Goal: Task Accomplishment & Management: Complete application form

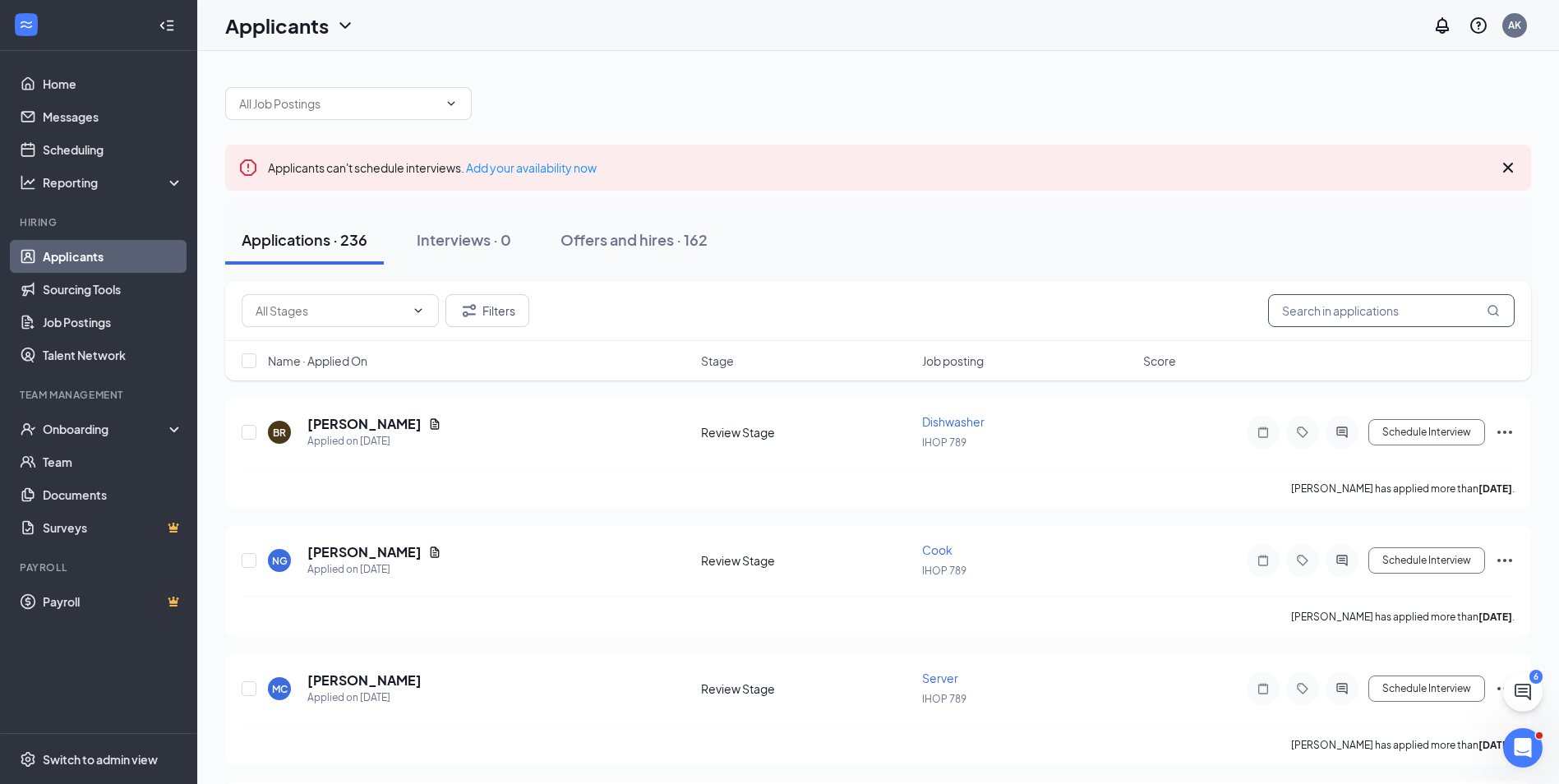
click at [1327, 312] on input "text" at bounding box center [1392, 310] width 247 height 32
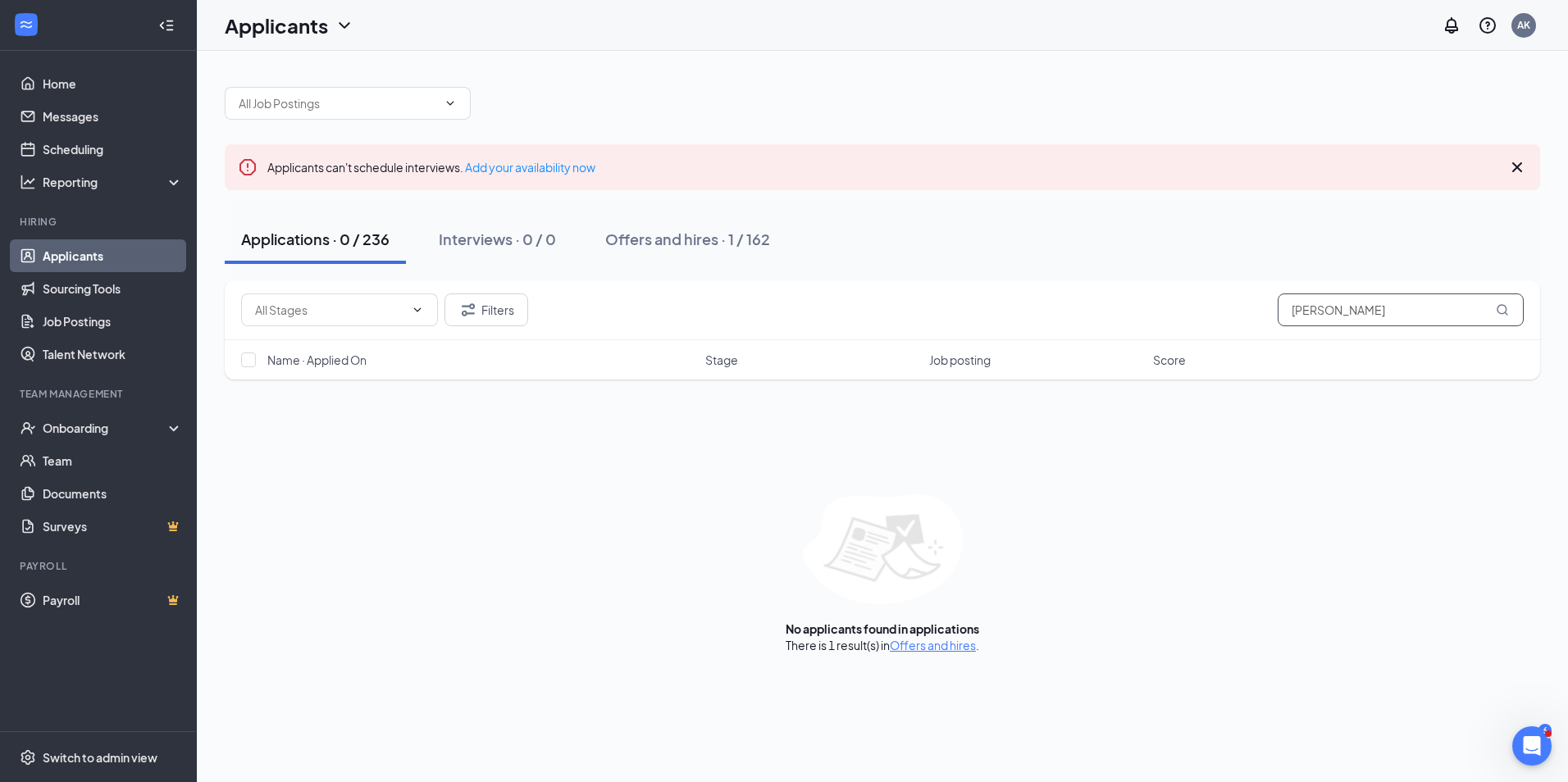
type input "[PERSON_NAME]"
click at [291, 239] on div "Applications · 0 / 236" at bounding box center [315, 239] width 149 height 21
click at [676, 238] on div "Offers and hires · 1 / 162" at bounding box center [688, 239] width 165 height 21
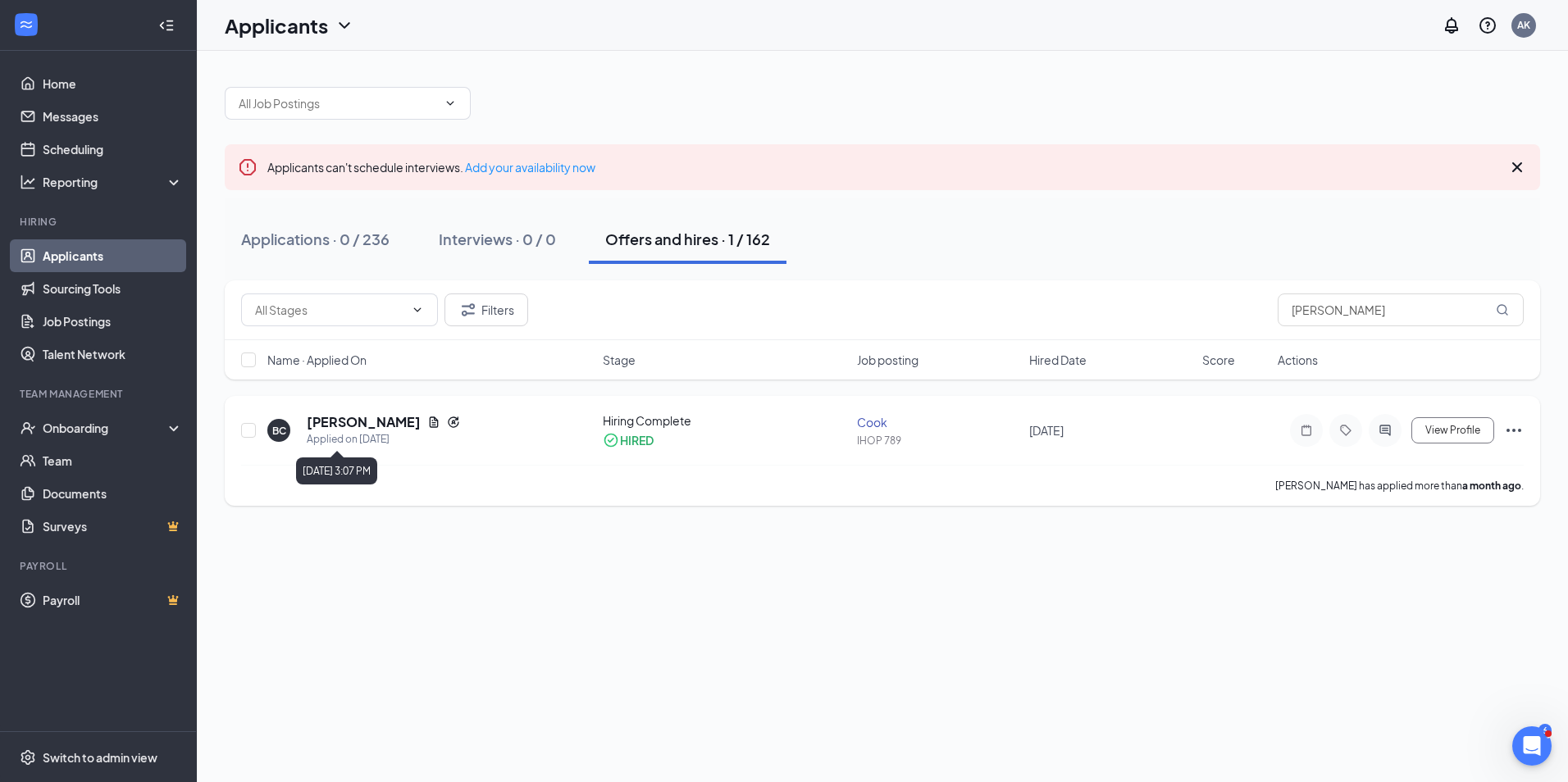
click at [355, 440] on div "Applied on [DATE]" at bounding box center [383, 440] width 153 height 17
click at [357, 425] on h5 "[PERSON_NAME]" at bounding box center [363, 422] width 114 height 18
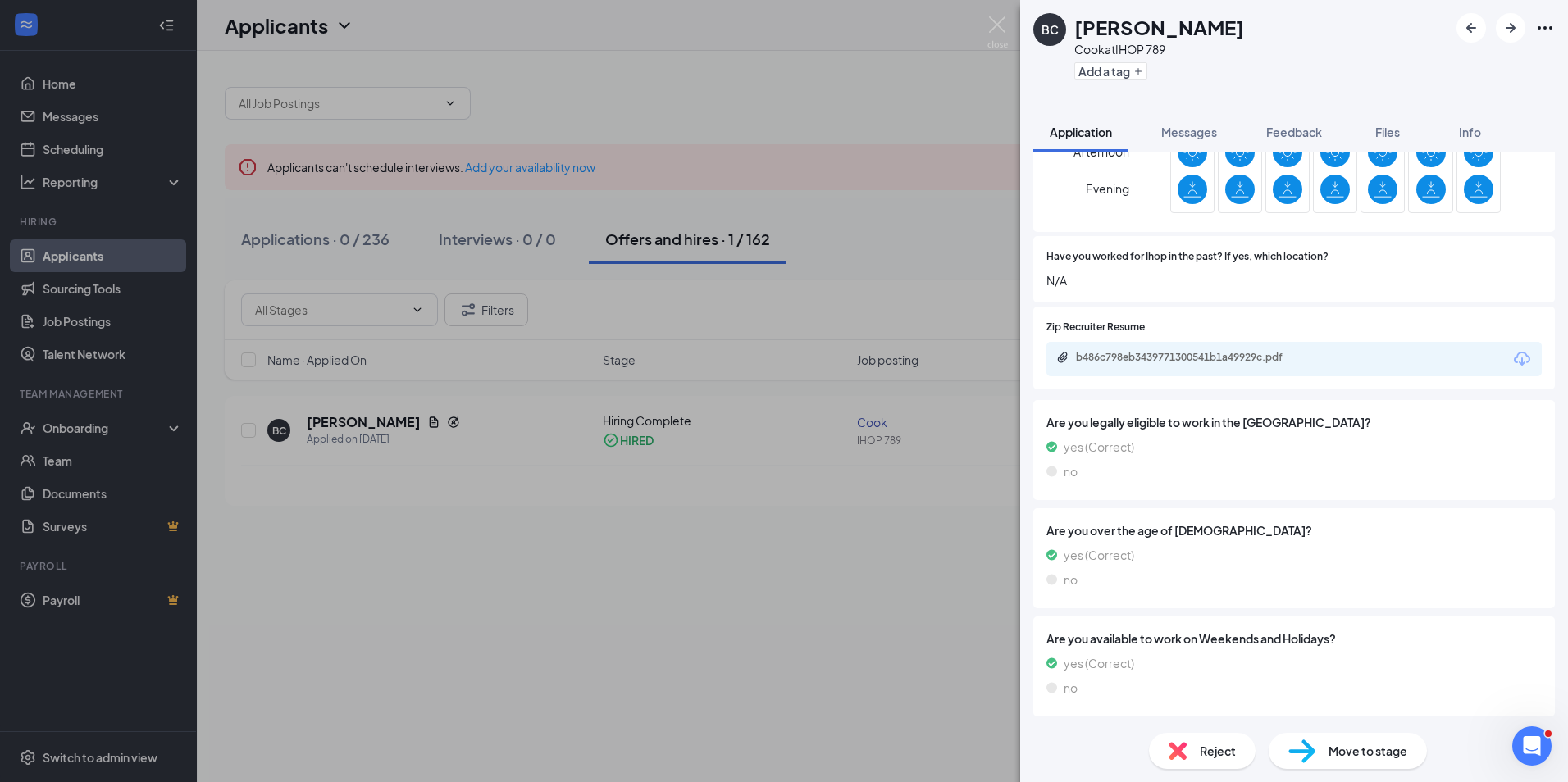
scroll to position [418, 0]
click at [1358, 749] on span "Move to stage" at bounding box center [1368, 751] width 79 height 18
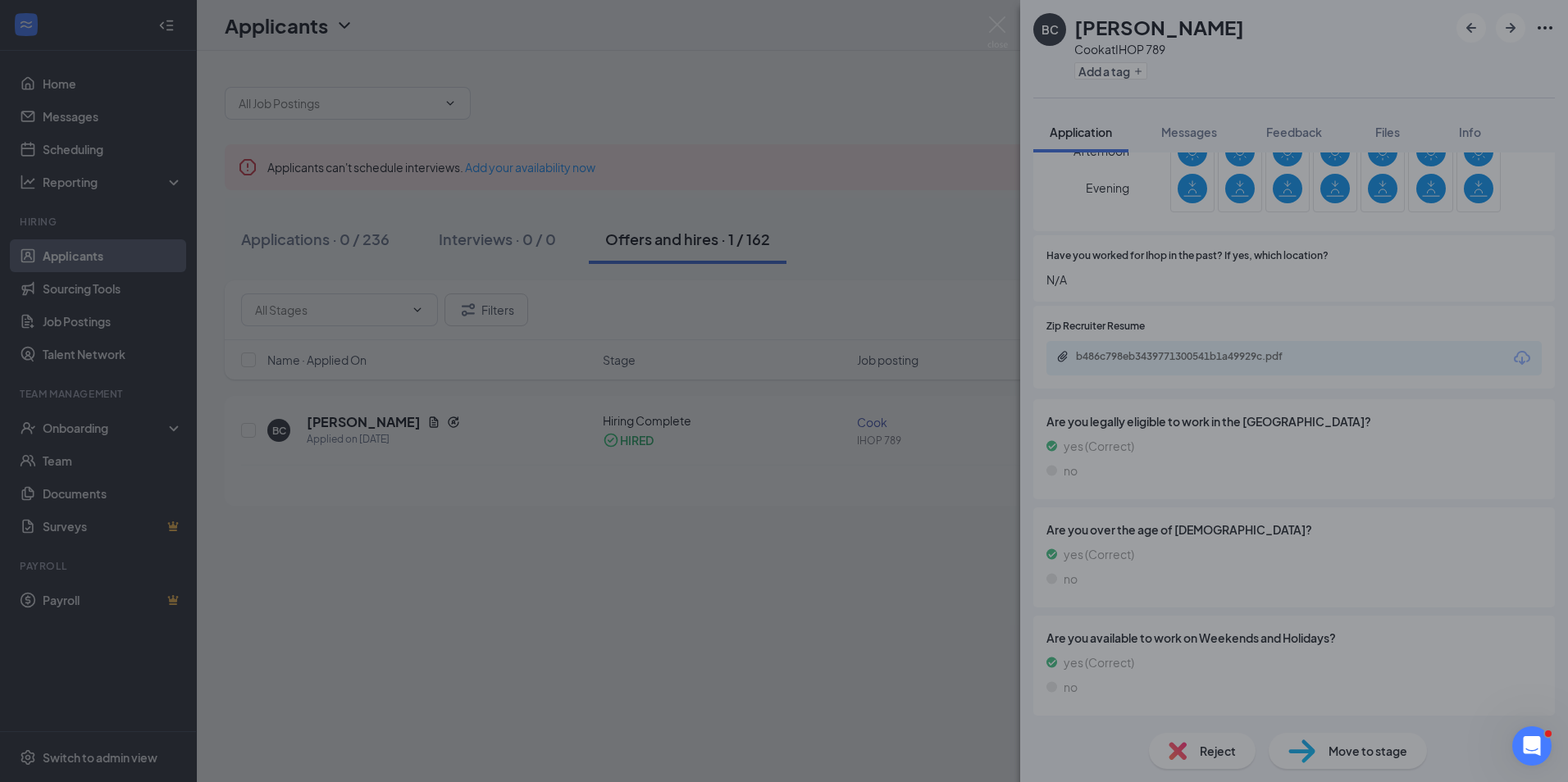
scroll to position [411, 0]
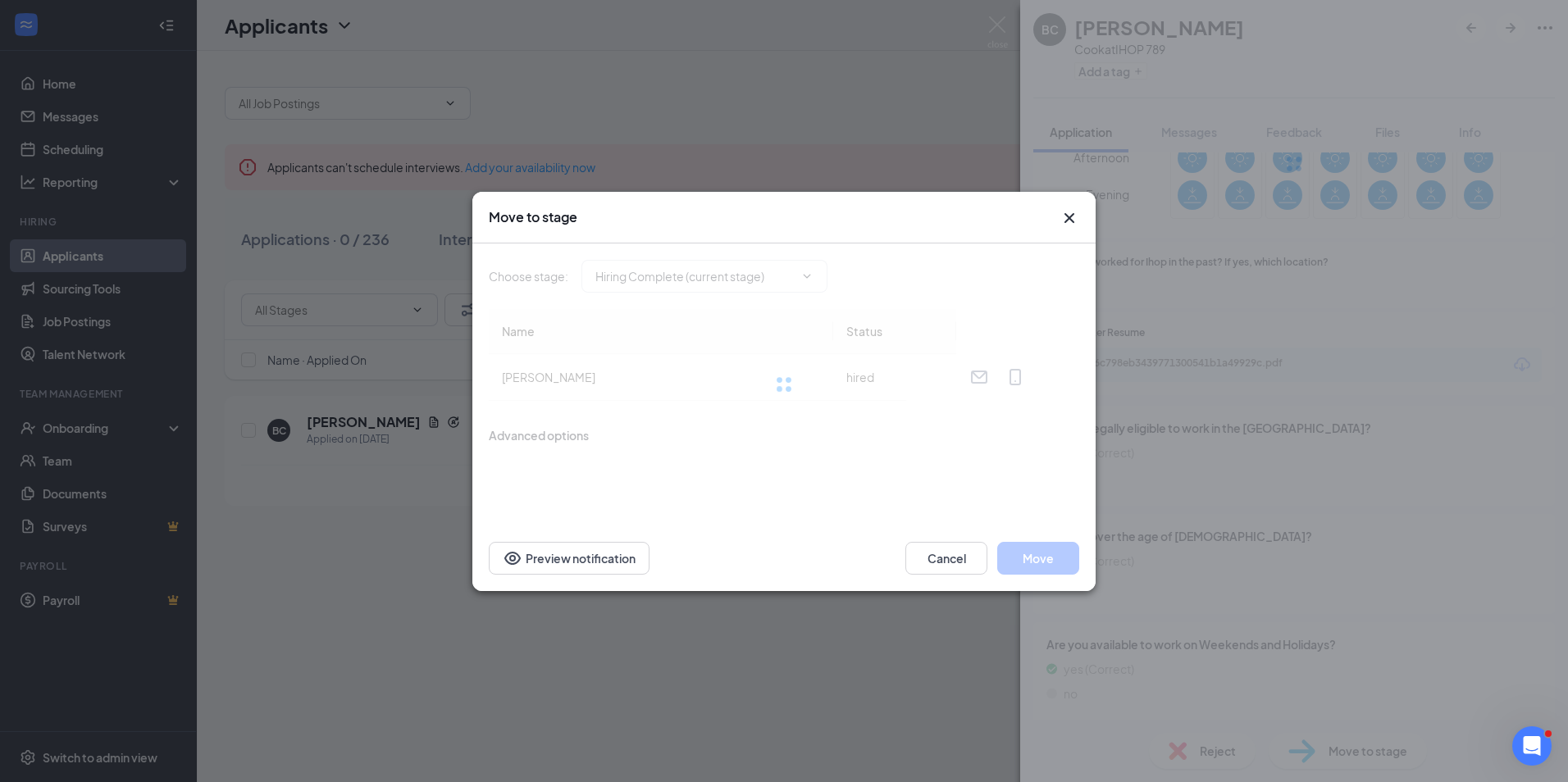
type input "Hiring Complete (current stage)"
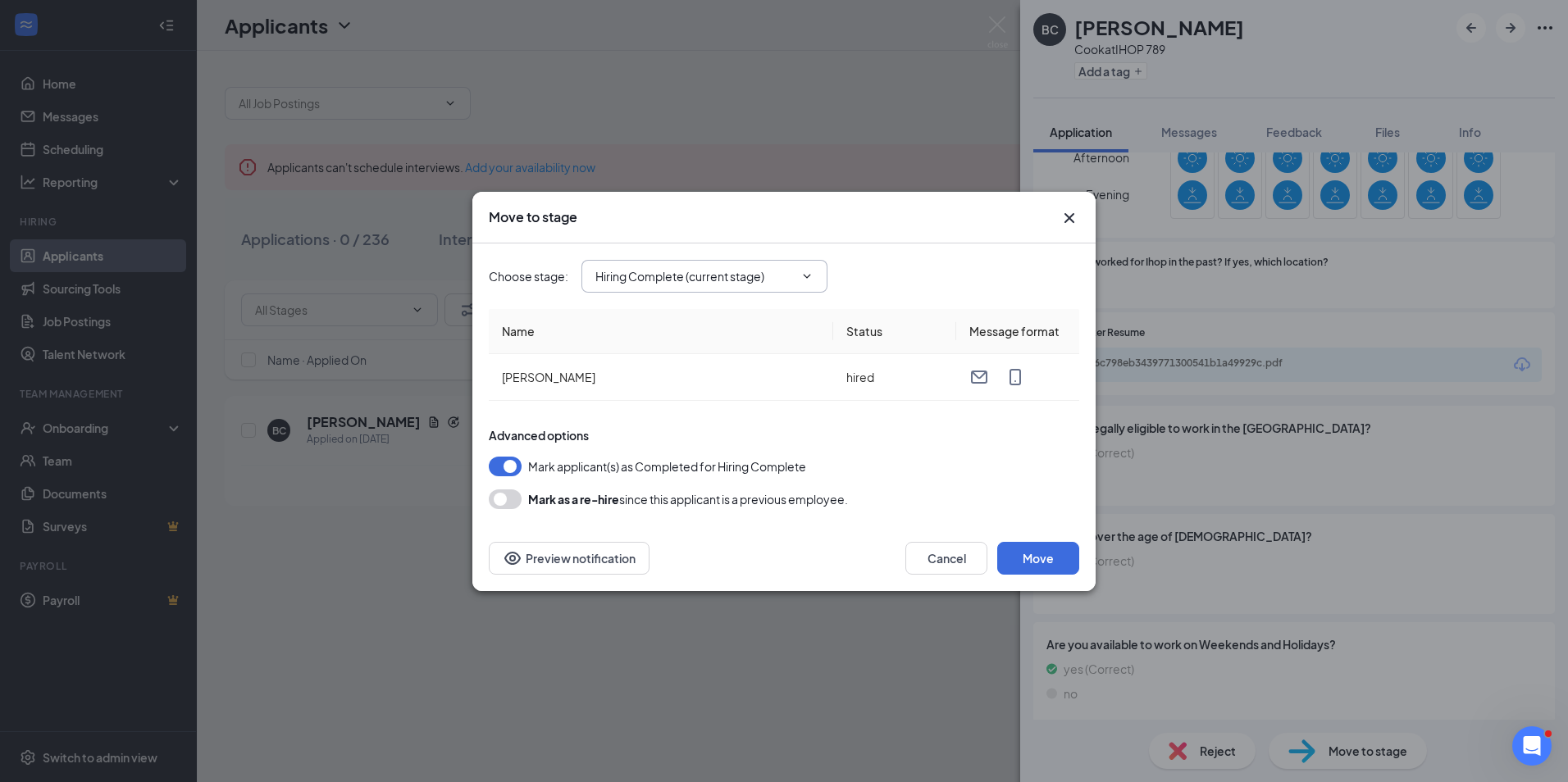
click at [806, 274] on icon "ChevronDown" at bounding box center [807, 276] width 13 height 13
click at [1029, 563] on button "Move" at bounding box center [1038, 558] width 82 height 32
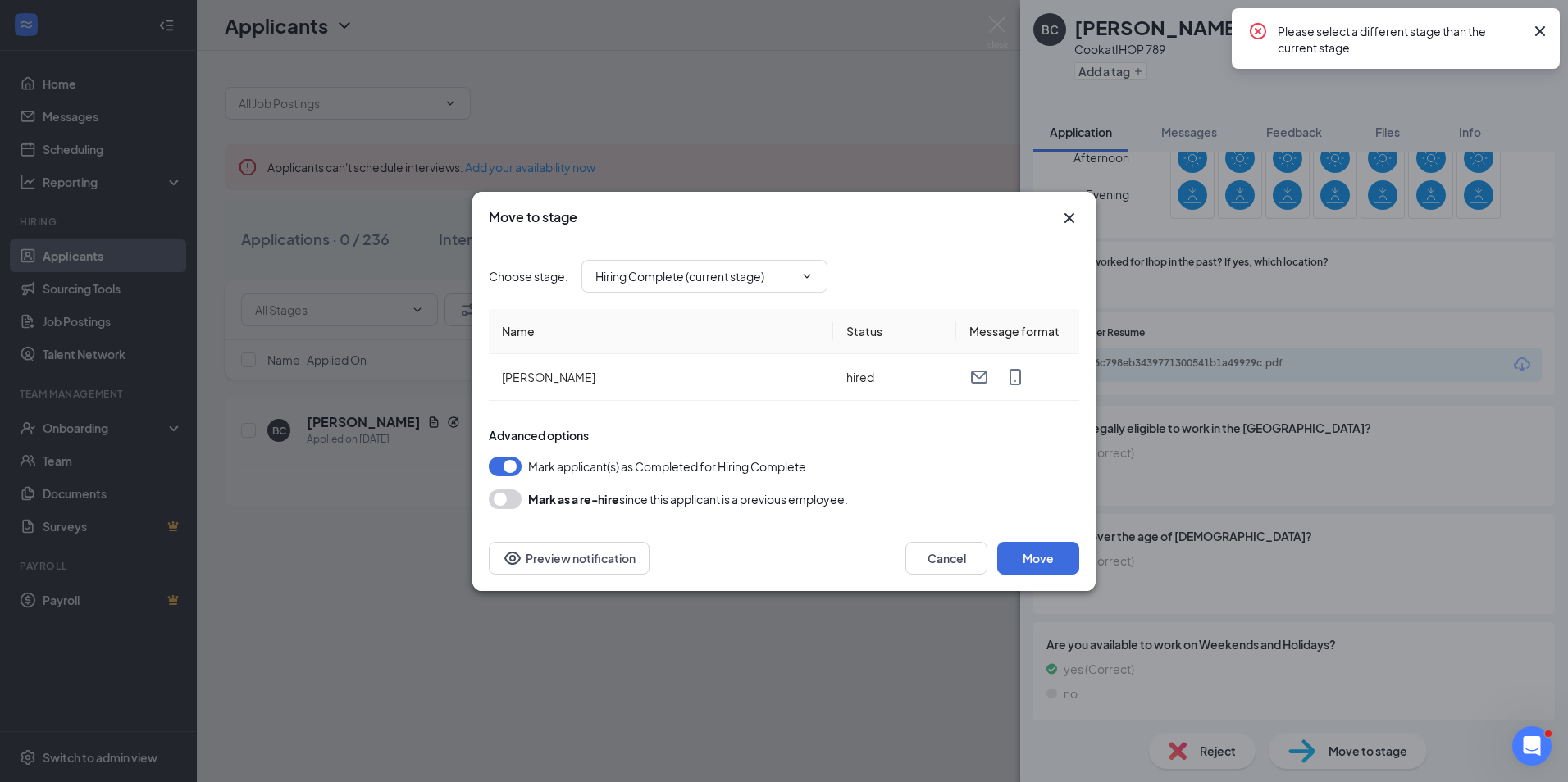
click at [1540, 29] on icon "Cross" at bounding box center [1540, 32] width 20 height 20
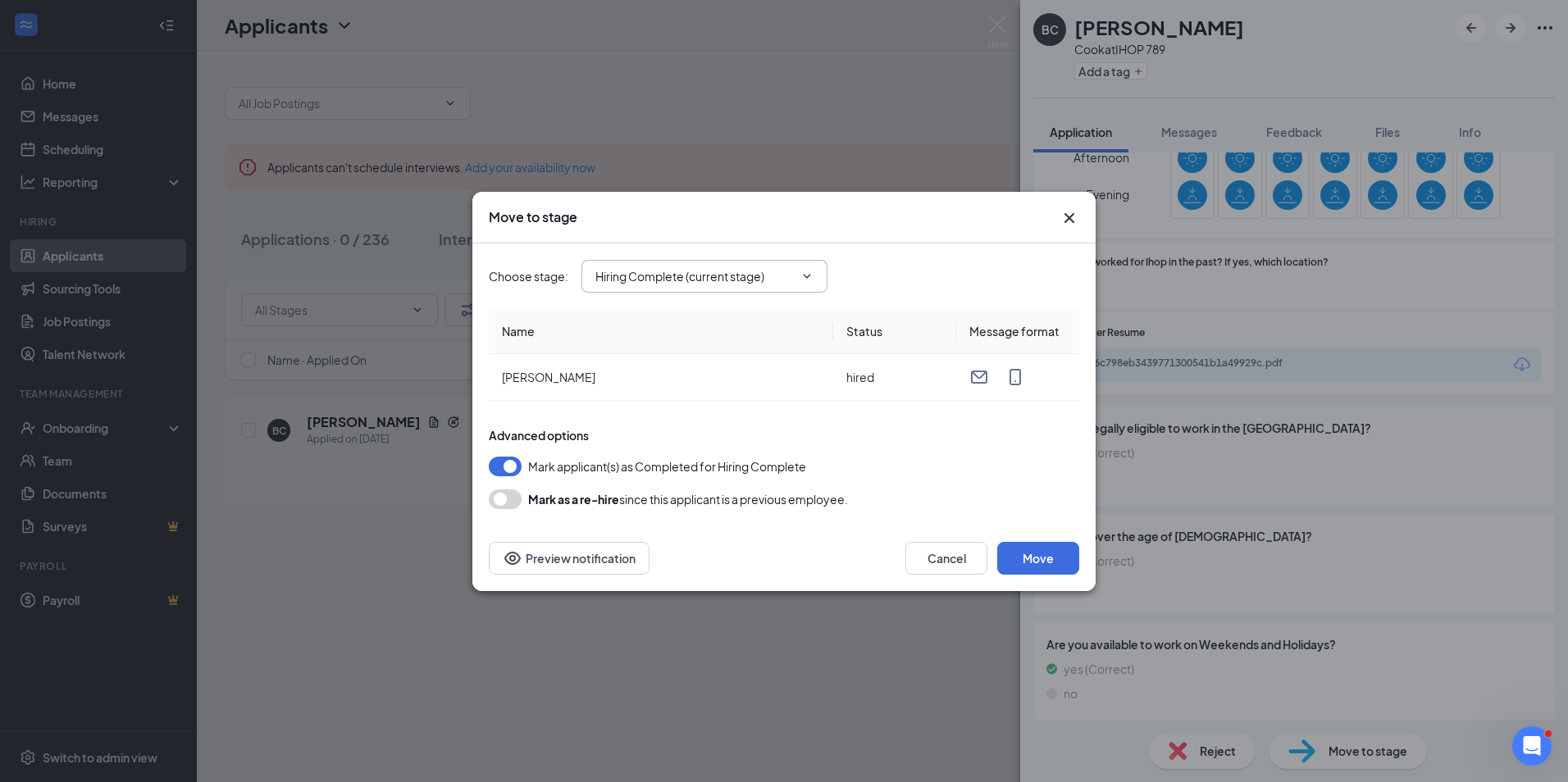
click at [806, 276] on icon "ChevronDown" at bounding box center [807, 275] width 7 height 4
click at [810, 273] on icon "ChevronDown" at bounding box center [807, 276] width 13 height 13
click at [673, 381] on td "[PERSON_NAME]" at bounding box center [661, 377] width 344 height 47
drag, startPoint x: 505, startPoint y: 464, endPoint x: 372, endPoint y: 495, distance: 136.6
click at [372, 495] on div "Move to stage Choose stage : Hiring Complete (current stage) Name Status Messag…" at bounding box center [784, 391] width 1568 height 782
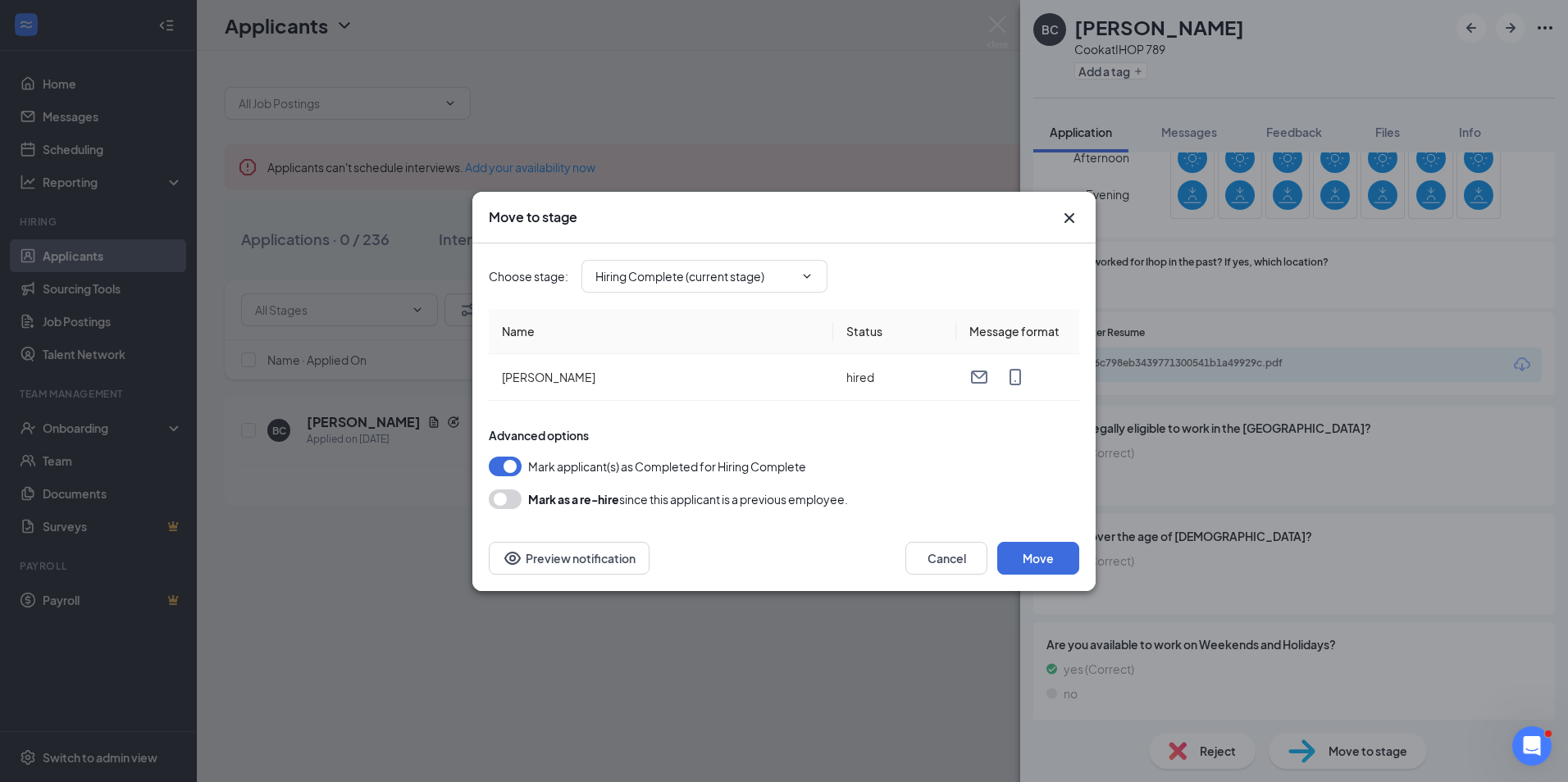
click at [496, 465] on button "button" at bounding box center [505, 466] width 32 height 20
click at [1032, 554] on button "Move" at bounding box center [1038, 558] width 82 height 32
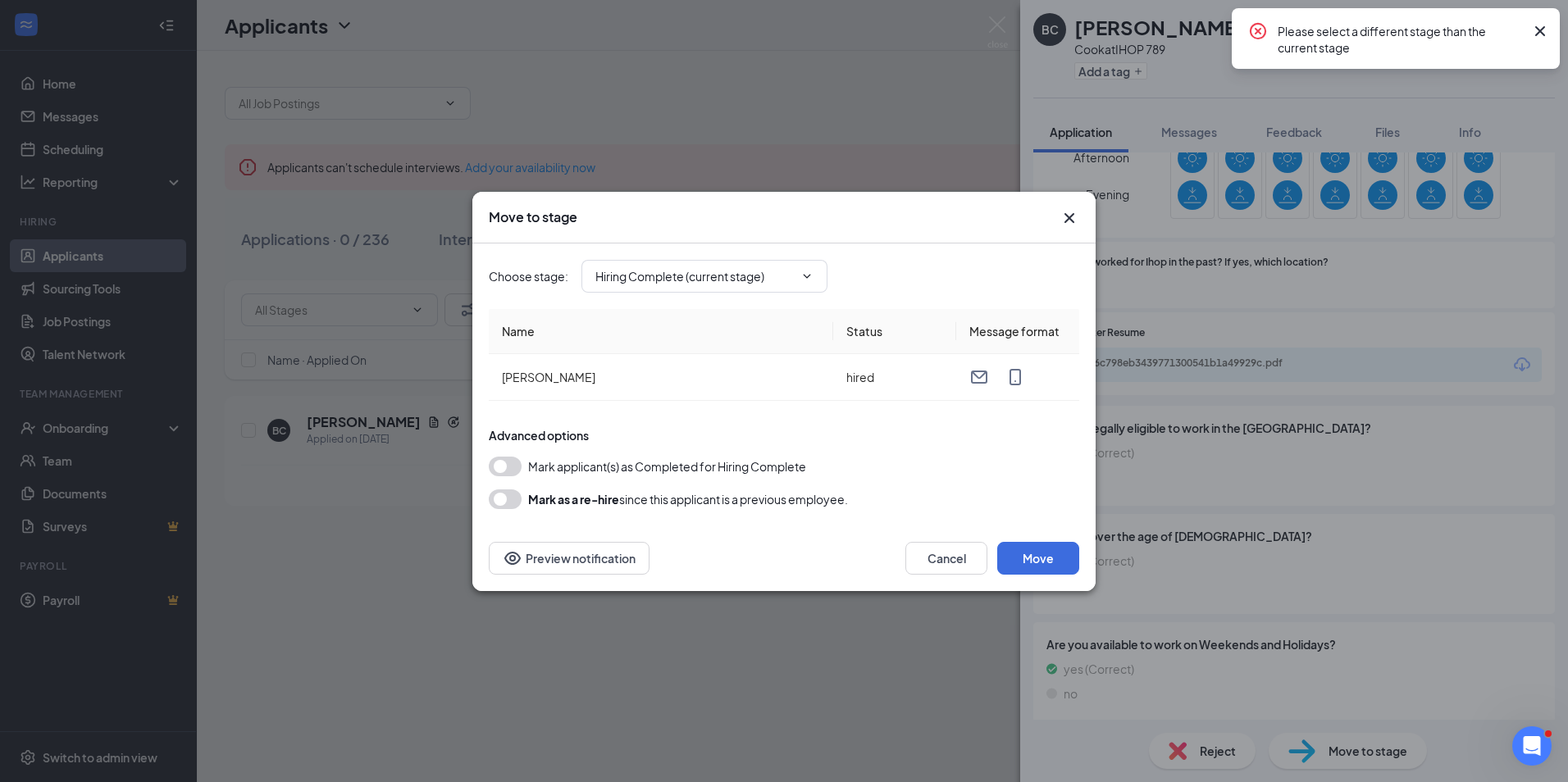
click at [1546, 26] on icon "Cross" at bounding box center [1540, 32] width 20 height 20
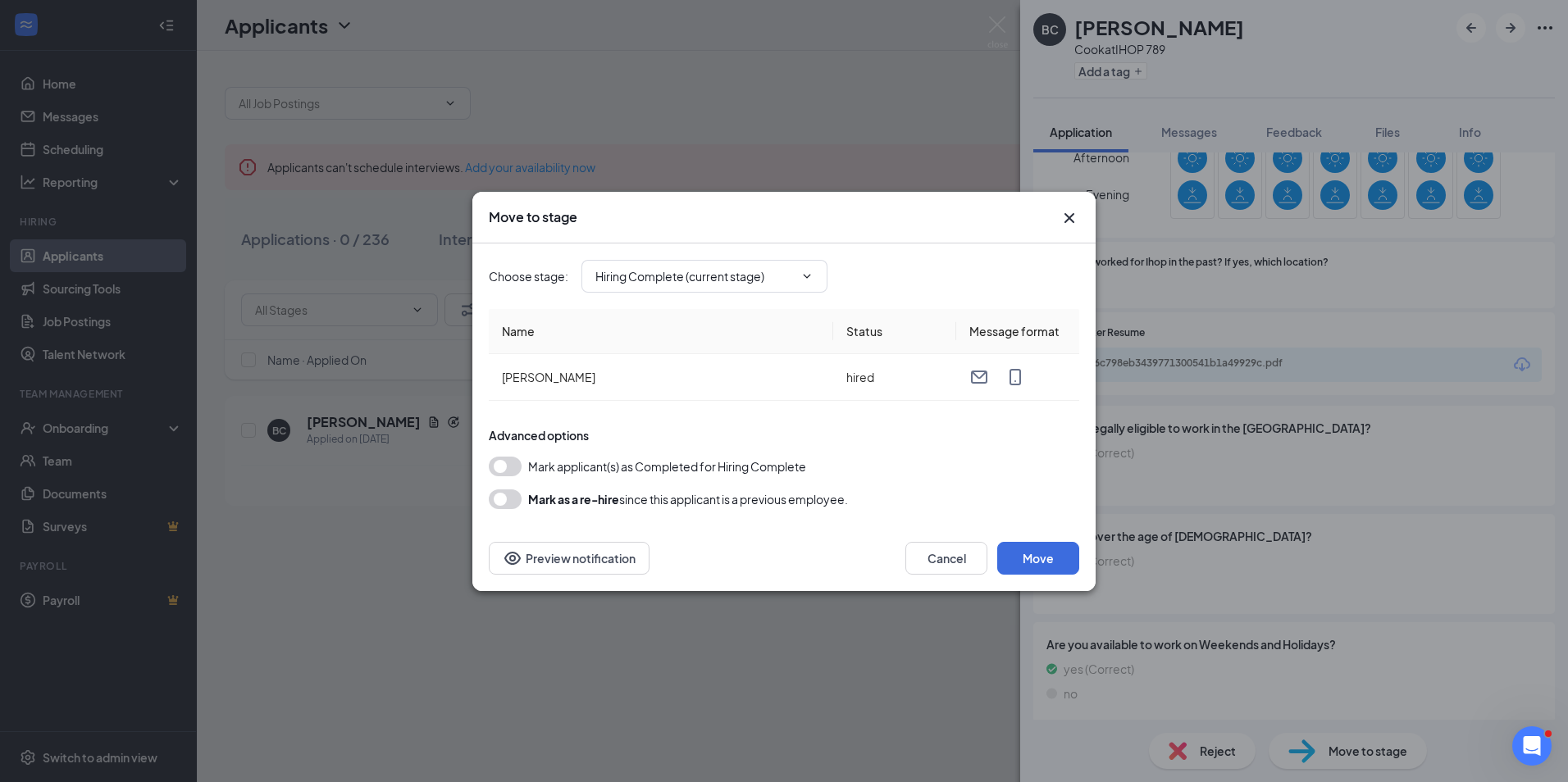
drag, startPoint x: 503, startPoint y: 464, endPoint x: 523, endPoint y: 467, distance: 20.2
click at [523, 467] on div "Mark applicant(s) as Completed for Hiring Complete" at bounding box center [784, 466] width 590 height 20
drag, startPoint x: 500, startPoint y: 462, endPoint x: 517, endPoint y: 465, distance: 17.3
click at [517, 465] on button "button" at bounding box center [505, 466] width 32 height 20
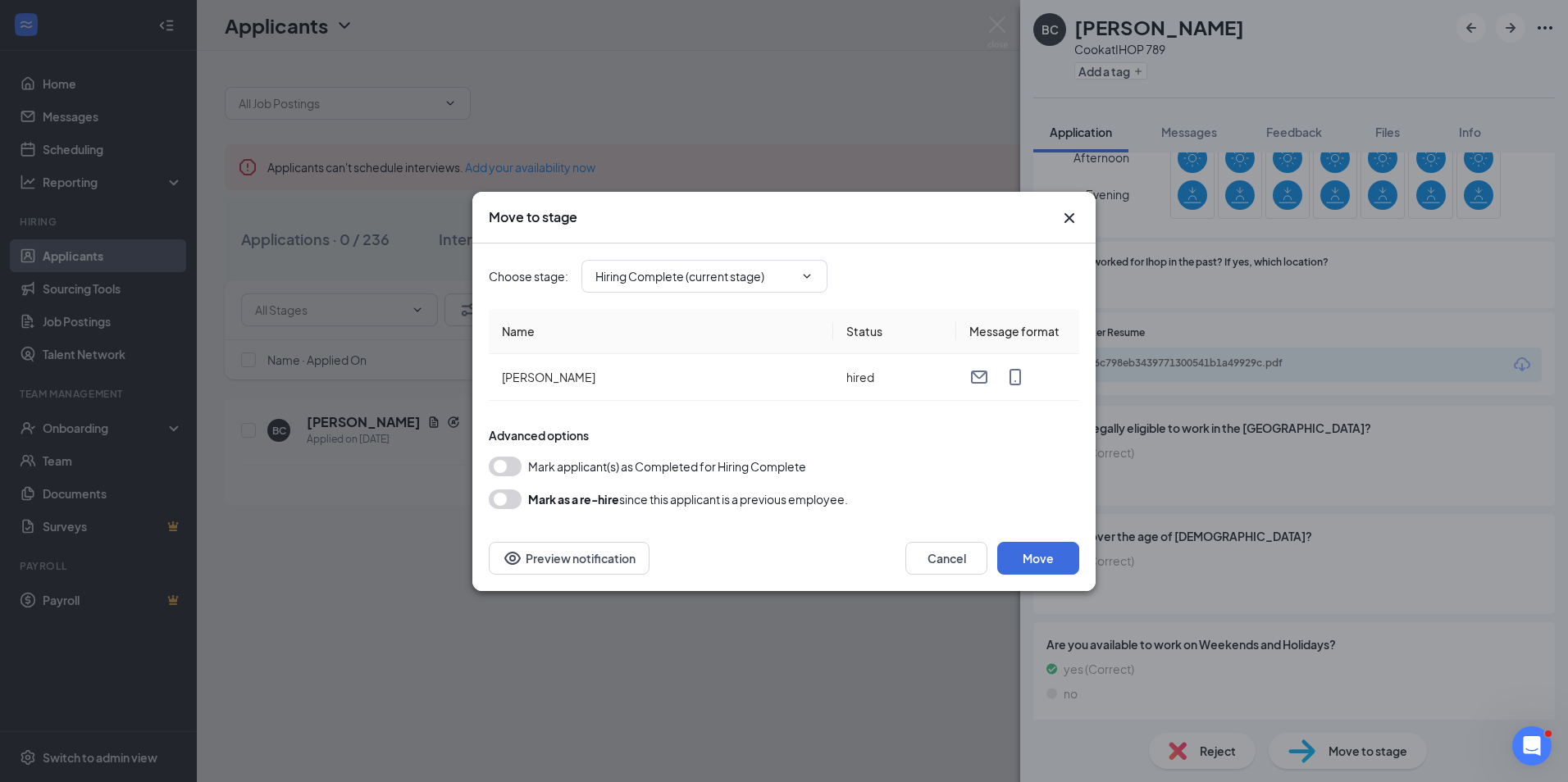
click at [517, 465] on button "button" at bounding box center [505, 466] width 32 height 20
click at [843, 376] on td "hired" at bounding box center [895, 377] width 123 height 47
click at [868, 337] on th "Status" at bounding box center [895, 332] width 123 height 45
click at [724, 332] on th "Name" at bounding box center [661, 332] width 344 height 45
click at [574, 555] on button "Preview notification" at bounding box center [569, 558] width 160 height 32
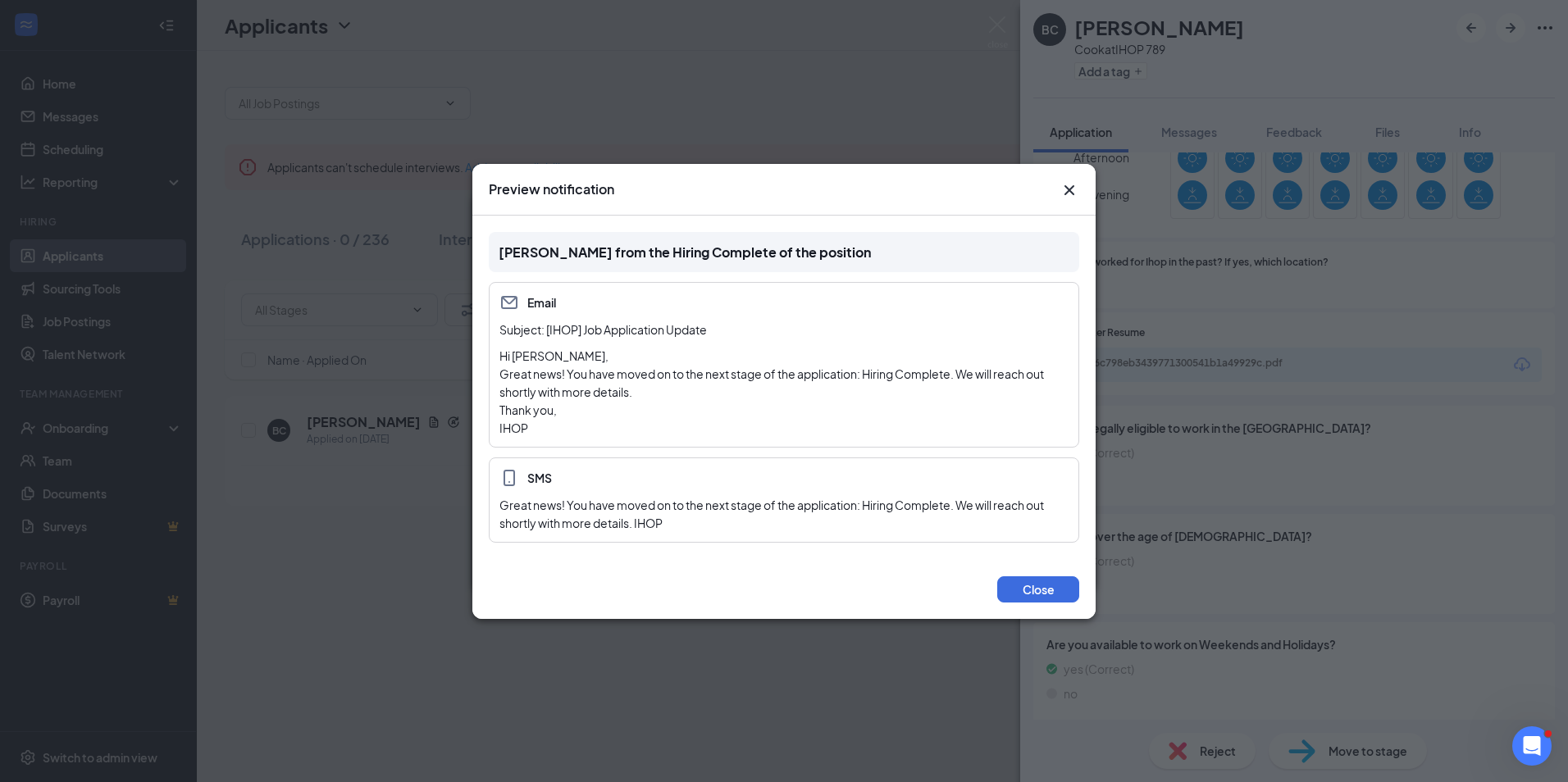
click at [1066, 189] on icon "Cross" at bounding box center [1069, 190] width 20 height 20
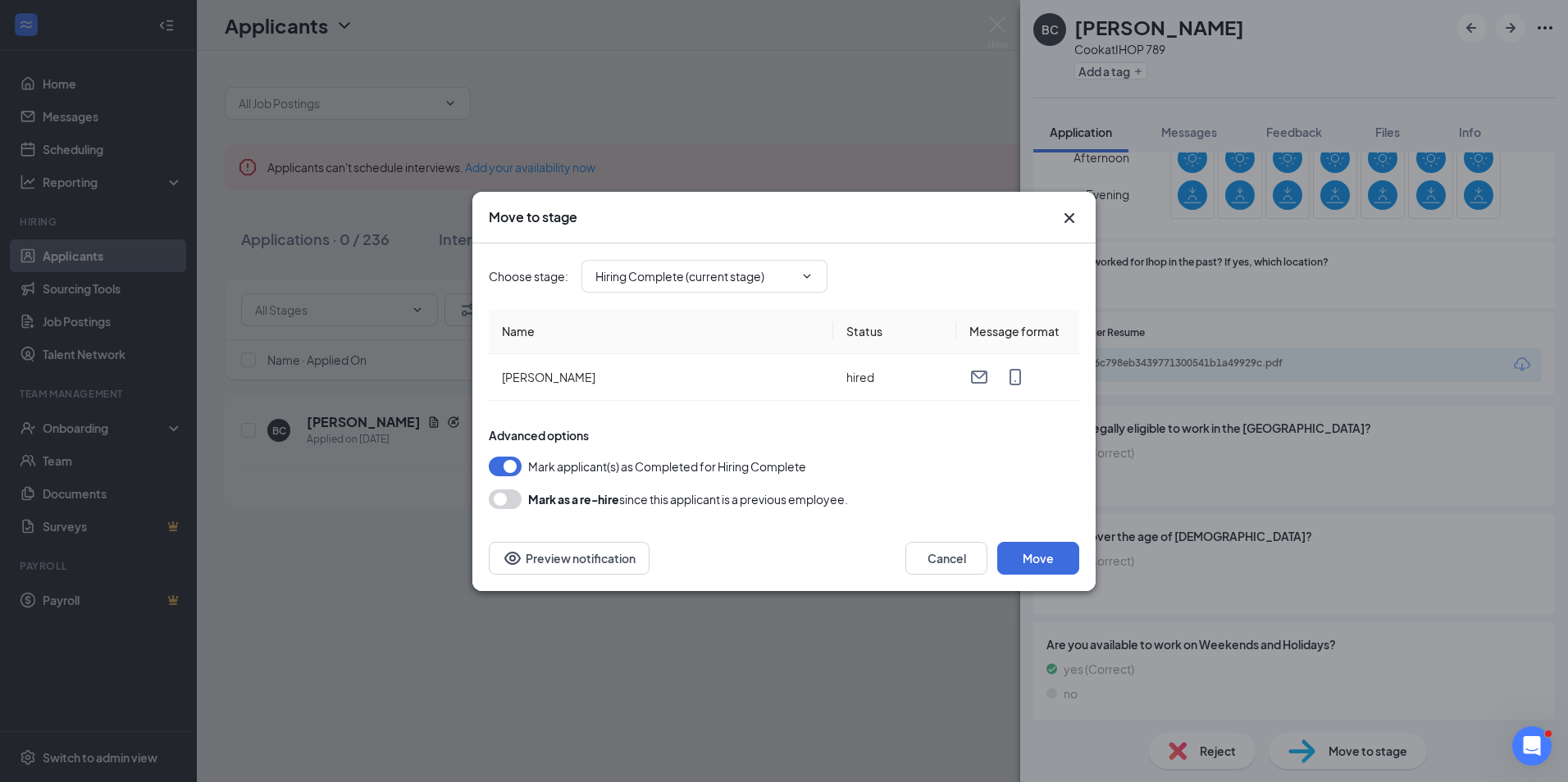
click at [794, 168] on div "Move to stage Choose stage : Hiring Complete (current stage) Name Status Messag…" at bounding box center [784, 391] width 1568 height 782
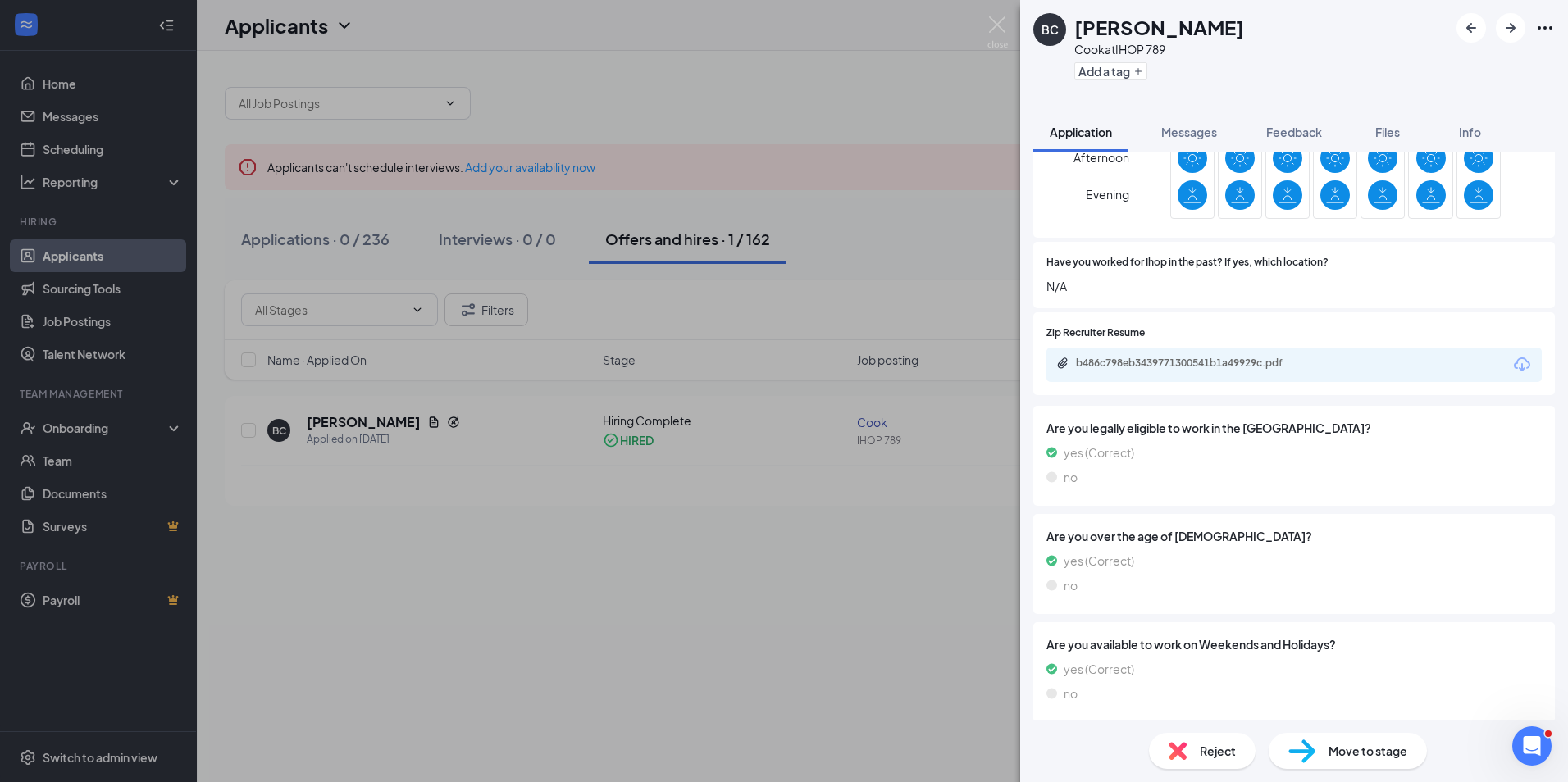
click at [175, 424] on div "BC [PERSON_NAME] [PERSON_NAME] at IHOP 789 Add a tag Application Messages Feedb…" at bounding box center [784, 391] width 1568 height 782
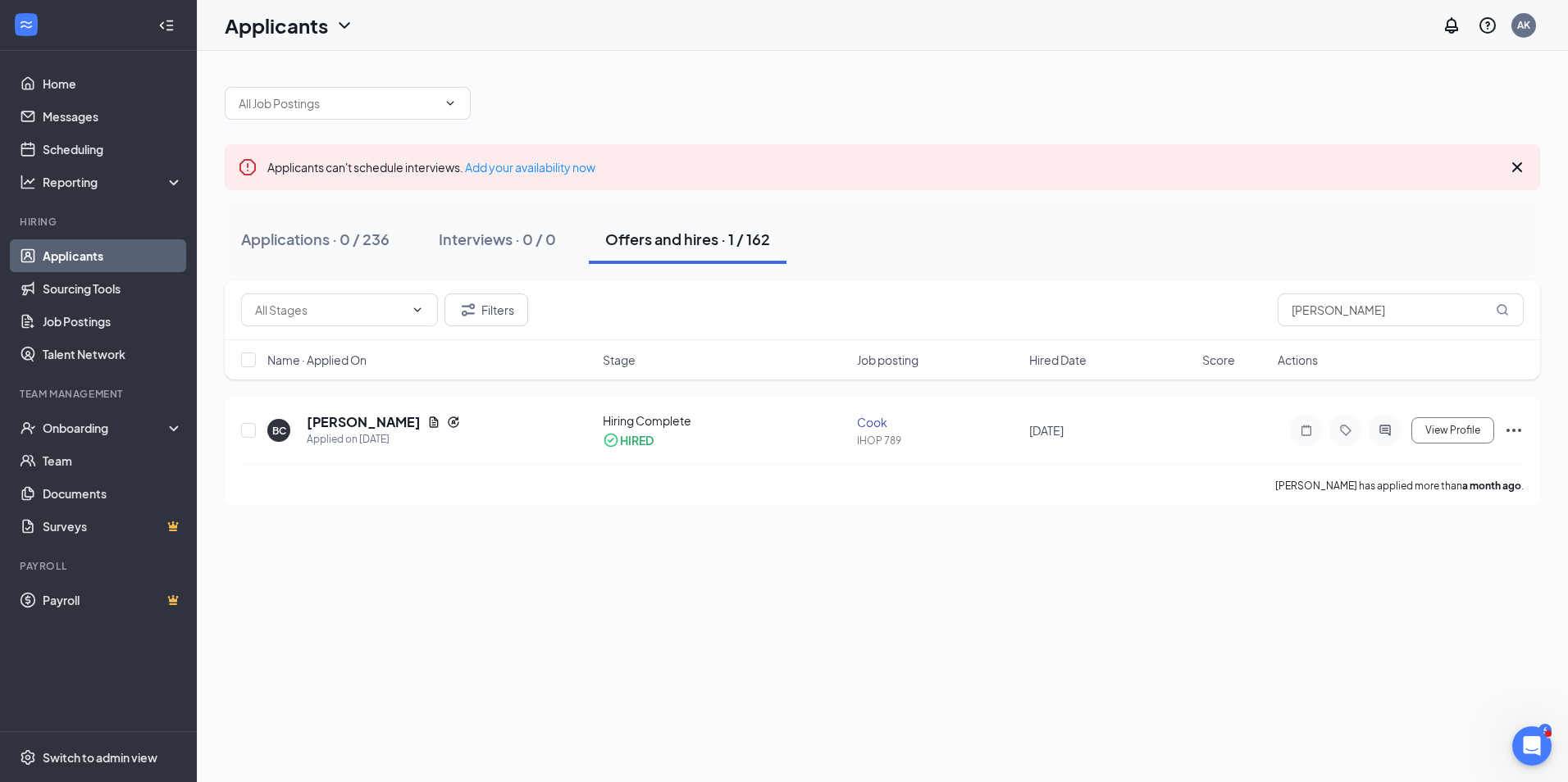
click at [831, 95] on div at bounding box center [882, 95] width 1315 height 49
click at [175, 430] on icon at bounding box center [177, 430] width 13 height 0
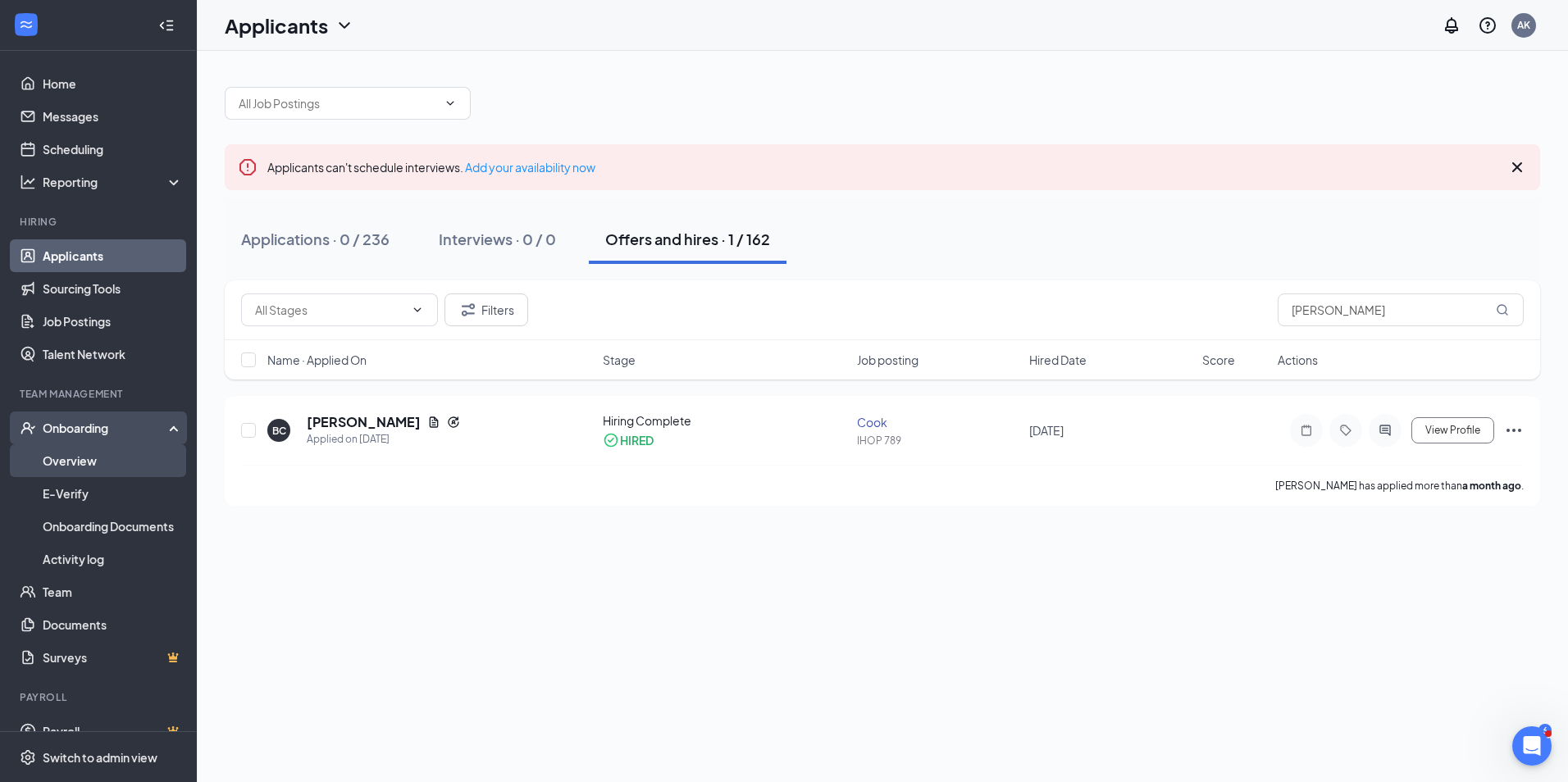
click at [100, 455] on link "Overview" at bounding box center [112, 460] width 141 height 32
click at [247, 433] on input "checkbox" at bounding box center [249, 430] width 15 height 15
checkbox input "true"
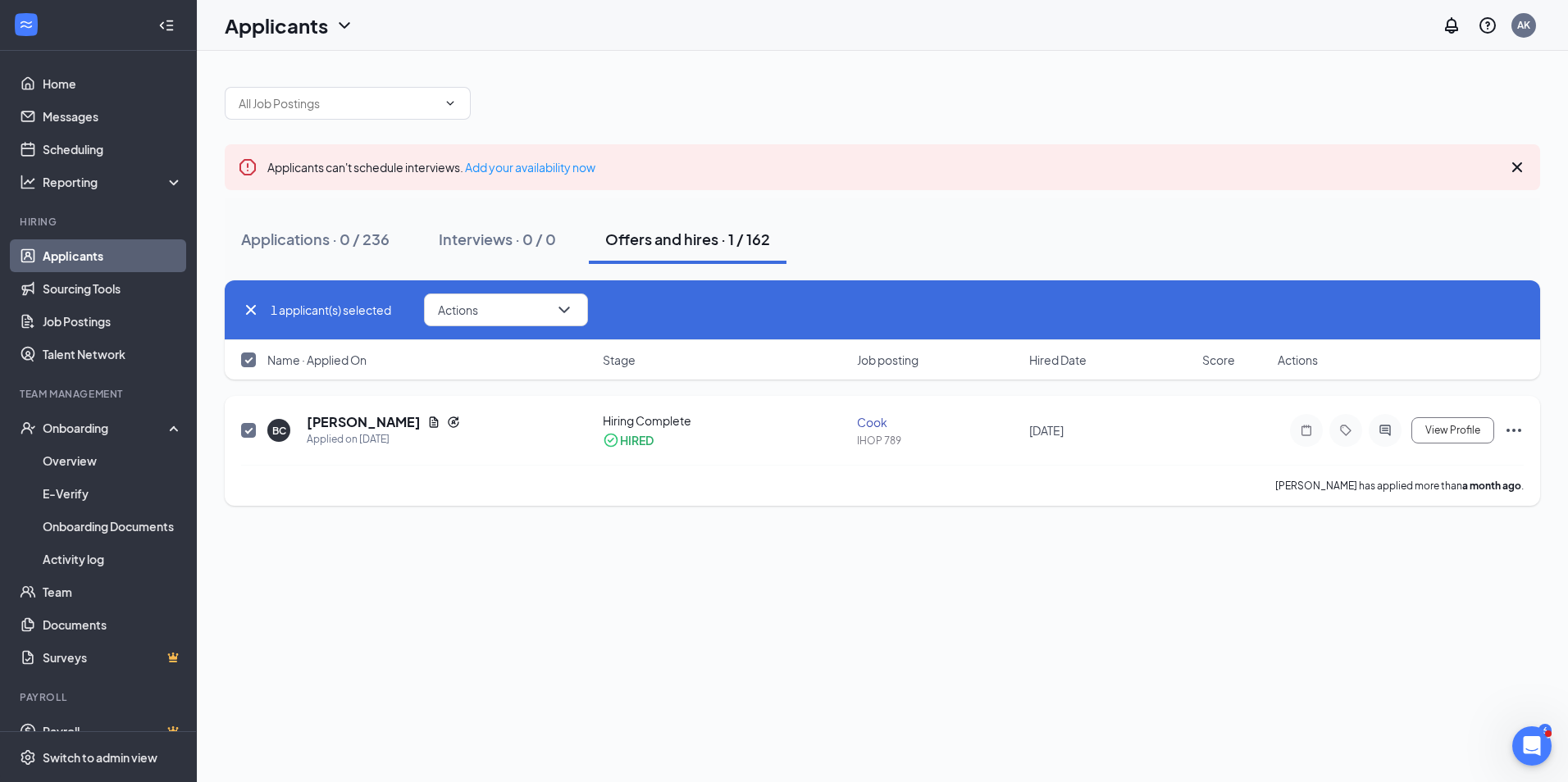
click at [247, 433] on input "checkbox" at bounding box center [249, 430] width 15 height 15
checkbox input "false"
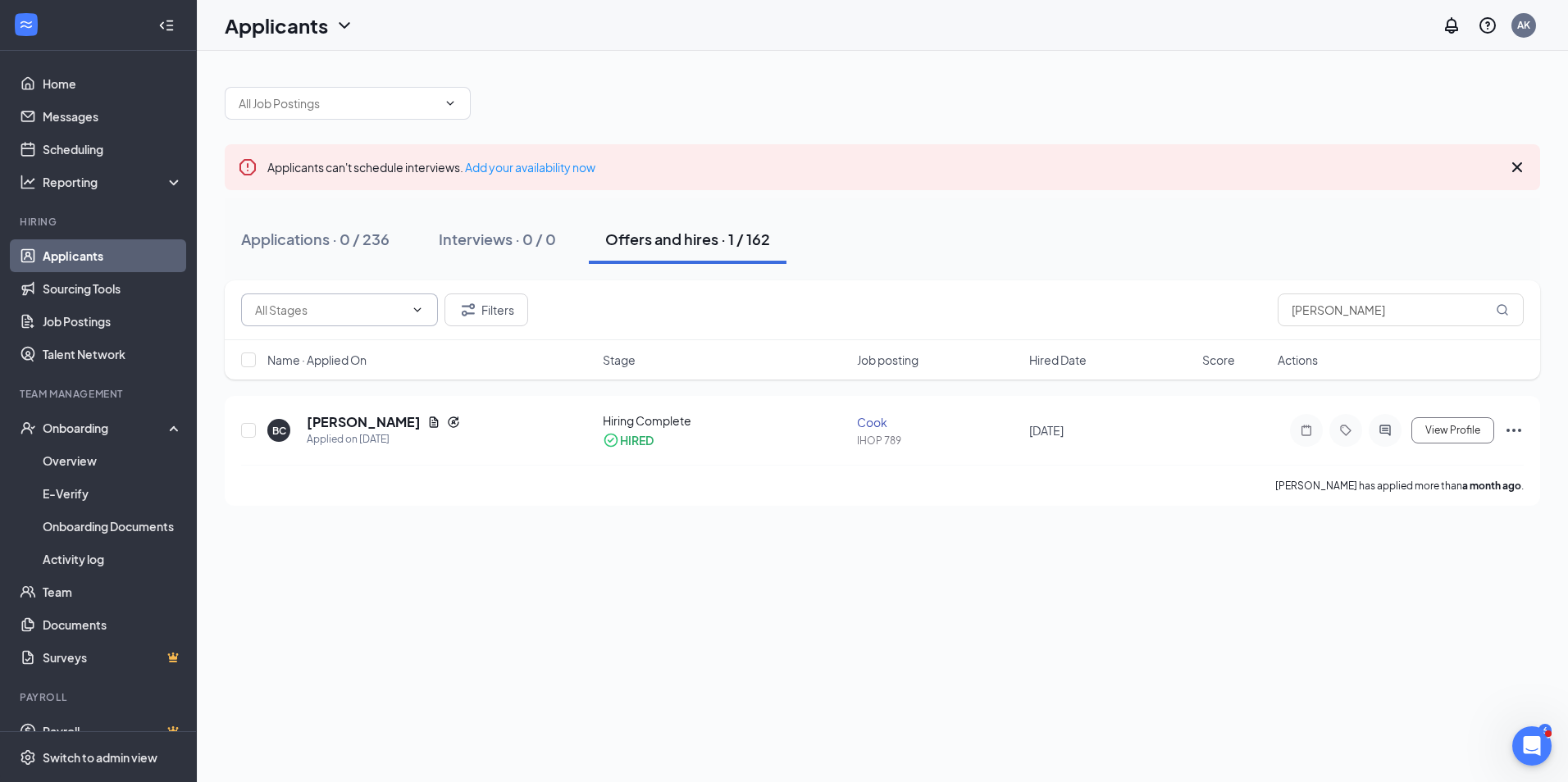
click at [423, 305] on icon "ChevronDown" at bounding box center [417, 310] width 13 height 13
click at [417, 307] on icon "ChevronDown" at bounding box center [417, 310] width 13 height 13
click at [417, 307] on icon "ChevronDown" at bounding box center [417, 310] width 13 height 13
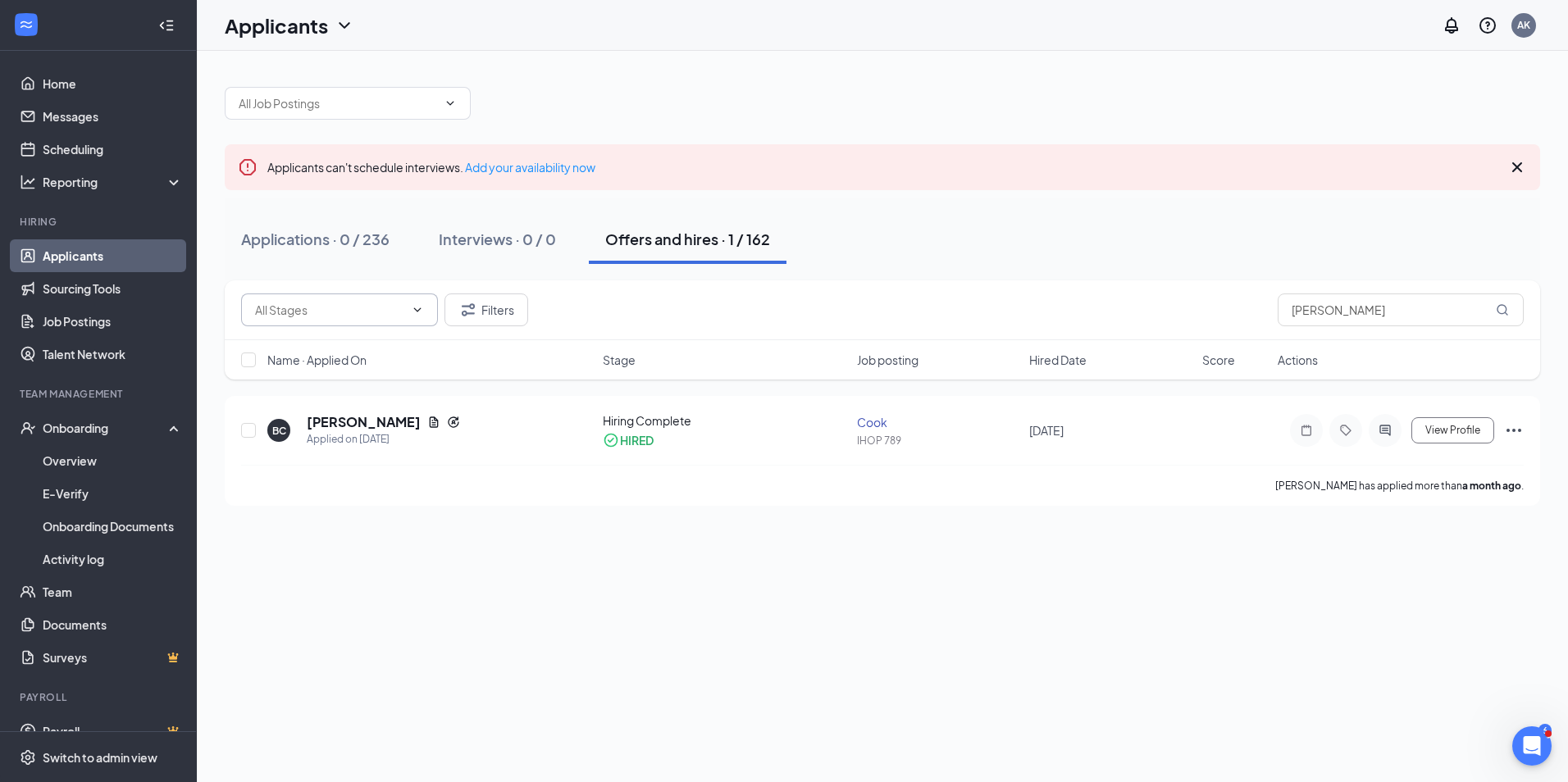
click at [417, 307] on icon "ChevronDown" at bounding box center [417, 310] width 13 height 13
click at [491, 306] on button "Filters" at bounding box center [486, 309] width 84 height 32
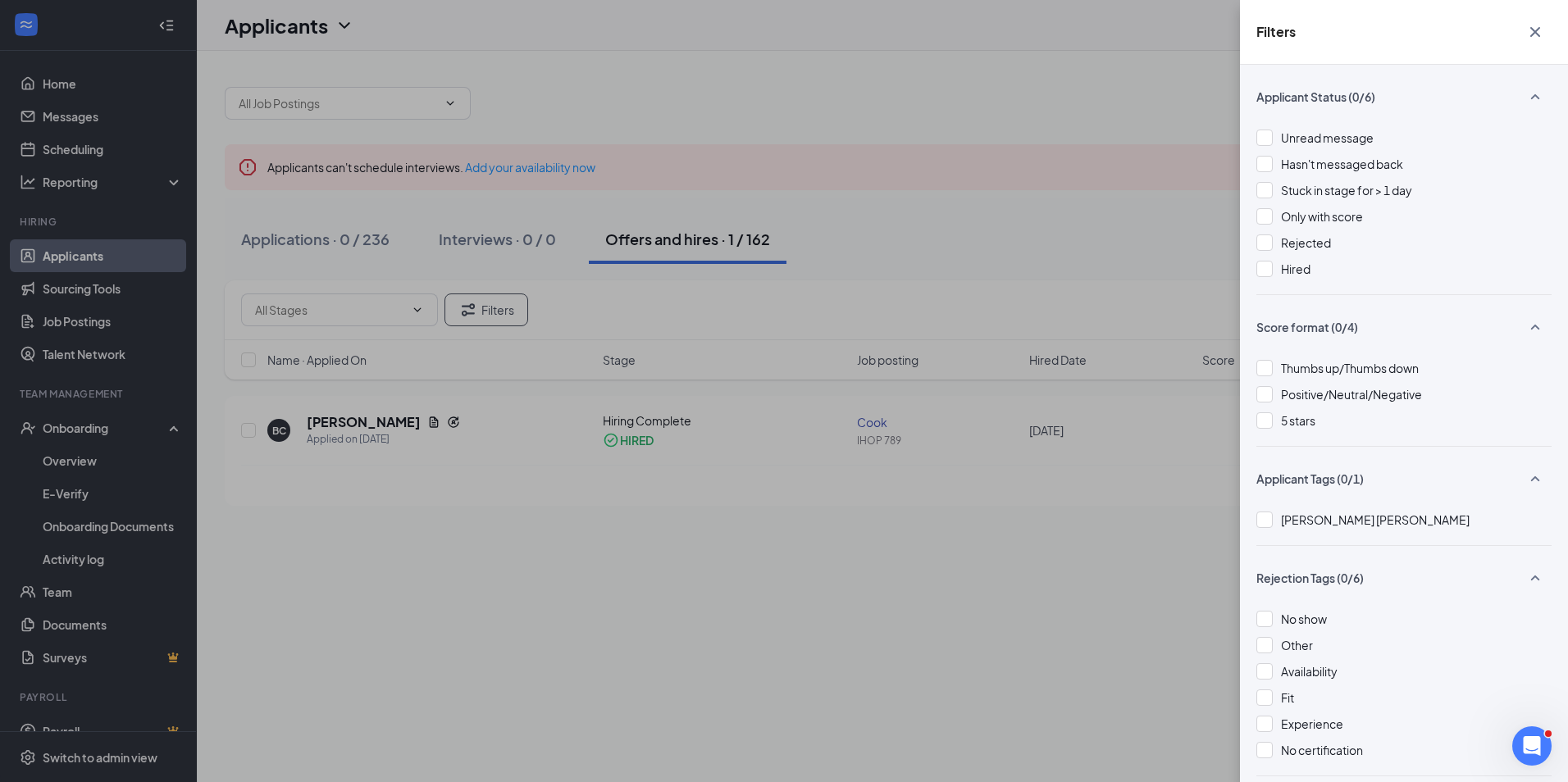
click at [1015, 81] on div "Filters Applicant Status (0/6) Unread message Hasn't messaged back Stuck in sta…" at bounding box center [784, 391] width 1568 height 782
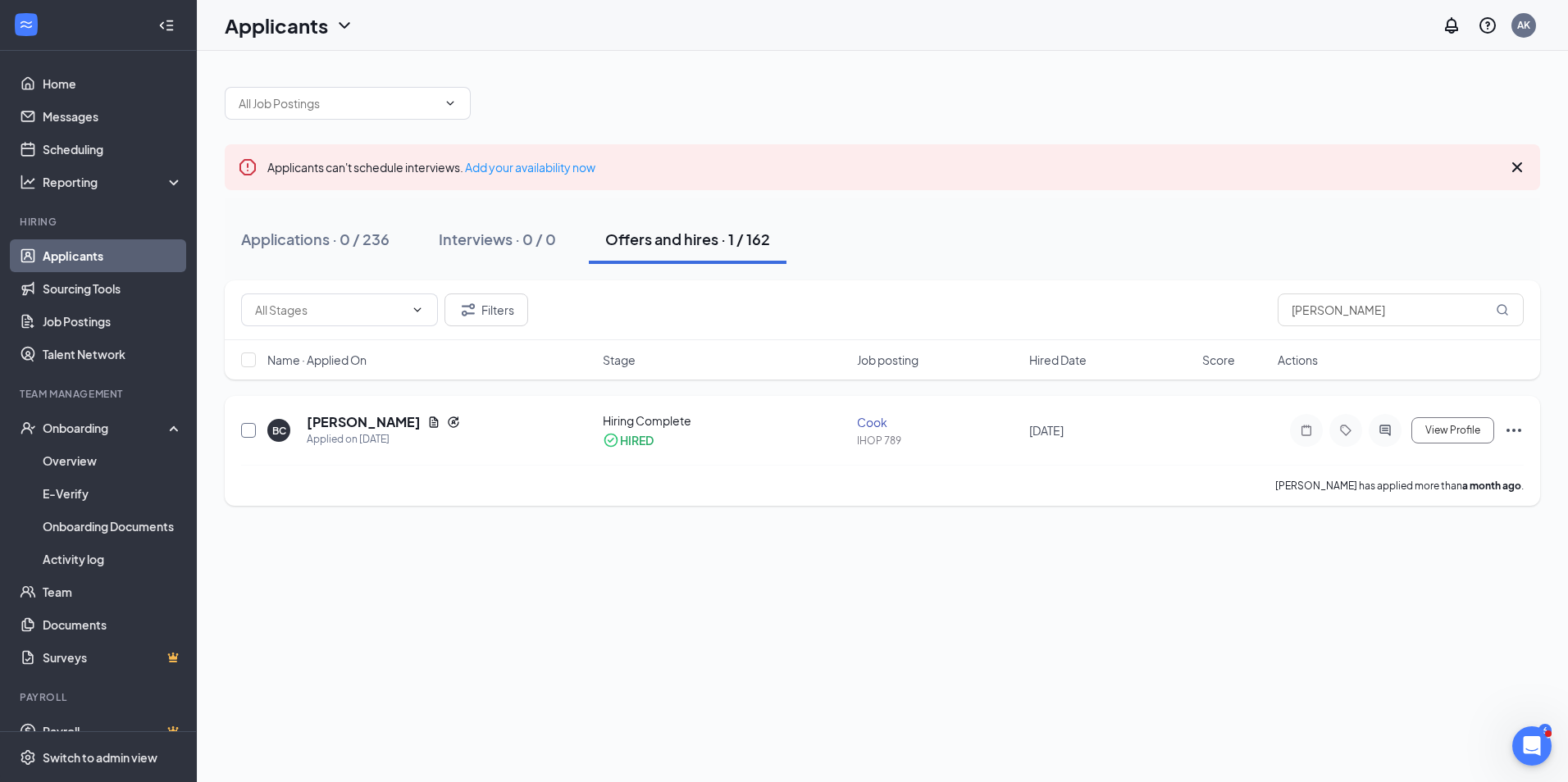
click at [244, 432] on input "checkbox" at bounding box center [249, 430] width 15 height 15
checkbox input "true"
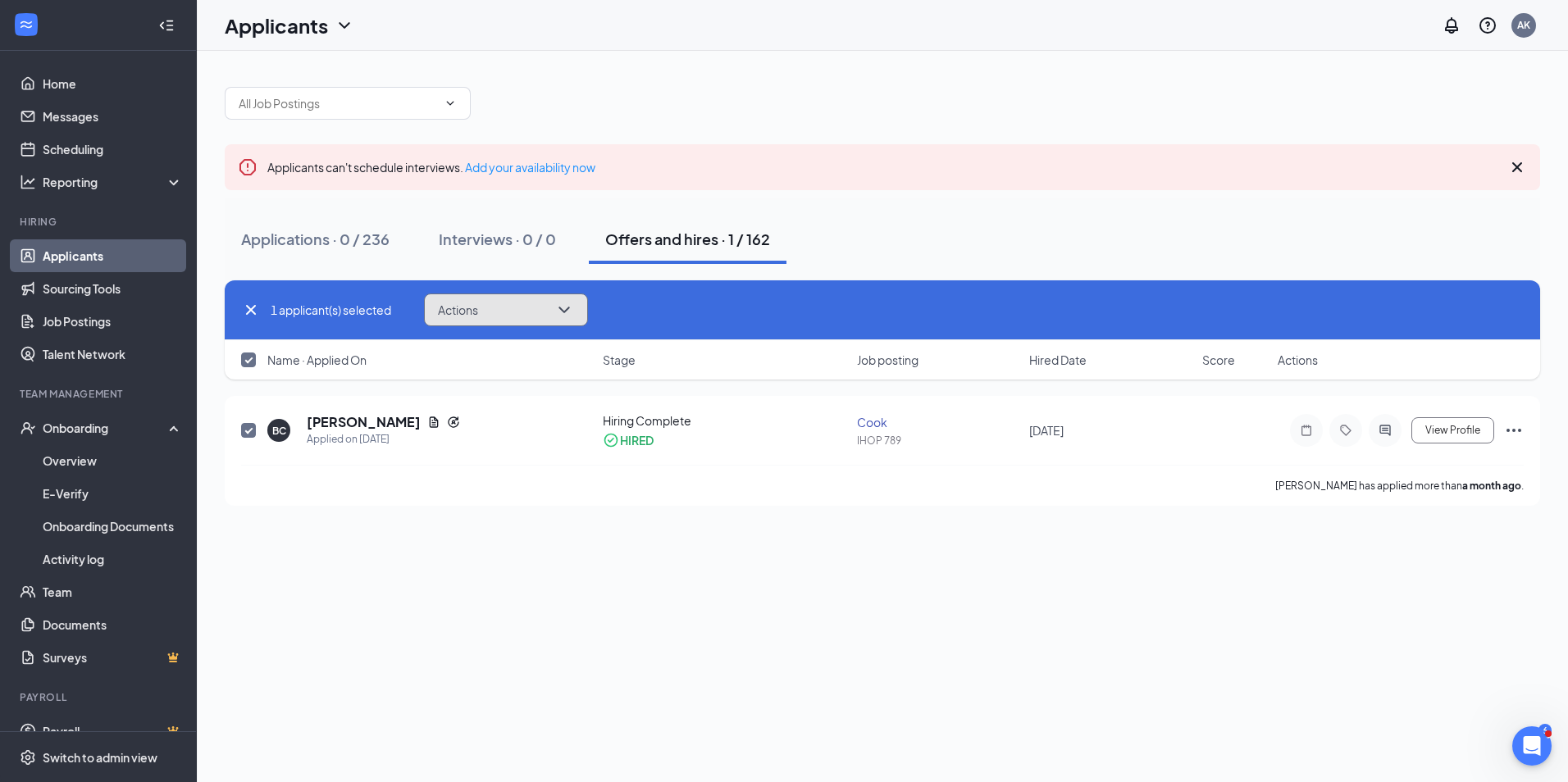
click at [572, 312] on icon "ChevronDown" at bounding box center [565, 310] width 20 height 20
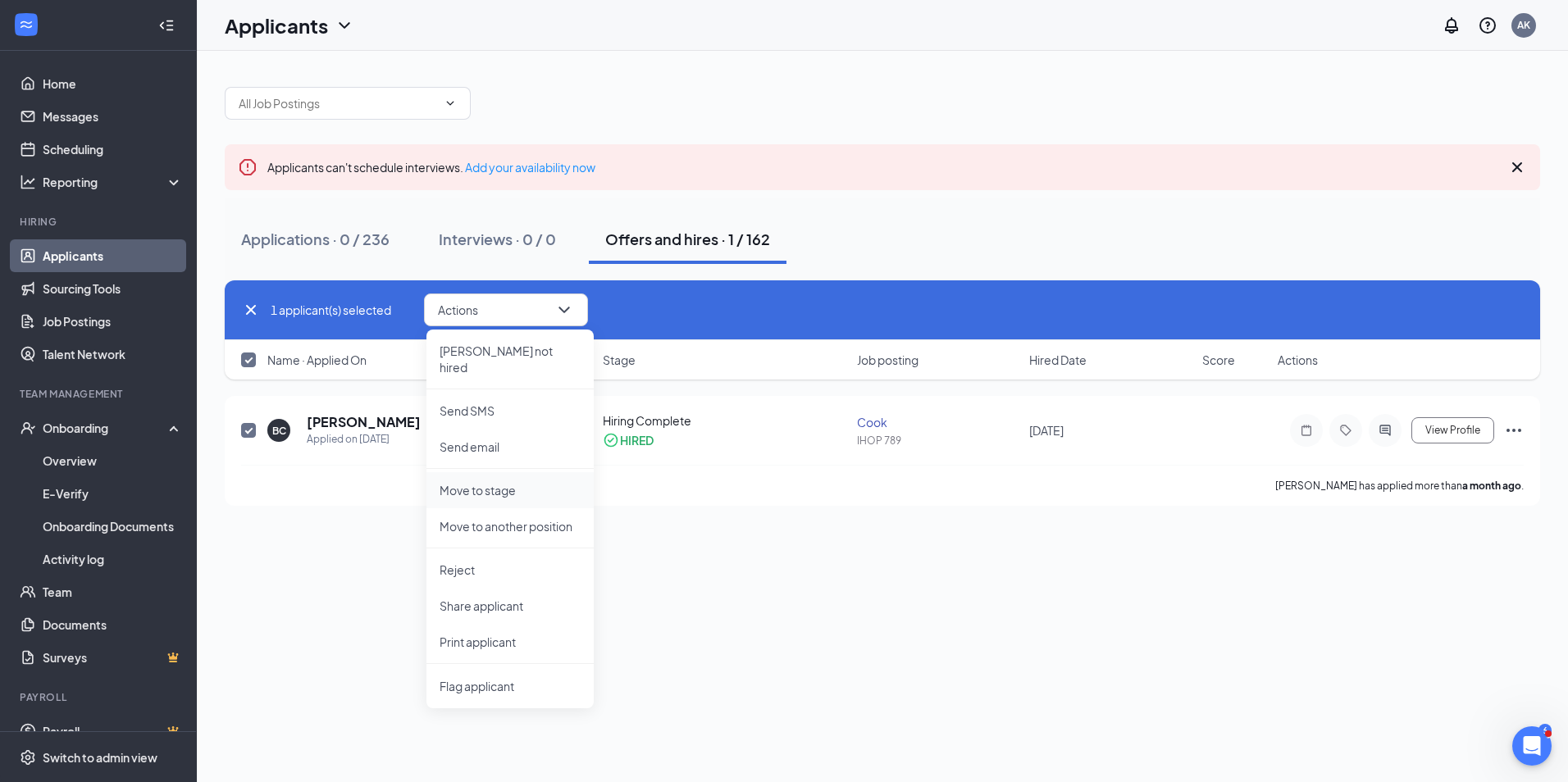
click at [493, 482] on p "Move to stage" at bounding box center [510, 490] width 141 height 17
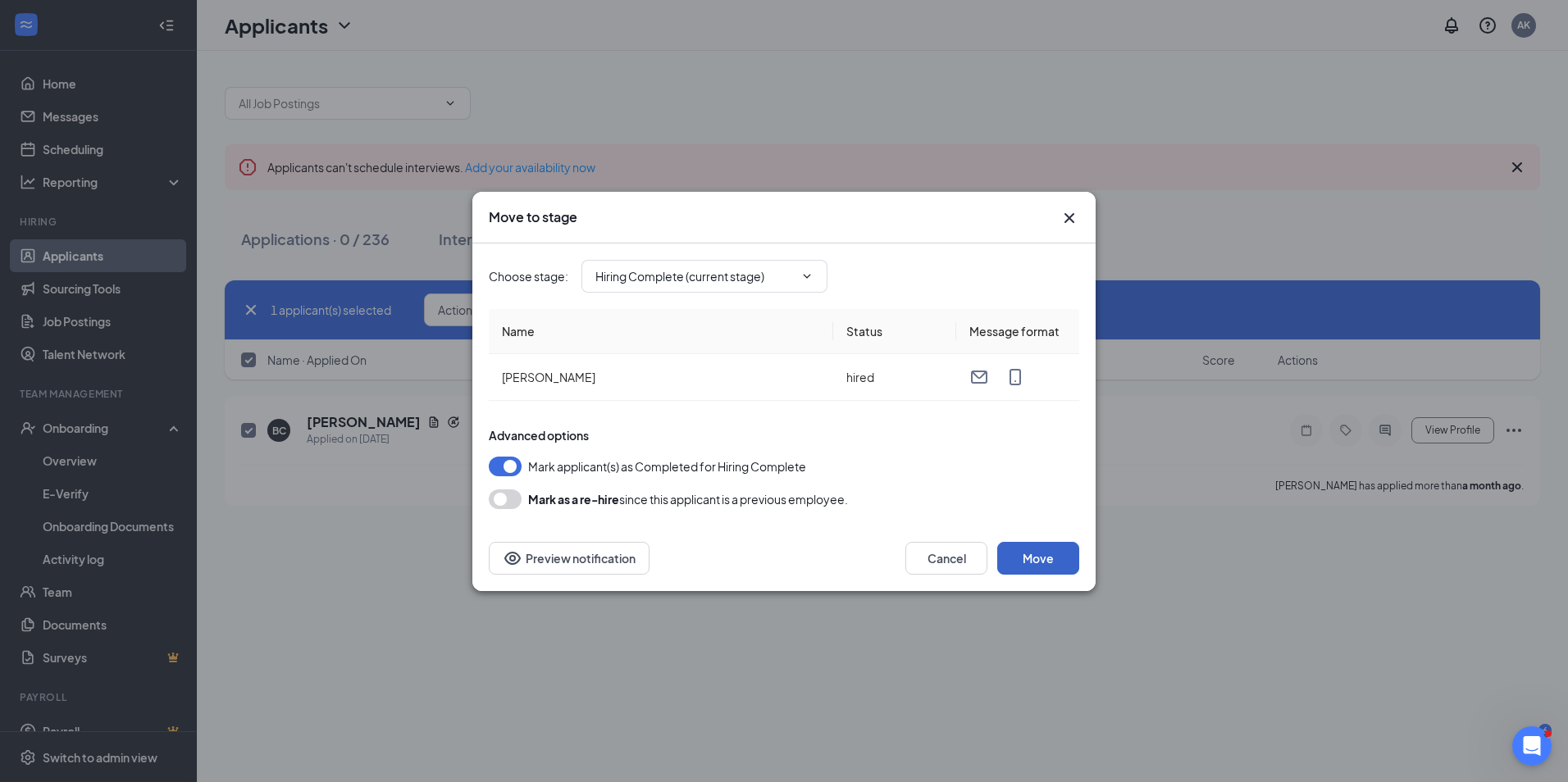
click at [1023, 558] on button "Move" at bounding box center [1038, 558] width 82 height 32
click at [805, 274] on icon "ChevronDown" at bounding box center [807, 275] width 7 height 4
click at [742, 274] on input "Hiring Complete (current stage)" at bounding box center [694, 277] width 199 height 18
click at [643, 311] on div "Application" at bounding box center [639, 307] width 61 height 18
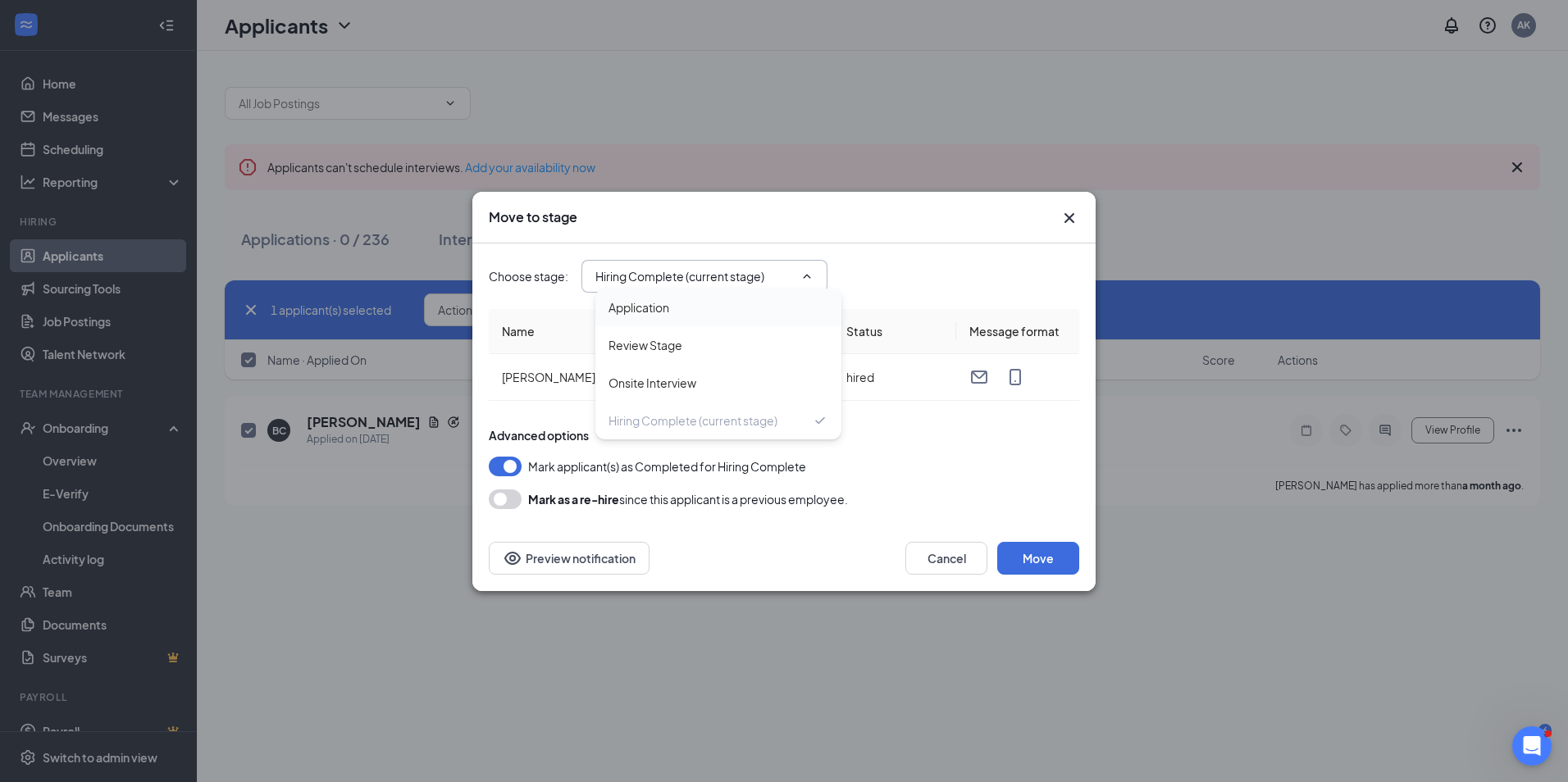
type input "Application"
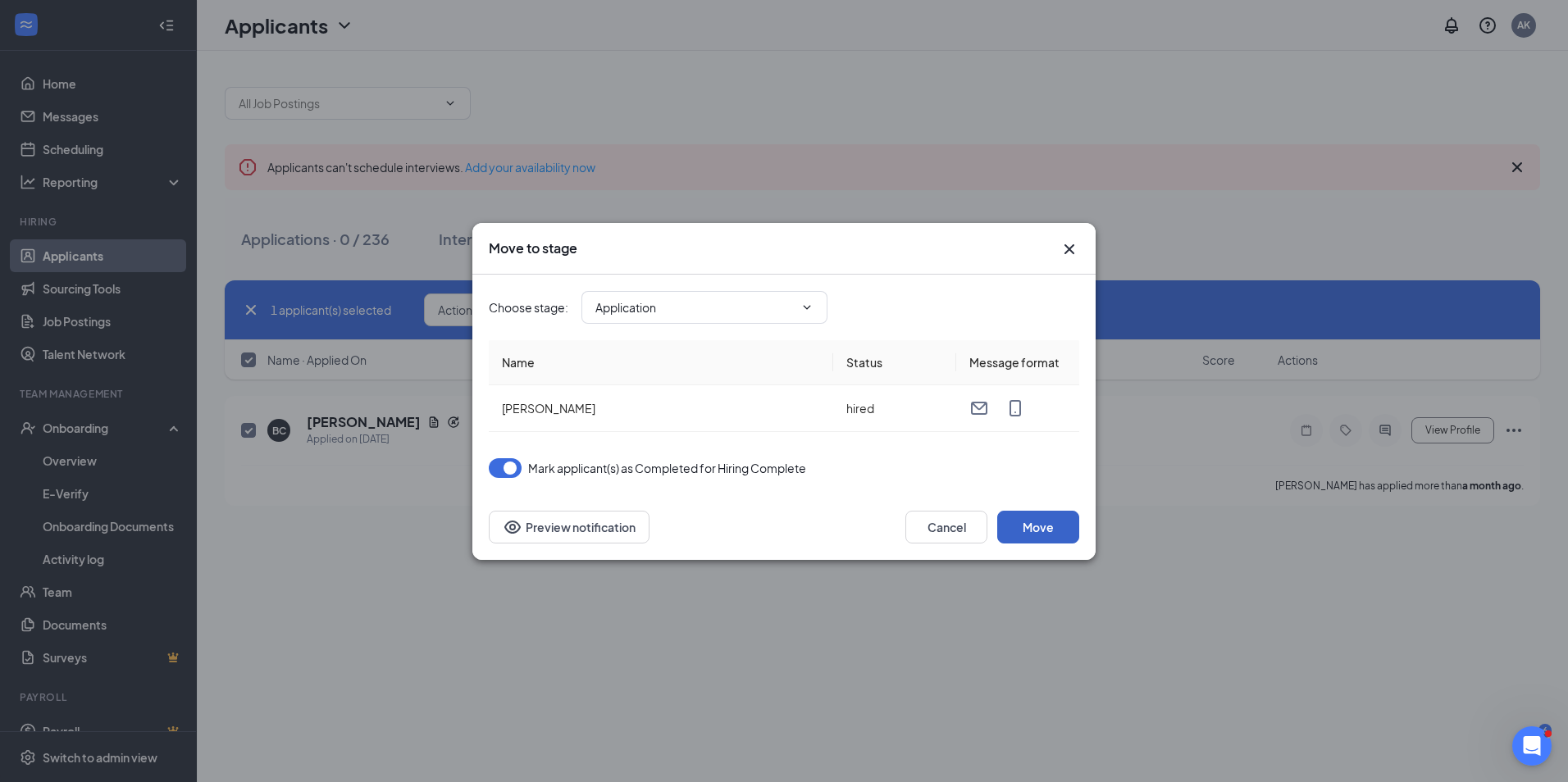
click at [1037, 533] on button "Move" at bounding box center [1038, 526] width 82 height 32
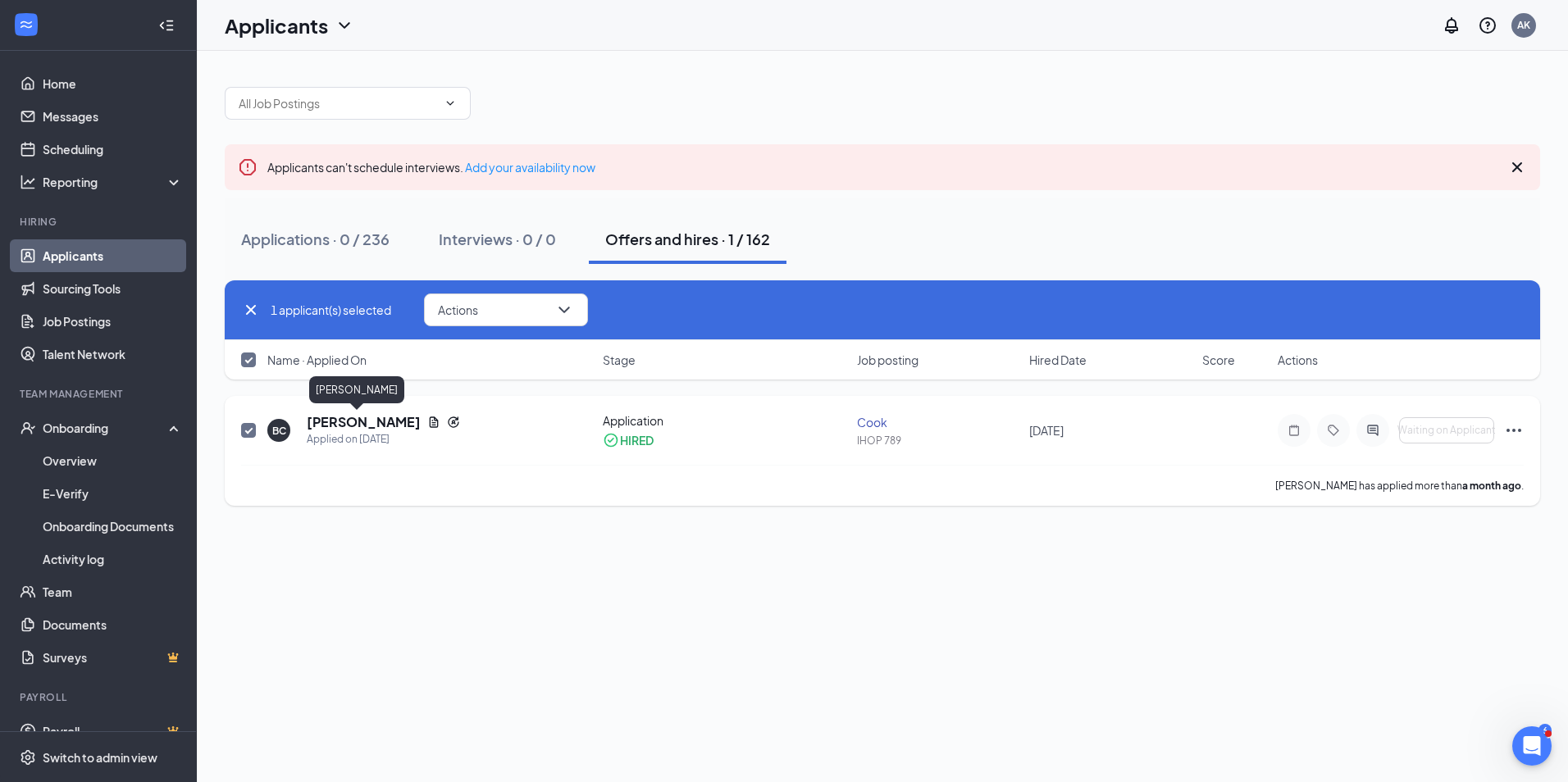
click at [333, 426] on h5 "[PERSON_NAME]" at bounding box center [363, 422] width 114 height 18
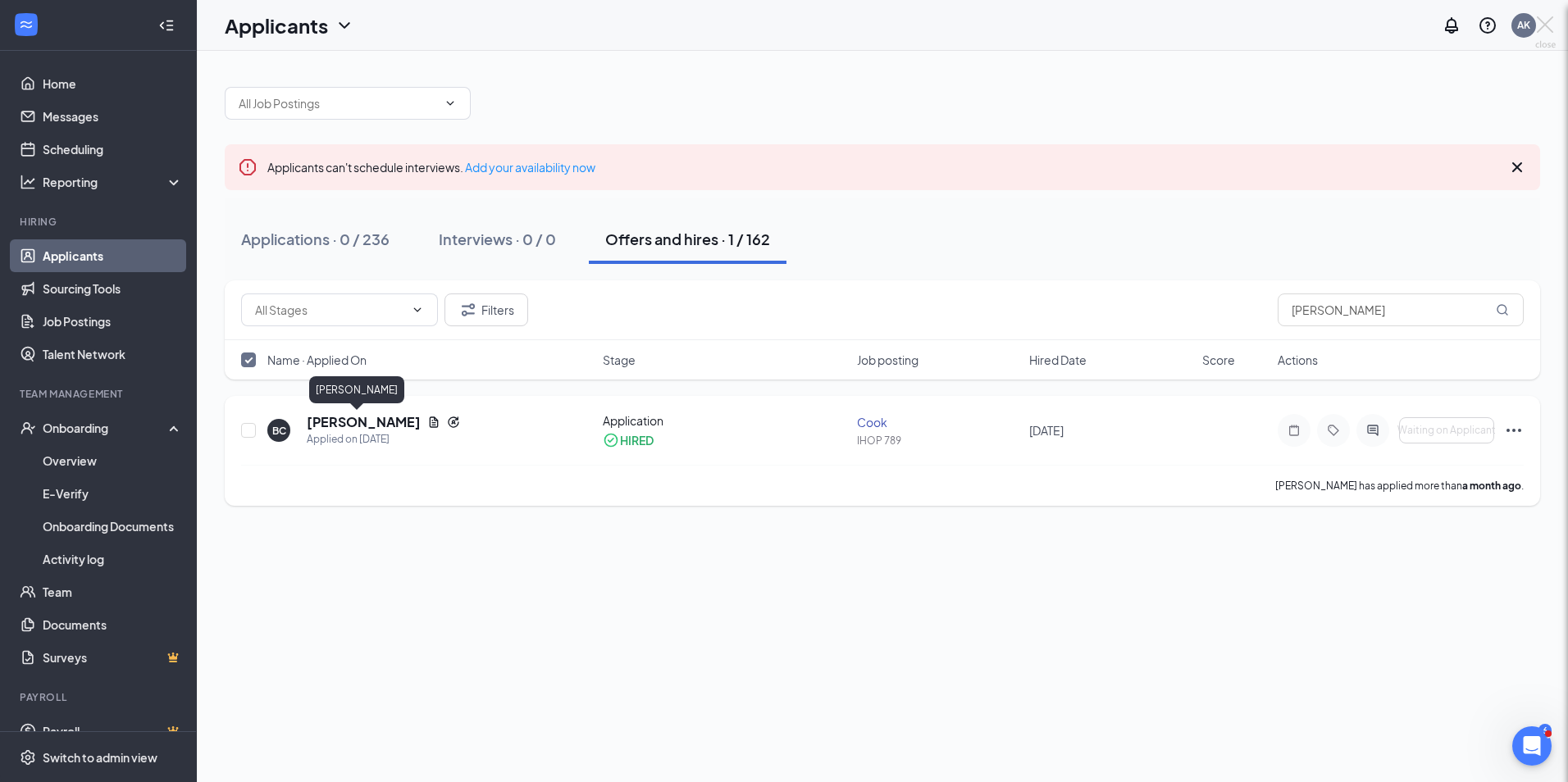
checkbox input "false"
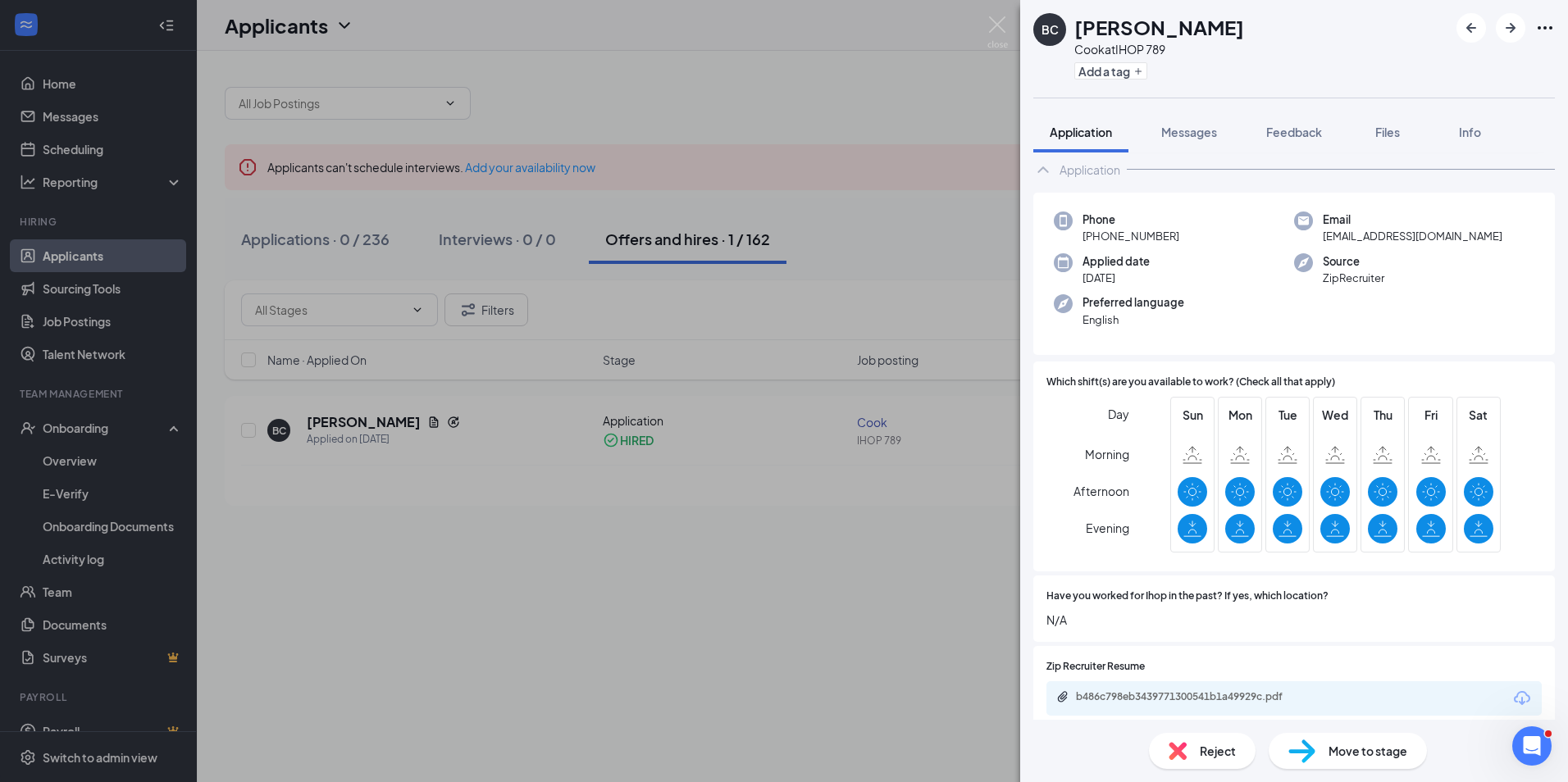
scroll to position [164, 0]
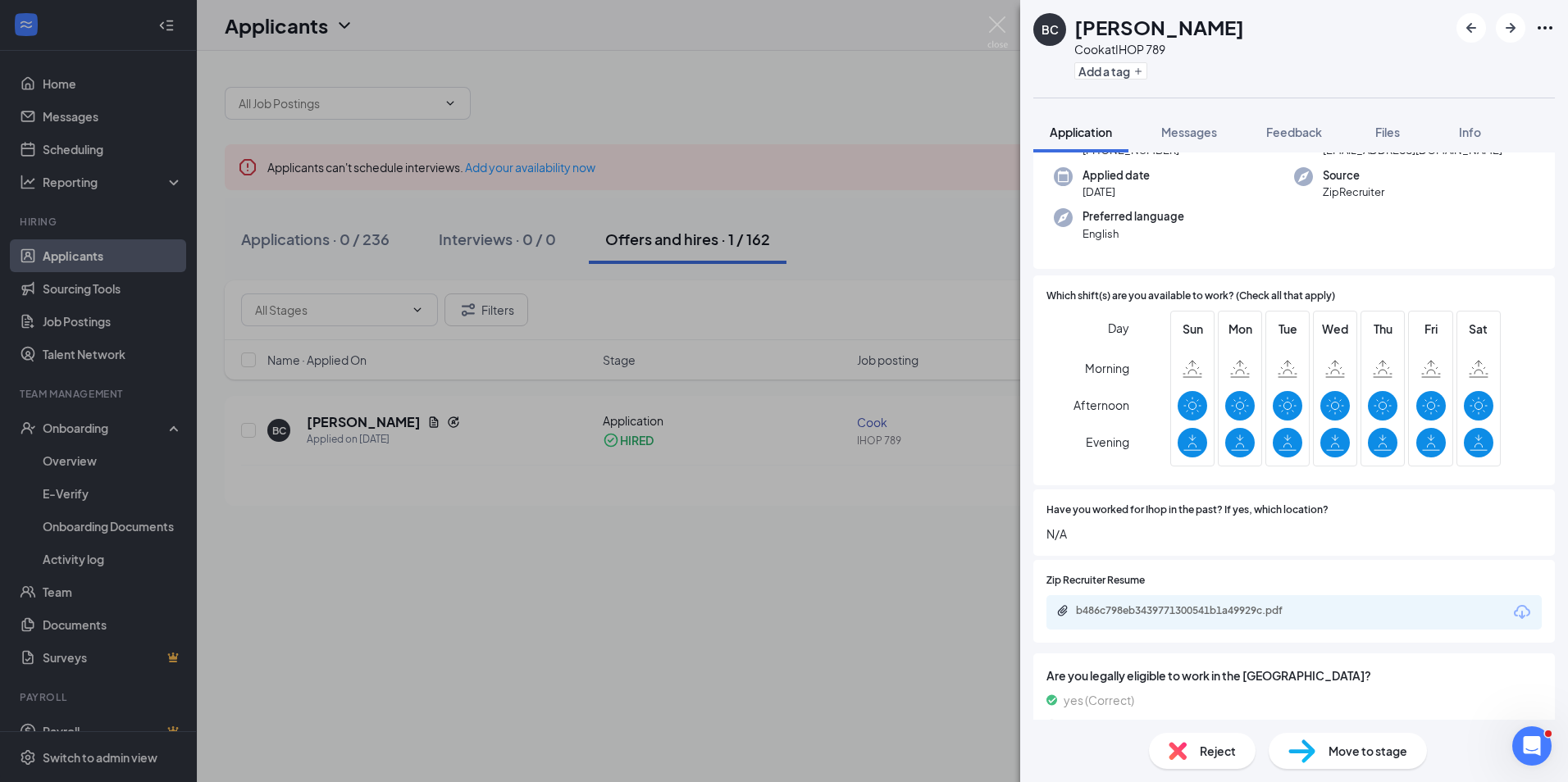
click at [1356, 757] on span "Move to stage" at bounding box center [1368, 751] width 79 height 18
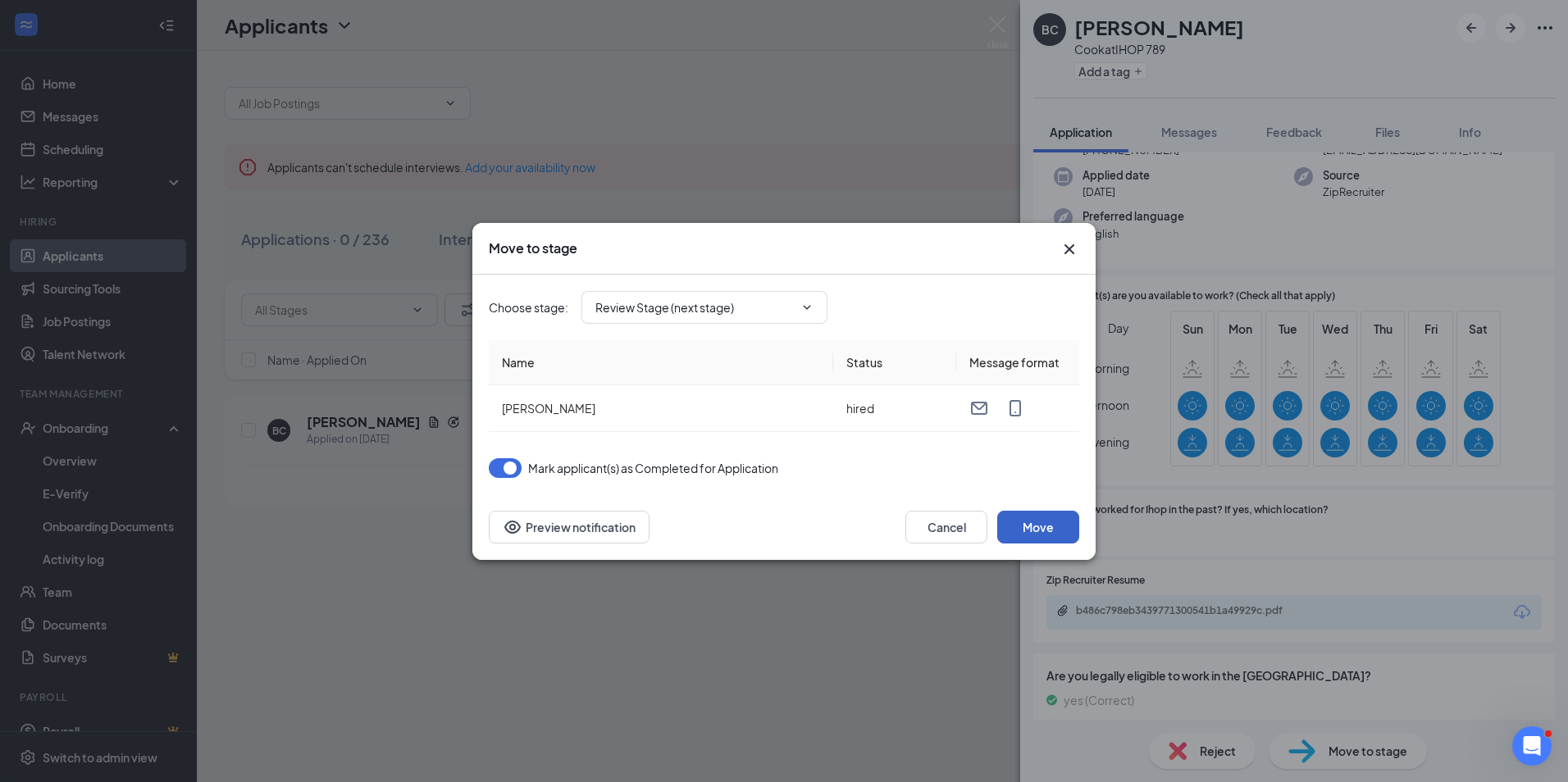
click at [1027, 515] on button "Move" at bounding box center [1038, 526] width 82 height 32
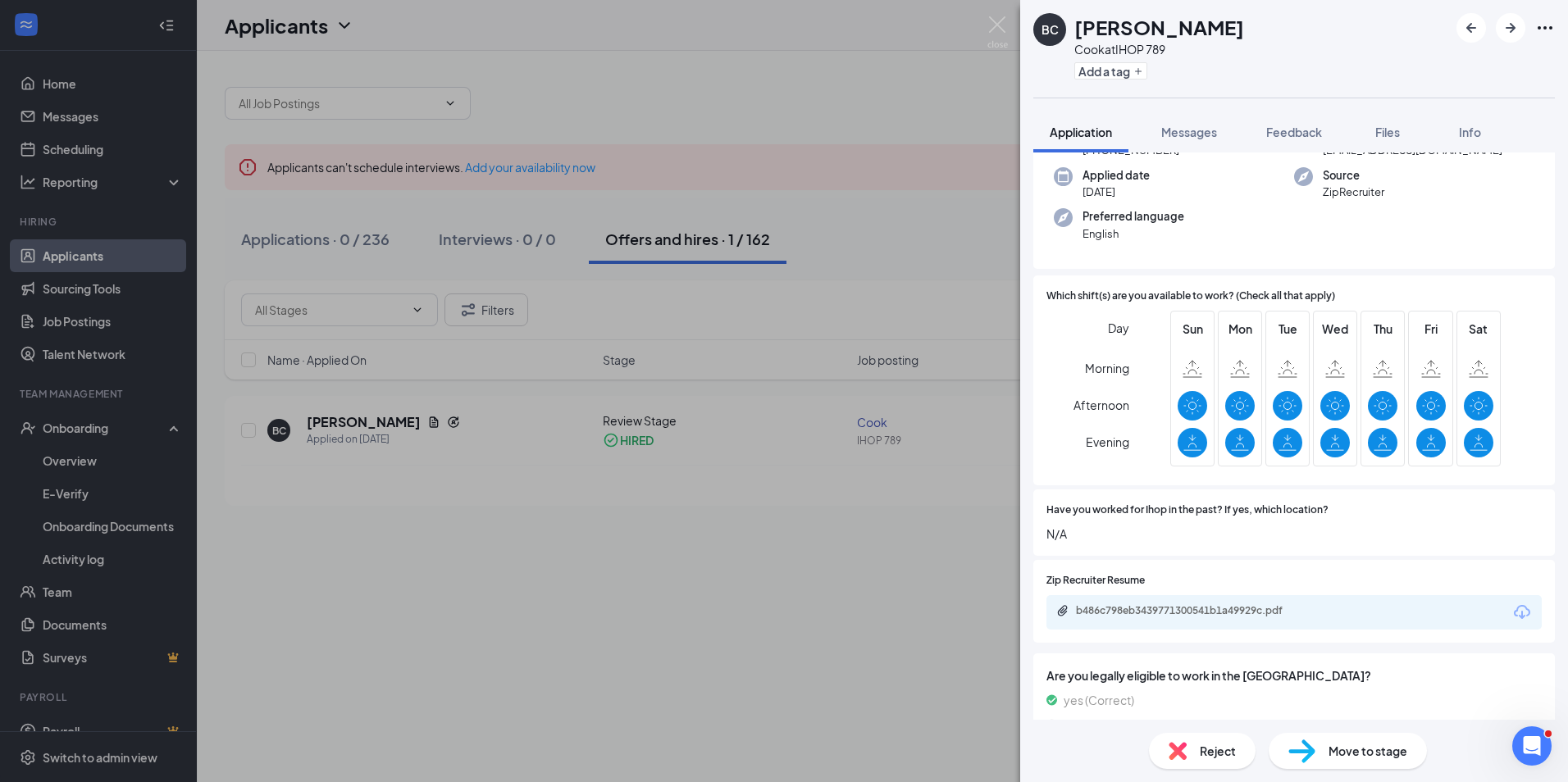
click at [929, 107] on div "BC [PERSON_NAME] [PERSON_NAME] at IHOP 789 Add a tag Application Messages Feedb…" at bounding box center [784, 391] width 1568 height 782
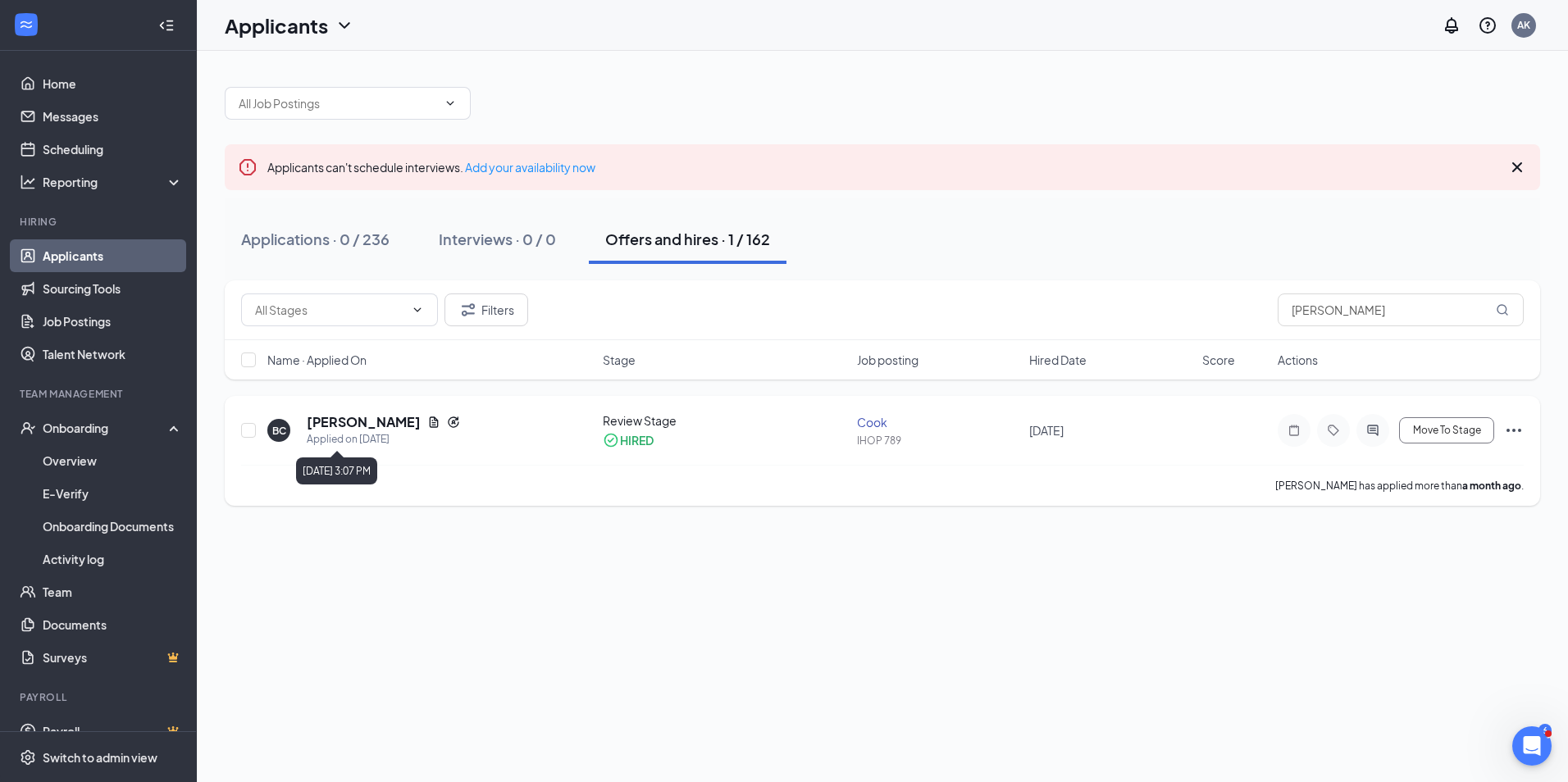
click at [333, 432] on div "Applied on [DATE]" at bounding box center [383, 440] width 153 height 17
click at [339, 421] on h5 "[PERSON_NAME]" at bounding box center [363, 422] width 114 height 18
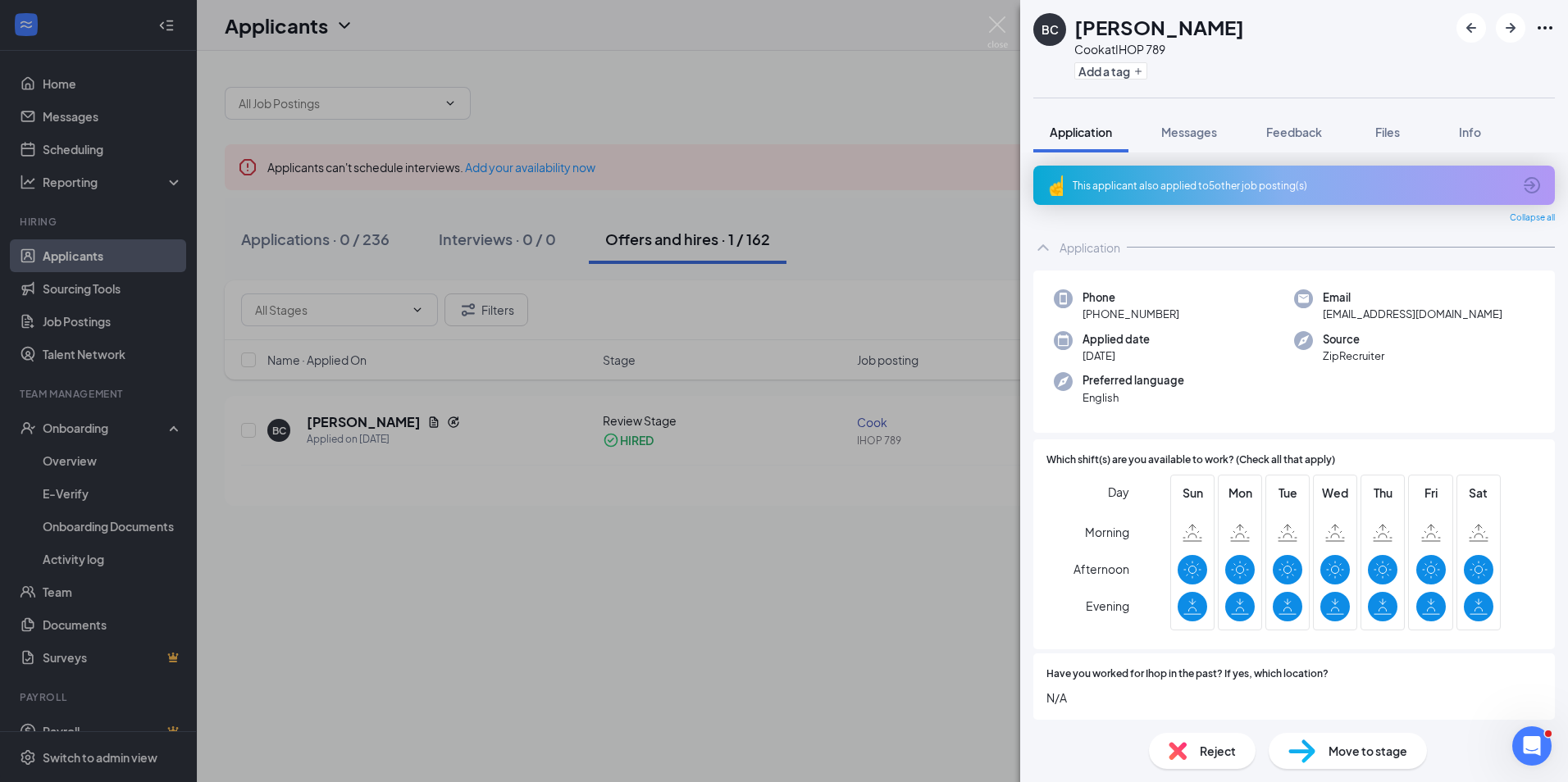
click at [1348, 745] on span "Move to stage" at bounding box center [1368, 751] width 79 height 18
type input "Onsite Interview (next stage)"
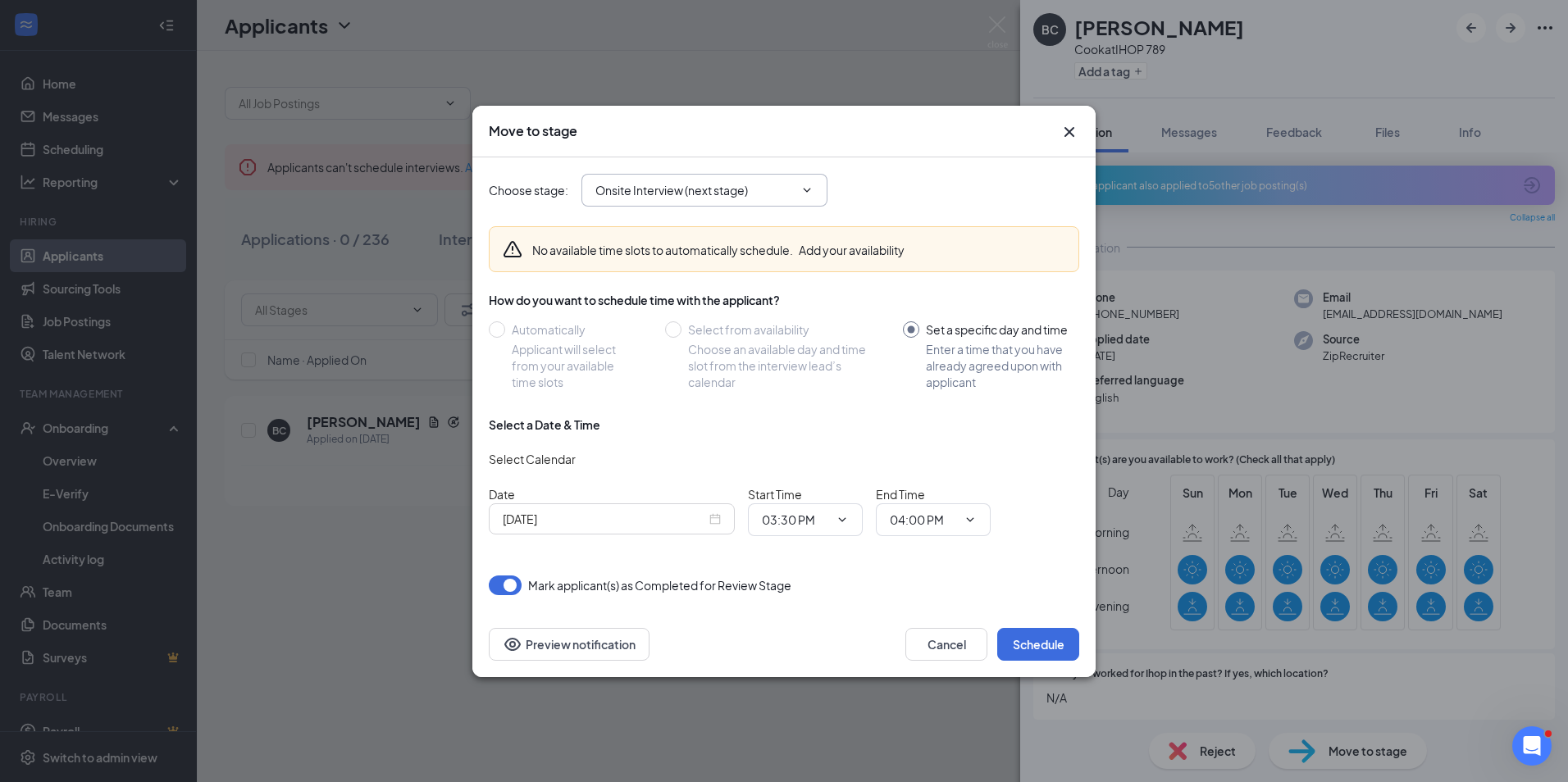
click at [813, 185] on icon "ChevronDown" at bounding box center [807, 190] width 13 height 13
click at [805, 186] on icon "ChevronDown" at bounding box center [807, 190] width 13 height 13
click at [807, 192] on icon "ChevronDown" at bounding box center [807, 189] width 7 height 4
click at [809, 189] on icon "ChevronDown" at bounding box center [807, 190] width 13 height 13
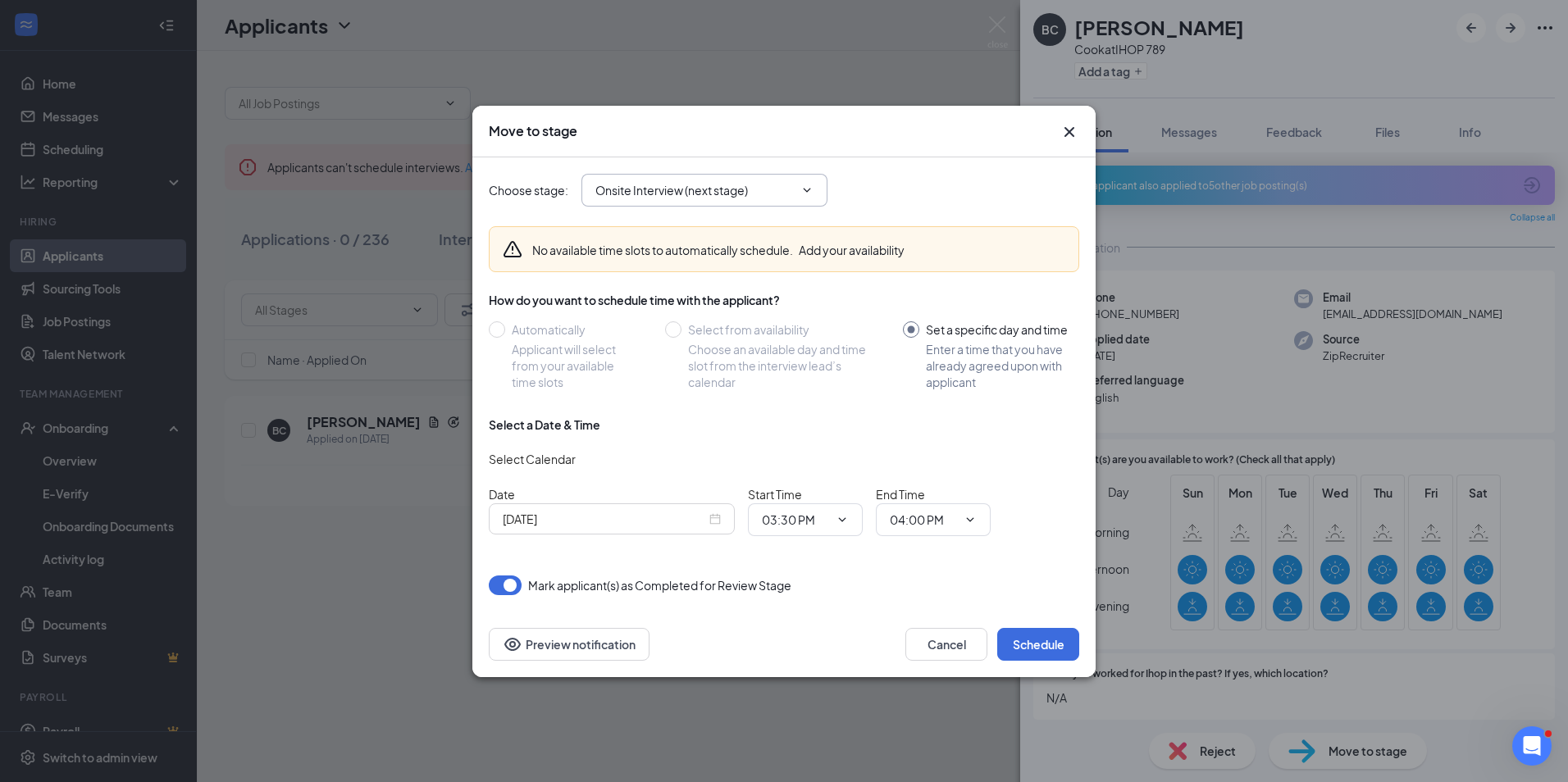
click at [809, 189] on icon "ChevronDown" at bounding box center [807, 190] width 13 height 13
click at [925, 643] on button "Cancel" at bounding box center [946, 643] width 82 height 32
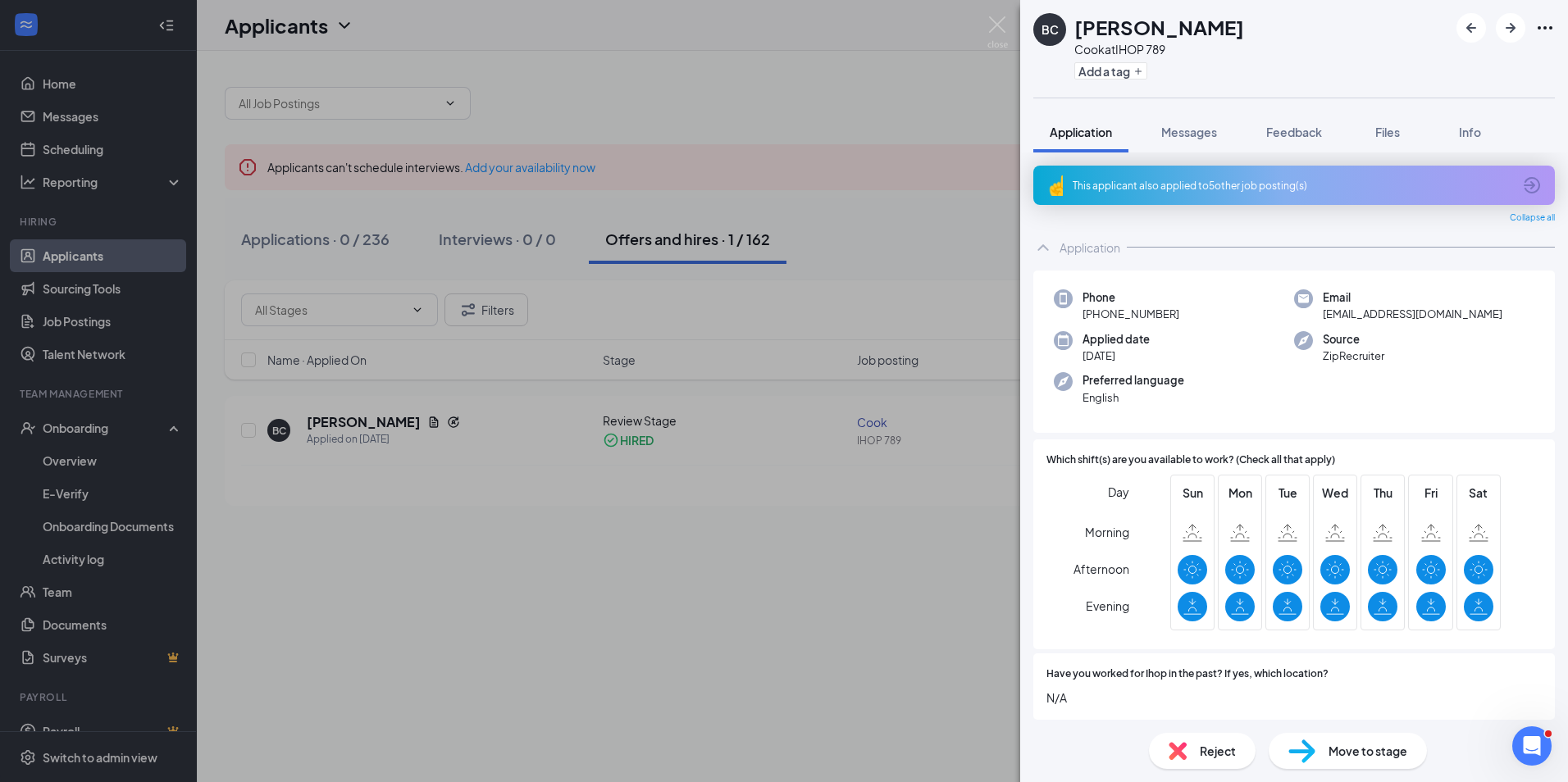
click at [806, 95] on div "BC [PERSON_NAME] [PERSON_NAME] at IHOP 789 Add a tag Application Messages Feedb…" at bounding box center [784, 391] width 1568 height 782
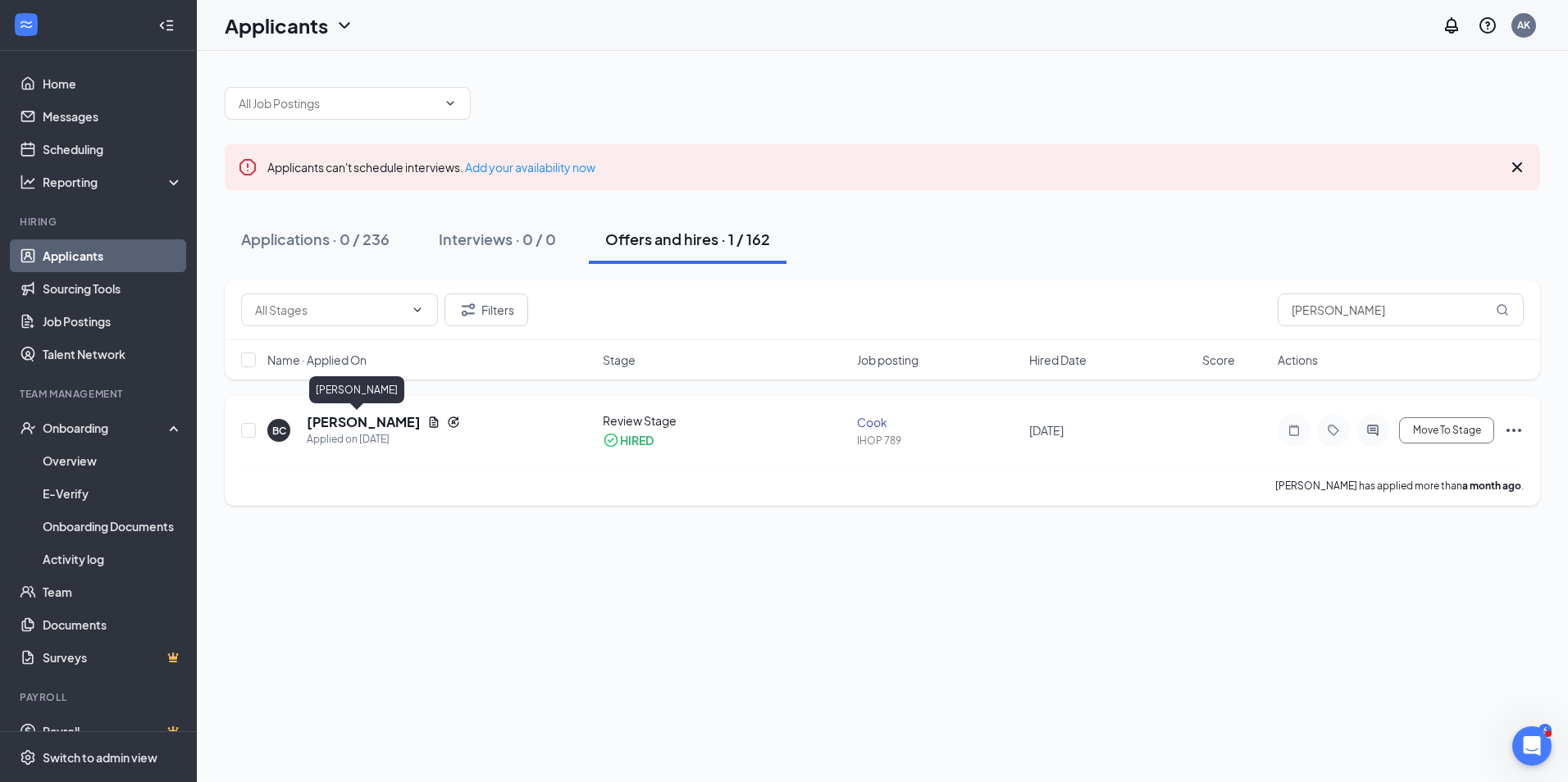
click at [335, 428] on h5 "[PERSON_NAME]" at bounding box center [363, 422] width 114 height 18
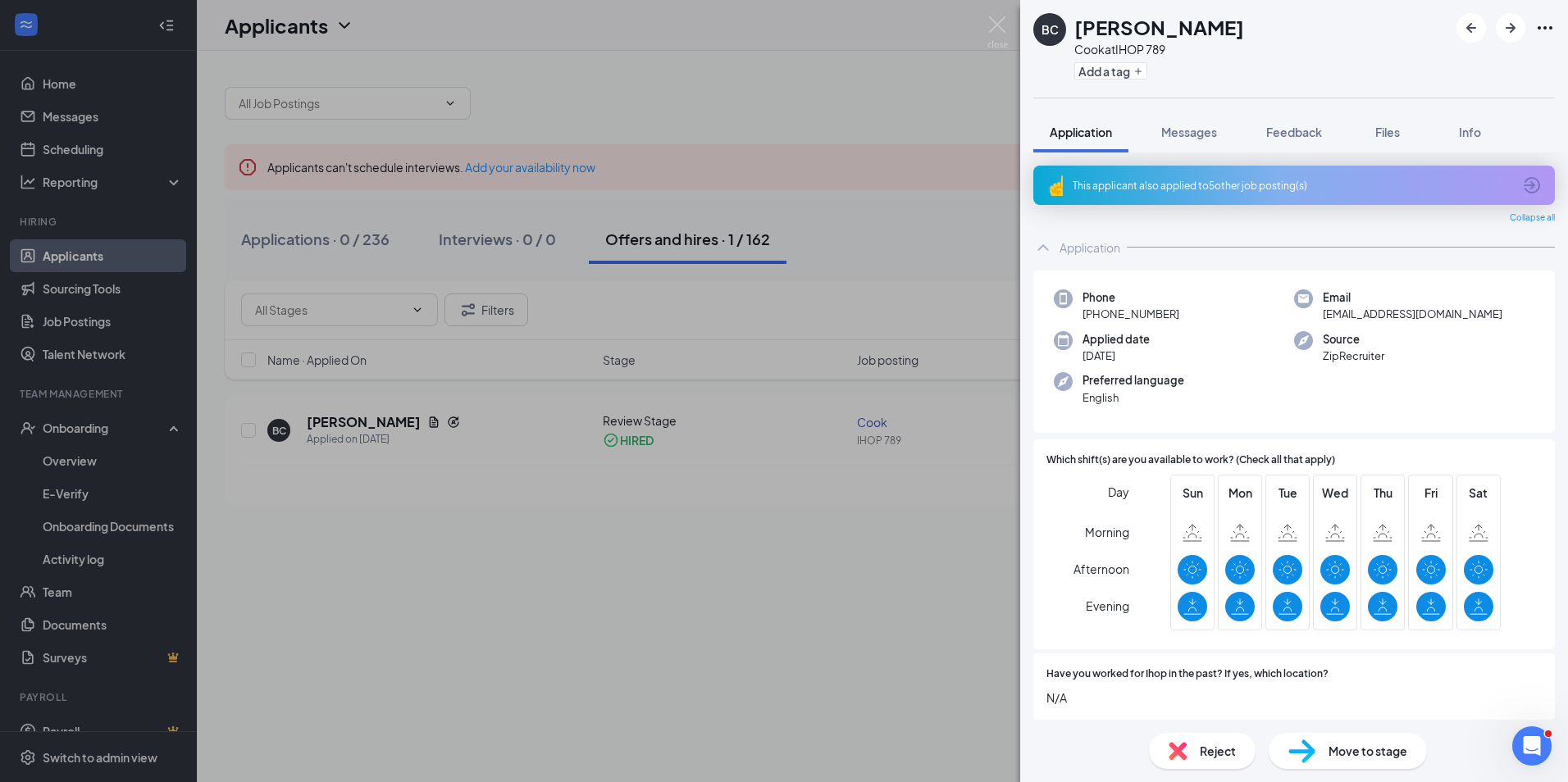
click at [1339, 751] on span "Move to stage" at bounding box center [1368, 751] width 79 height 18
type input "Onsite Interview (next stage)"
type input "[DATE]"
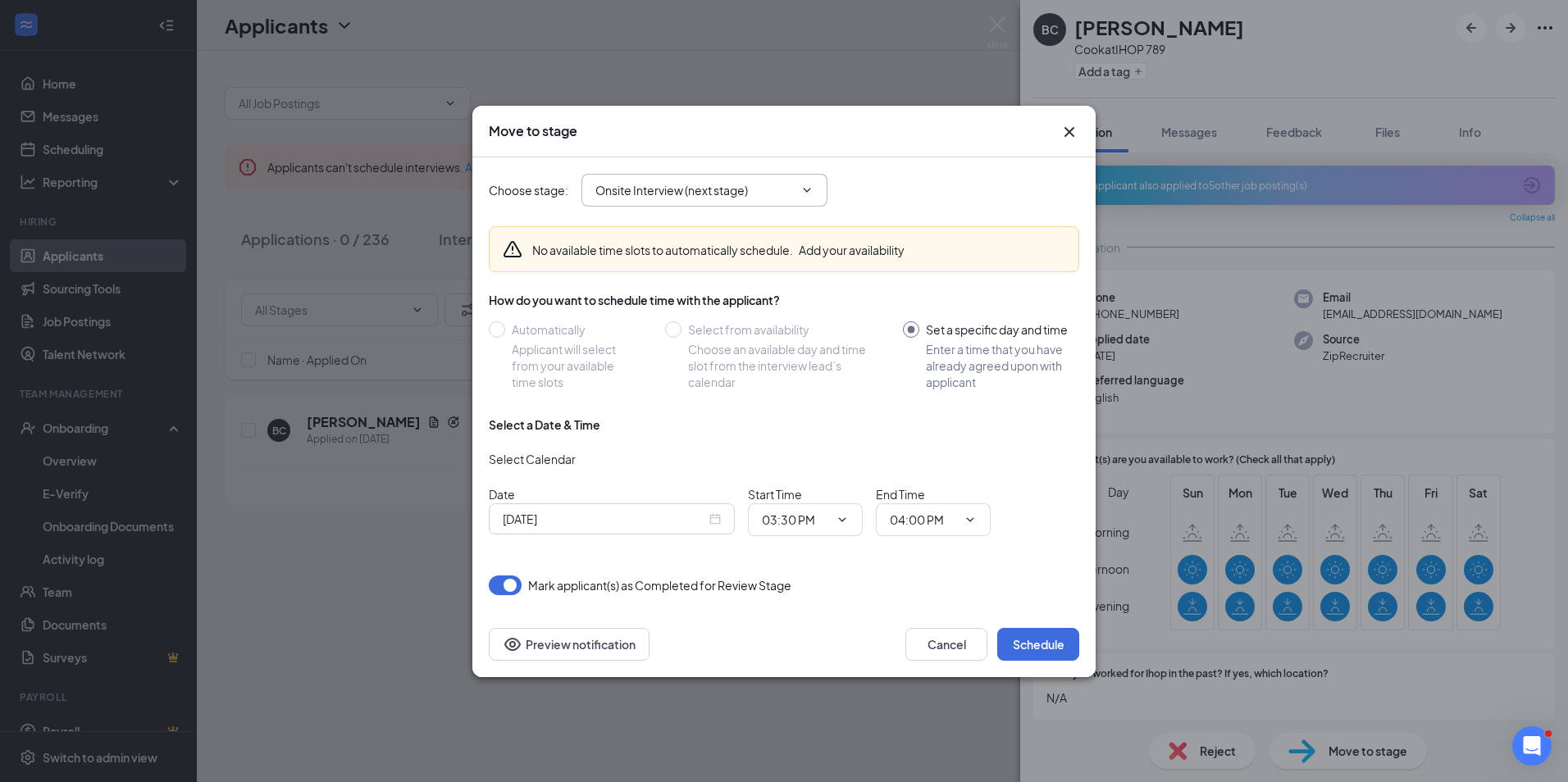
click at [806, 188] on icon "ChevronDown" at bounding box center [807, 190] width 13 height 13
click at [1043, 647] on button "Schedule" at bounding box center [1038, 643] width 82 height 32
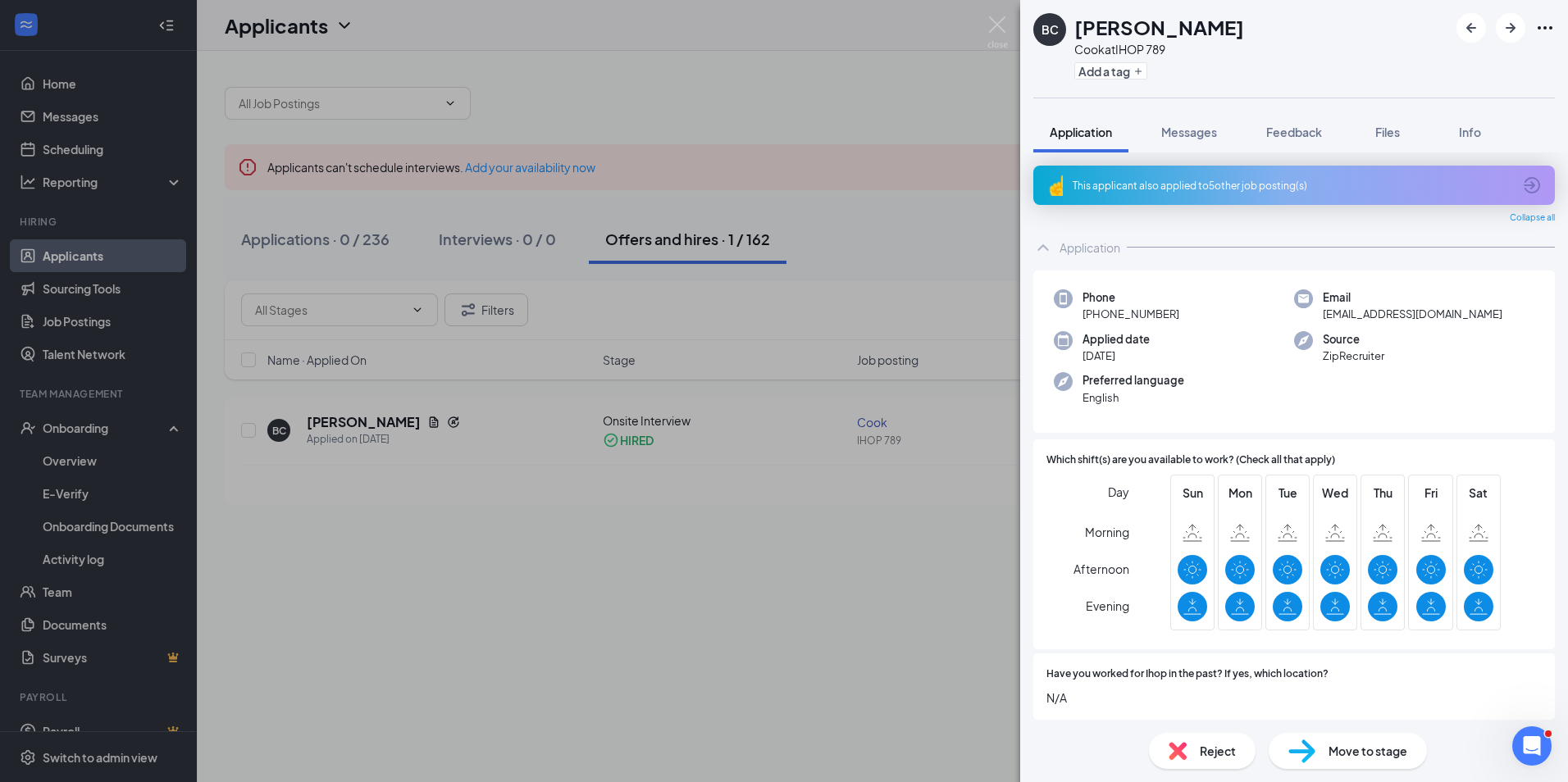
click at [753, 94] on div "BC [PERSON_NAME] [PERSON_NAME] at IHOP 789 Add a tag Application Messages Feedb…" at bounding box center [784, 391] width 1568 height 782
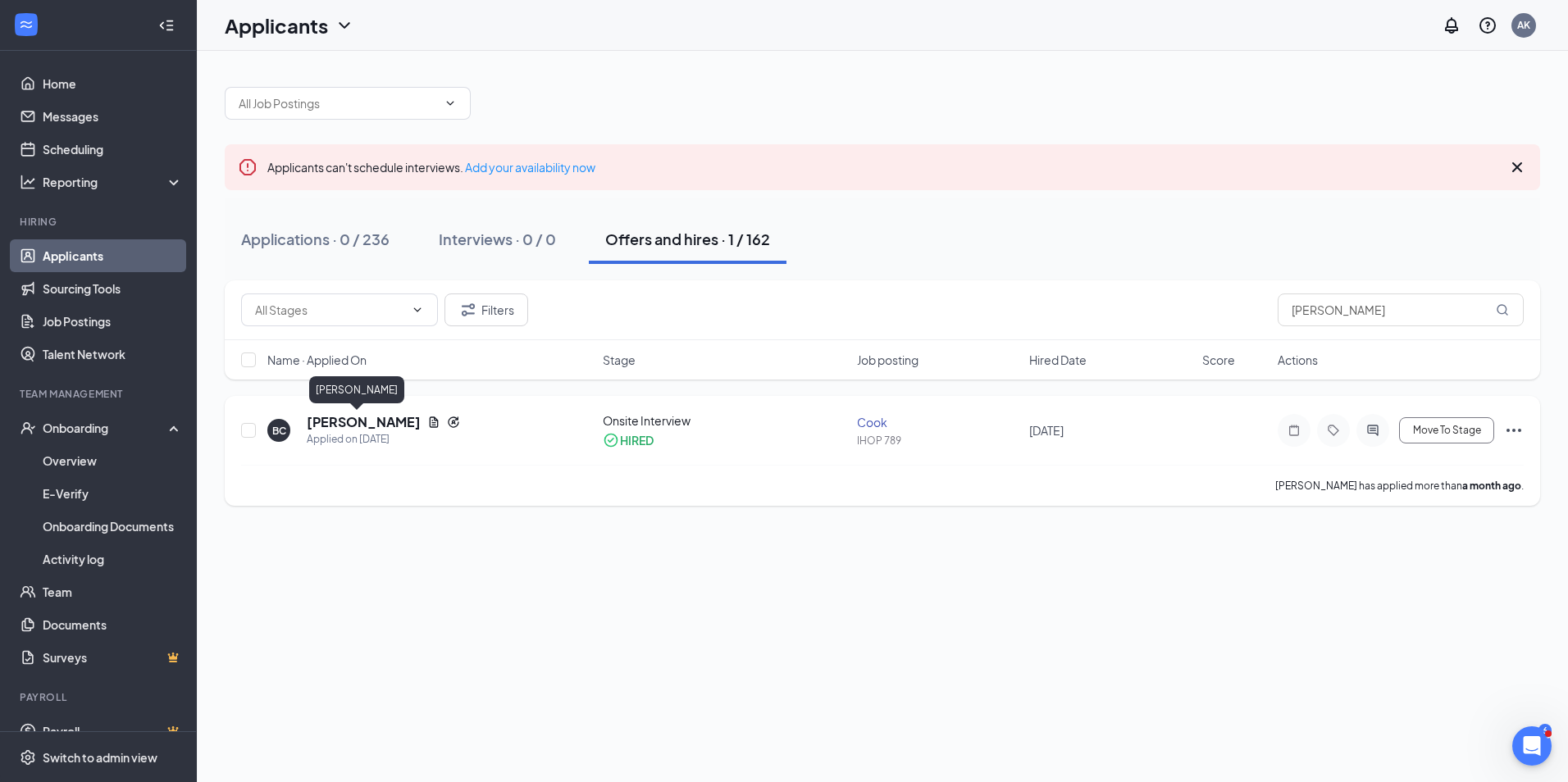
click at [324, 427] on h5 "[PERSON_NAME]" at bounding box center [363, 422] width 114 height 18
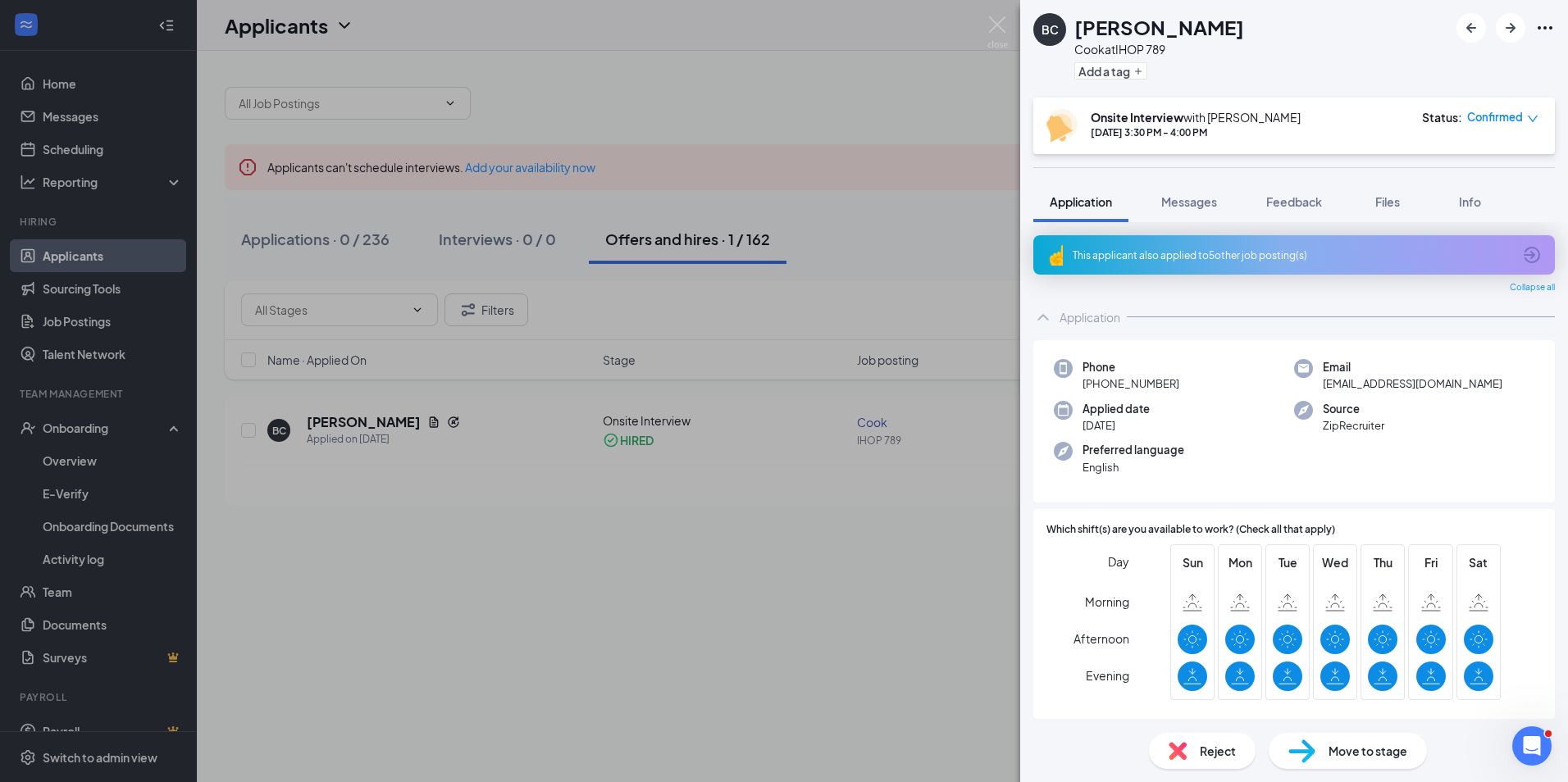
click at [1337, 749] on span "Move to stage" at bounding box center [1368, 751] width 79 height 18
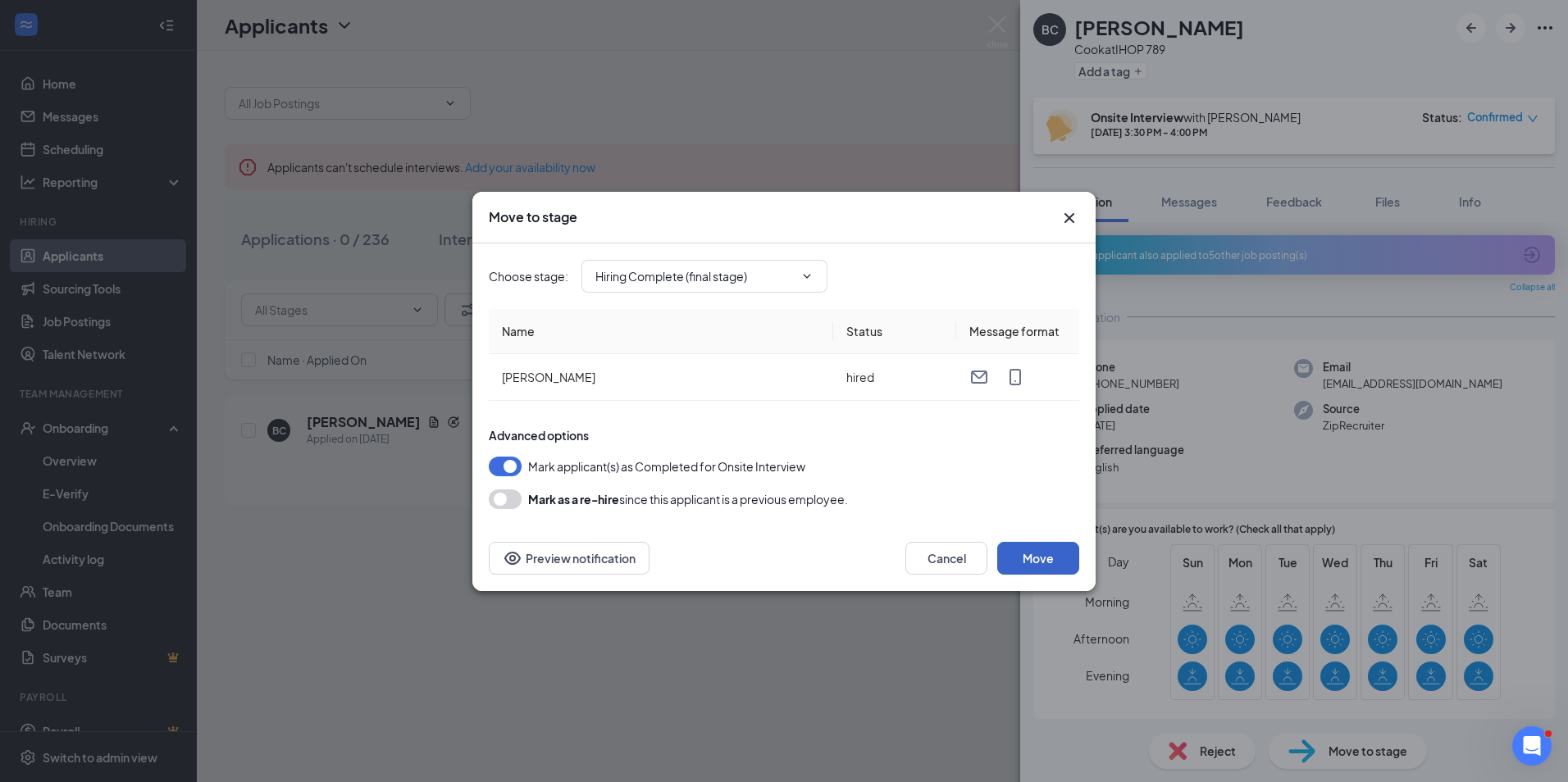
click at [1044, 553] on button "Move" at bounding box center [1038, 558] width 82 height 32
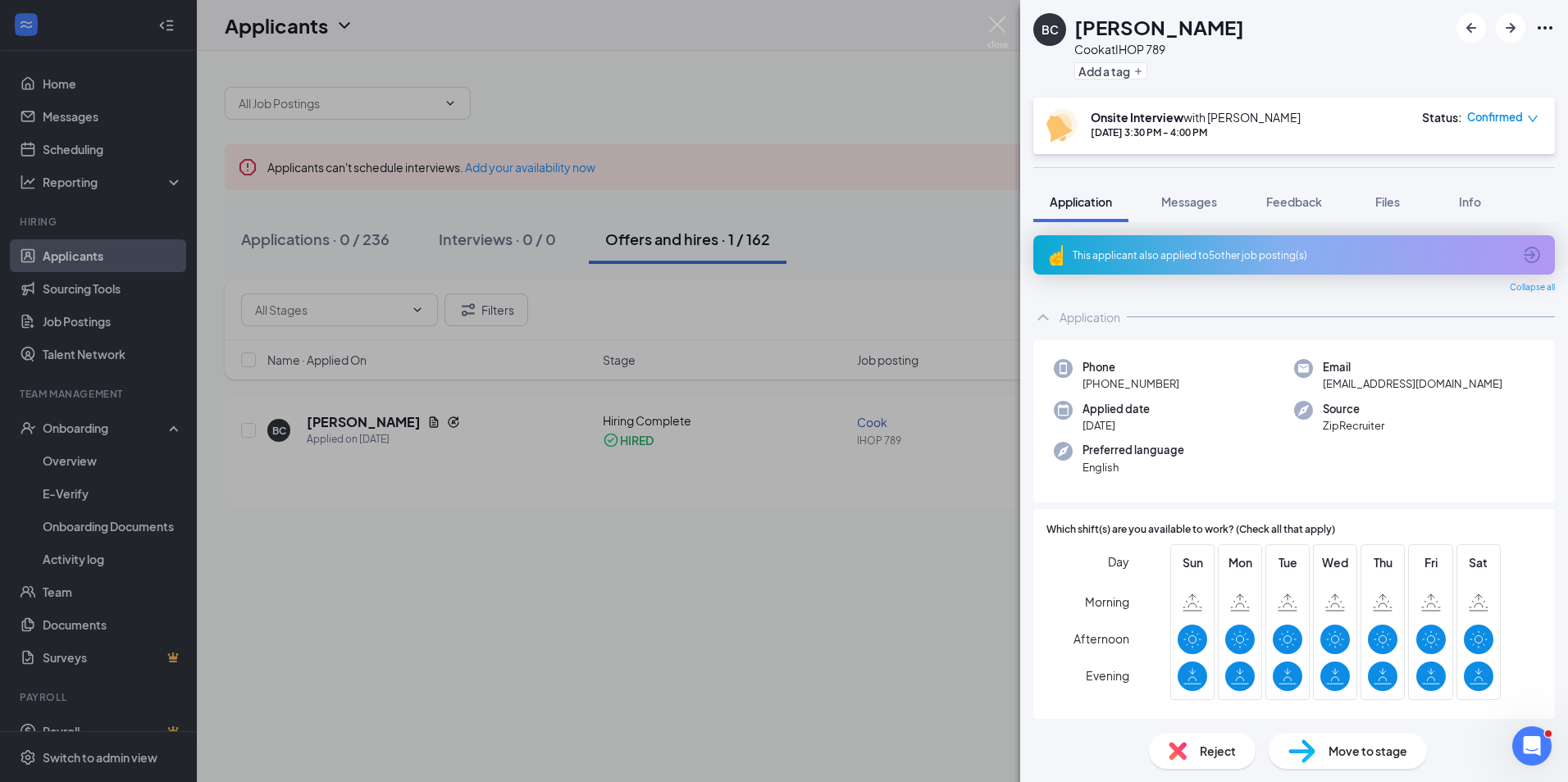
click at [907, 83] on div "BC Brian Cruz Cook at IHOP 789 Add a tag Onsite Interview with Aamir Khan Sep 1…" at bounding box center [784, 391] width 1568 height 782
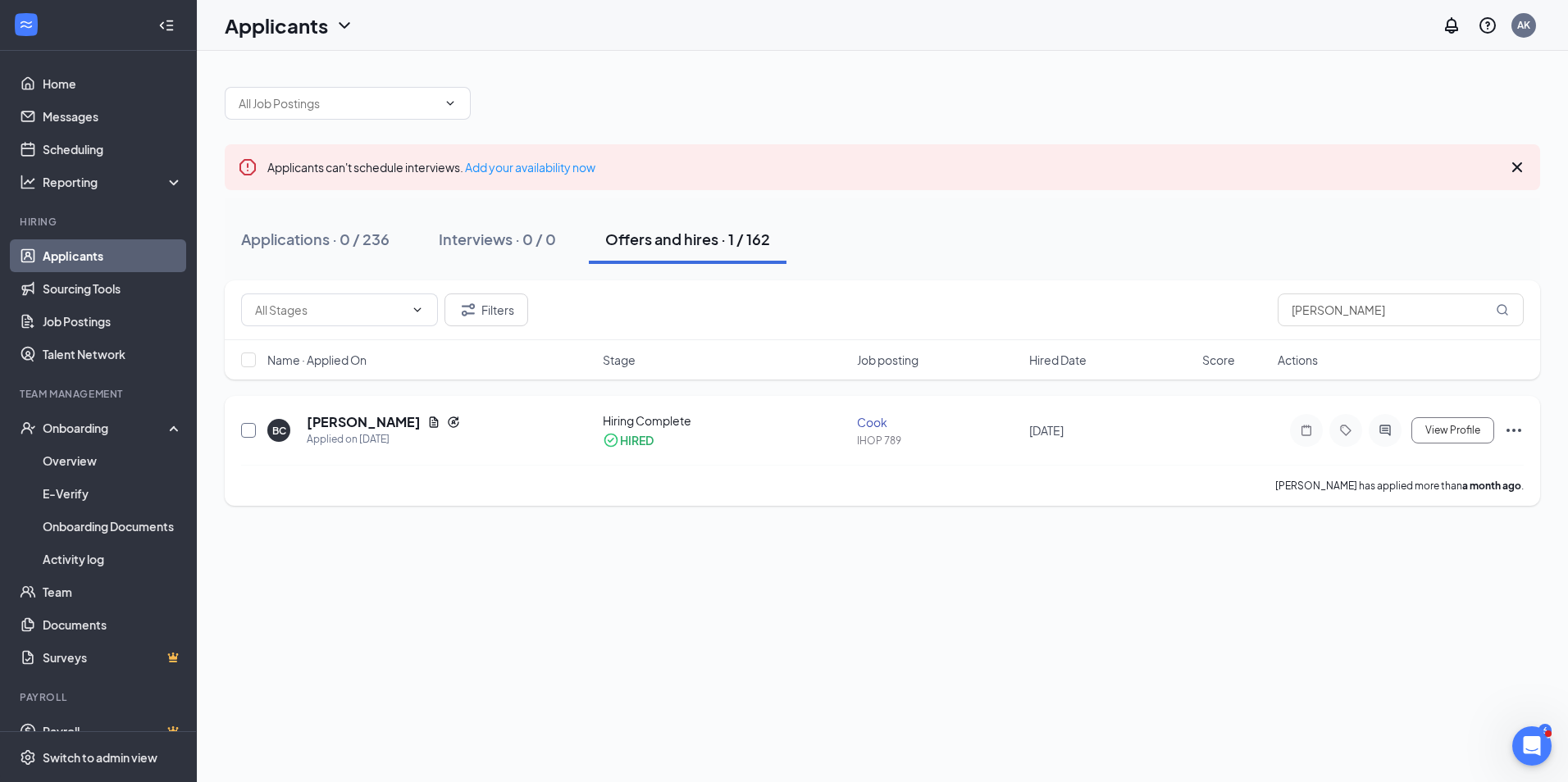
click at [246, 430] on input "checkbox" at bounding box center [249, 430] width 15 height 15
checkbox input "true"
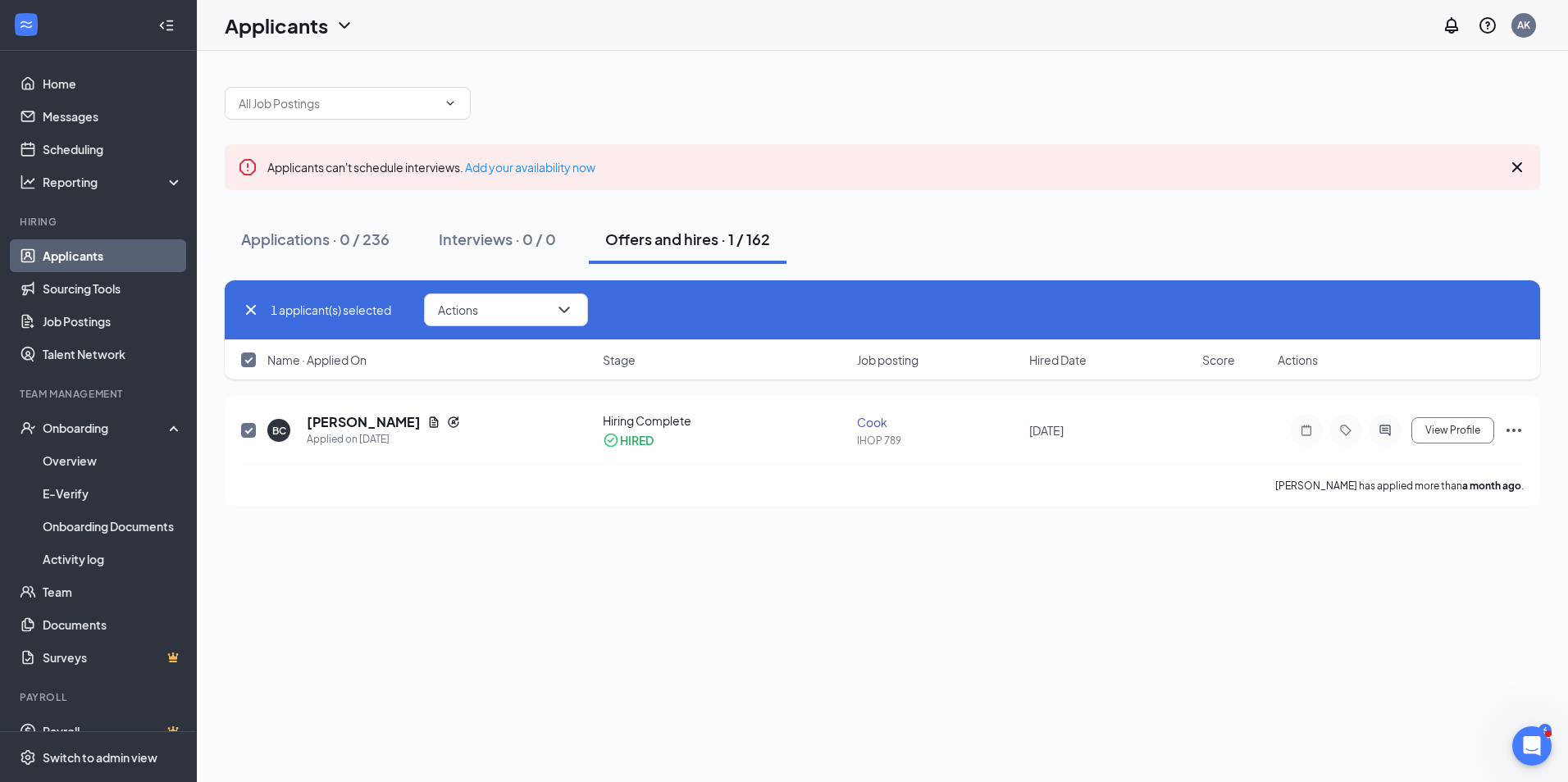
click at [333, 577] on div "Applicants can't schedule interviews. Add your availability now Applications · …" at bounding box center [882, 416] width 1371 height 731
click at [81, 458] on link "Overview" at bounding box center [112, 460] width 141 height 32
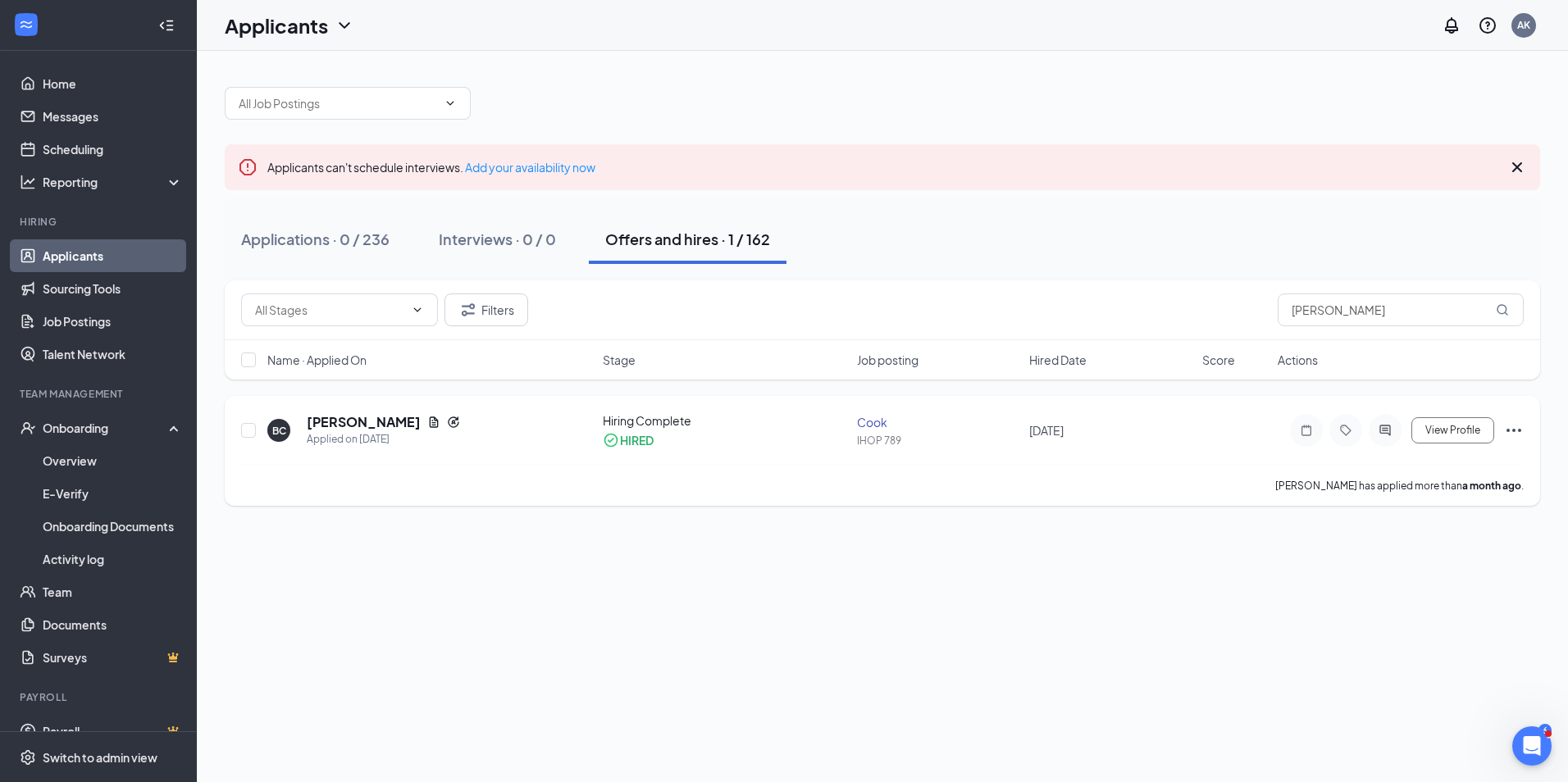
click at [640, 439] on div "HIRED" at bounding box center [637, 440] width 33 height 17
click at [1463, 425] on span "View Profile" at bounding box center [1452, 430] width 55 height 12
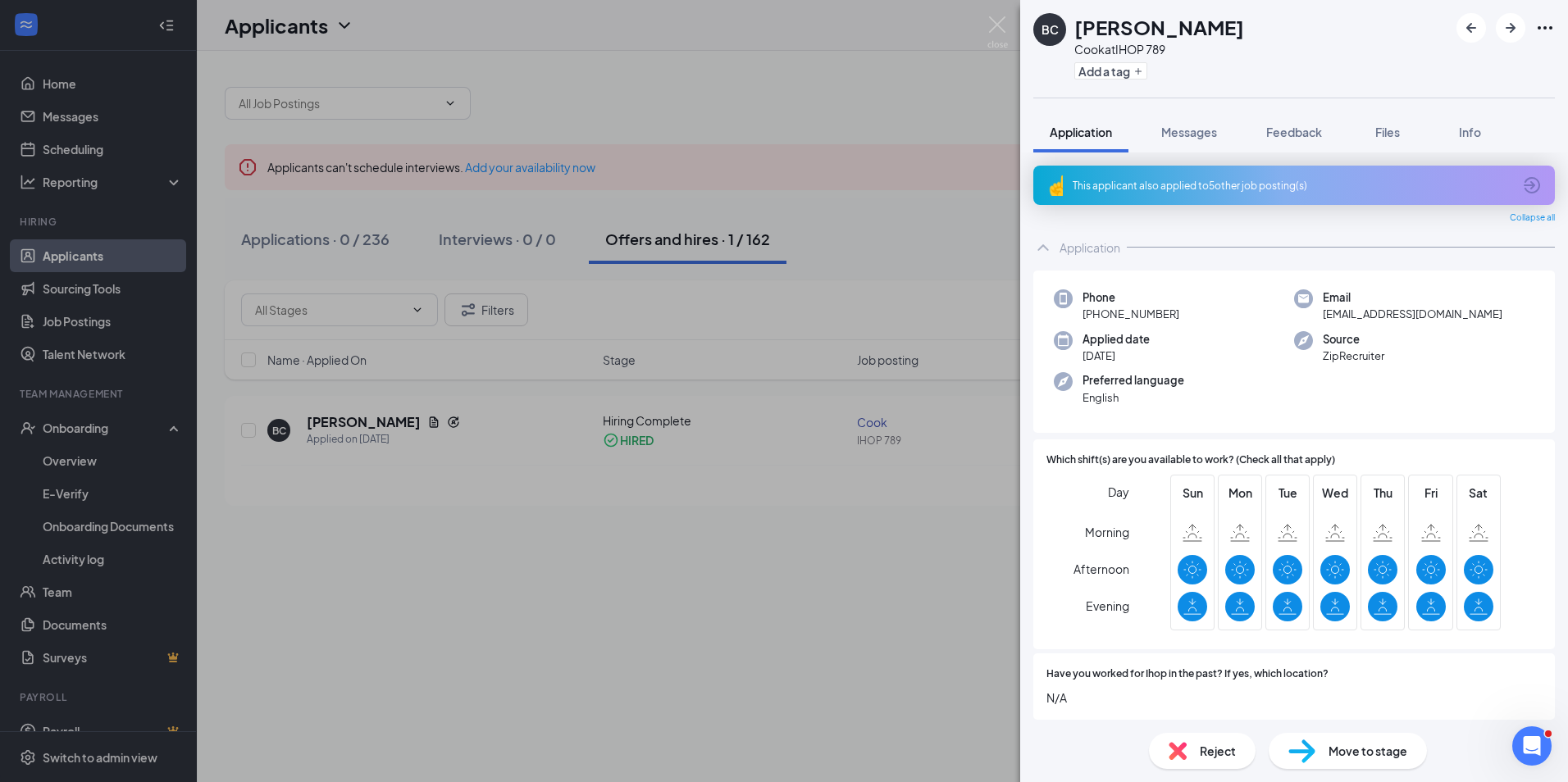
click at [1349, 760] on div "Move to stage" at bounding box center [1348, 750] width 158 height 36
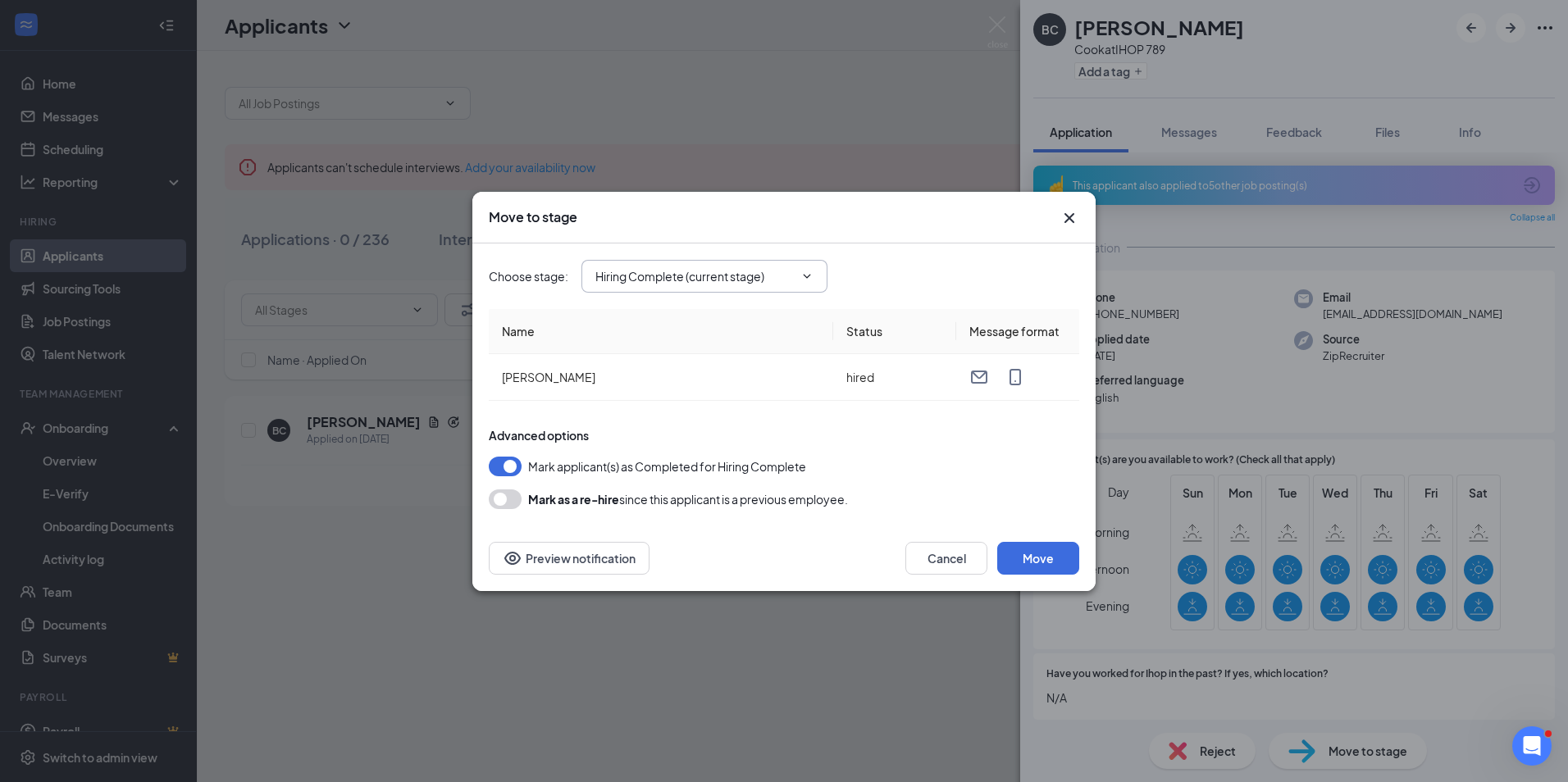
click at [810, 277] on icon "ChevronDown" at bounding box center [807, 276] width 13 height 13
click at [810, 270] on icon "ChevronDown" at bounding box center [807, 276] width 13 height 13
click at [1029, 562] on button "Move" at bounding box center [1038, 558] width 82 height 32
click at [806, 273] on icon "ChevronDown" at bounding box center [807, 276] width 13 height 13
click at [1067, 217] on icon "Cross" at bounding box center [1069, 219] width 20 height 20
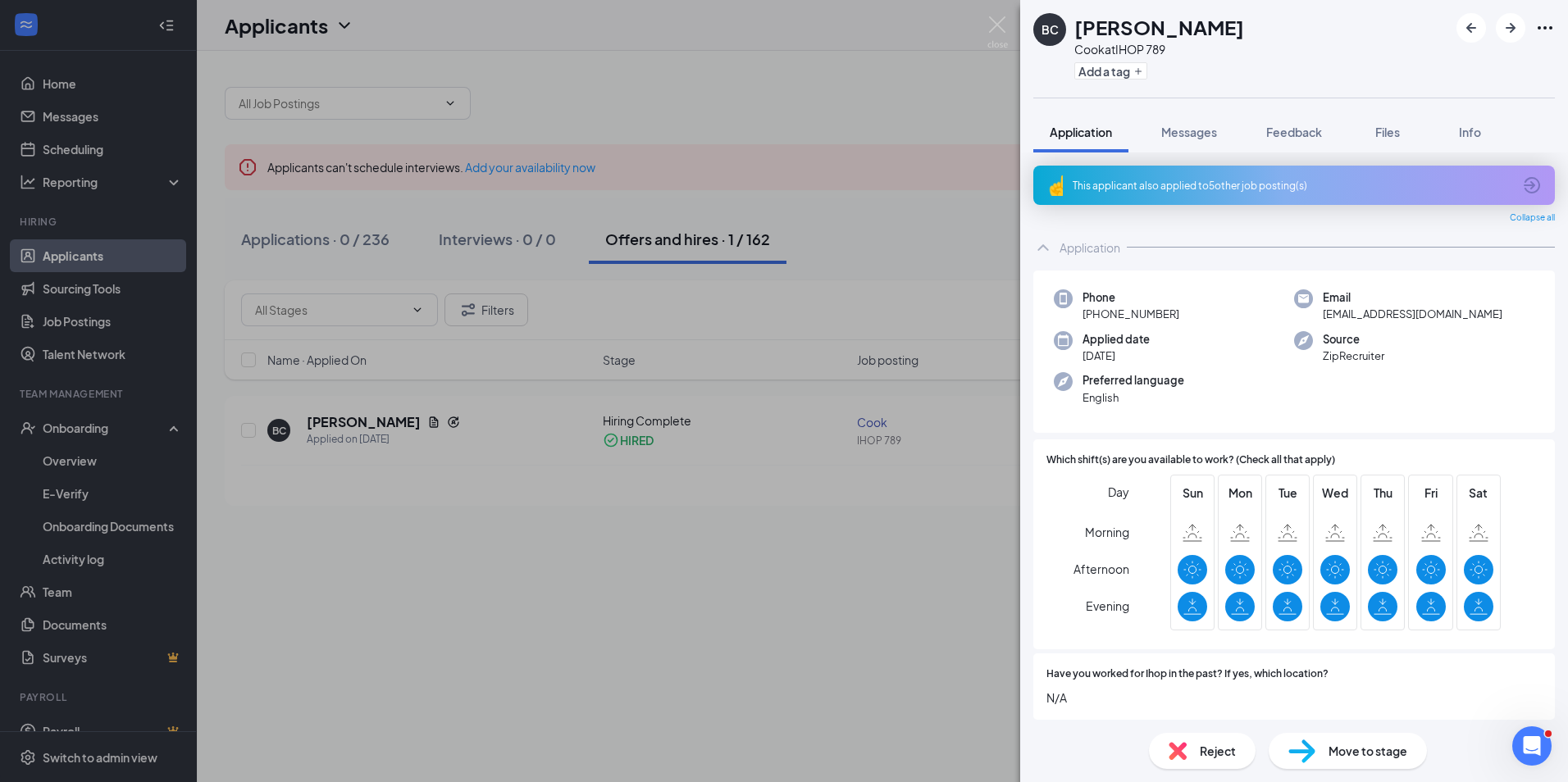
click at [938, 121] on div "BC [PERSON_NAME] [PERSON_NAME] at IHOP 789 Add a tag Application Messages Feedb…" at bounding box center [784, 391] width 1568 height 782
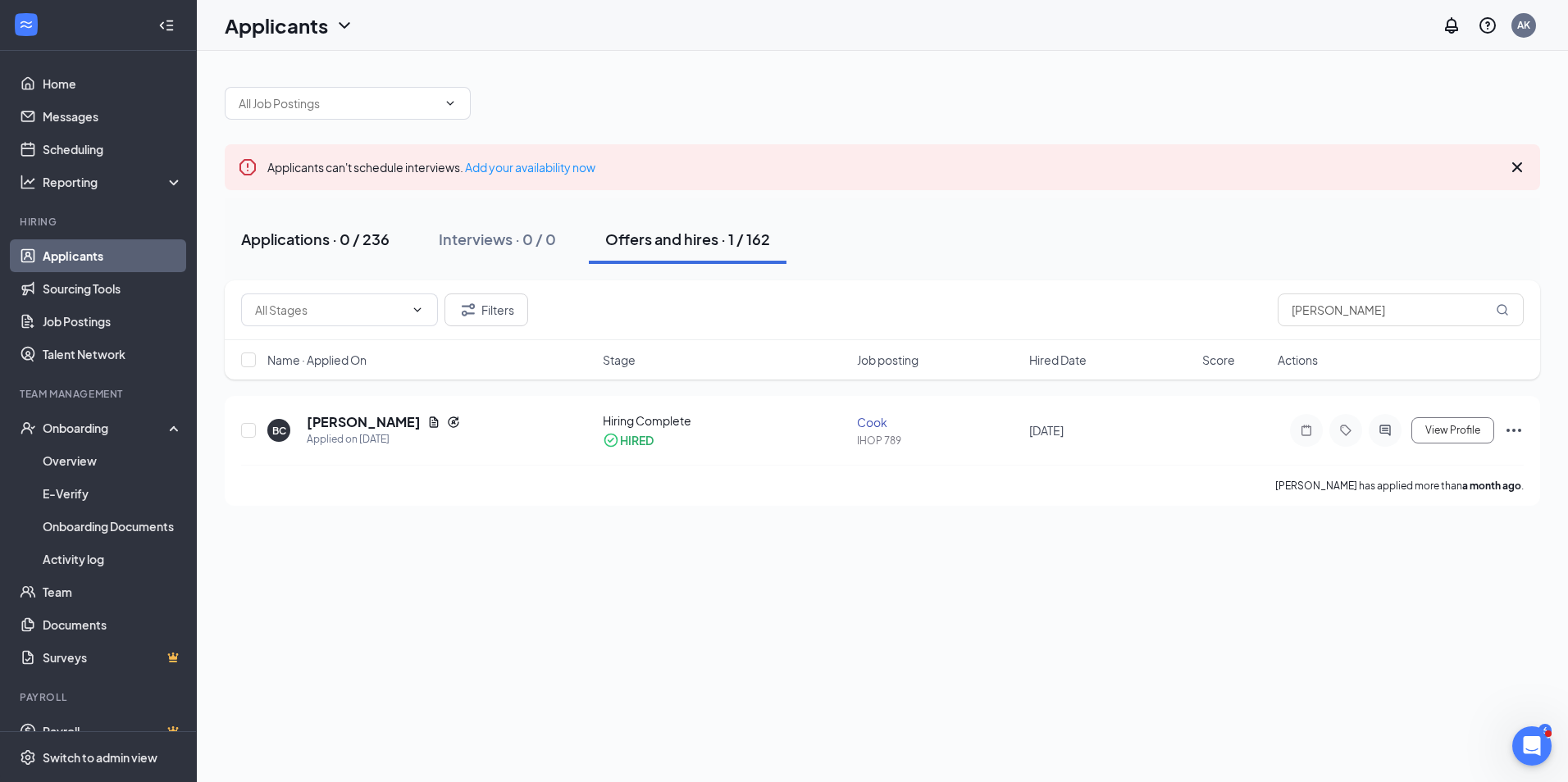
click at [352, 239] on div "Applications · 0 / 236" at bounding box center [315, 239] width 149 height 21
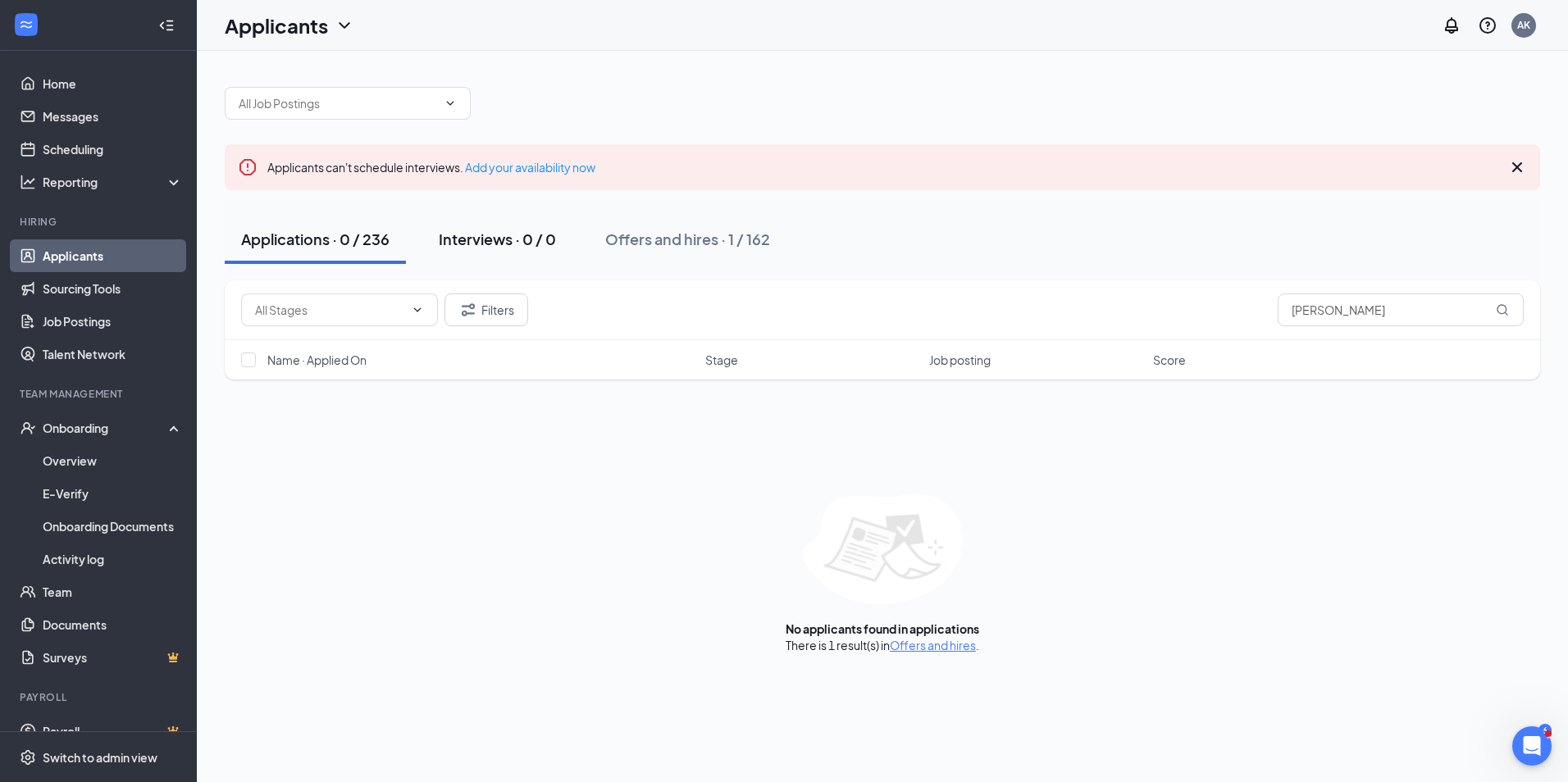
click at [476, 239] on div "Interviews · 0 / 0" at bounding box center [497, 239] width 117 height 21
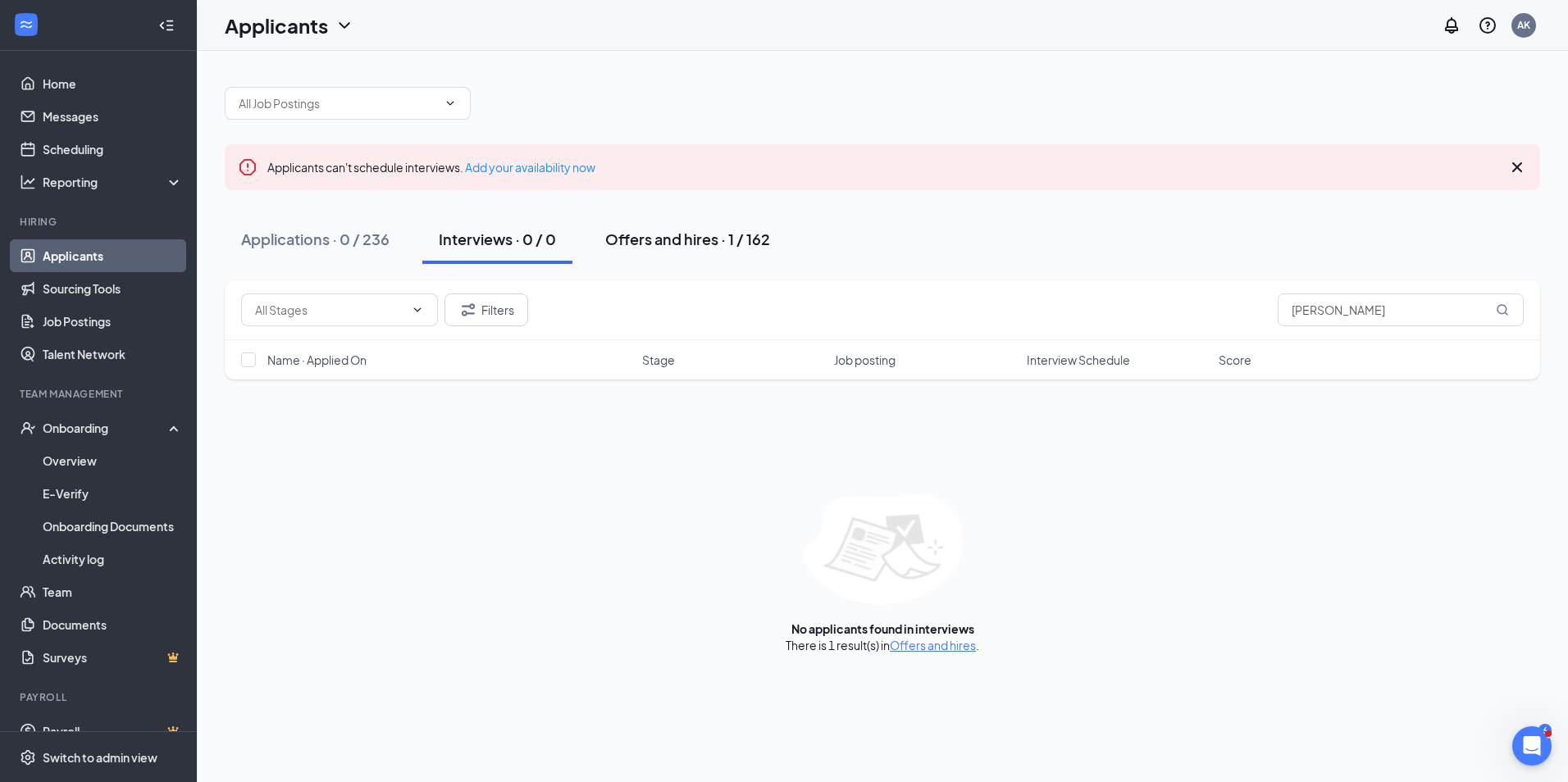
click at [682, 230] on div "Offers and hires · 1 / 162" at bounding box center [688, 239] width 165 height 21
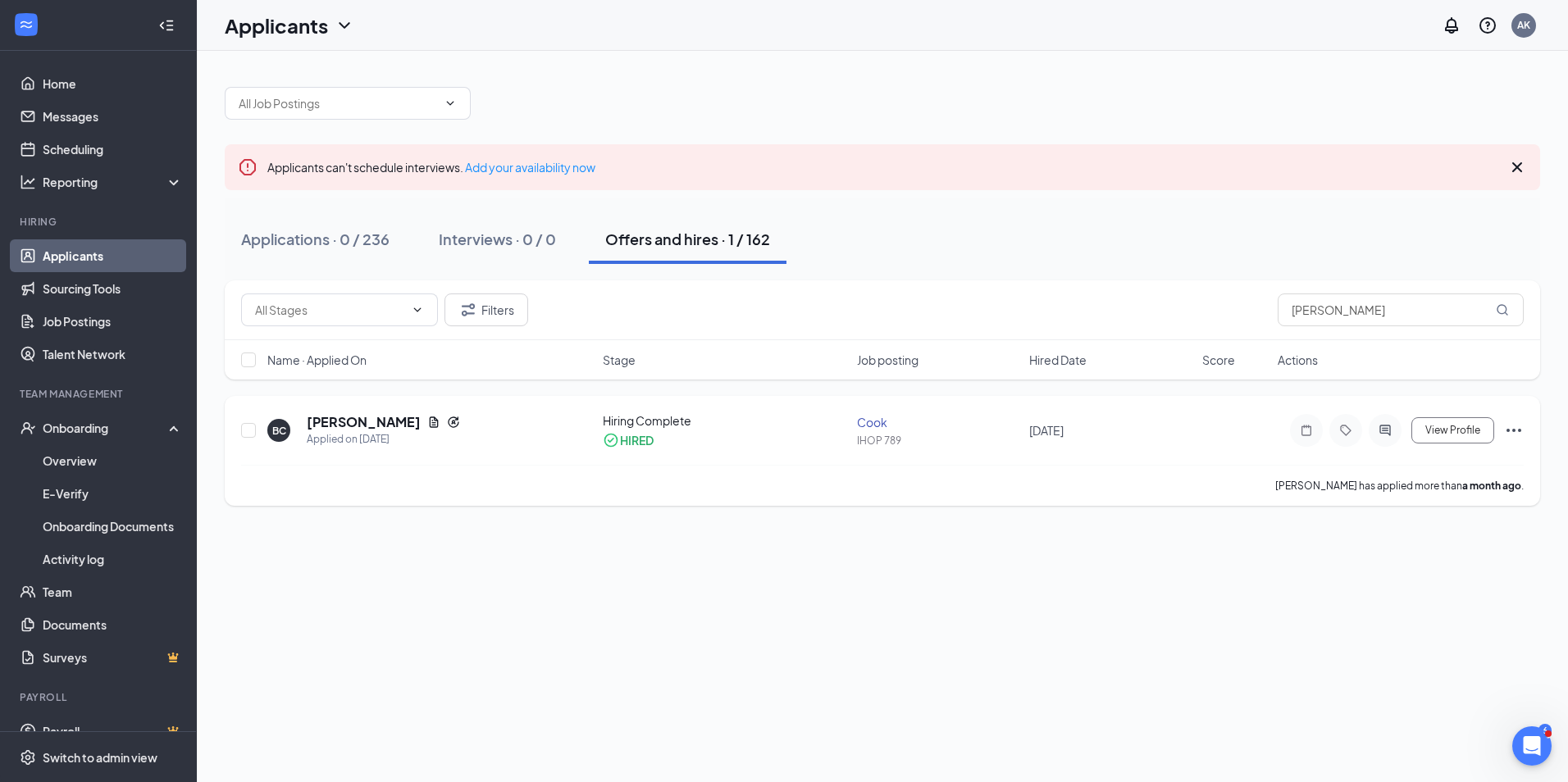
click at [1512, 428] on icon "Ellipses" at bounding box center [1514, 430] width 20 height 20
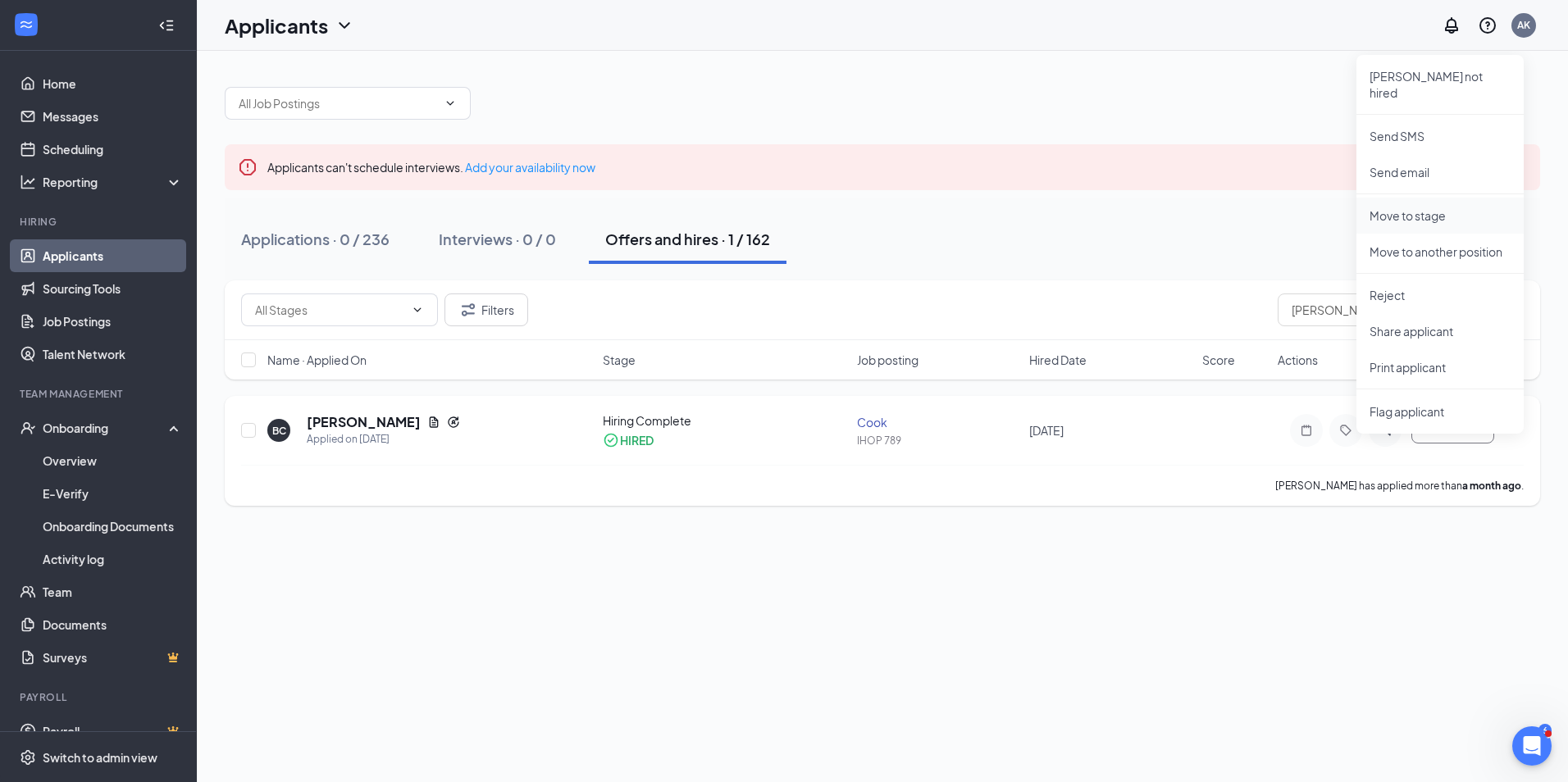
click at [1418, 208] on p "Move to stage" at bounding box center [1440, 216] width 141 height 17
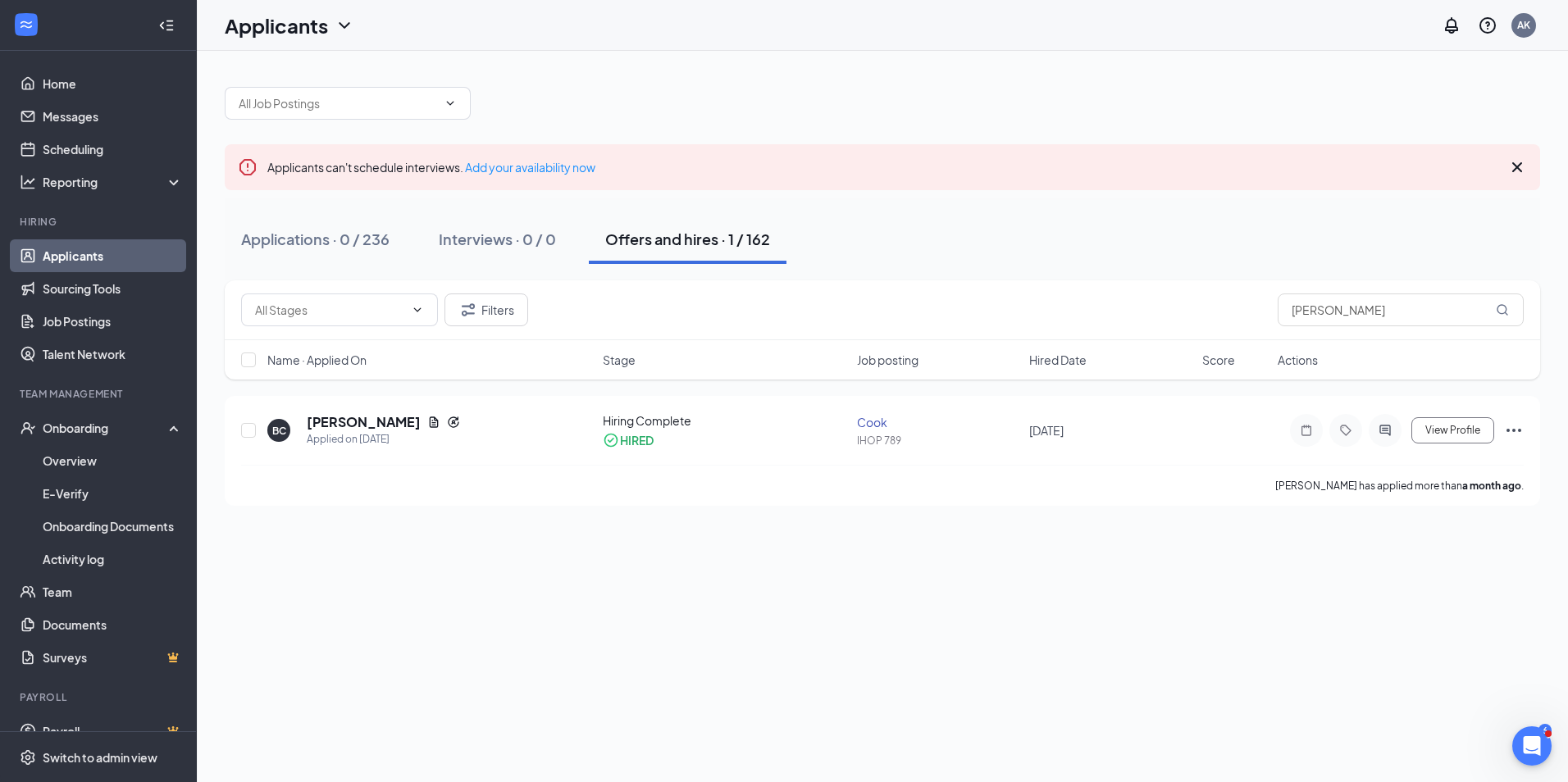
type input "Hiring Complete (current stage)"
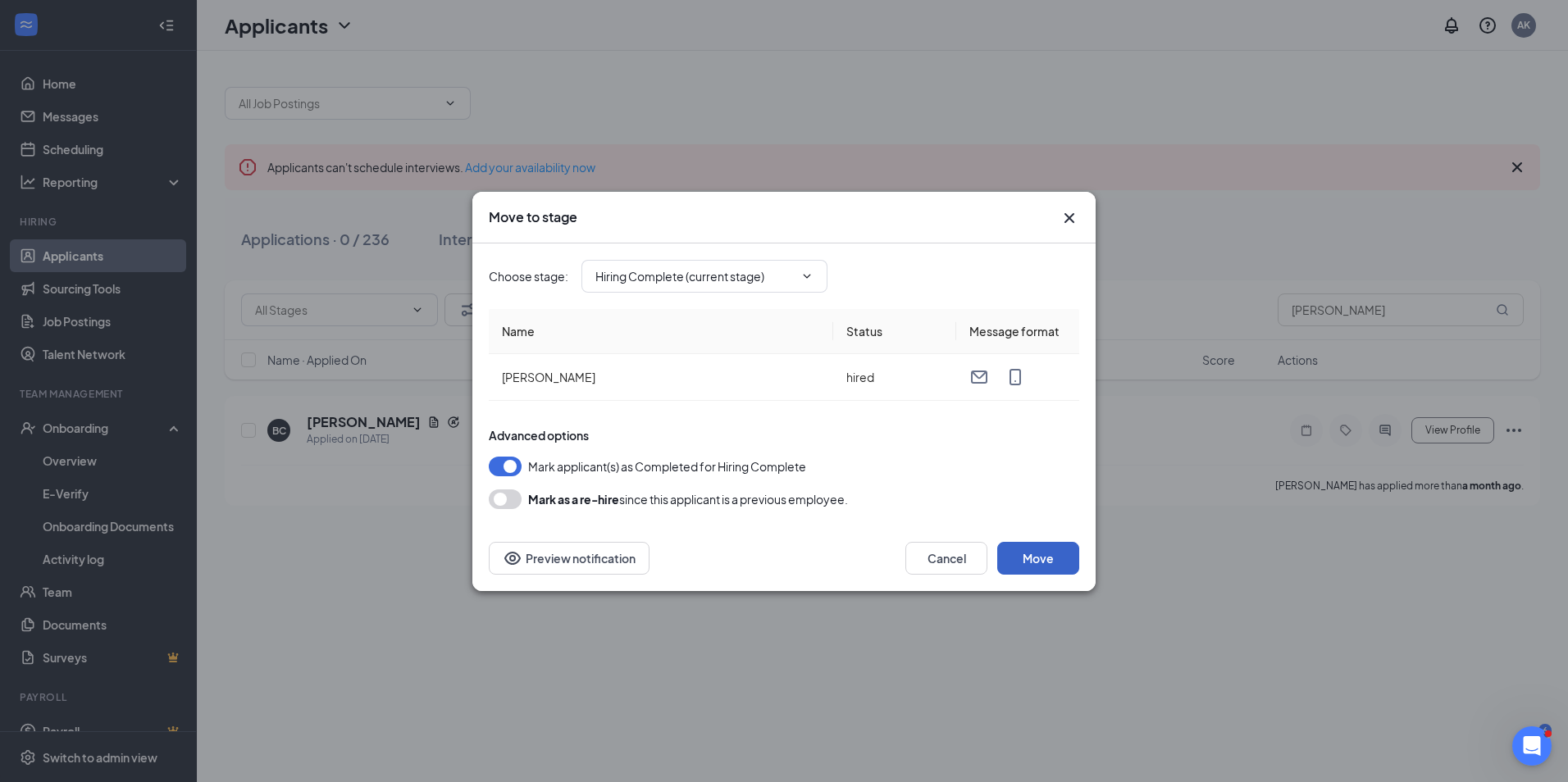
click at [1047, 564] on button "Move" at bounding box center [1038, 558] width 82 height 32
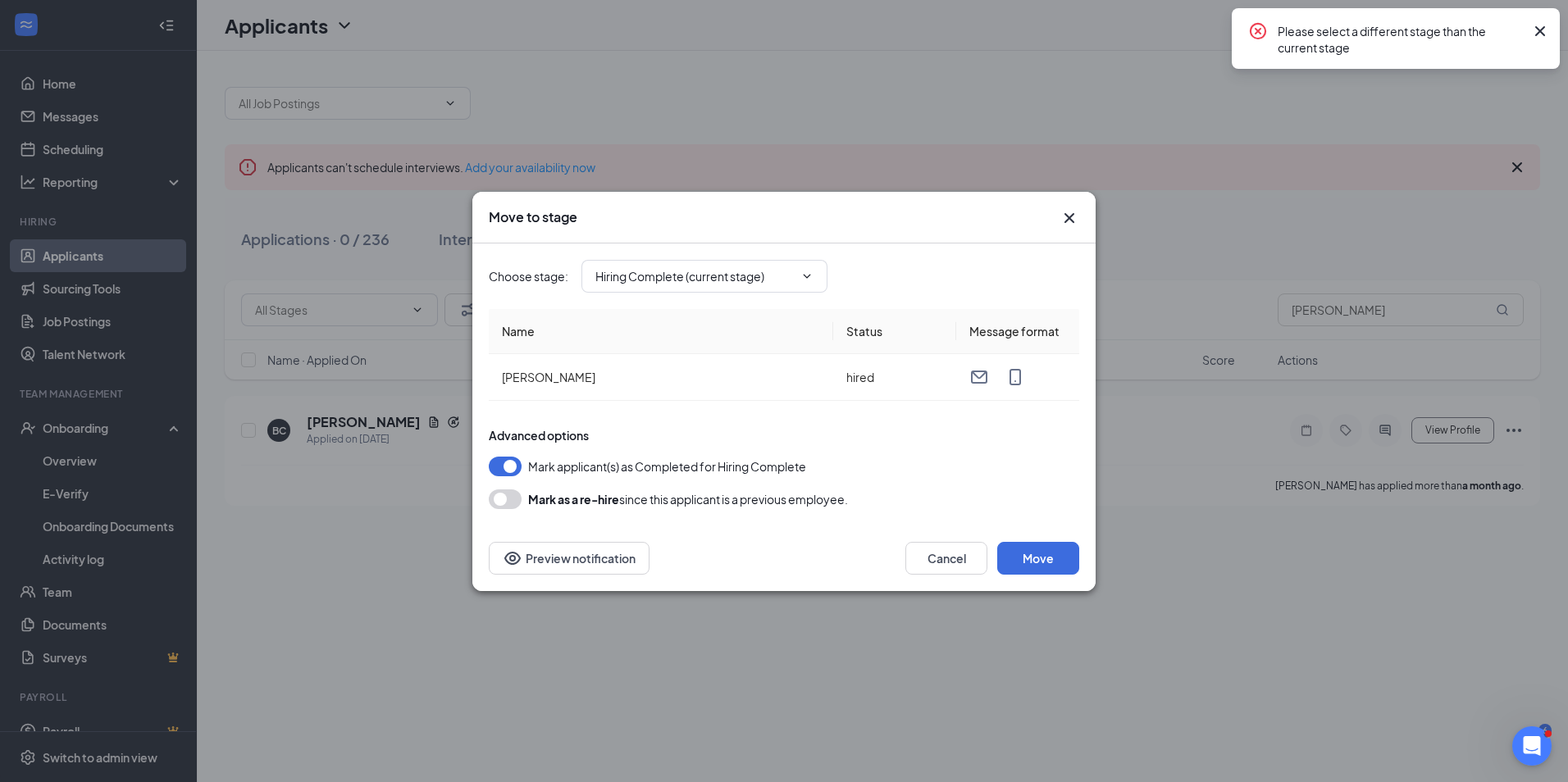
click at [1541, 27] on icon "Cross" at bounding box center [1540, 32] width 20 height 20
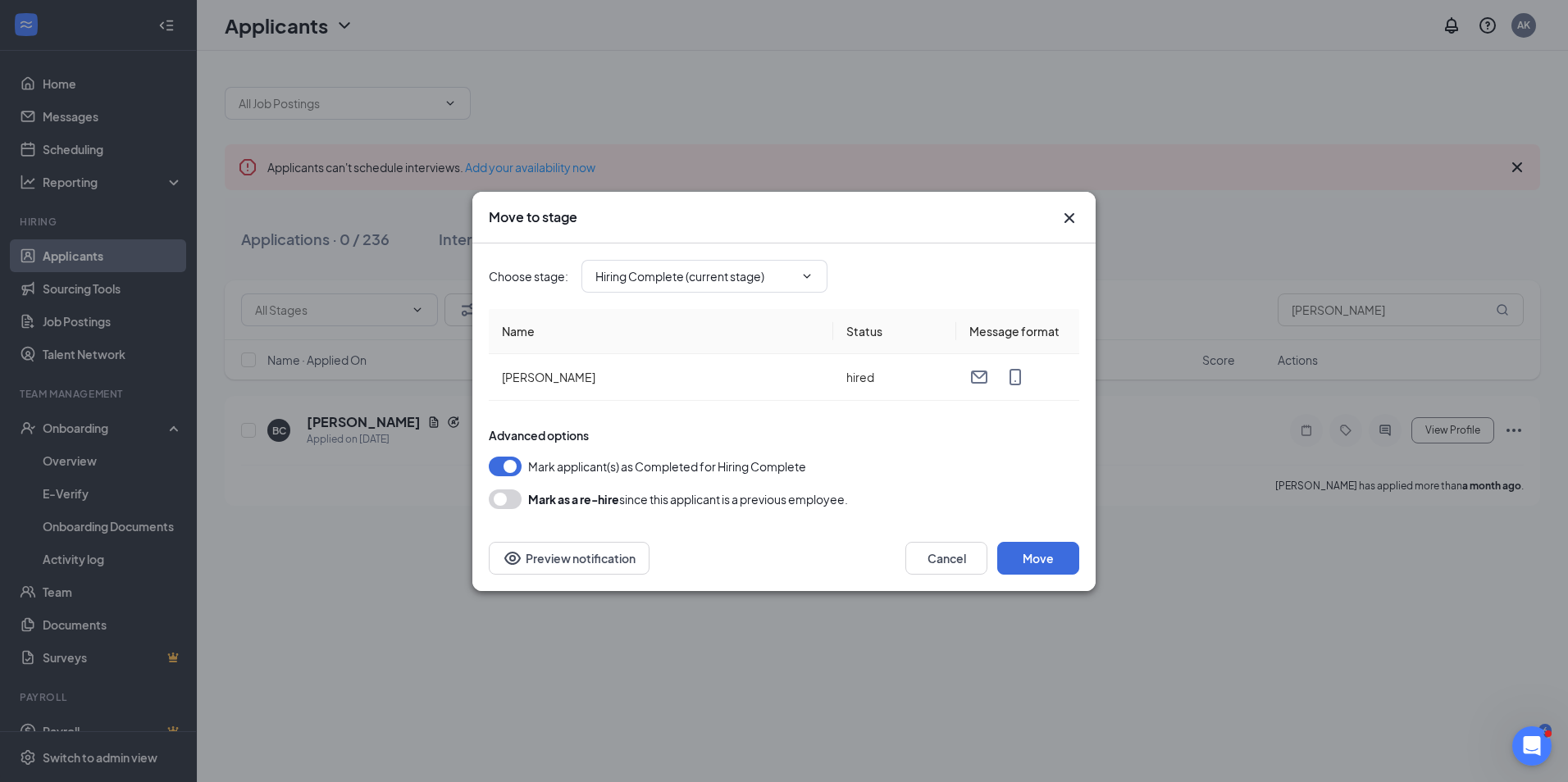
click at [1090, 95] on div "Move to stage Choose stage : Hiring Complete (current stage) Name Status Messag…" at bounding box center [784, 391] width 1568 height 782
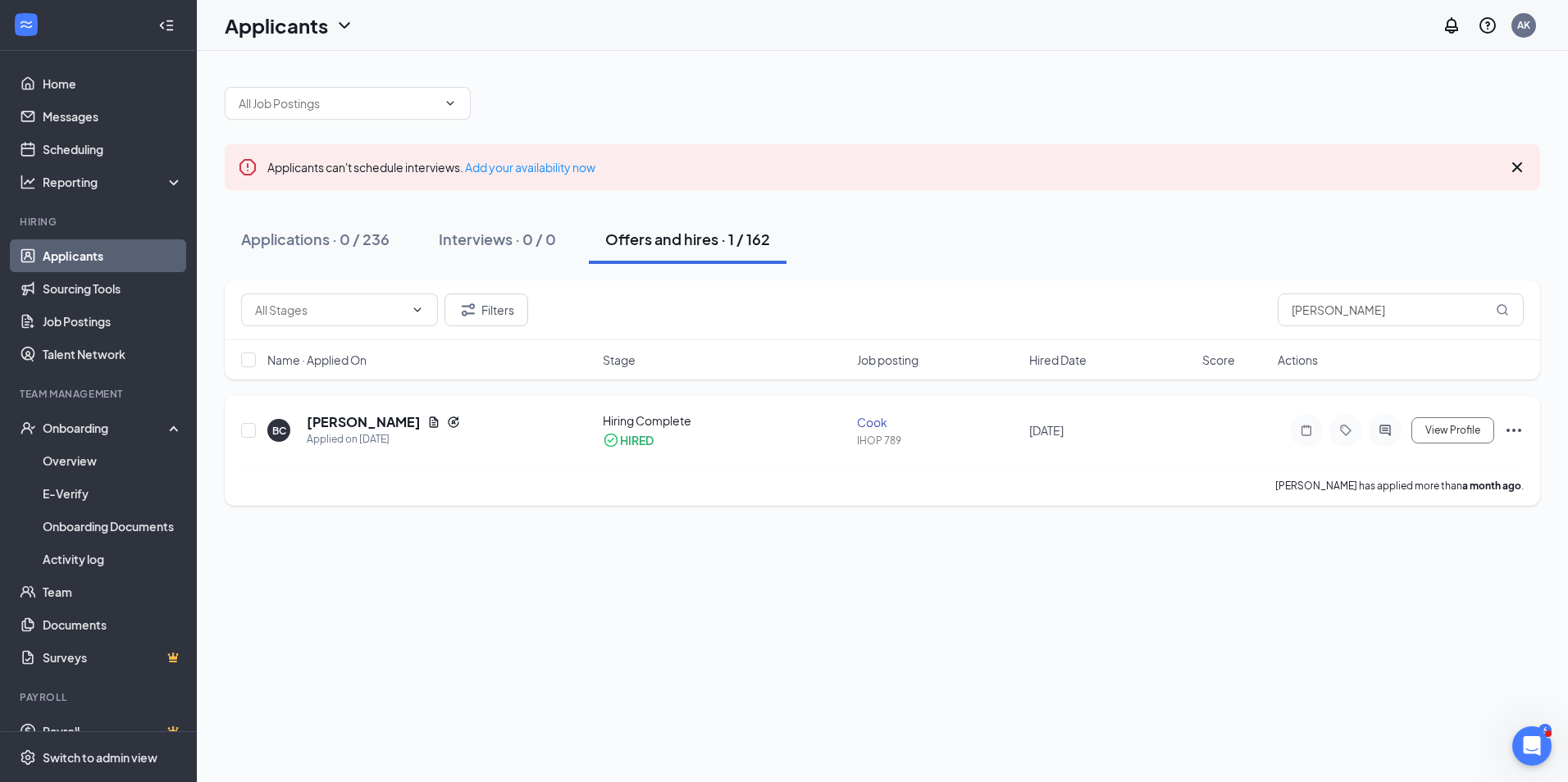
click at [1510, 429] on icon "Ellipses" at bounding box center [1514, 430] width 20 height 20
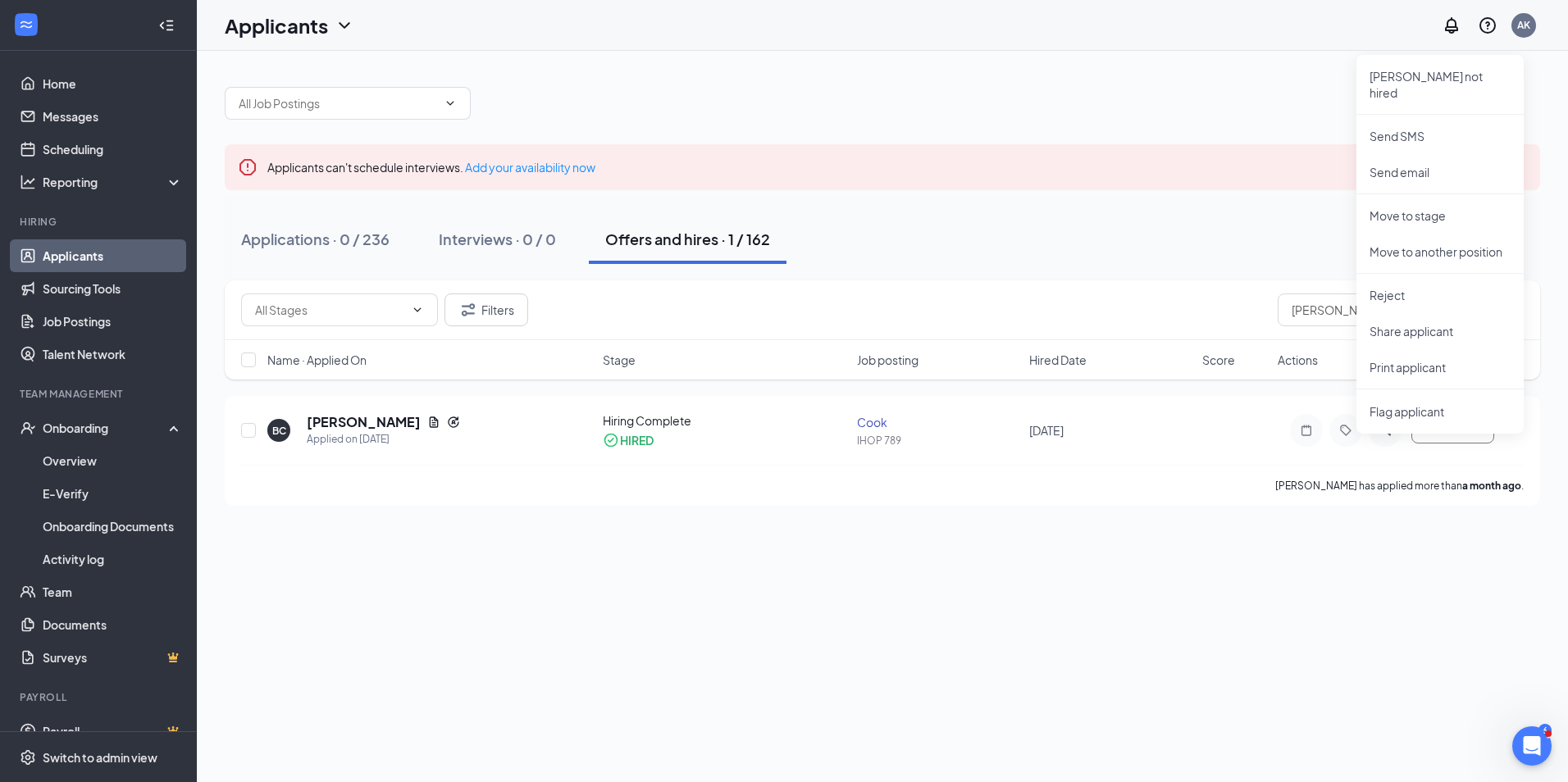
click at [1120, 135] on div "Applicants can't schedule interviews. Add your availability now Applications · …" at bounding box center [882, 288] width 1315 height 435
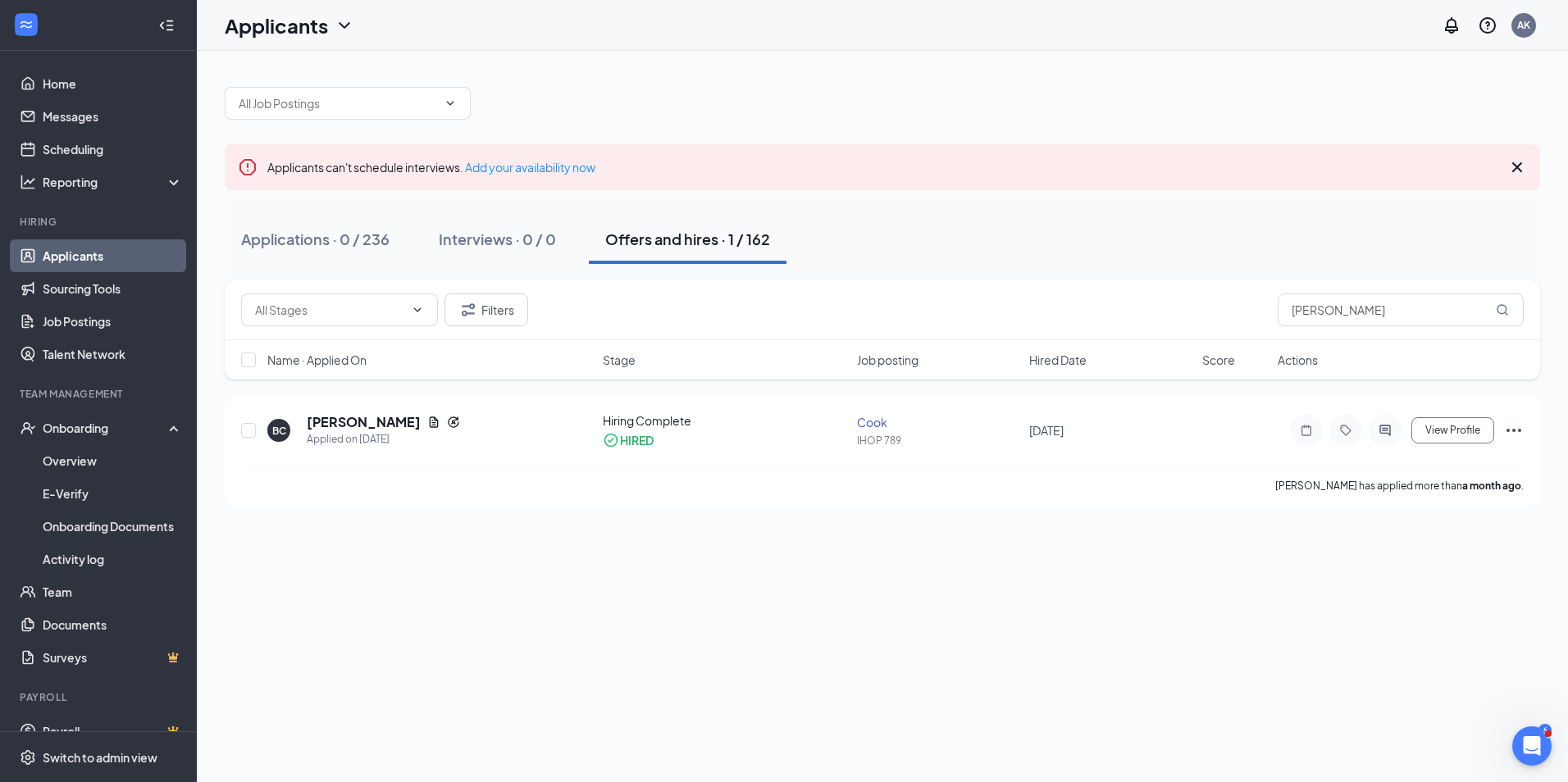
click at [1518, 167] on icon "Cross" at bounding box center [1517, 167] width 10 height 10
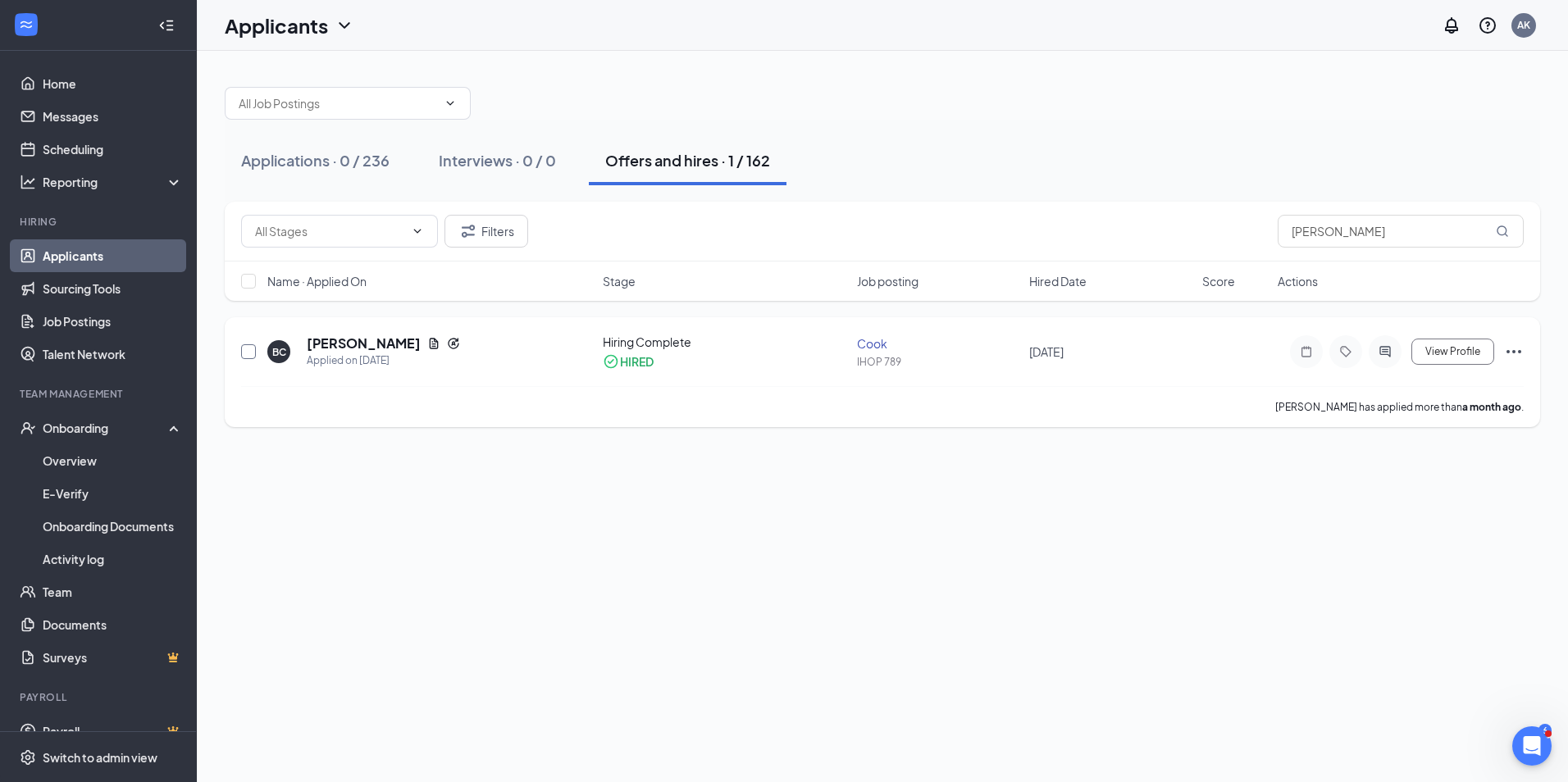
click at [252, 345] on input "checkbox" at bounding box center [249, 352] width 15 height 15
checkbox input "true"
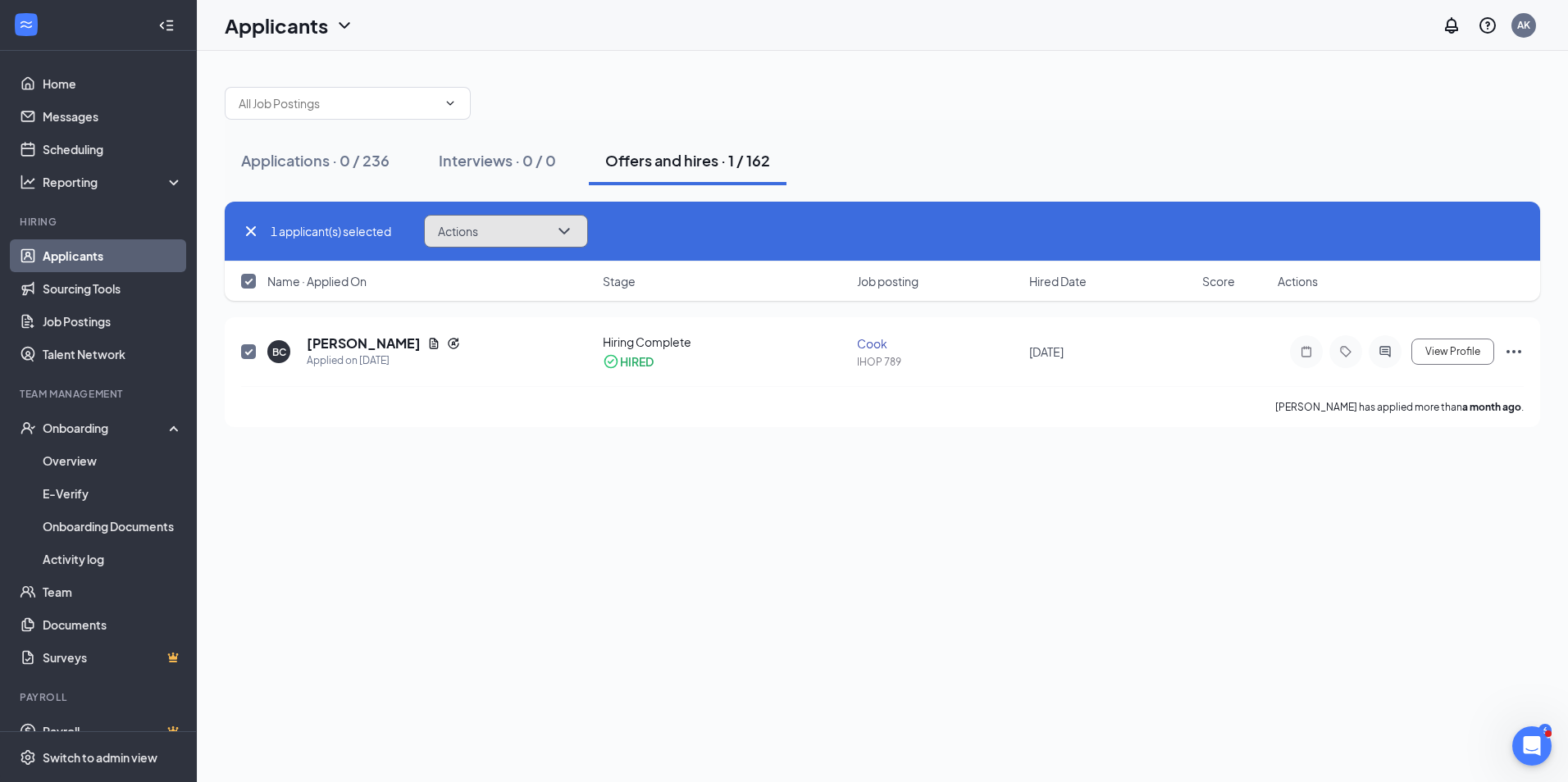
click at [565, 232] on icon "ChevronDown" at bounding box center [564, 231] width 11 height 7
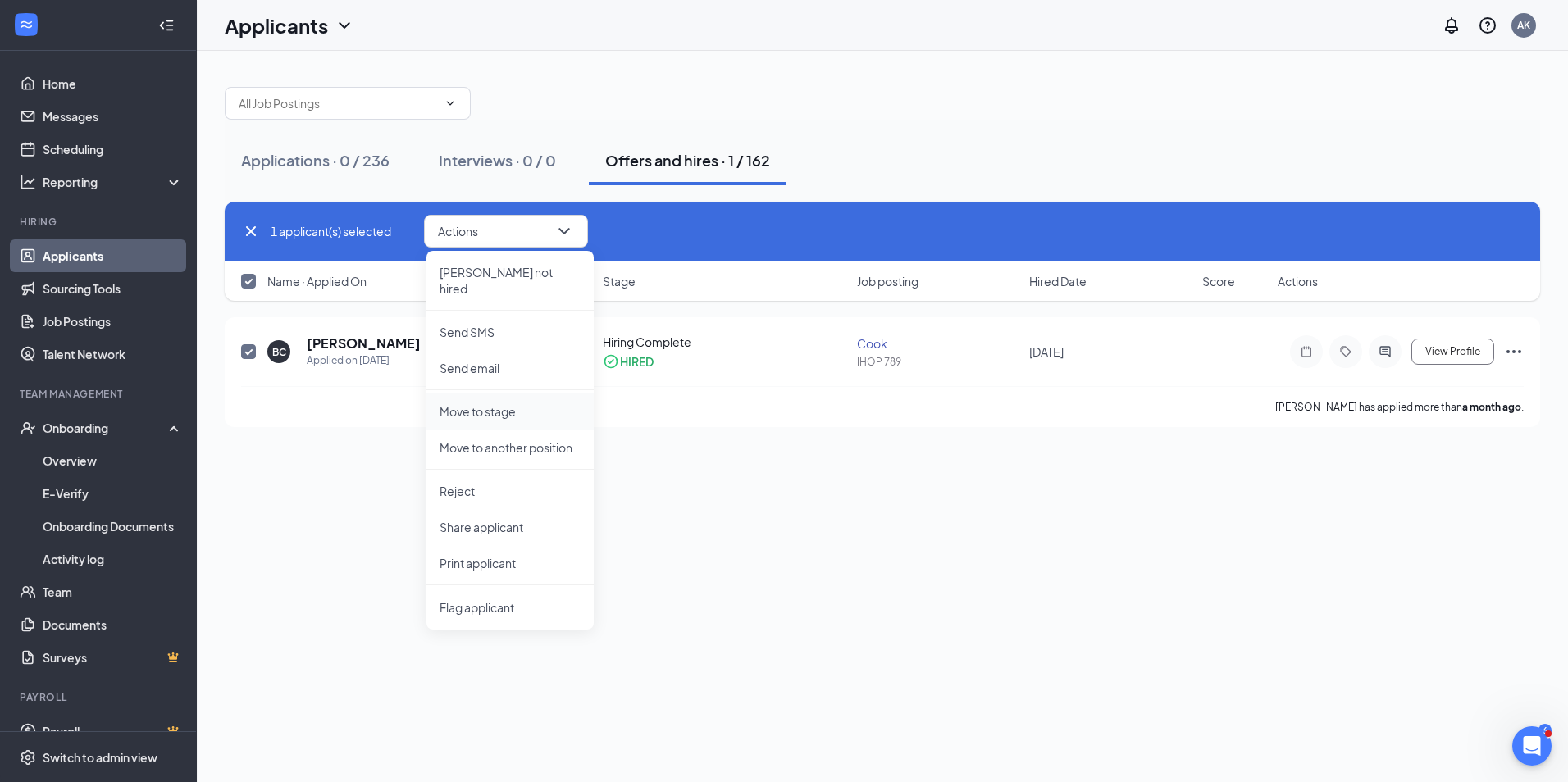
click at [477, 403] on p "Move to stage" at bounding box center [510, 411] width 141 height 17
type input "Hiring Complete (current stage)"
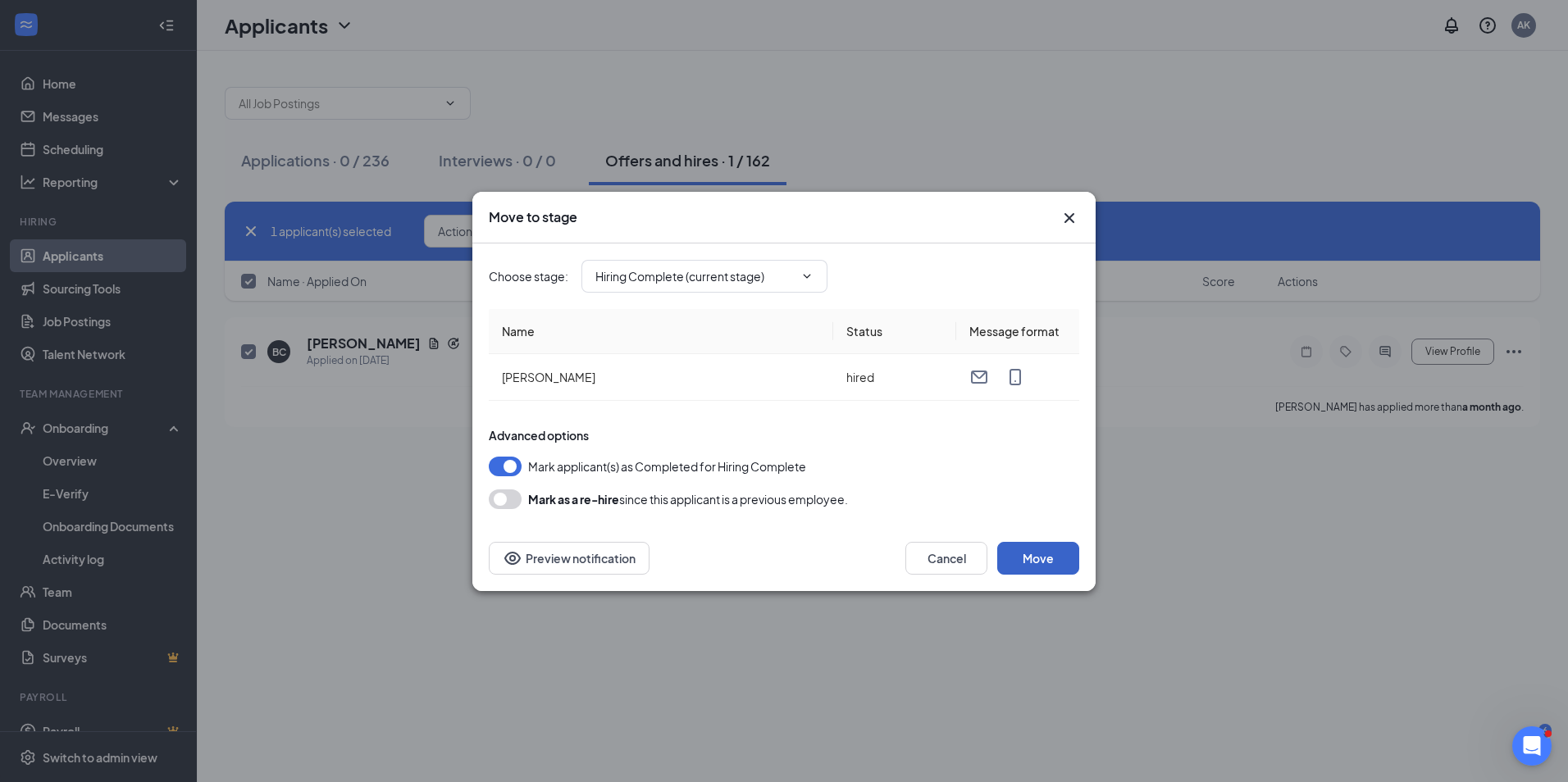
click at [1026, 554] on button "Move" at bounding box center [1038, 558] width 82 height 32
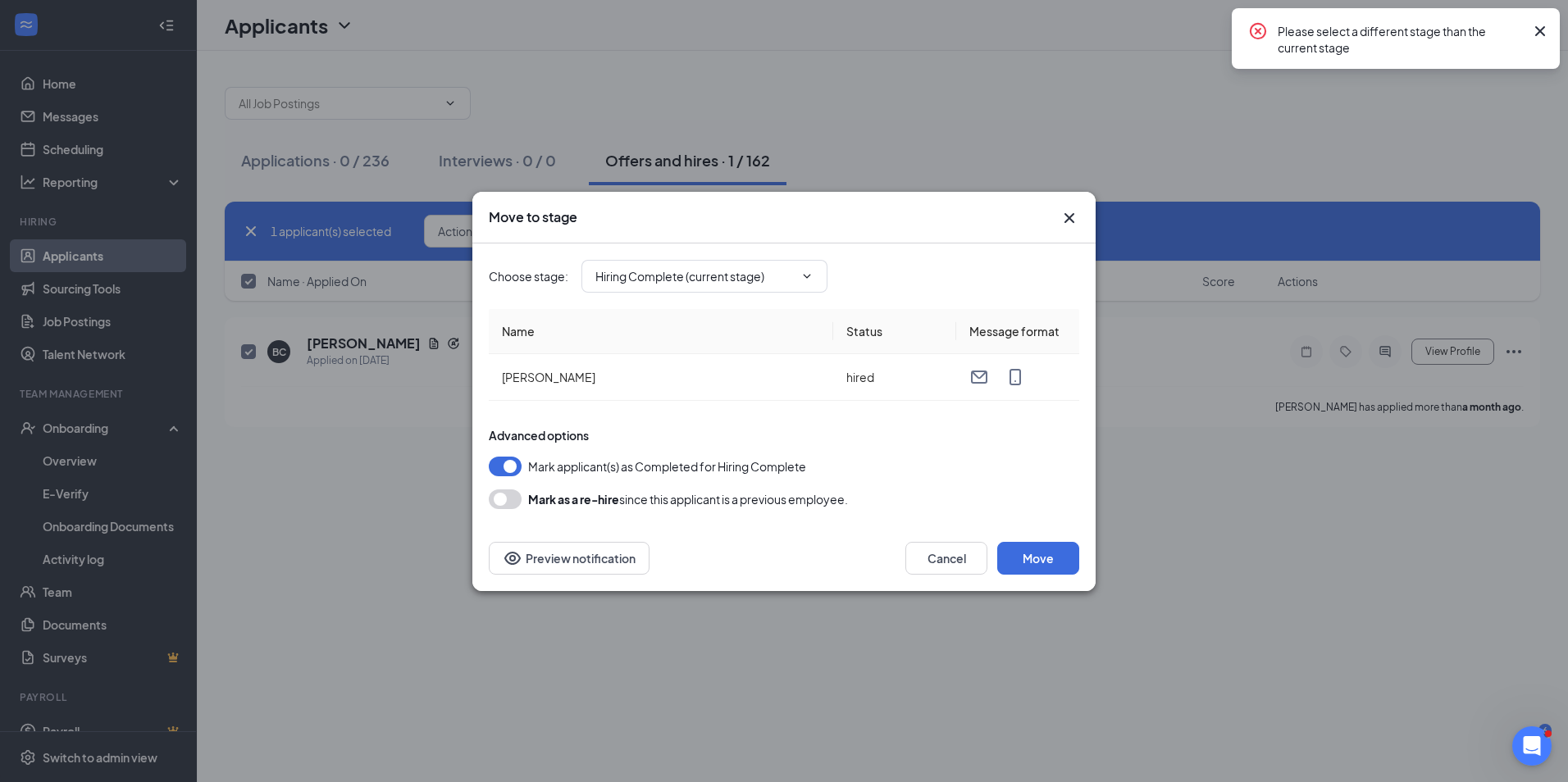
click at [1540, 29] on icon "Cross" at bounding box center [1540, 32] width 20 height 20
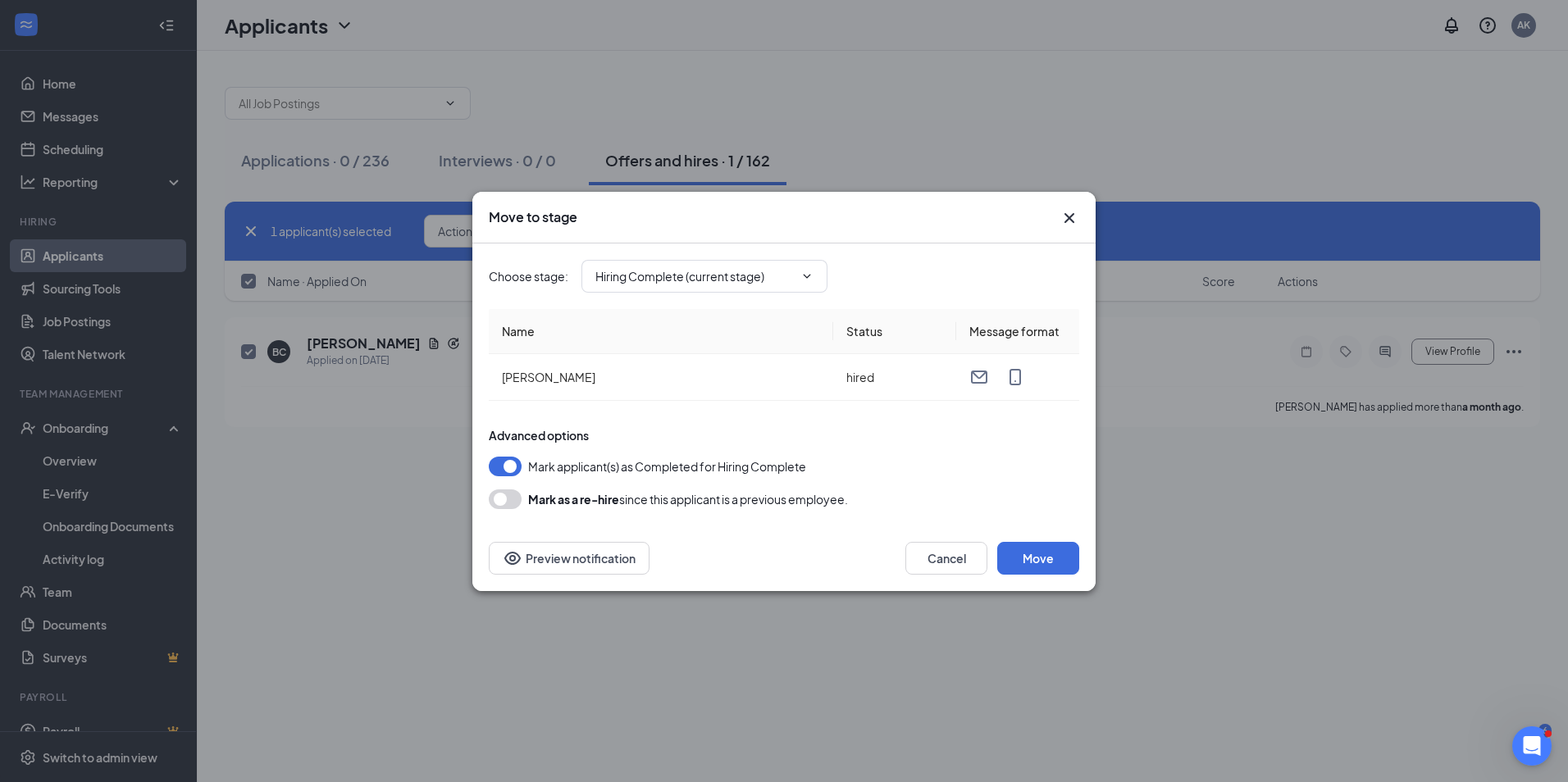
click at [1067, 213] on icon "Cross" at bounding box center [1069, 219] width 20 height 20
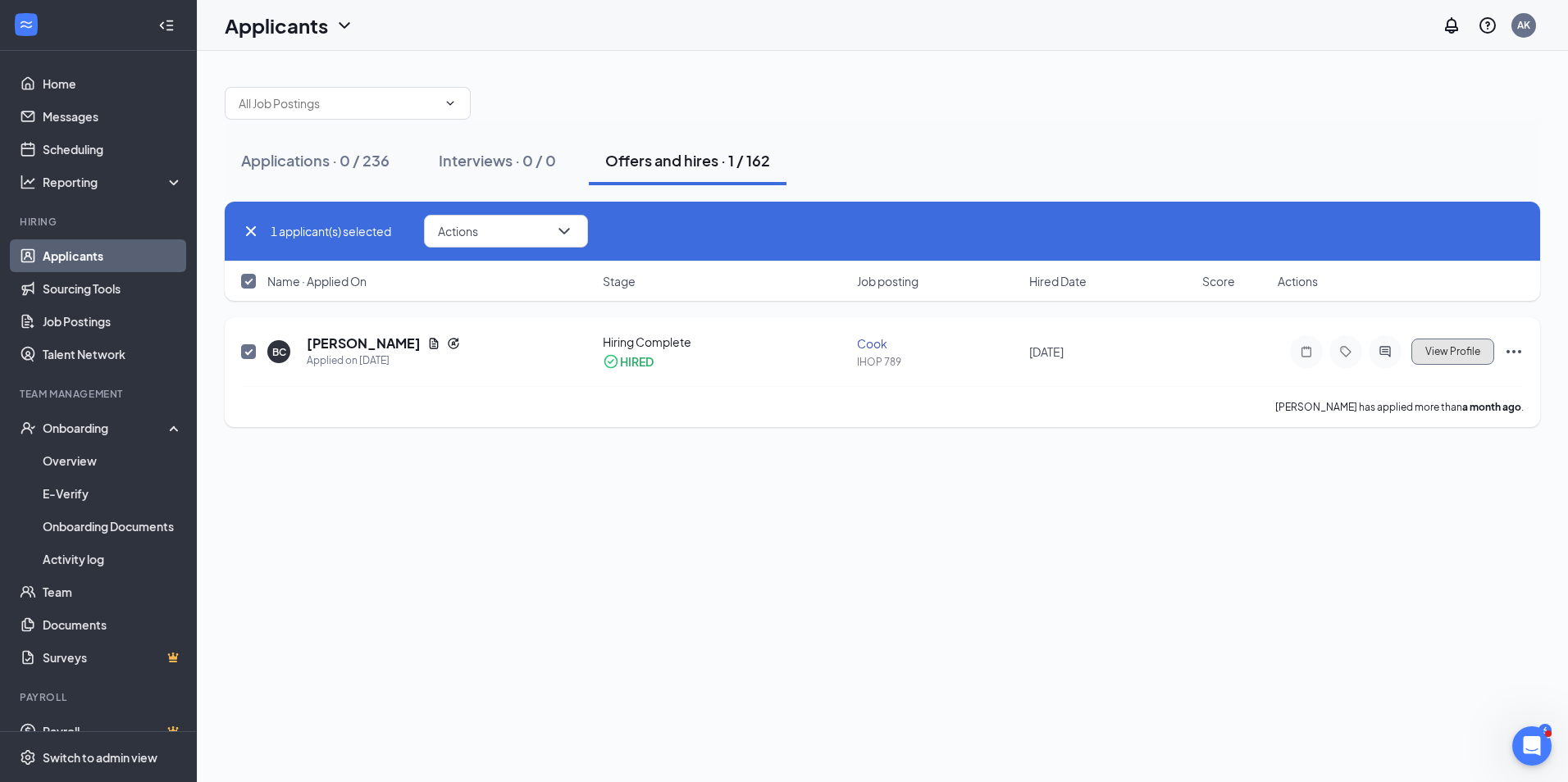
click at [1437, 344] on button "View Profile" at bounding box center [1452, 352] width 83 height 27
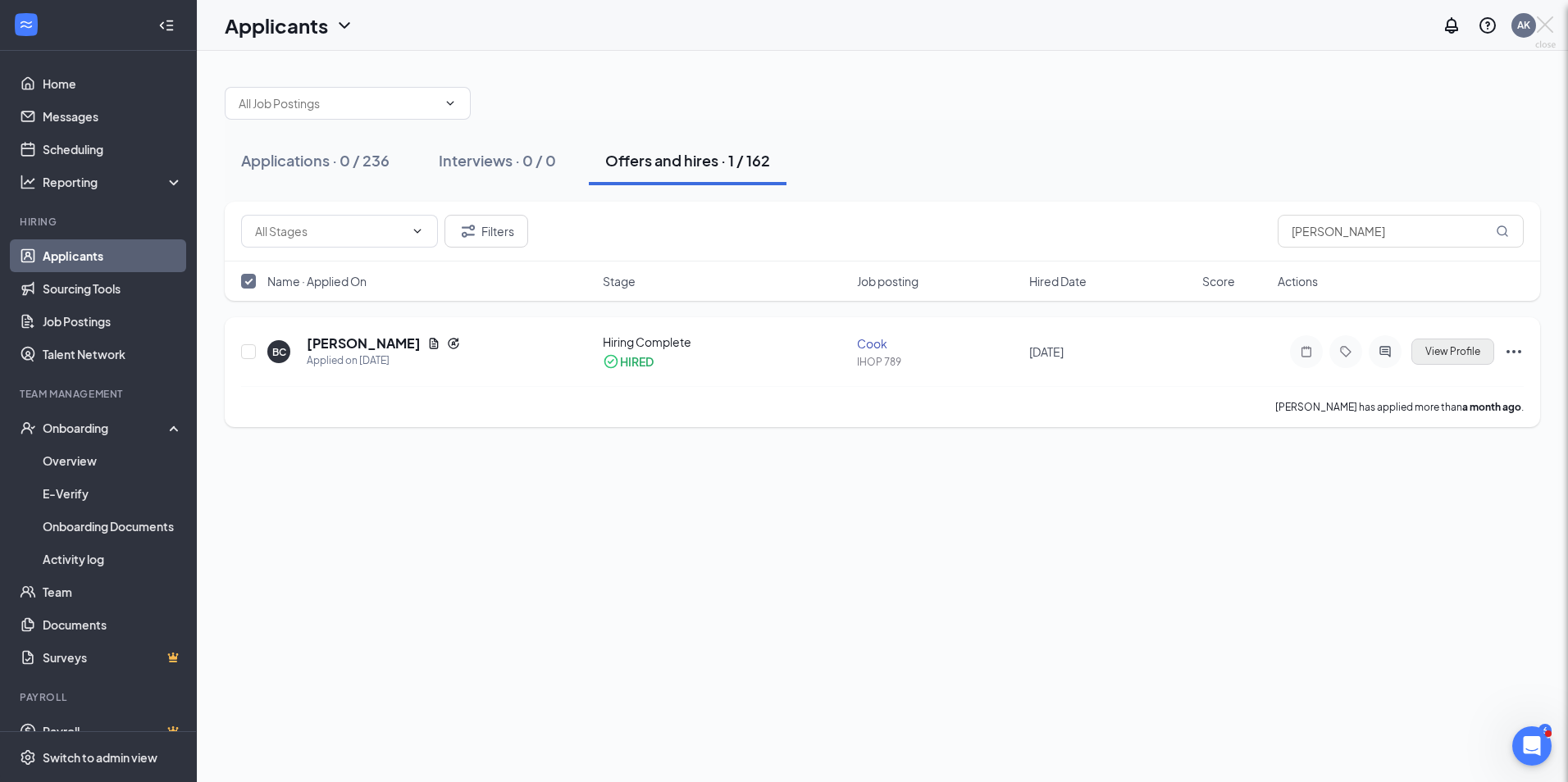
checkbox input "false"
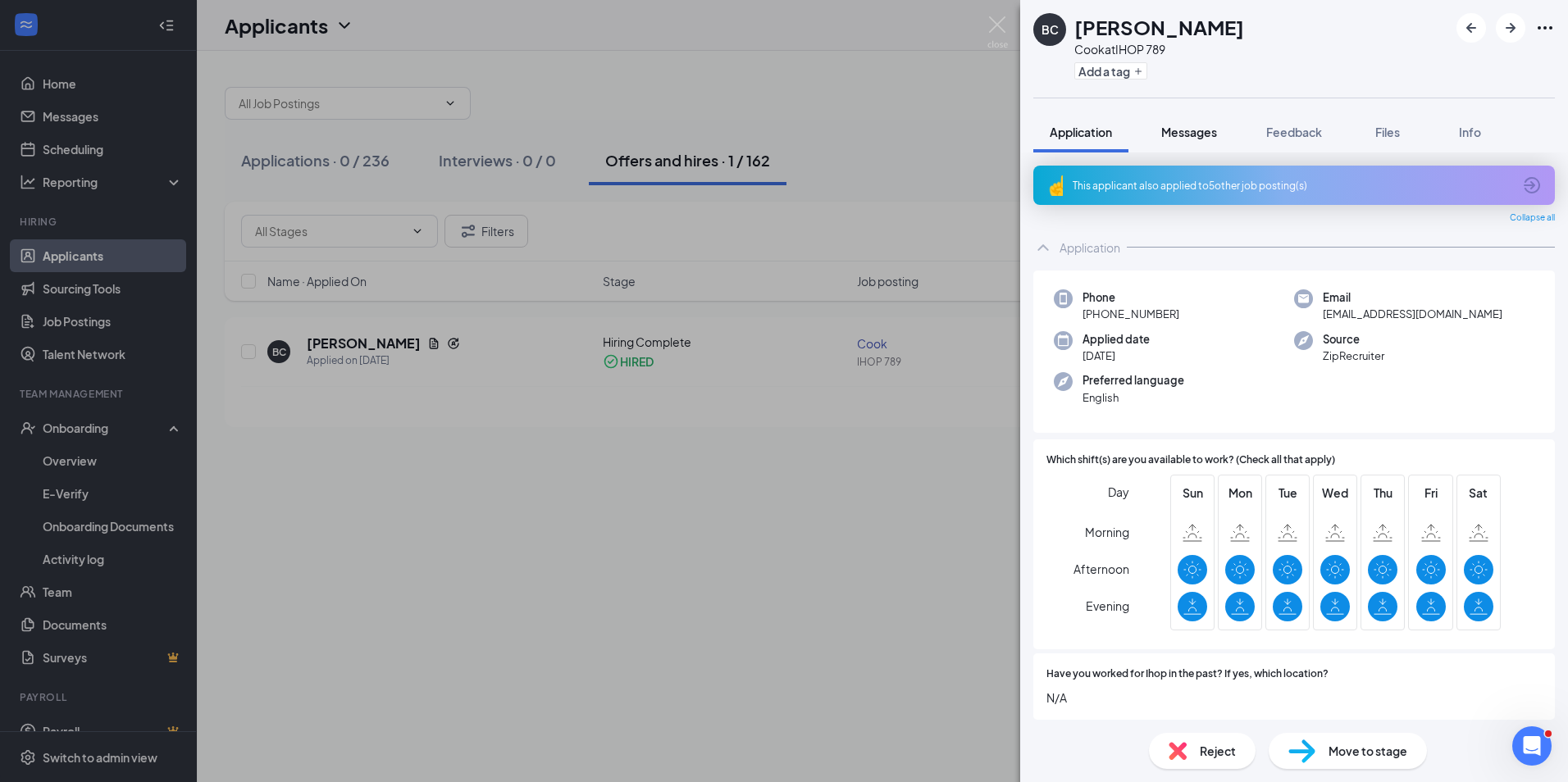
click at [1181, 135] on span "Messages" at bounding box center [1189, 132] width 56 height 15
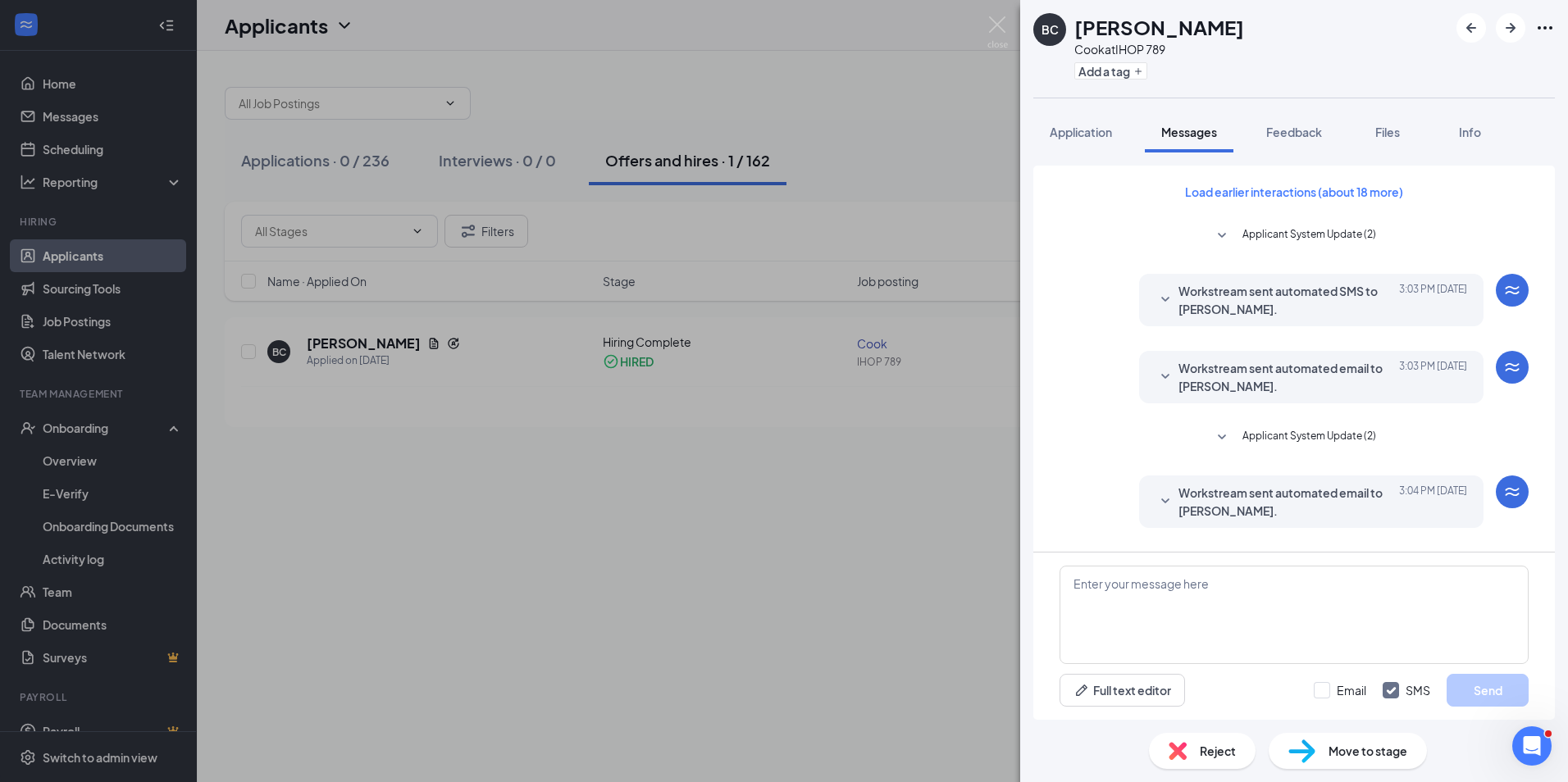
click at [1312, 284] on span "Workstream sent automated SMS to Brian Cruz." at bounding box center [1285, 299] width 214 height 36
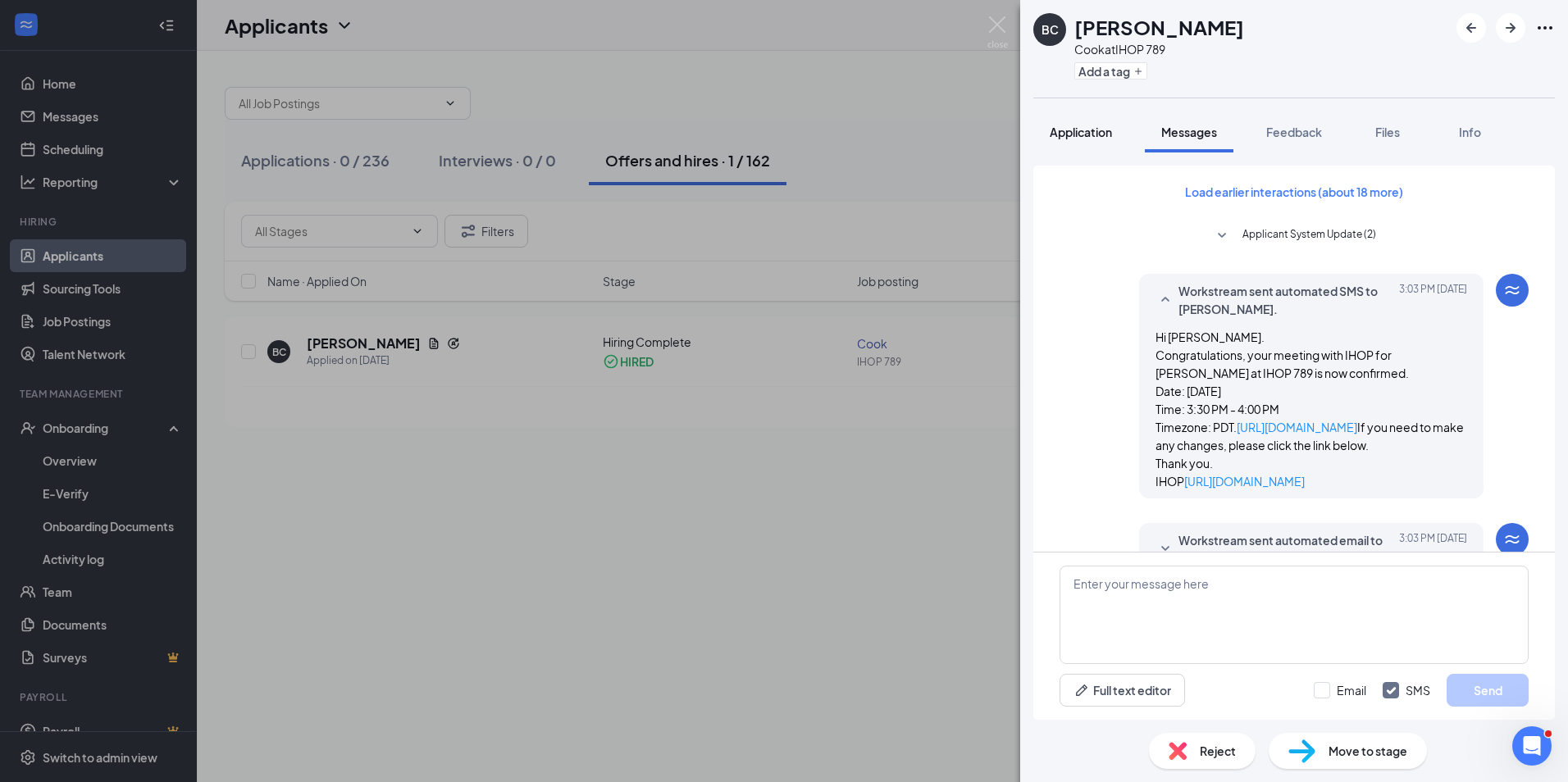
click at [1061, 130] on span "Application" at bounding box center [1080, 132] width 62 height 15
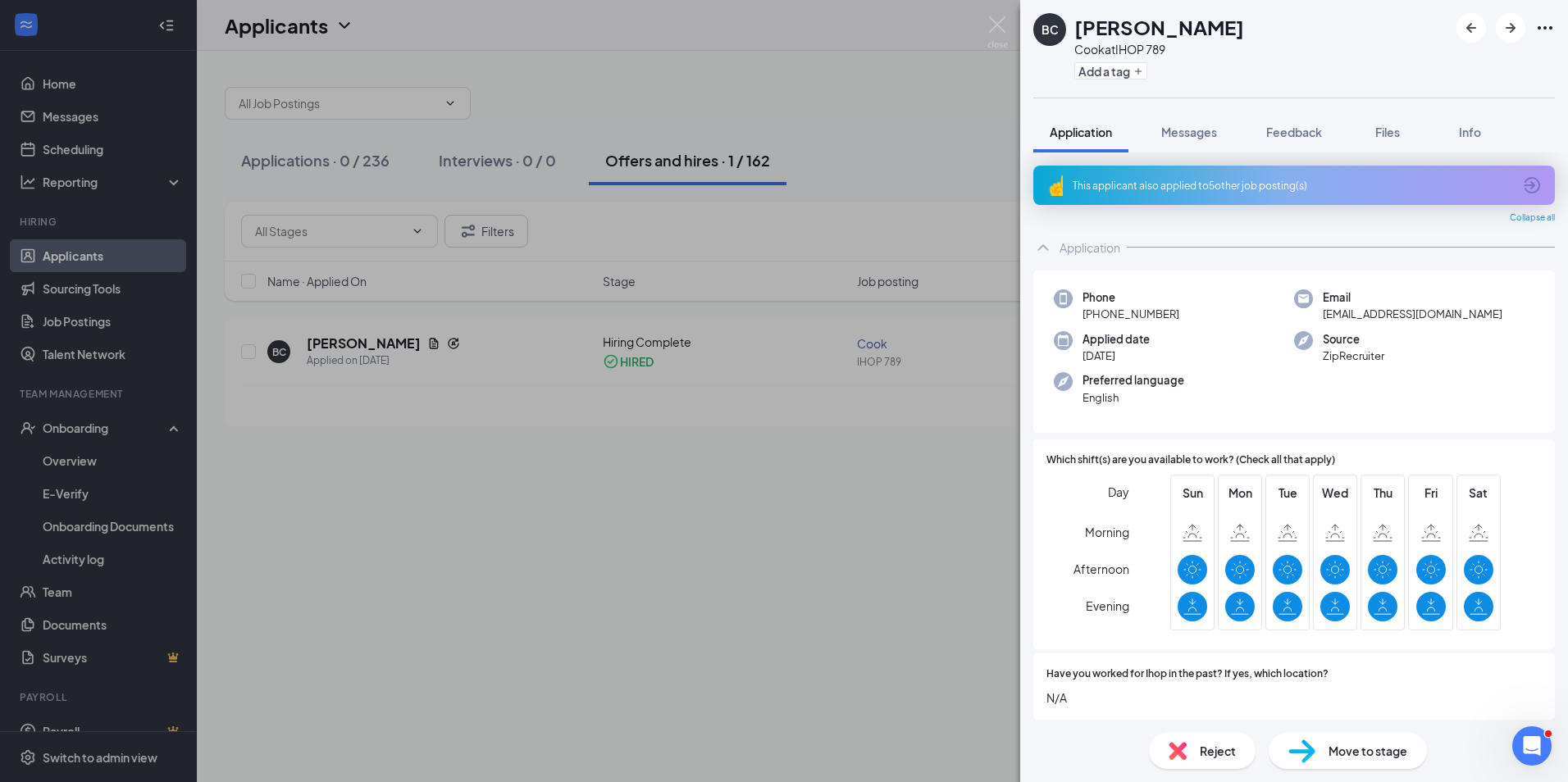
click at [1374, 751] on span "Move to stage" at bounding box center [1368, 751] width 79 height 18
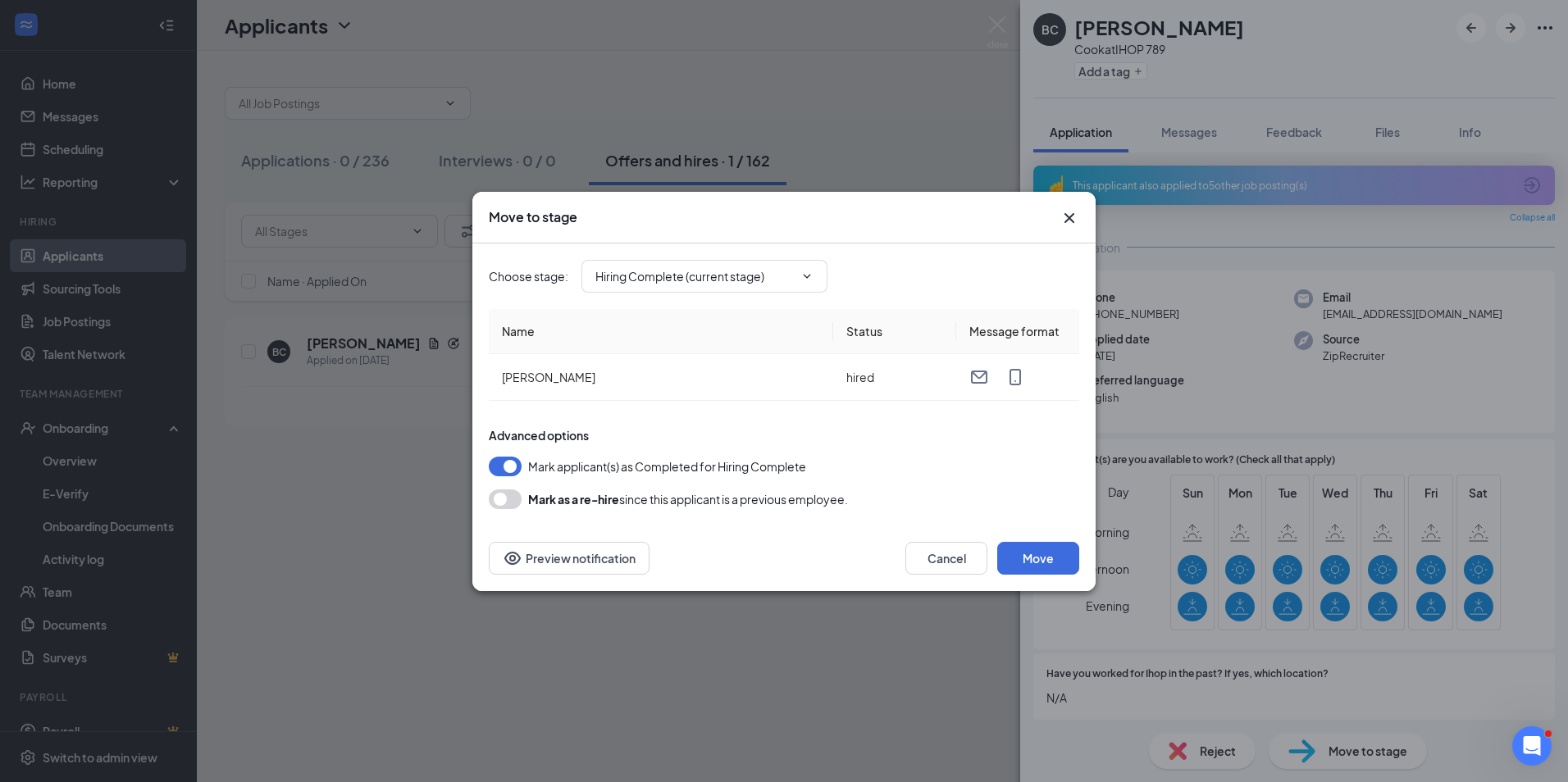
drag, startPoint x: 506, startPoint y: 465, endPoint x: 477, endPoint y: 468, distance: 29.2
click at [477, 468] on div "Choose stage : Hiring Complete (current stage) Name Status Message format Brian…" at bounding box center [784, 384] width 624 height 282
drag, startPoint x: 513, startPoint y: 464, endPoint x: 489, endPoint y: 470, distance: 24.7
click at [489, 470] on button "button" at bounding box center [505, 466] width 32 height 20
click at [1034, 558] on button "Move" at bounding box center [1038, 558] width 82 height 32
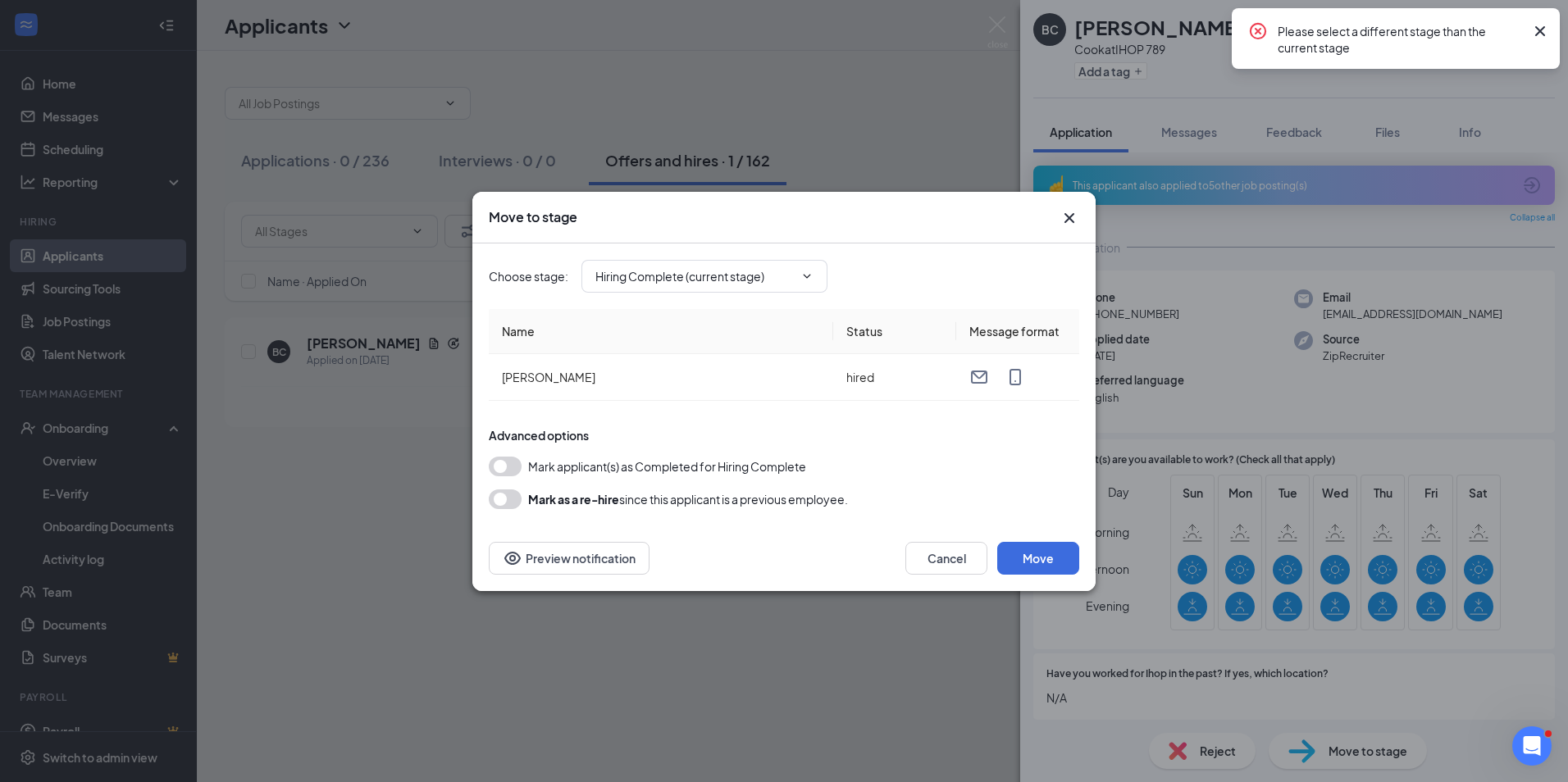
click at [1538, 30] on icon "Cross" at bounding box center [1540, 32] width 10 height 10
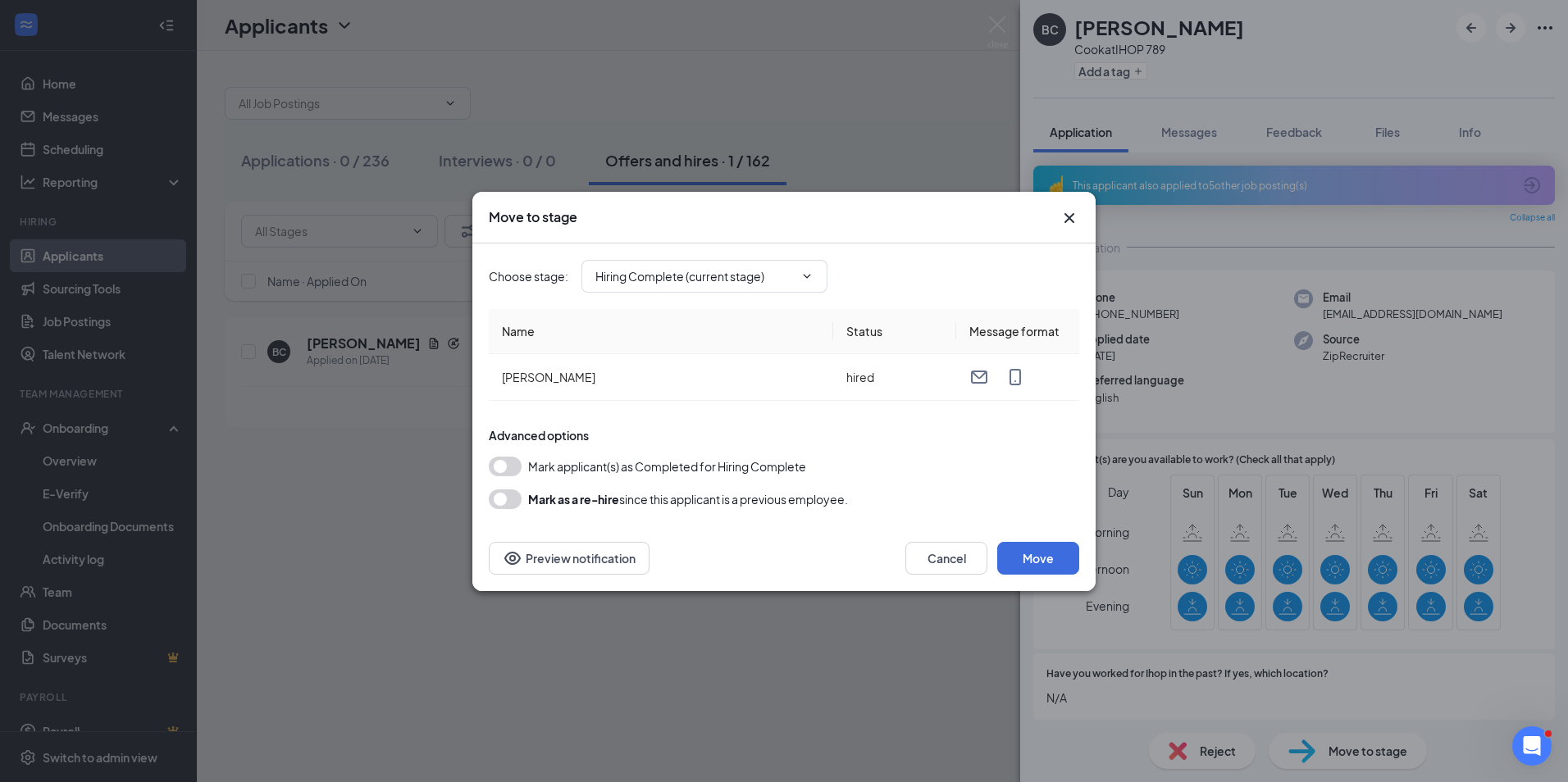
click at [1068, 213] on icon "Cross" at bounding box center [1069, 219] width 20 height 20
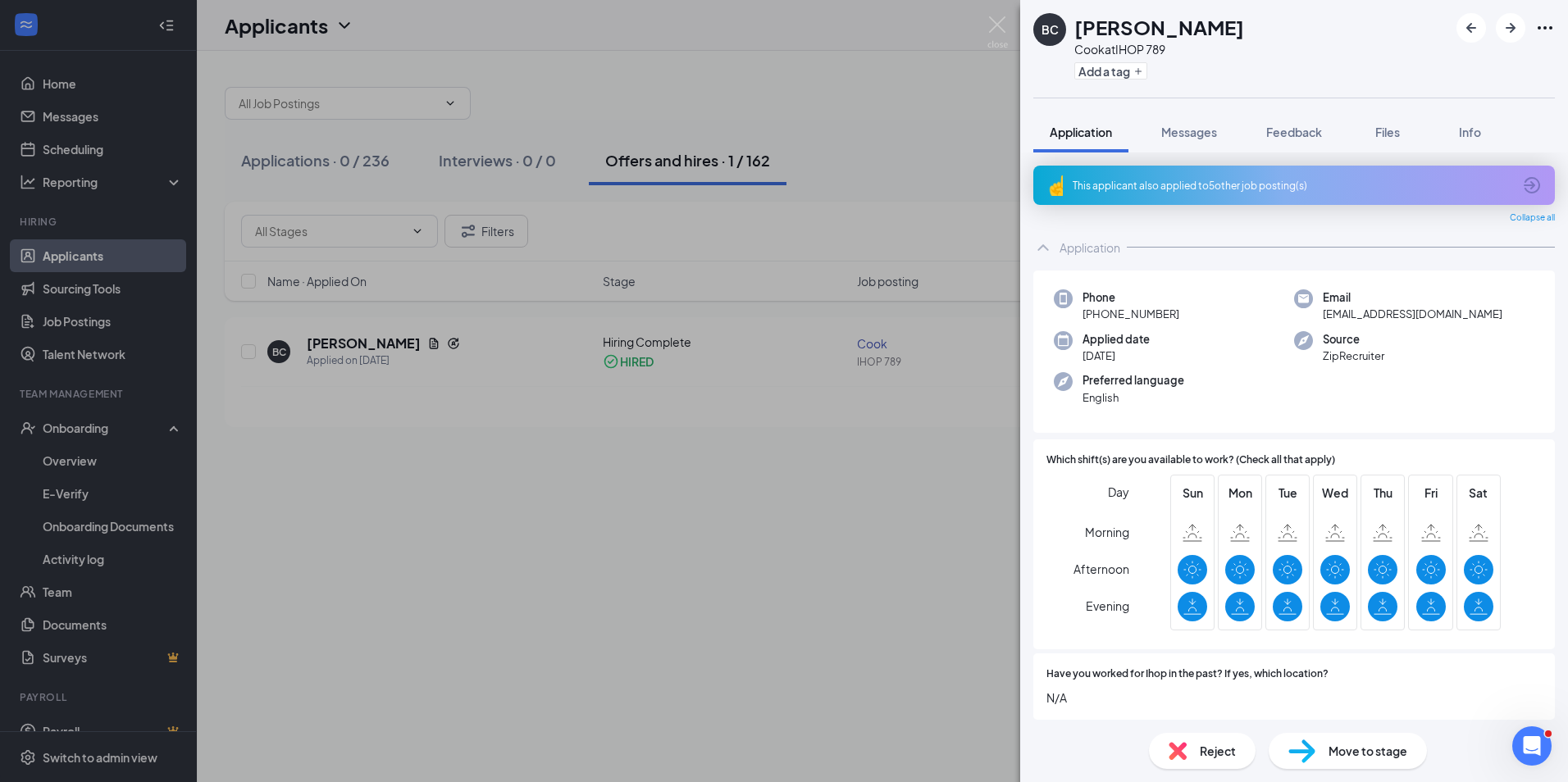
click at [967, 126] on div "BC [PERSON_NAME] [PERSON_NAME] at IHOP 789 Add a tag Application Messages Feedb…" at bounding box center [784, 391] width 1568 height 782
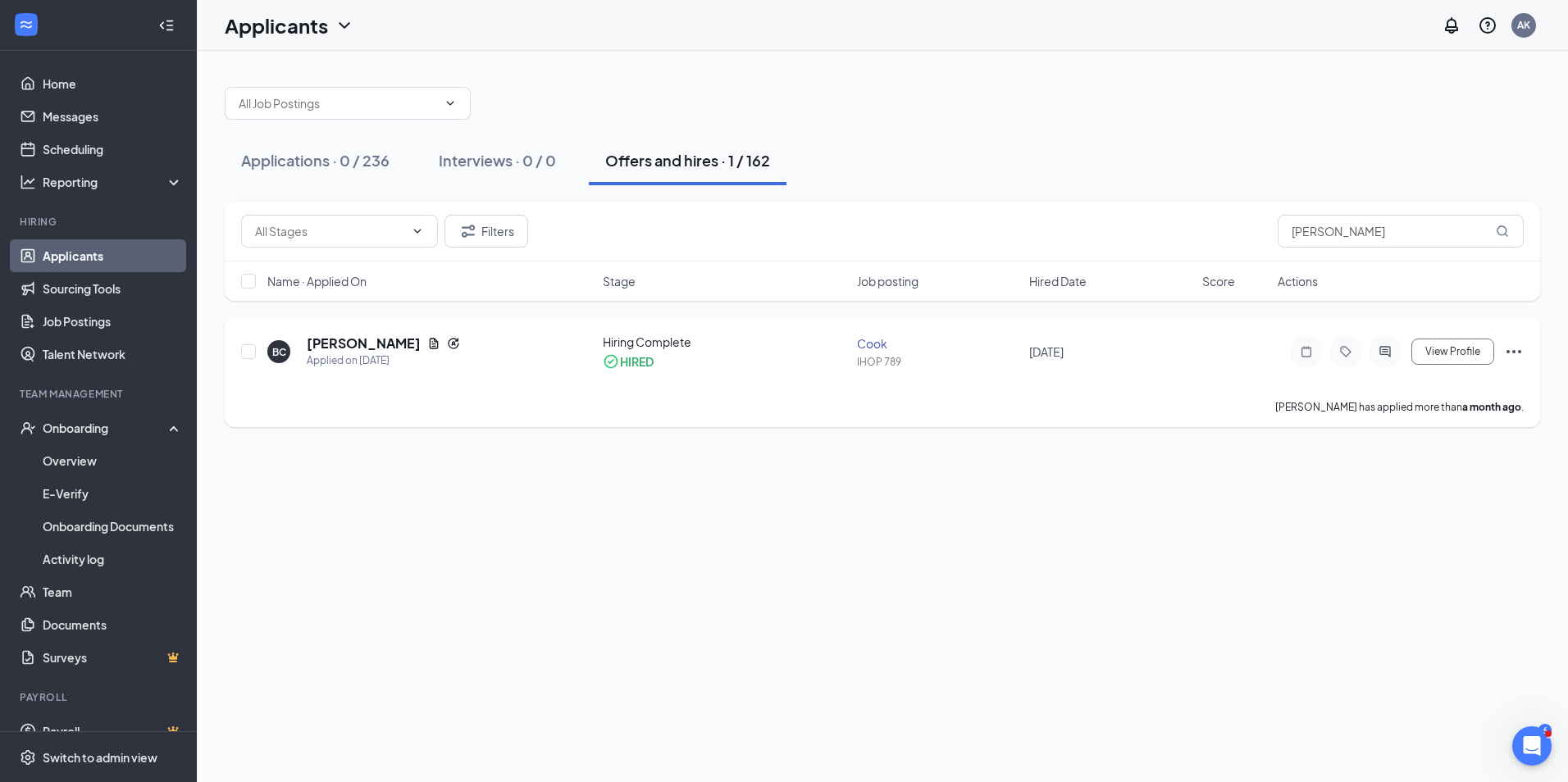
click at [1514, 342] on icon "Ellipses" at bounding box center [1514, 352] width 20 height 20
click at [1407, 286] on div "Actions" at bounding box center [1401, 281] width 246 height 17
click at [328, 343] on h5 "[PERSON_NAME]" at bounding box center [363, 343] width 114 height 18
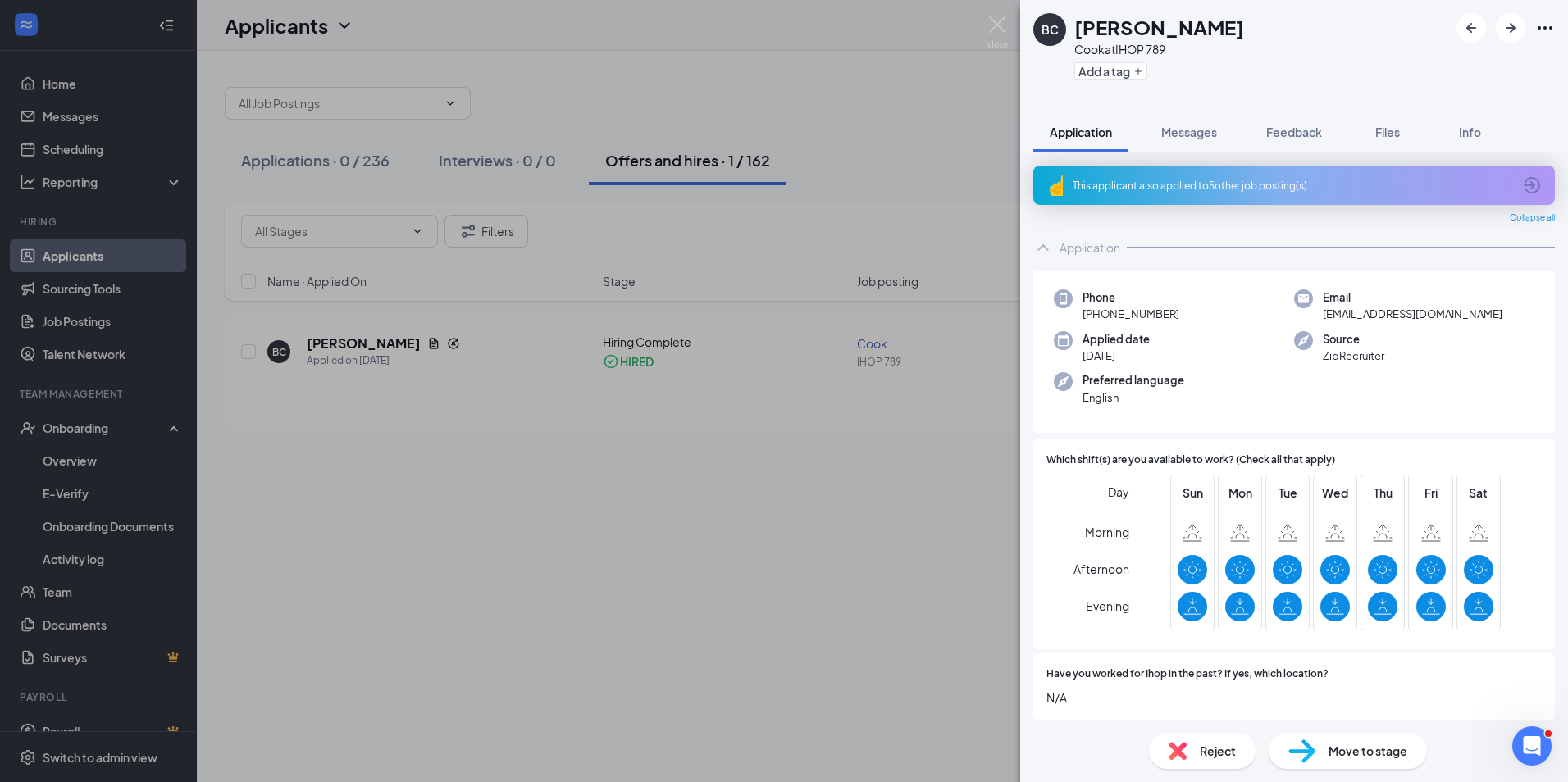
click at [874, 116] on div "BC [PERSON_NAME] [PERSON_NAME] at IHOP 789 Add a tag Application Messages Feedb…" at bounding box center [784, 391] width 1568 height 782
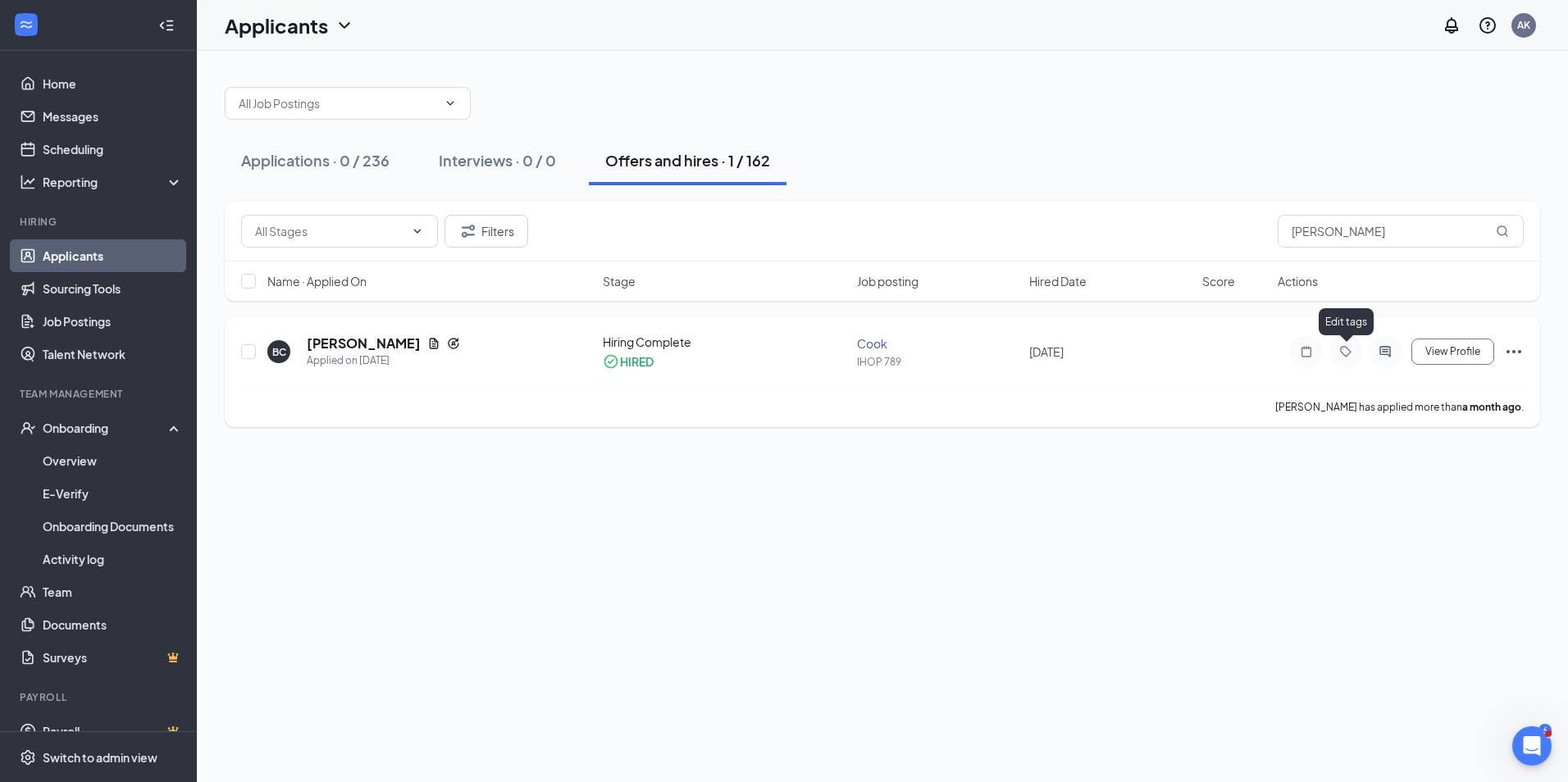
click at [1347, 354] on icon "Tag" at bounding box center [1346, 352] width 20 height 13
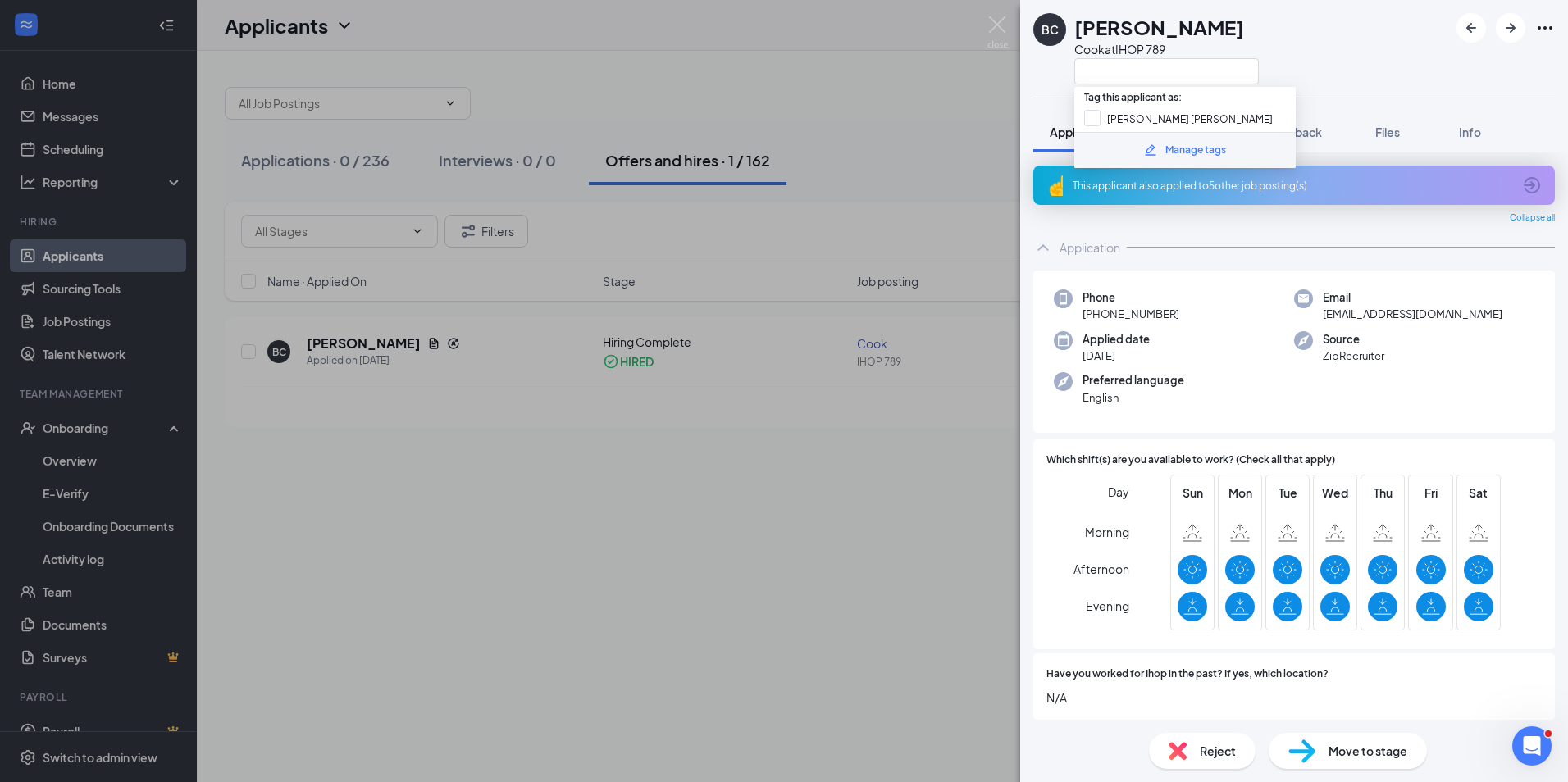
click at [909, 73] on div "BC Brian Cruz Cook at IHOP 789 Application Messages Feedback Files Info This ap…" at bounding box center [784, 391] width 1568 height 782
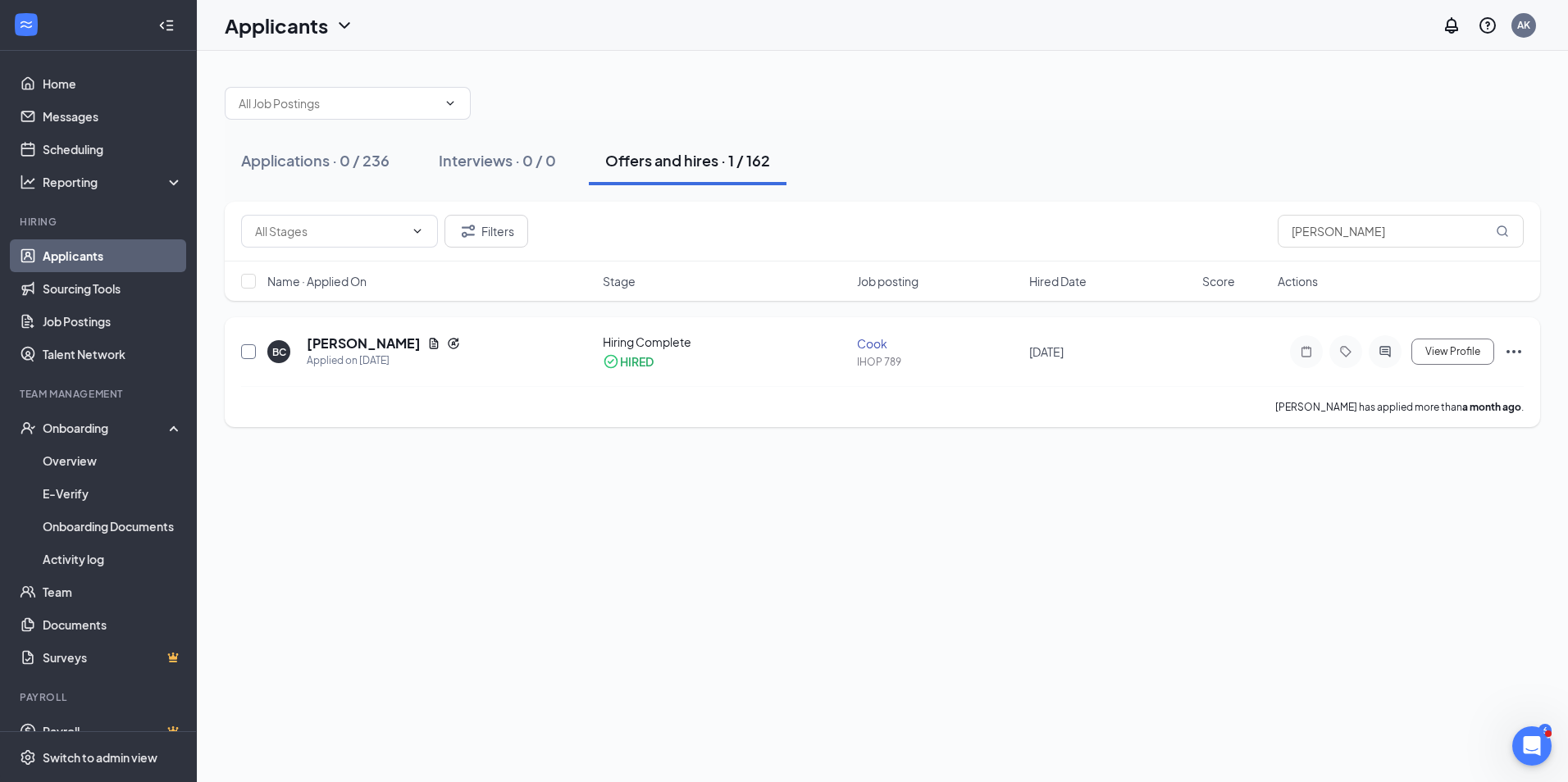
click at [252, 351] on input "checkbox" at bounding box center [249, 352] width 15 height 15
checkbox input "true"
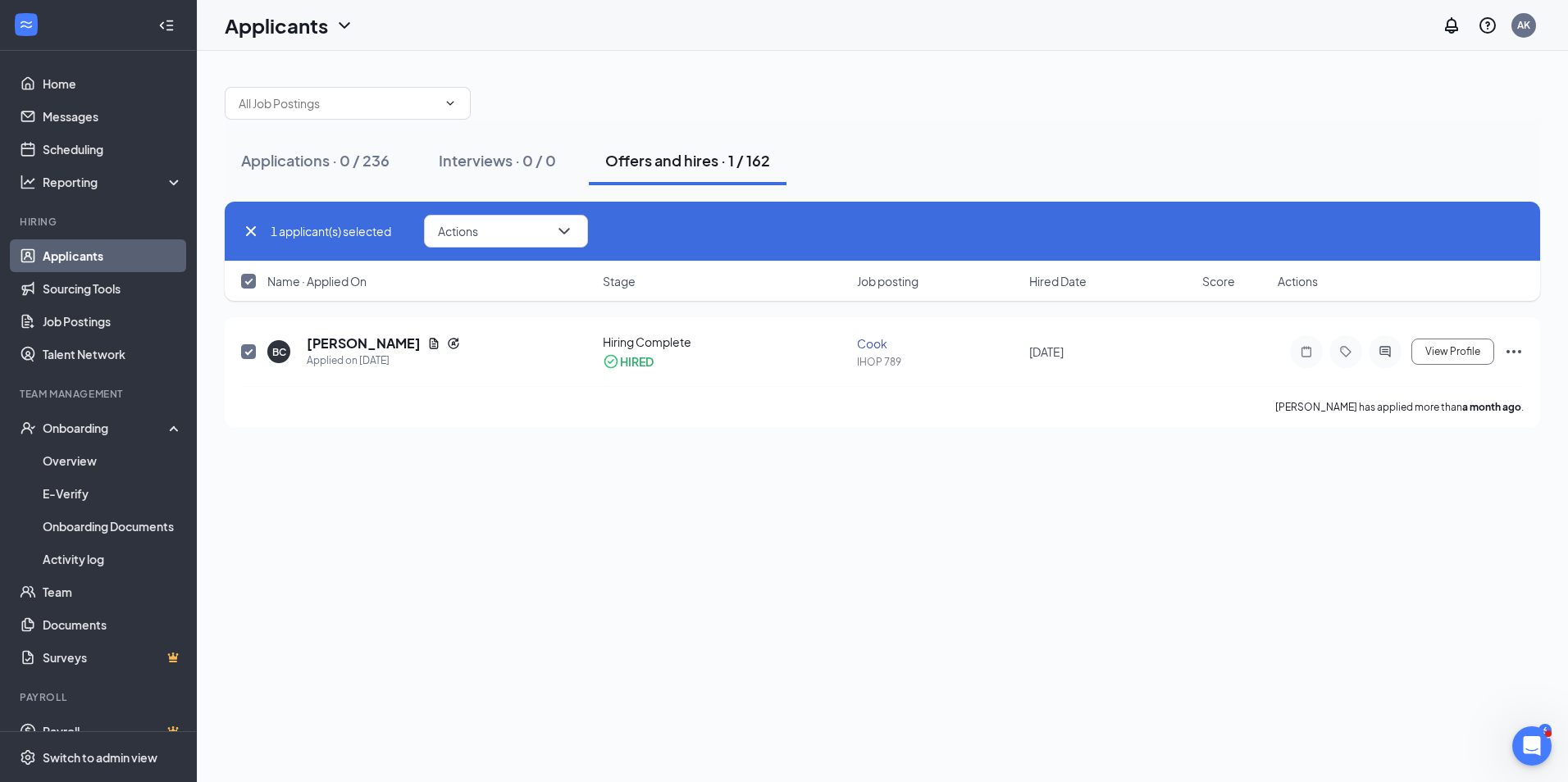
click at [249, 228] on icon "Cross" at bounding box center [251, 231] width 20 height 20
checkbox input "false"
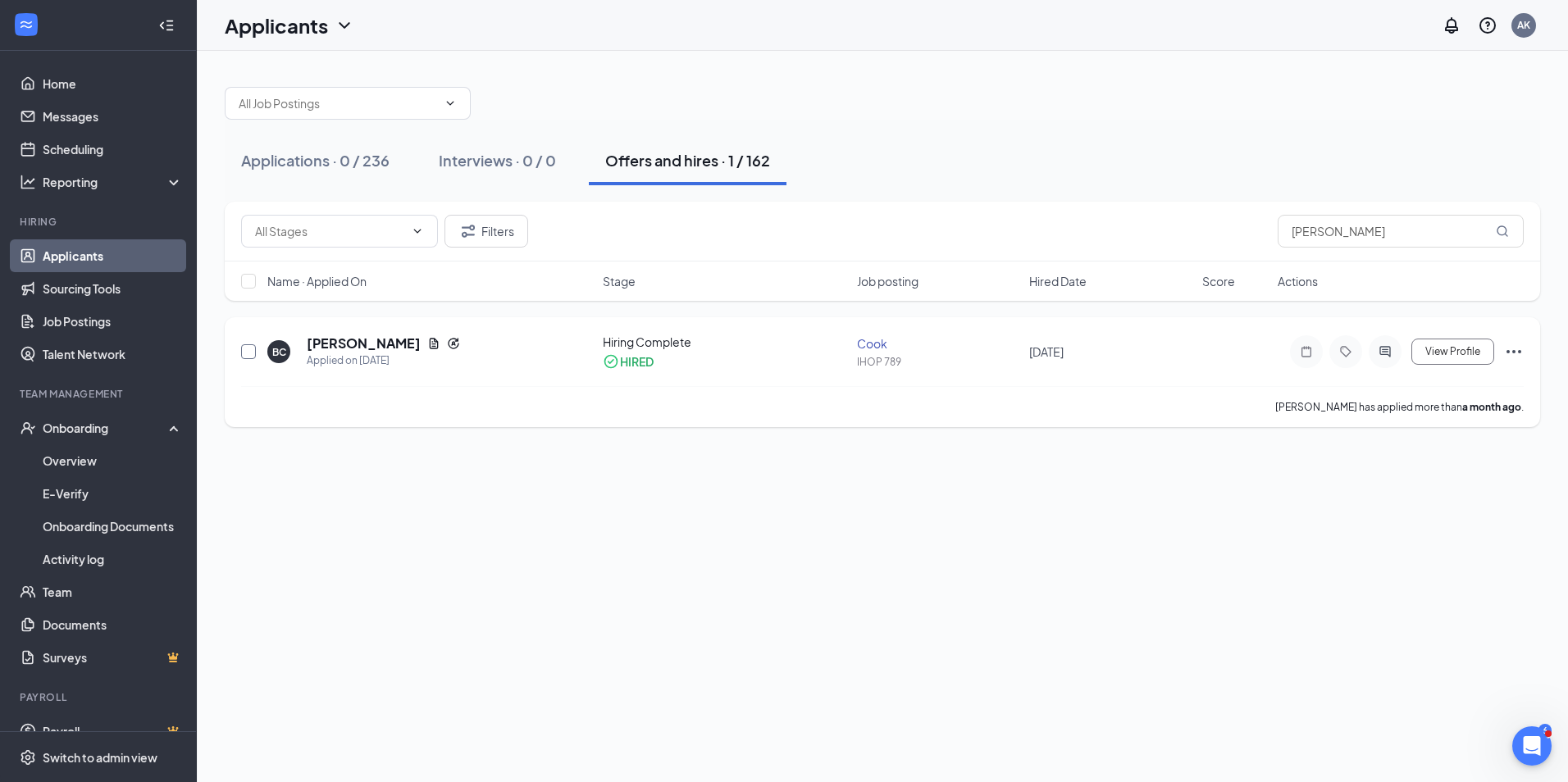
click at [246, 352] on input "checkbox" at bounding box center [249, 352] width 15 height 15
checkbox input "true"
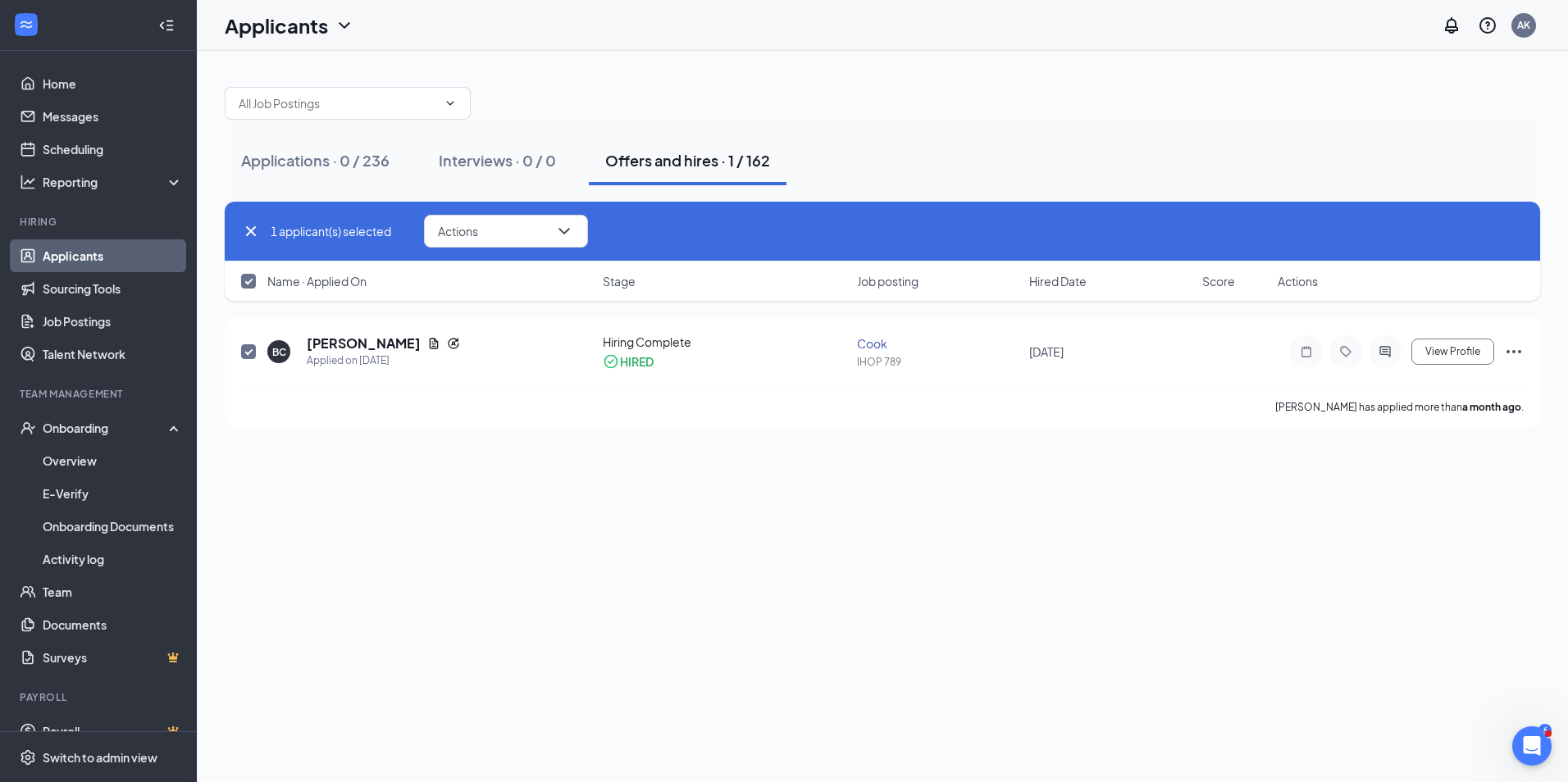
click at [253, 223] on icon "Cross" at bounding box center [251, 231] width 20 height 20
checkbox input "false"
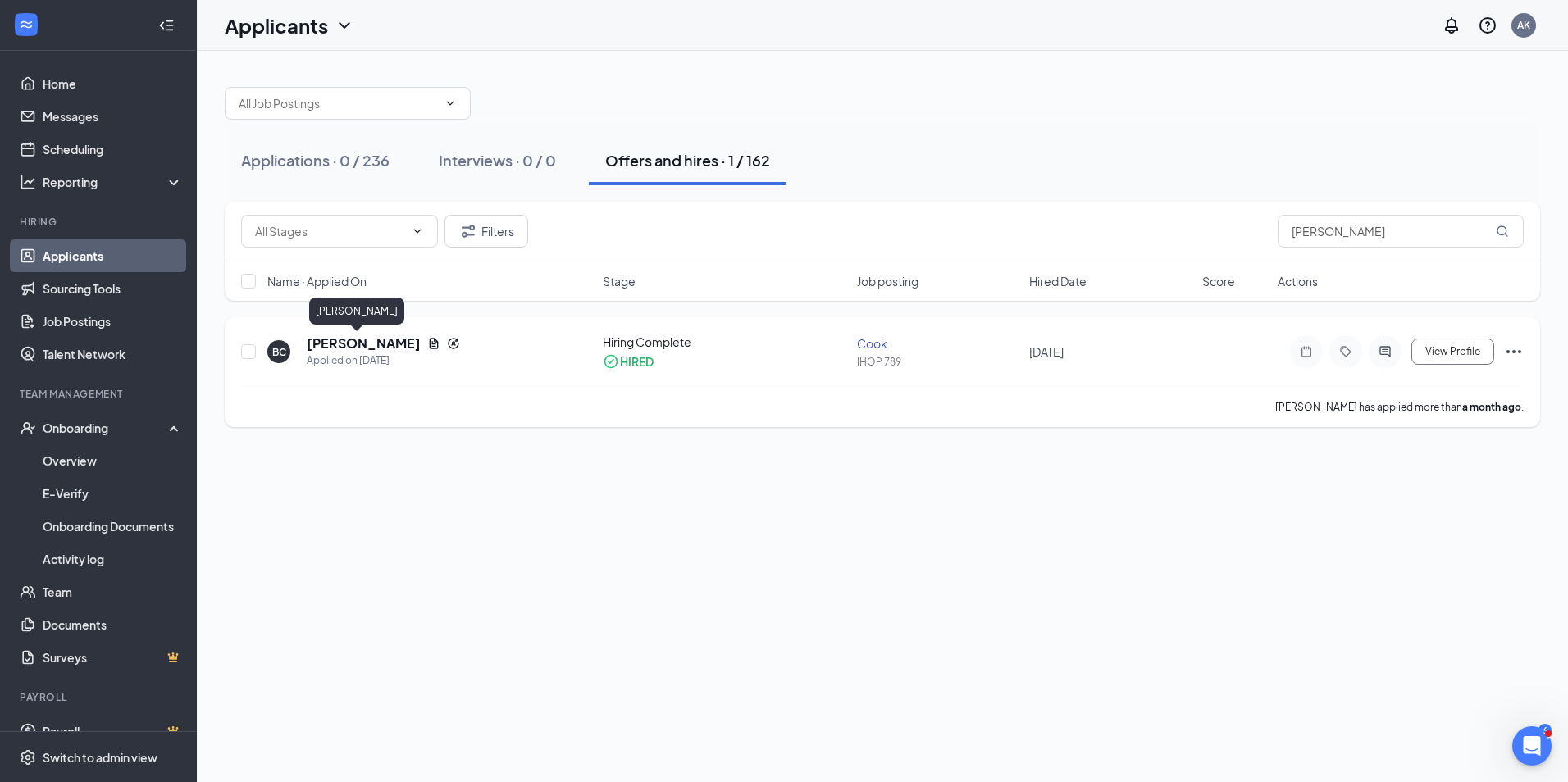
click at [328, 343] on h5 "[PERSON_NAME]" at bounding box center [363, 343] width 114 height 18
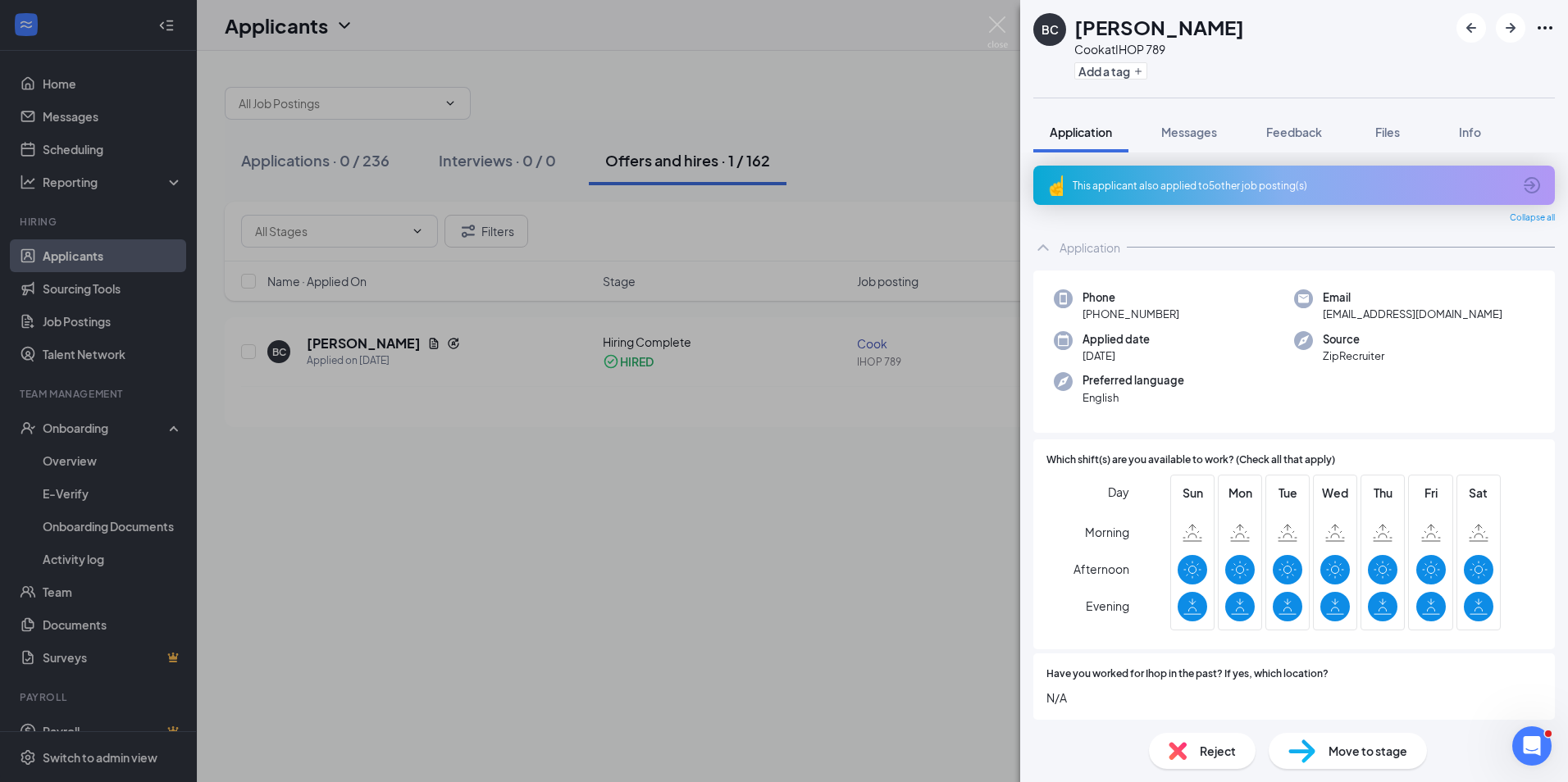
click at [1369, 755] on span "Move to stage" at bounding box center [1368, 751] width 79 height 18
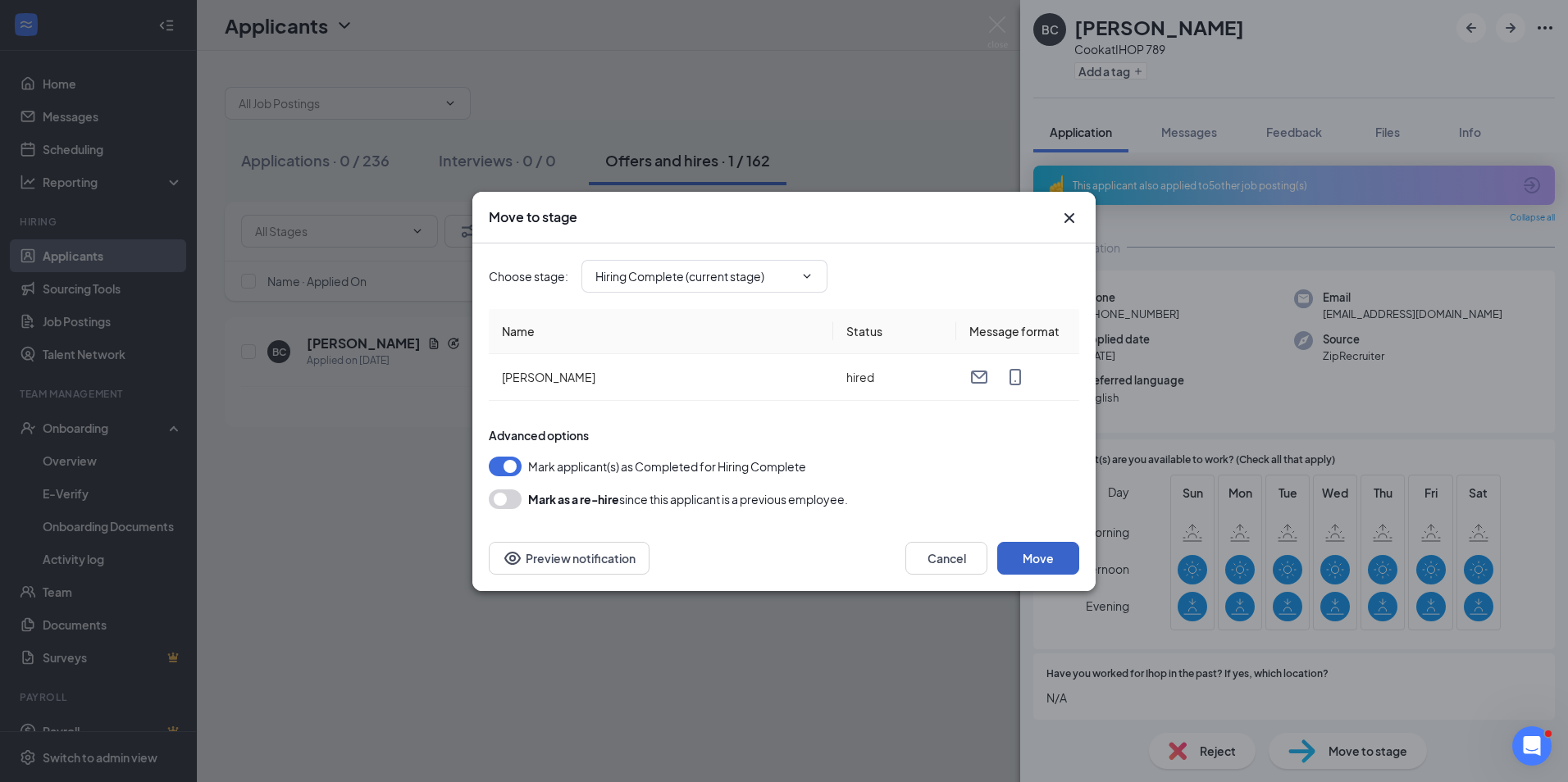
click at [1048, 558] on button "Move" at bounding box center [1038, 558] width 82 height 32
click at [810, 276] on icon "ChevronDown" at bounding box center [807, 276] width 13 height 13
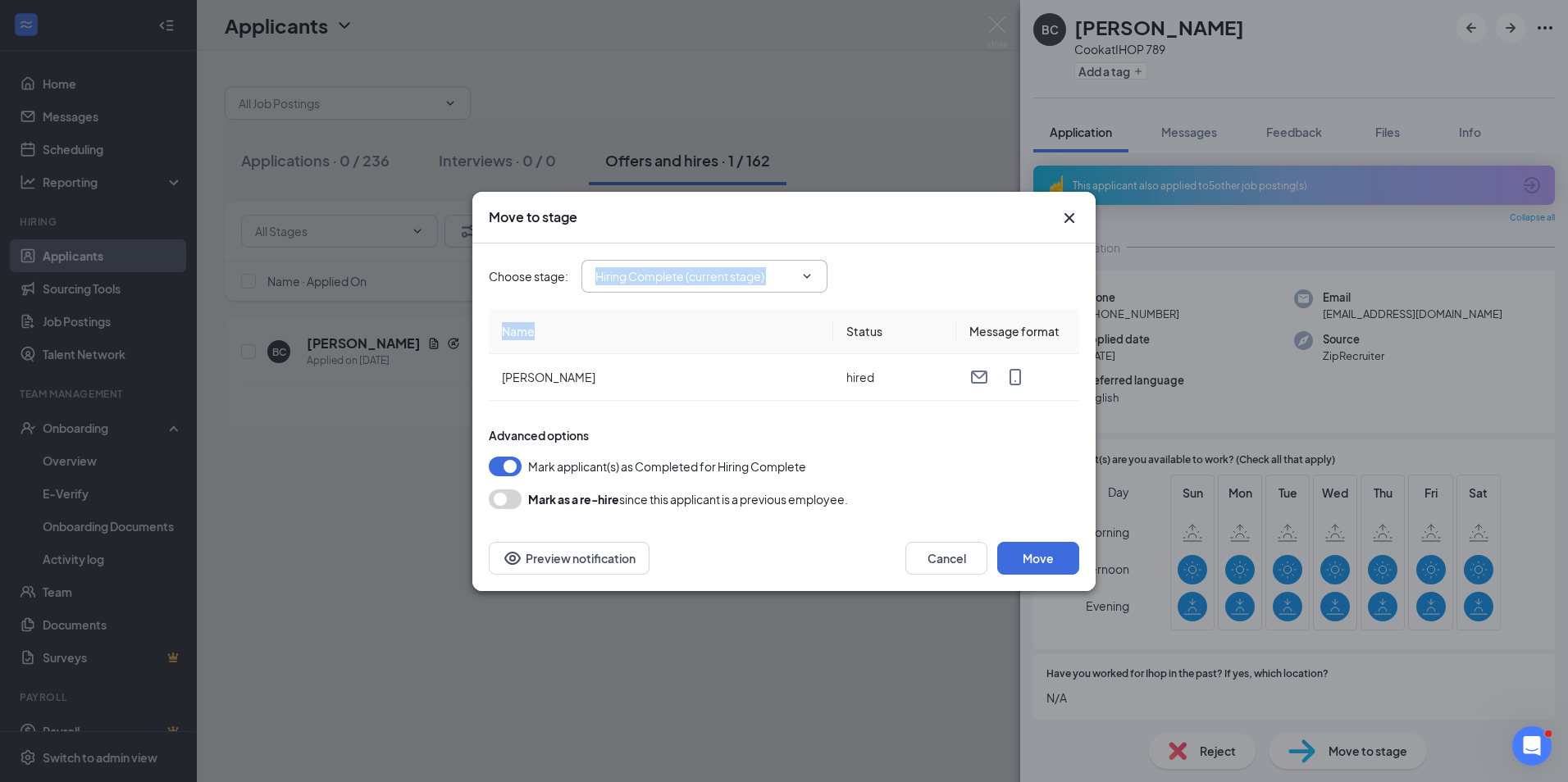
click at [810, 276] on icon "ChevronDown" at bounding box center [807, 276] width 13 height 13
click at [806, 276] on icon "ChevronDown" at bounding box center [807, 275] width 7 height 4
click at [805, 277] on icon "ChevronDown" at bounding box center [807, 276] width 13 height 13
click at [810, 273] on icon "ChevronDown" at bounding box center [807, 276] width 13 height 13
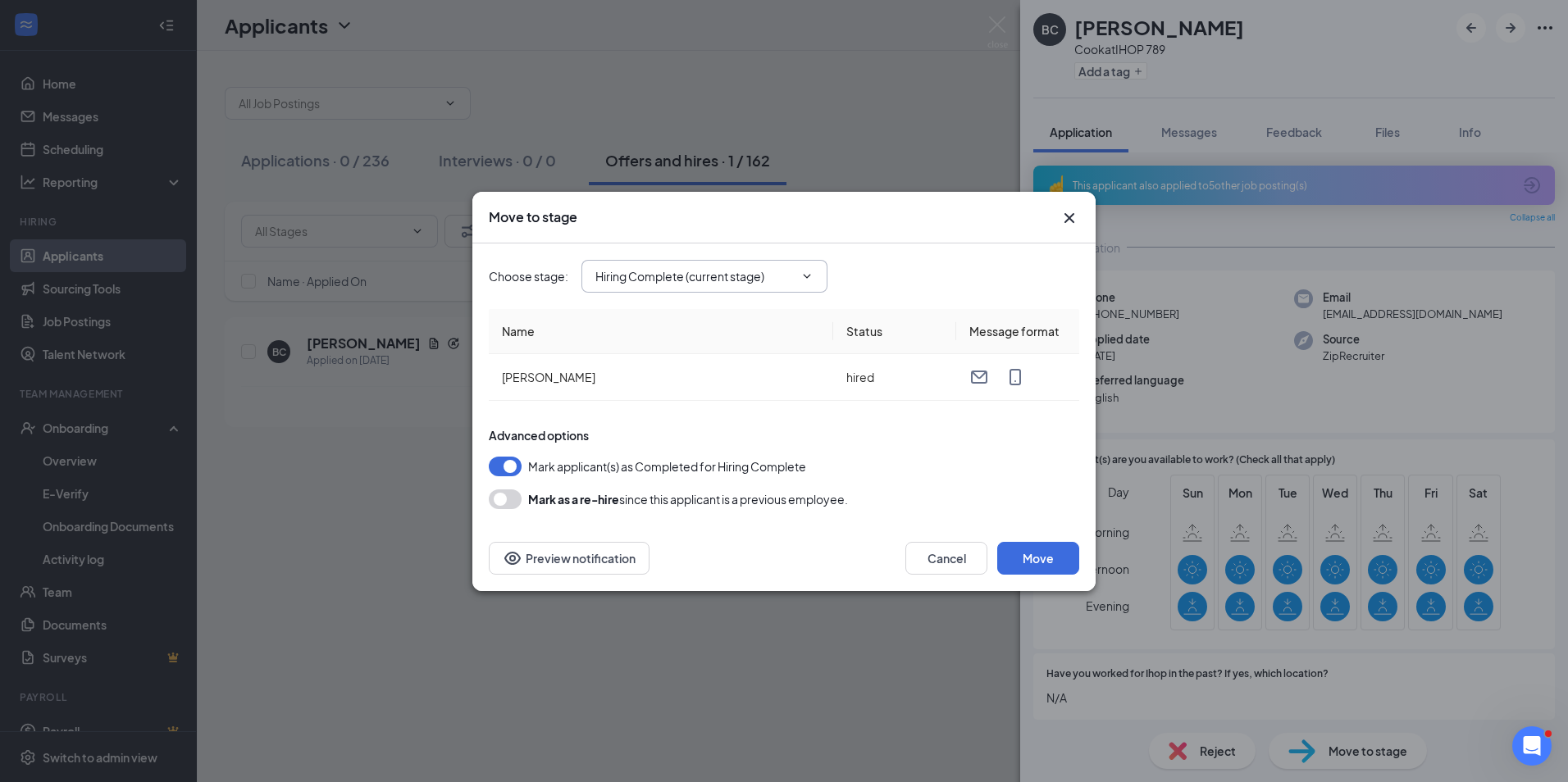
click at [720, 273] on input "Hiring Complete (current stage)" at bounding box center [694, 277] width 199 height 18
click at [664, 348] on div "Review Stage" at bounding box center [645, 345] width 74 height 18
type input "Review Stage"
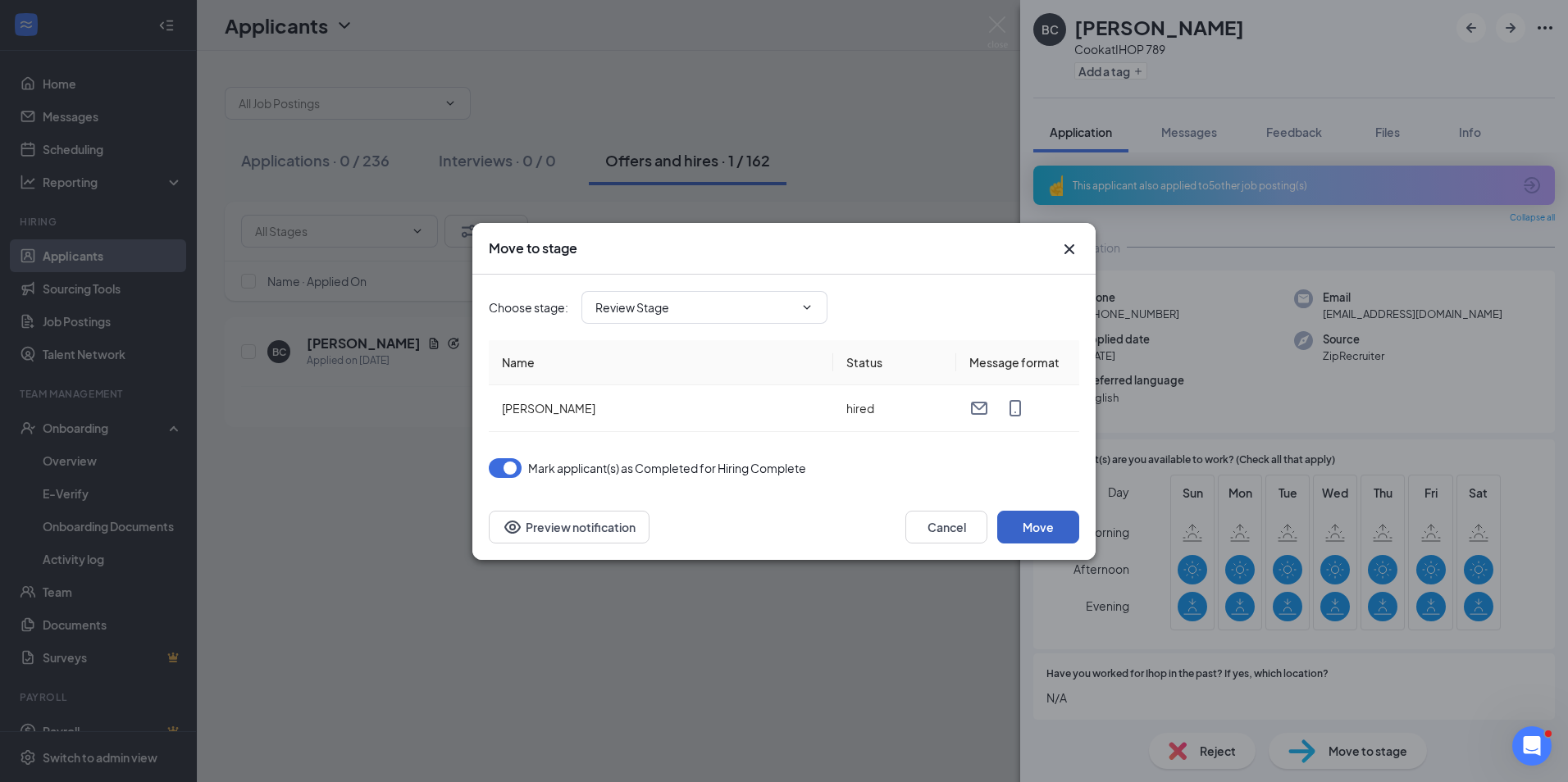
click at [1023, 525] on button "Move" at bounding box center [1038, 526] width 82 height 32
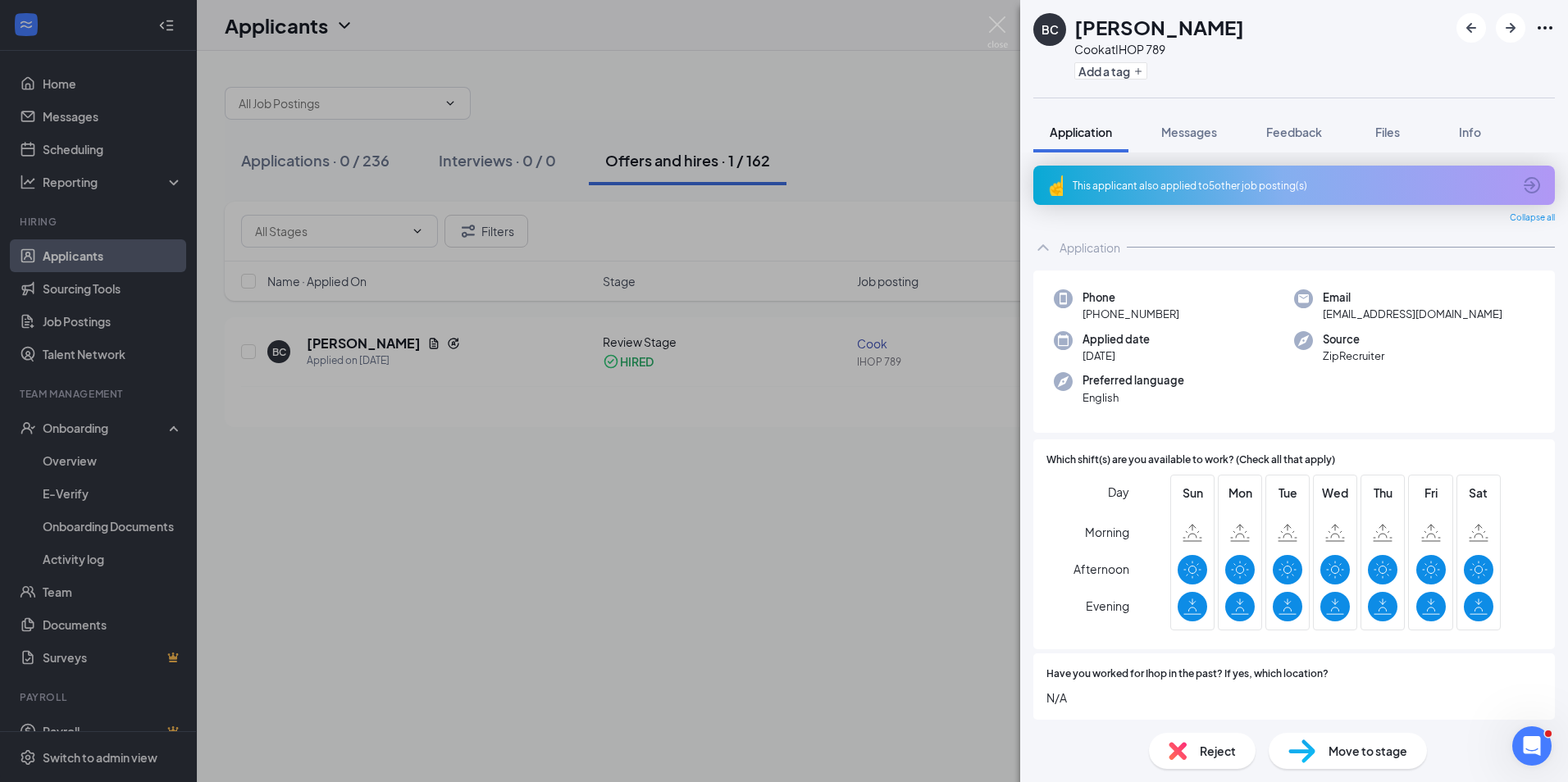
click at [893, 207] on div "BC [PERSON_NAME] [PERSON_NAME] at IHOP 789 Add a tag Application Messages Feedb…" at bounding box center [784, 391] width 1568 height 782
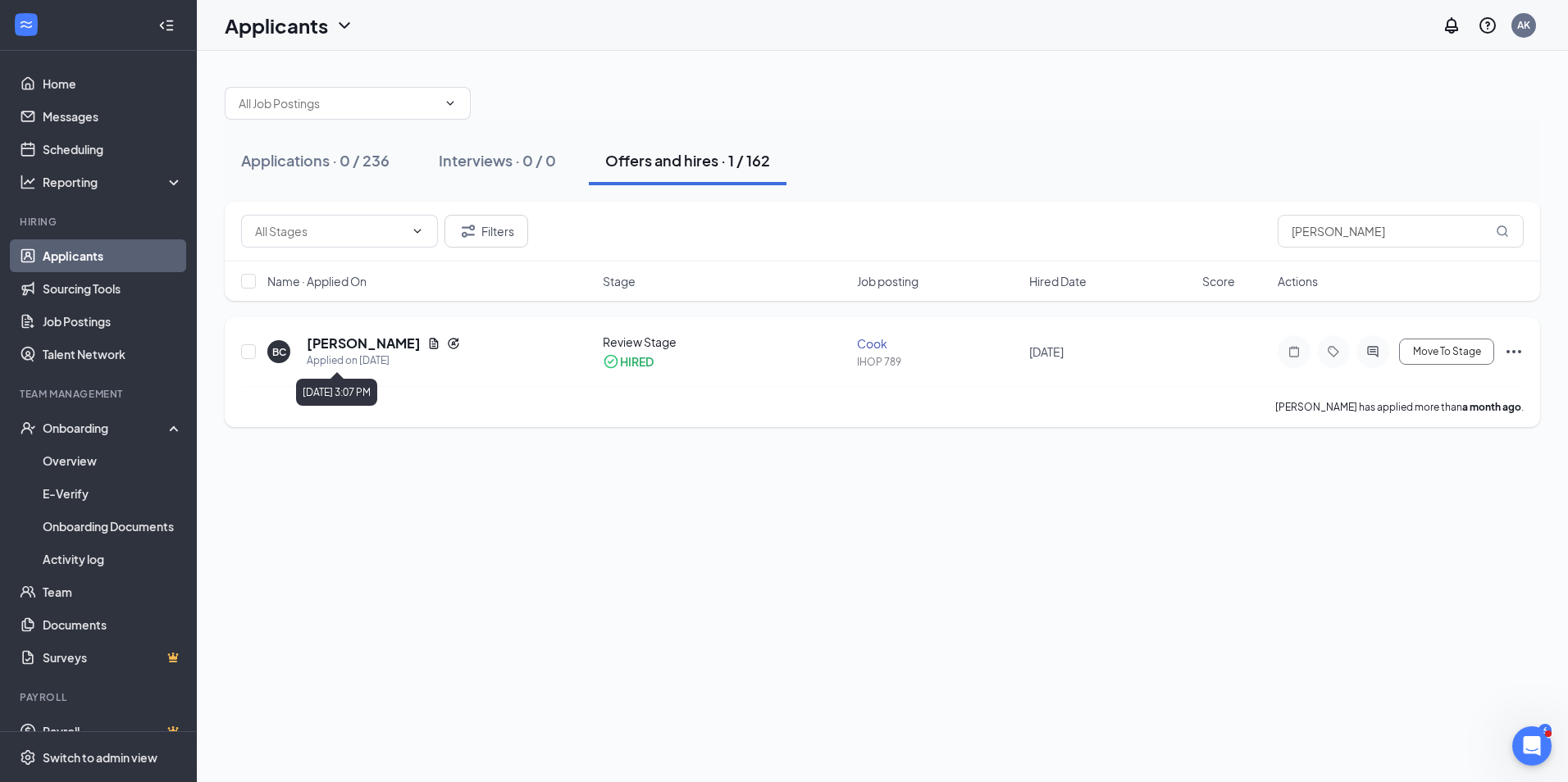
click at [336, 354] on div "Applied on [DATE]" at bounding box center [383, 361] width 153 height 17
click at [327, 338] on h5 "[PERSON_NAME]" at bounding box center [363, 343] width 114 height 18
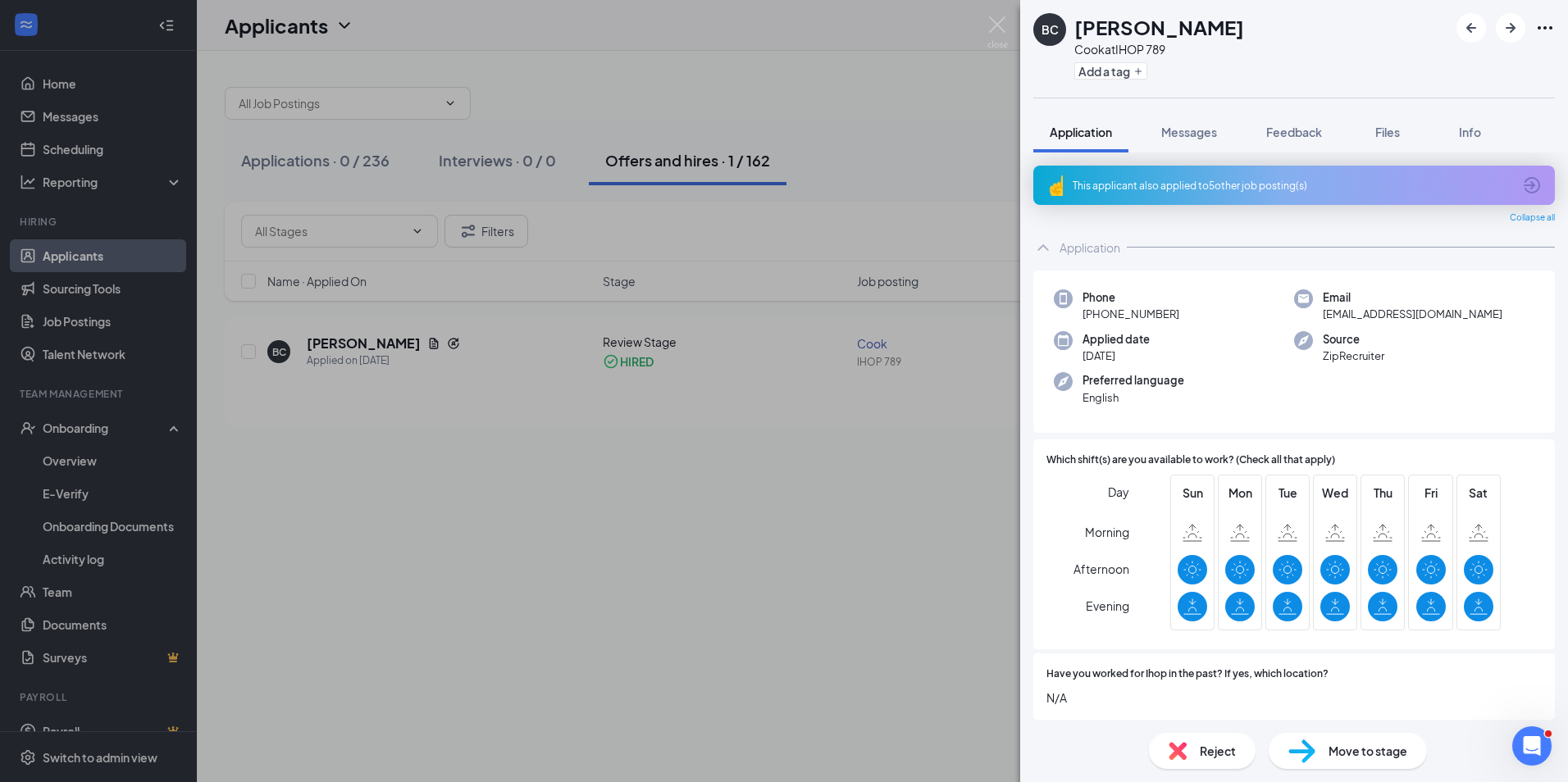
click at [1360, 744] on span "Move to stage" at bounding box center [1368, 751] width 79 height 18
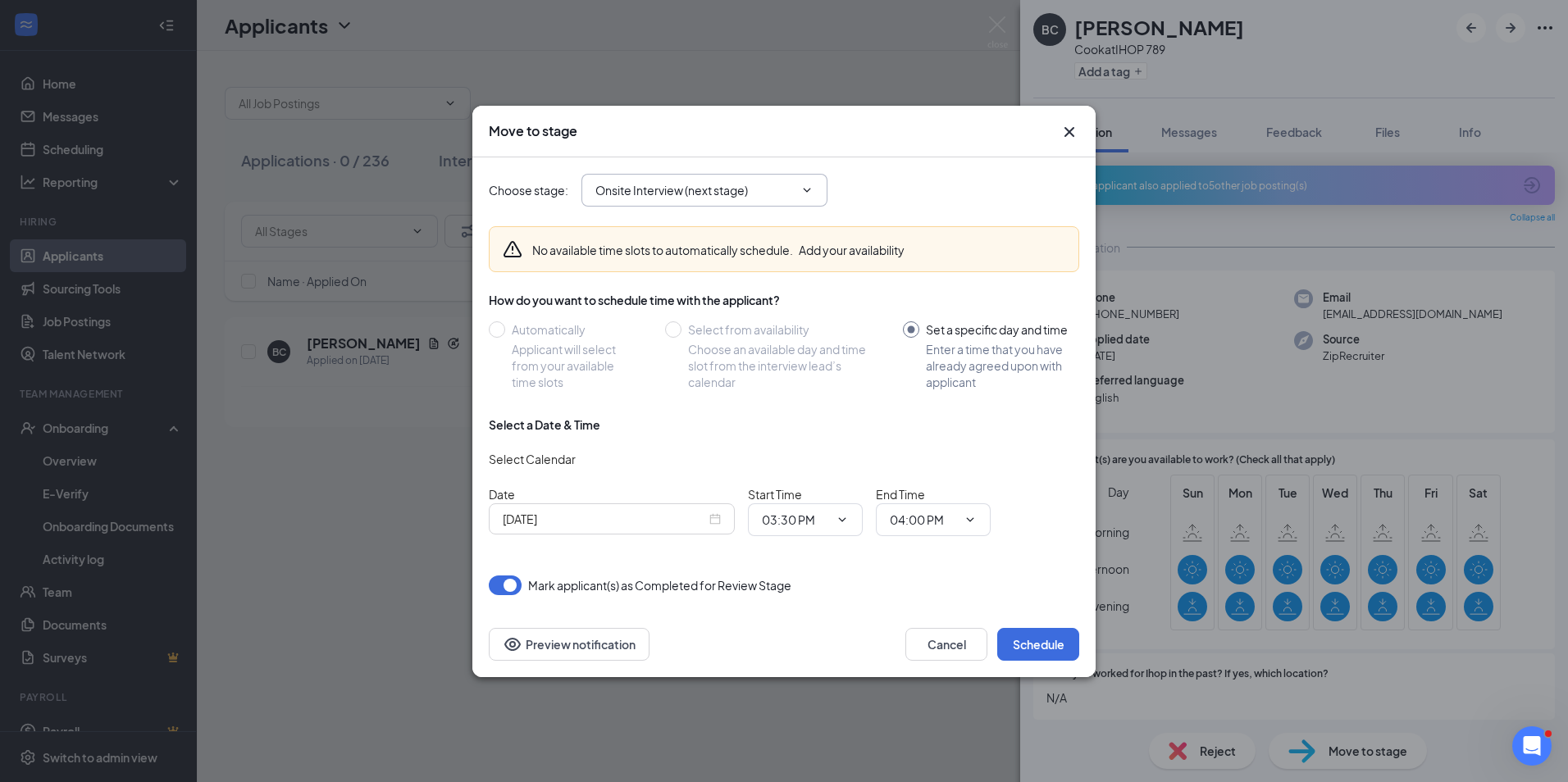
click at [811, 190] on icon "ChevronDown" at bounding box center [807, 190] width 13 height 13
click at [808, 189] on icon "ChevronDown" at bounding box center [807, 190] width 13 height 13
click at [807, 184] on icon "ChevronDown" at bounding box center [807, 190] width 13 height 13
click at [807, 184] on icon "ChevronDown" at bounding box center [807, 190] width 13 height 13
drag, startPoint x: 0, startPoint y: 0, endPoint x: 862, endPoint y: 168, distance: 878.2
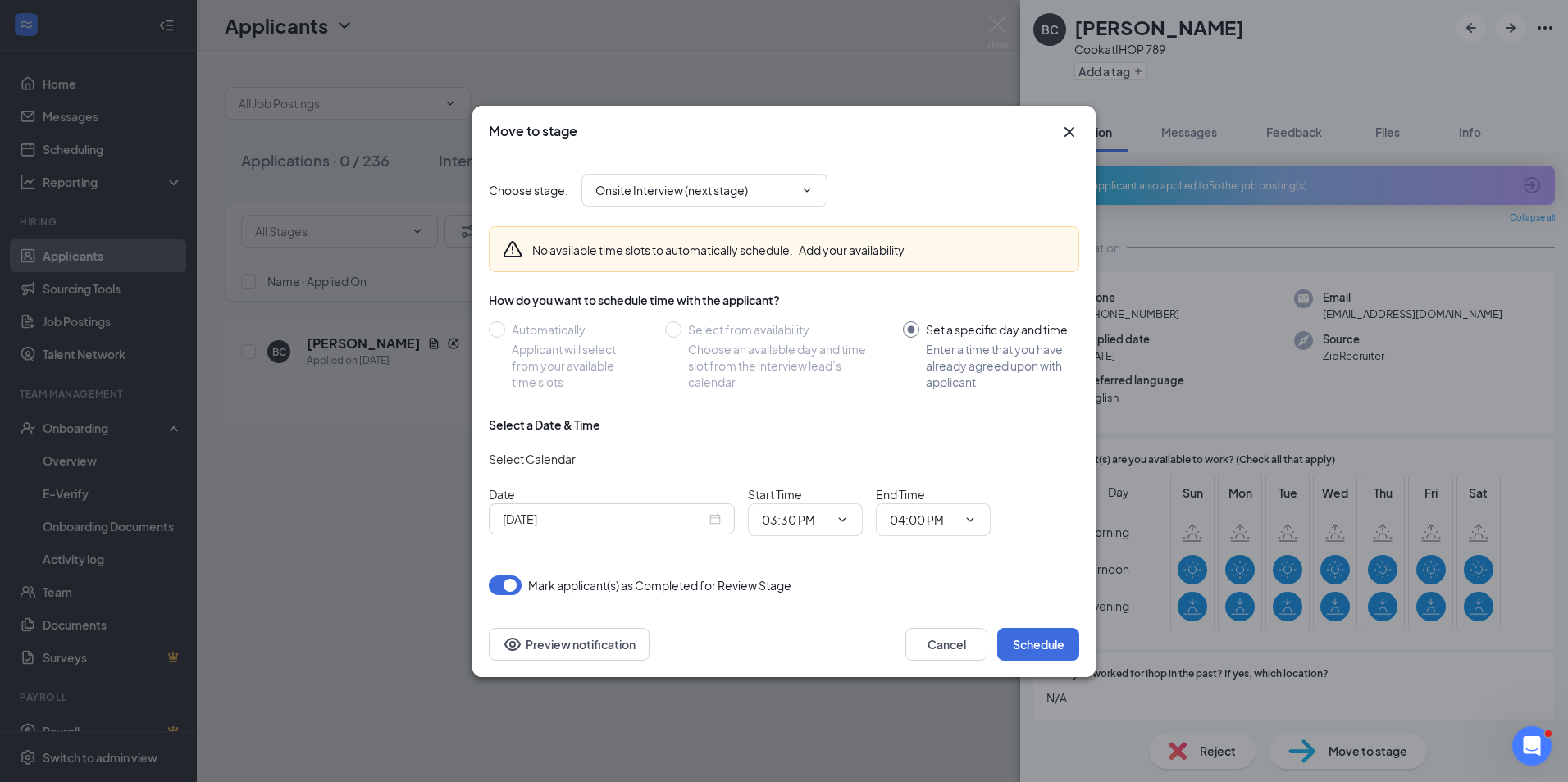
click at [862, 168] on div "Choose stage : Onsite Interview (next stage)" at bounding box center [784, 189] width 590 height 66
click at [811, 188] on icon "ChevronDown" at bounding box center [807, 190] width 13 height 13
click at [808, 191] on icon "ChevronDown" at bounding box center [807, 189] width 7 height 4
click at [733, 195] on input "Onsite Interview (next stage)" at bounding box center [694, 190] width 199 height 18
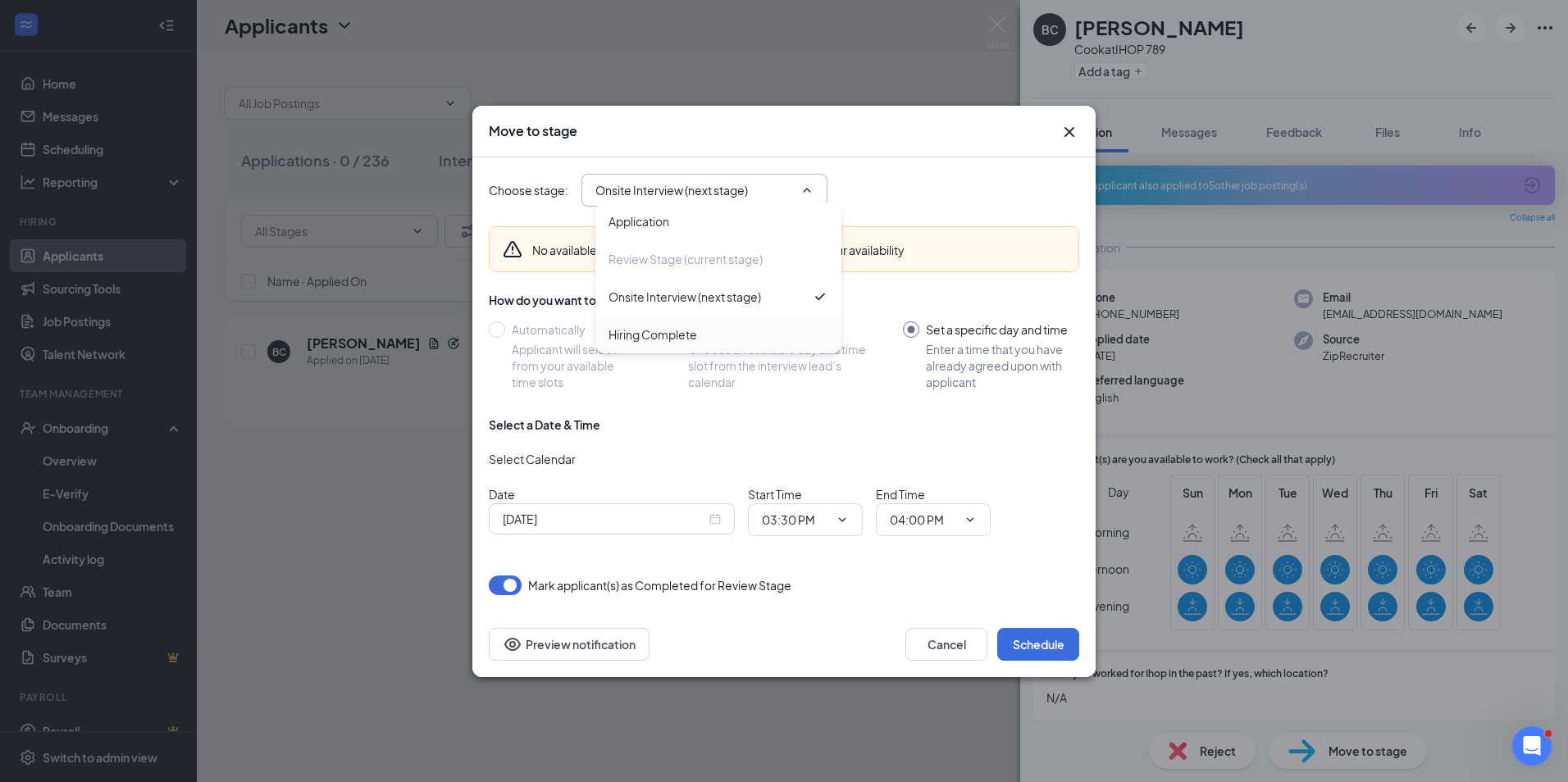
click at [667, 337] on div "Hiring Complete" at bounding box center [653, 335] width 89 height 18
type input "Hiring Complete"
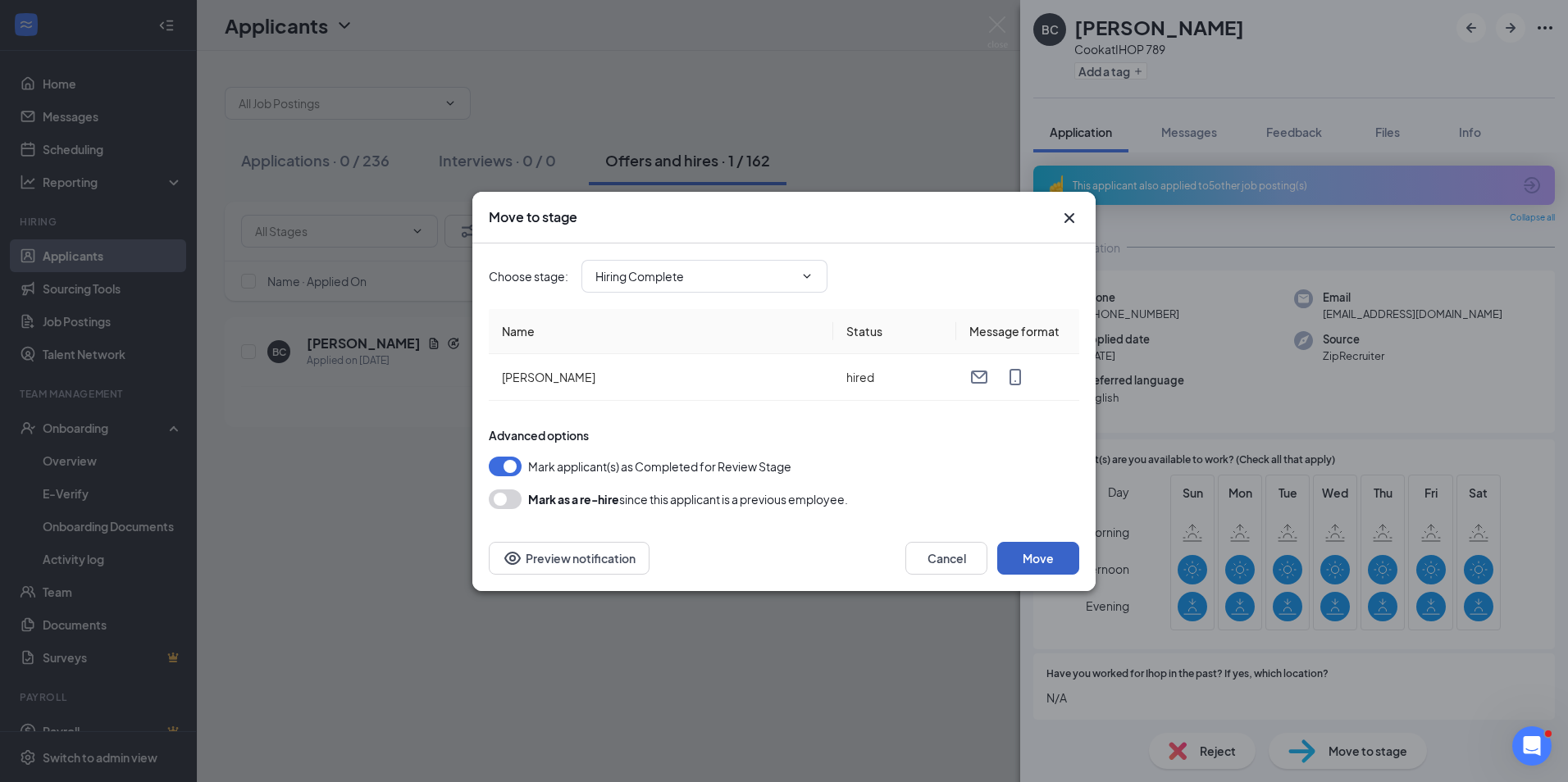
click at [1033, 555] on button "Move" at bounding box center [1038, 558] width 82 height 32
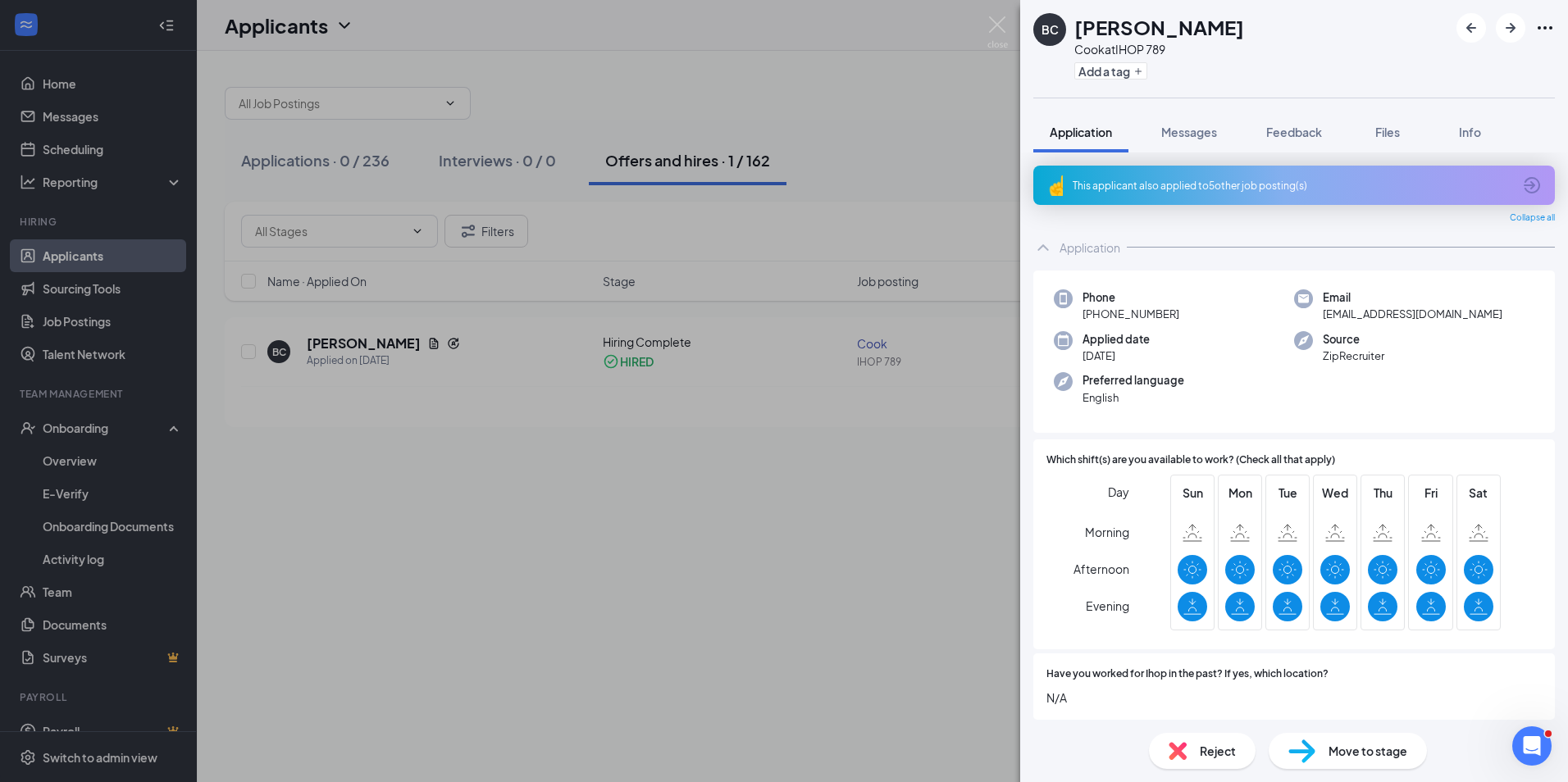
click at [974, 149] on div "BC [PERSON_NAME] [PERSON_NAME] at IHOP 789 Add a tag Application Messages Feedb…" at bounding box center [784, 391] width 1568 height 782
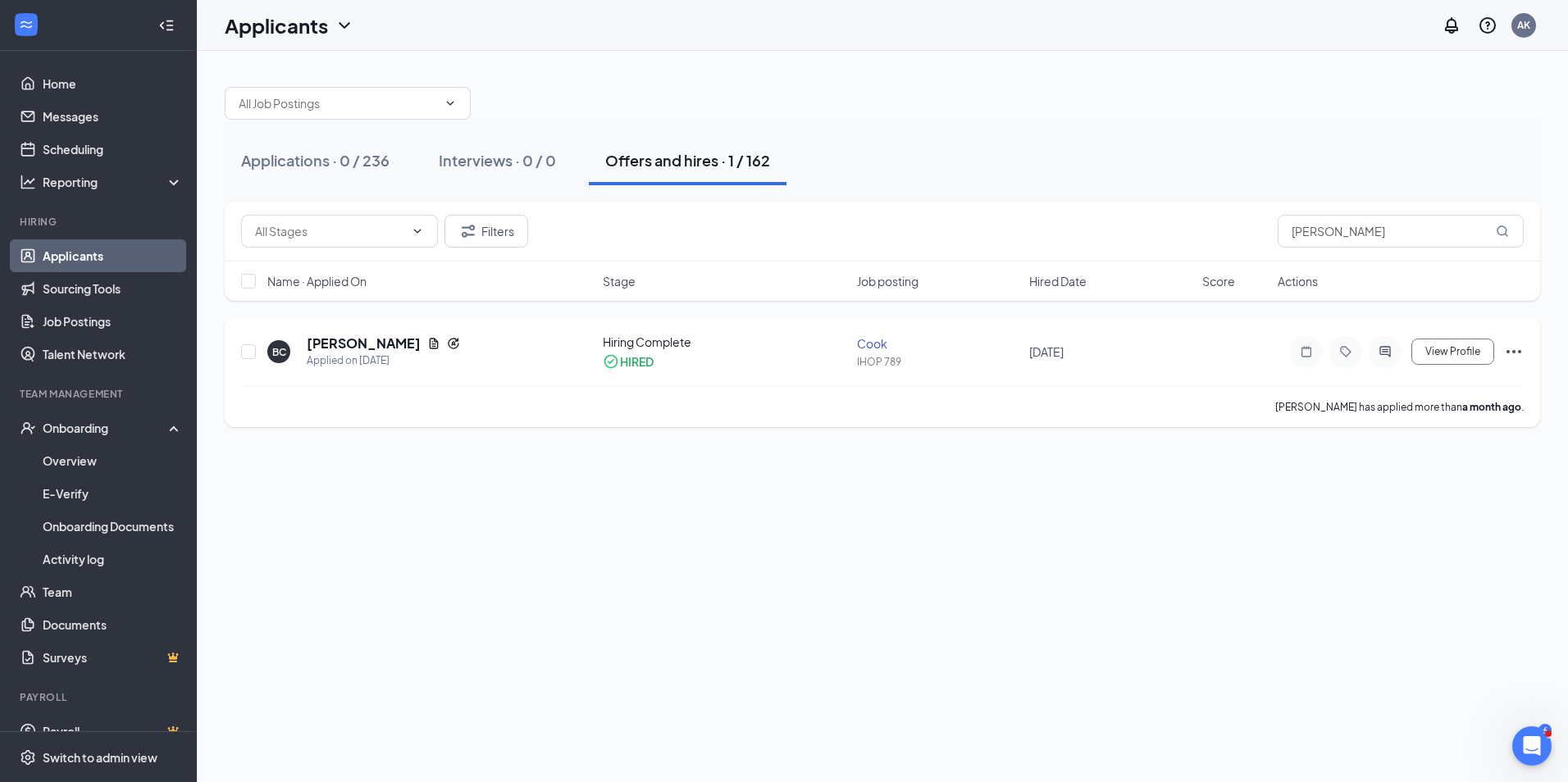
click at [376, 347] on div "[PERSON_NAME]" at bounding box center [383, 343] width 153 height 18
click at [347, 347] on h5 "[PERSON_NAME]" at bounding box center [363, 343] width 114 height 18
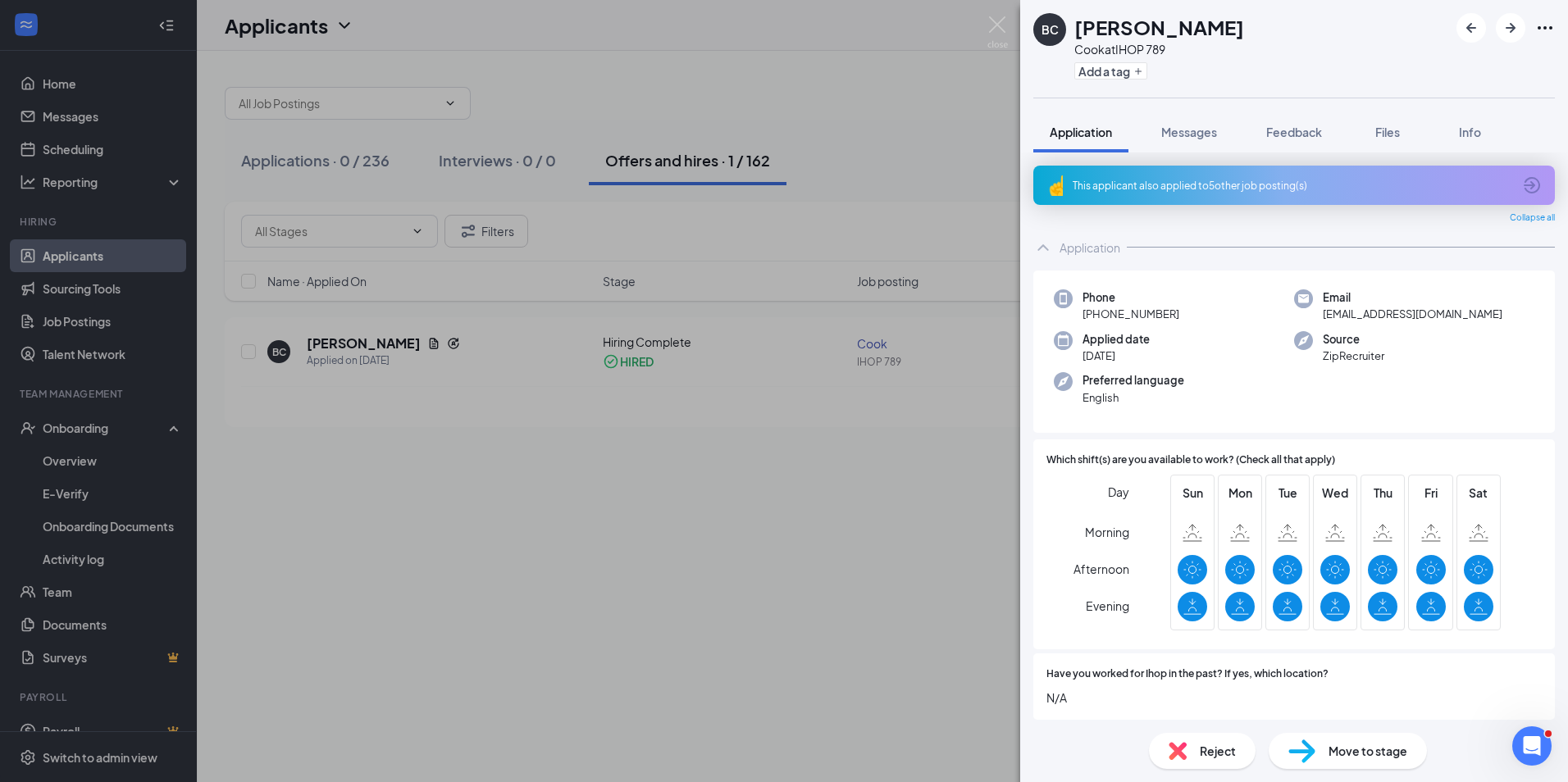
click at [829, 631] on div "BC [PERSON_NAME] [PERSON_NAME] at IHOP 789 Add a tag Application Messages Feedb…" at bounding box center [784, 391] width 1568 height 782
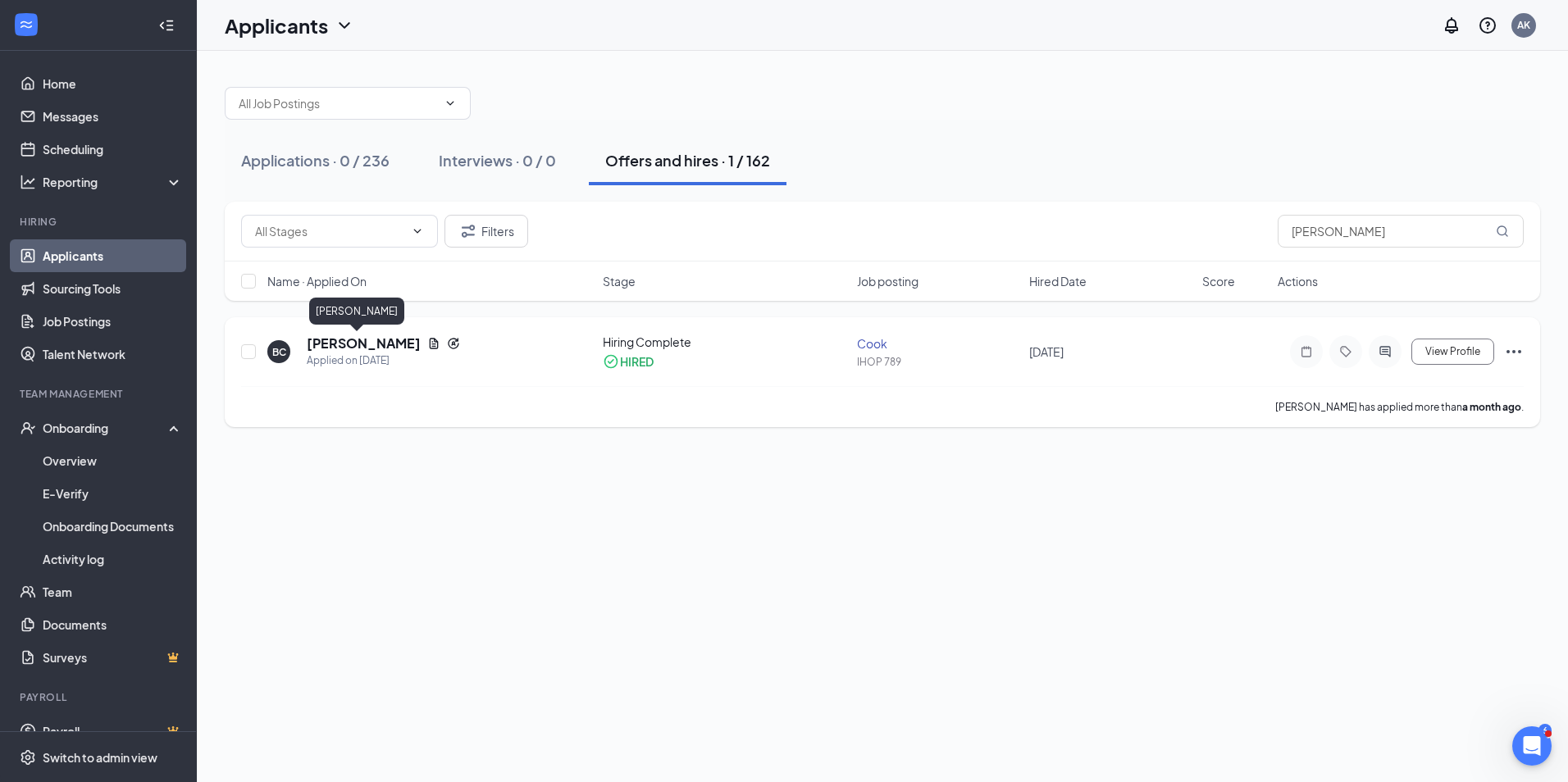
click at [340, 343] on h5 "[PERSON_NAME]" at bounding box center [363, 343] width 114 height 18
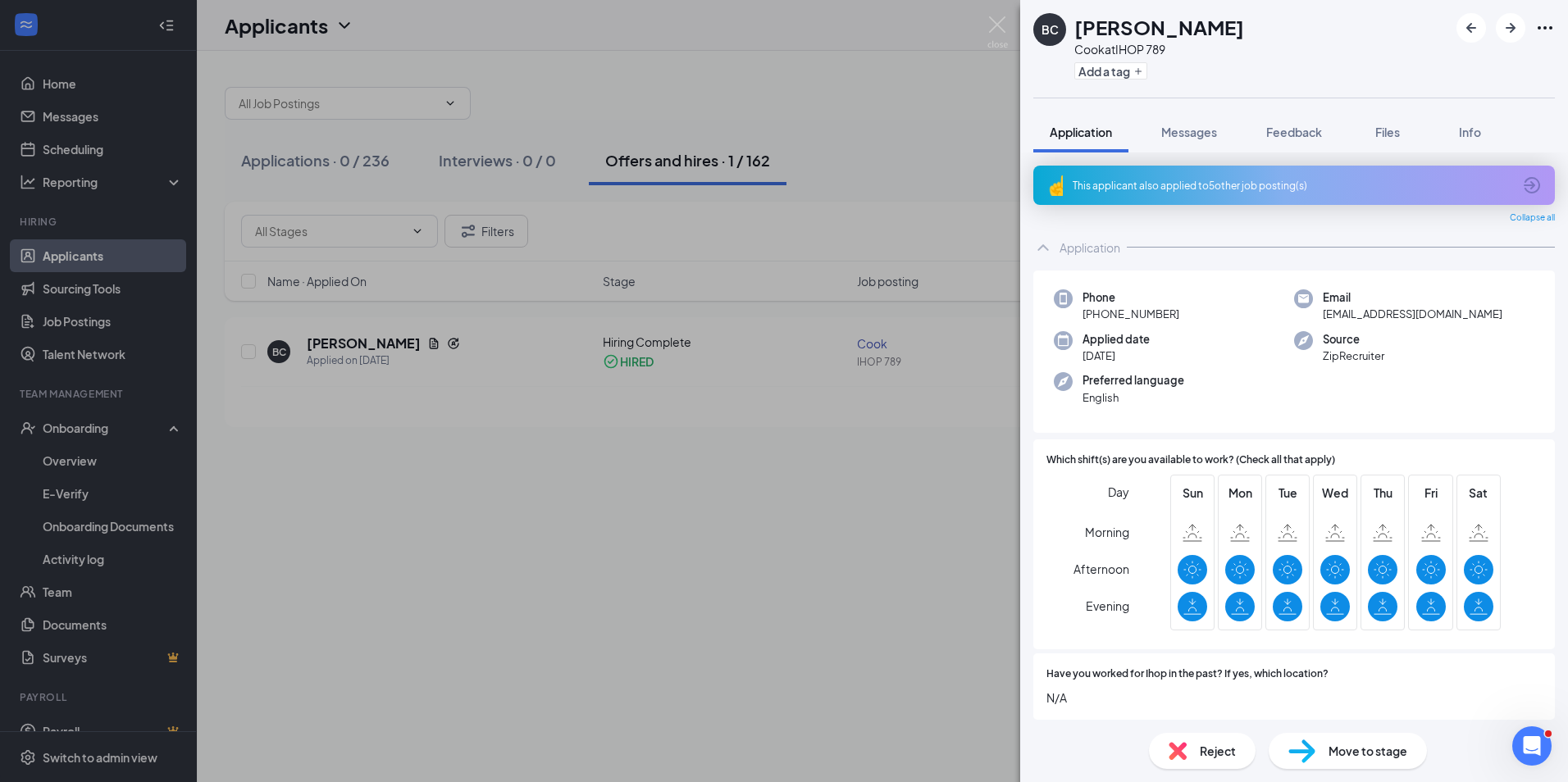
click at [1381, 753] on span "Move to stage" at bounding box center [1368, 751] width 79 height 18
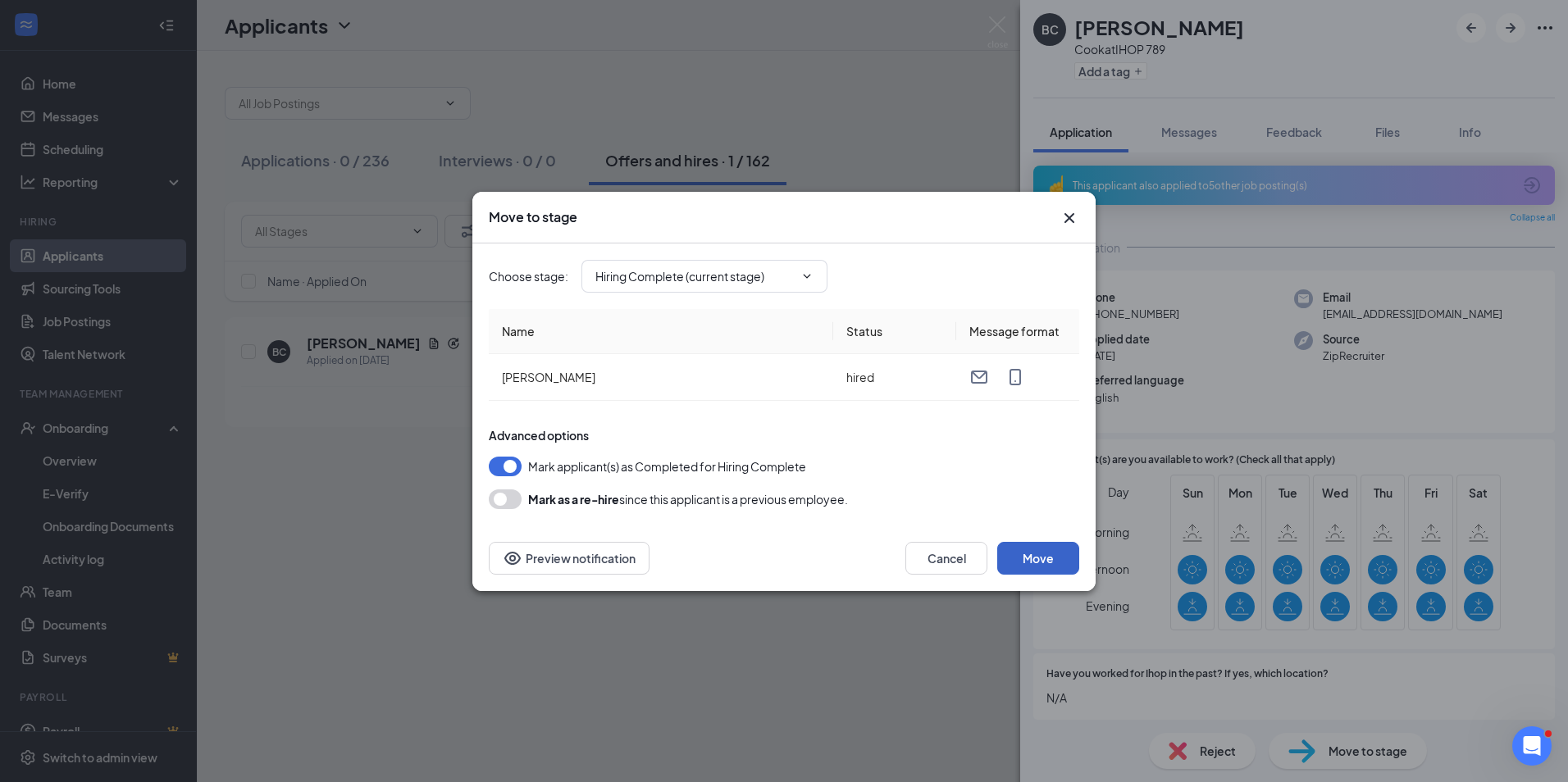
click at [1048, 547] on button "Move" at bounding box center [1038, 558] width 82 height 32
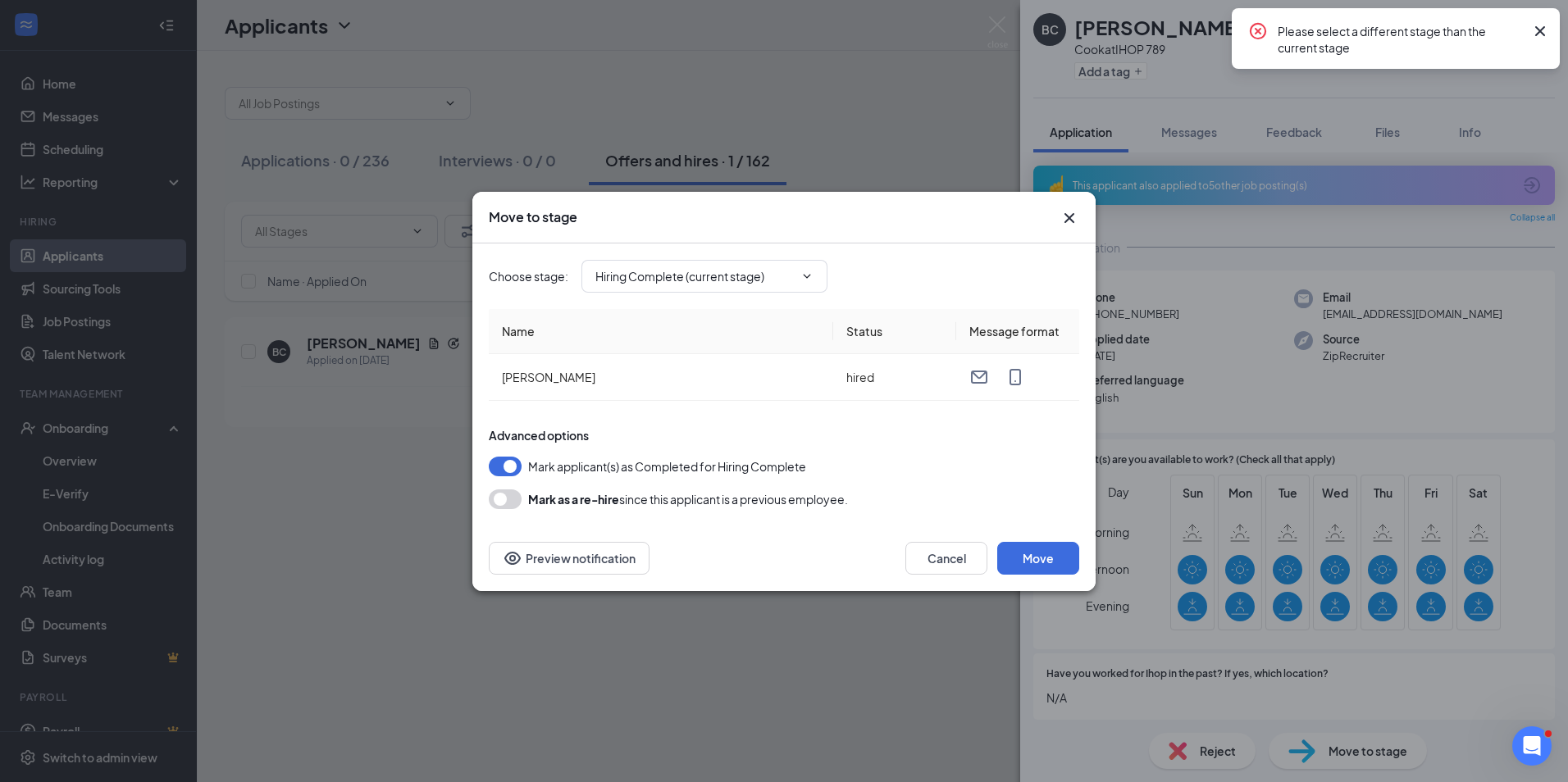
click at [1068, 210] on icon "Cross" at bounding box center [1069, 219] width 20 height 20
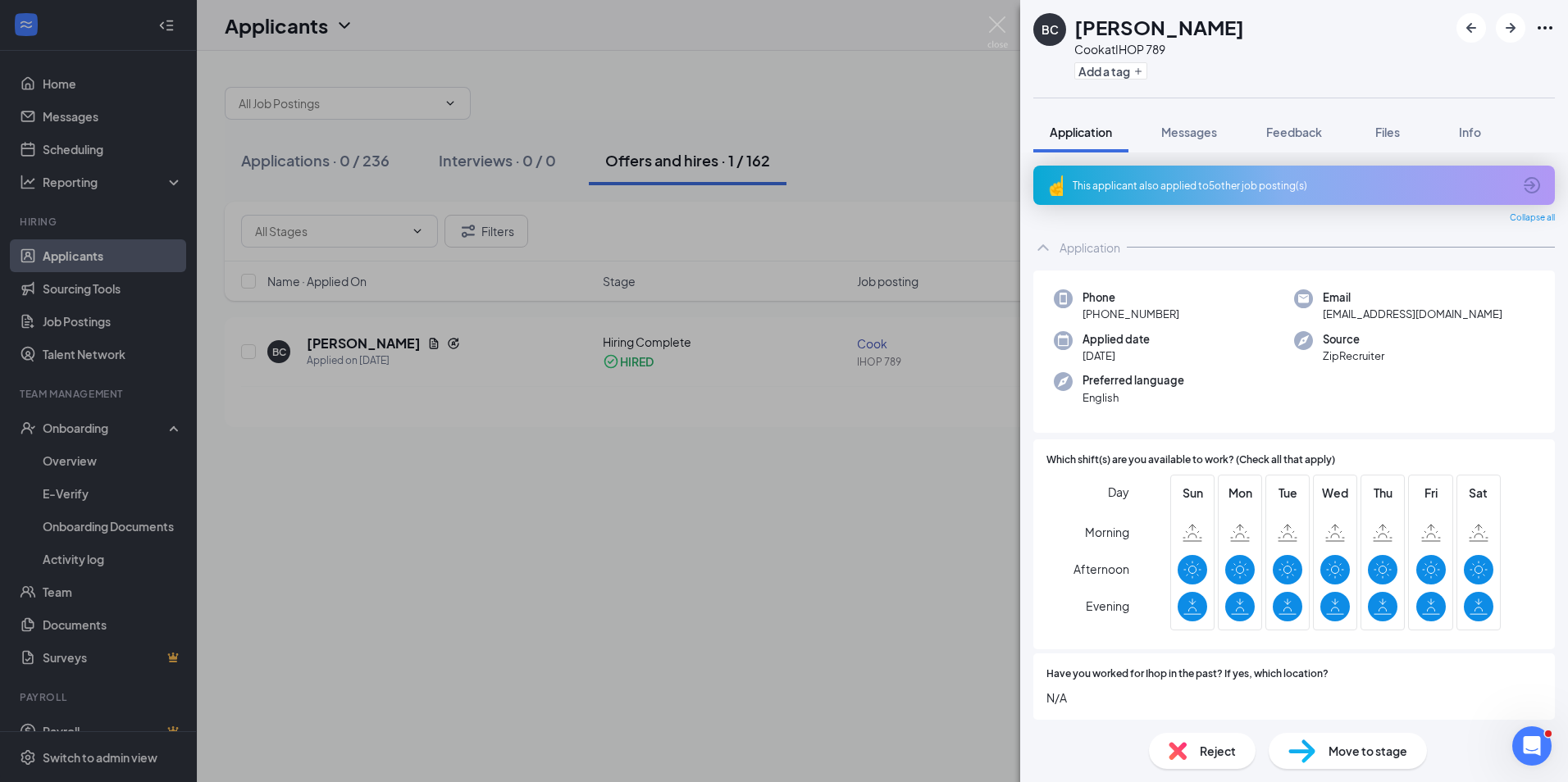
click at [163, 425] on div "BC [PERSON_NAME] [PERSON_NAME] at IHOP 789 Add a tag Application Messages Feedb…" at bounding box center [784, 391] width 1568 height 782
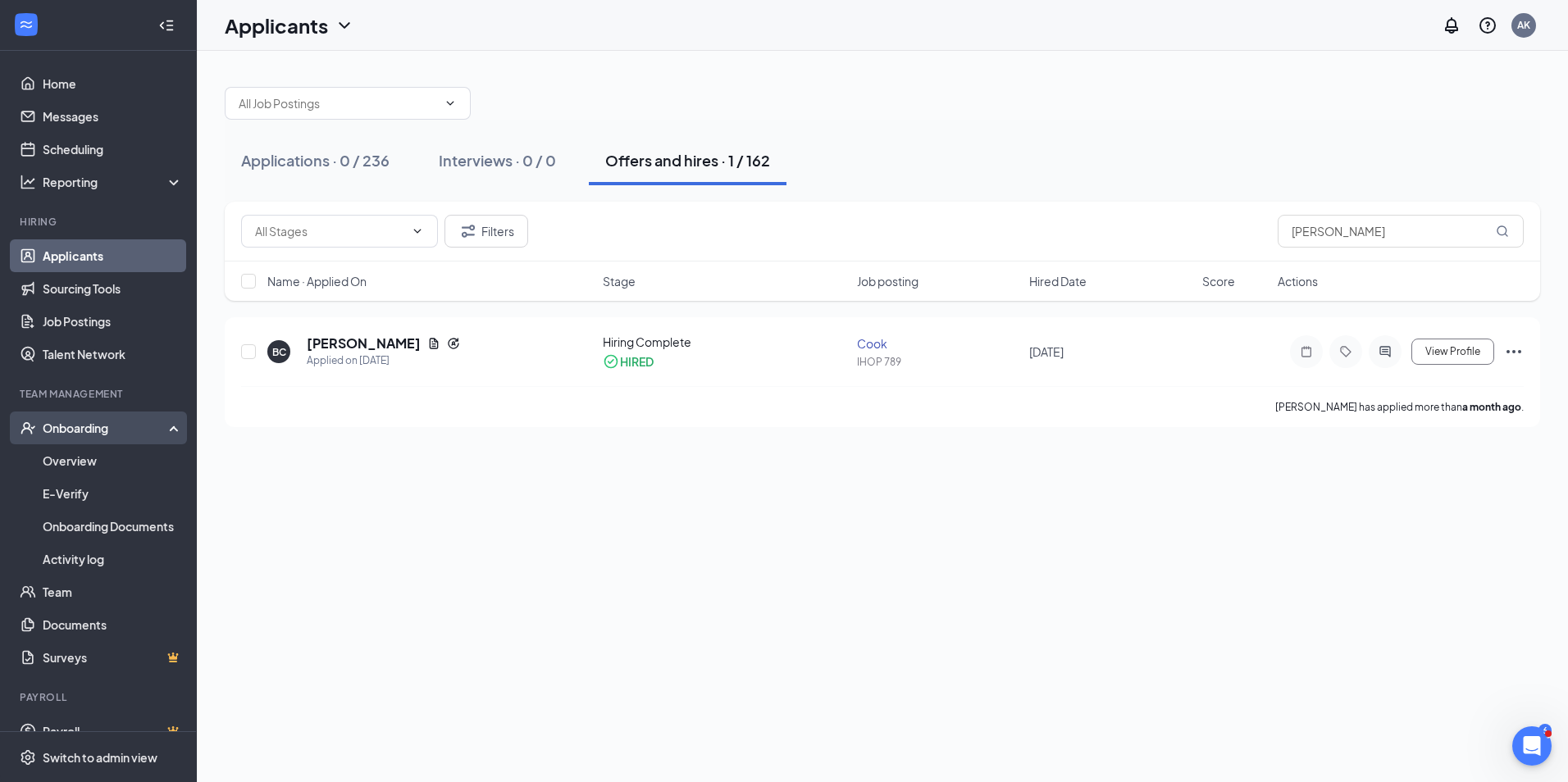
click at [157, 425] on div "Onboarding" at bounding box center [98, 427] width 197 height 32
click at [174, 425] on div "Onboarding" at bounding box center [98, 427] width 197 height 32
click at [89, 456] on link "Overview" at bounding box center [112, 460] width 141 height 32
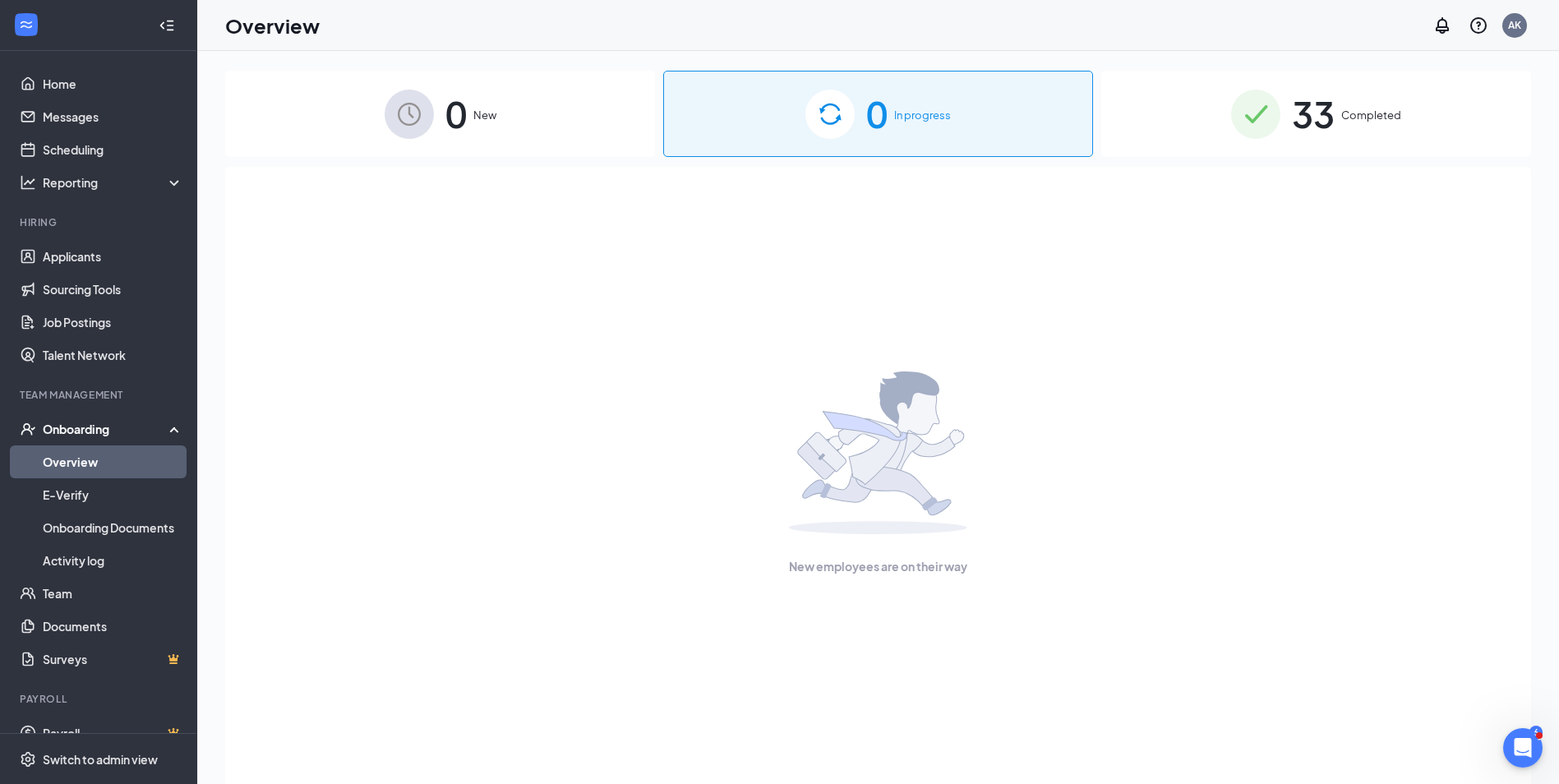
click at [834, 108] on img at bounding box center [830, 114] width 49 height 49
click at [890, 112] on div "0 In progress" at bounding box center [878, 114] width 430 height 87
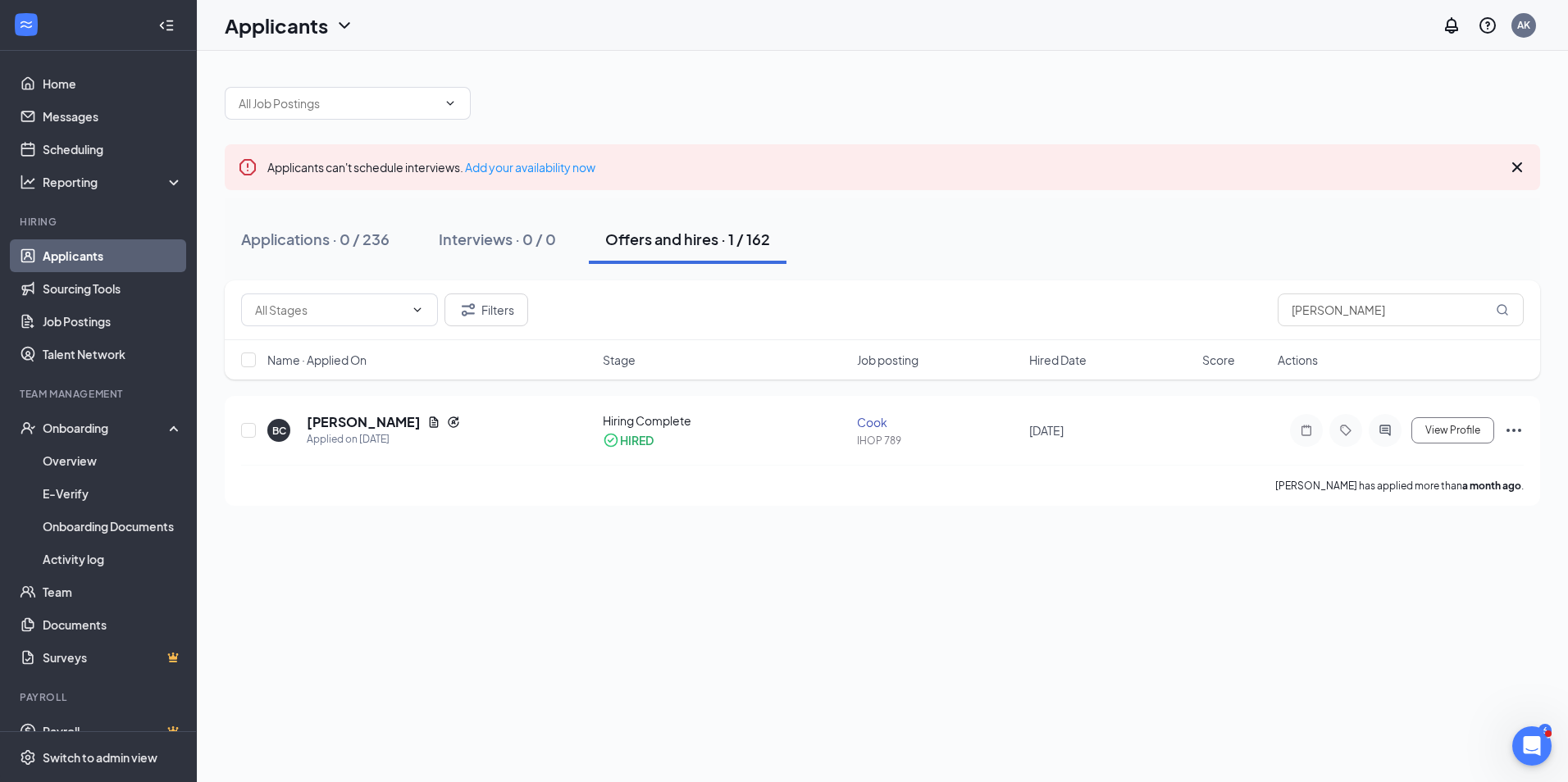
click at [760, 235] on div "Offers and hires · 1 / 162" at bounding box center [688, 239] width 165 height 21
click at [1520, 163] on icon "Cross" at bounding box center [1517, 167] width 20 height 20
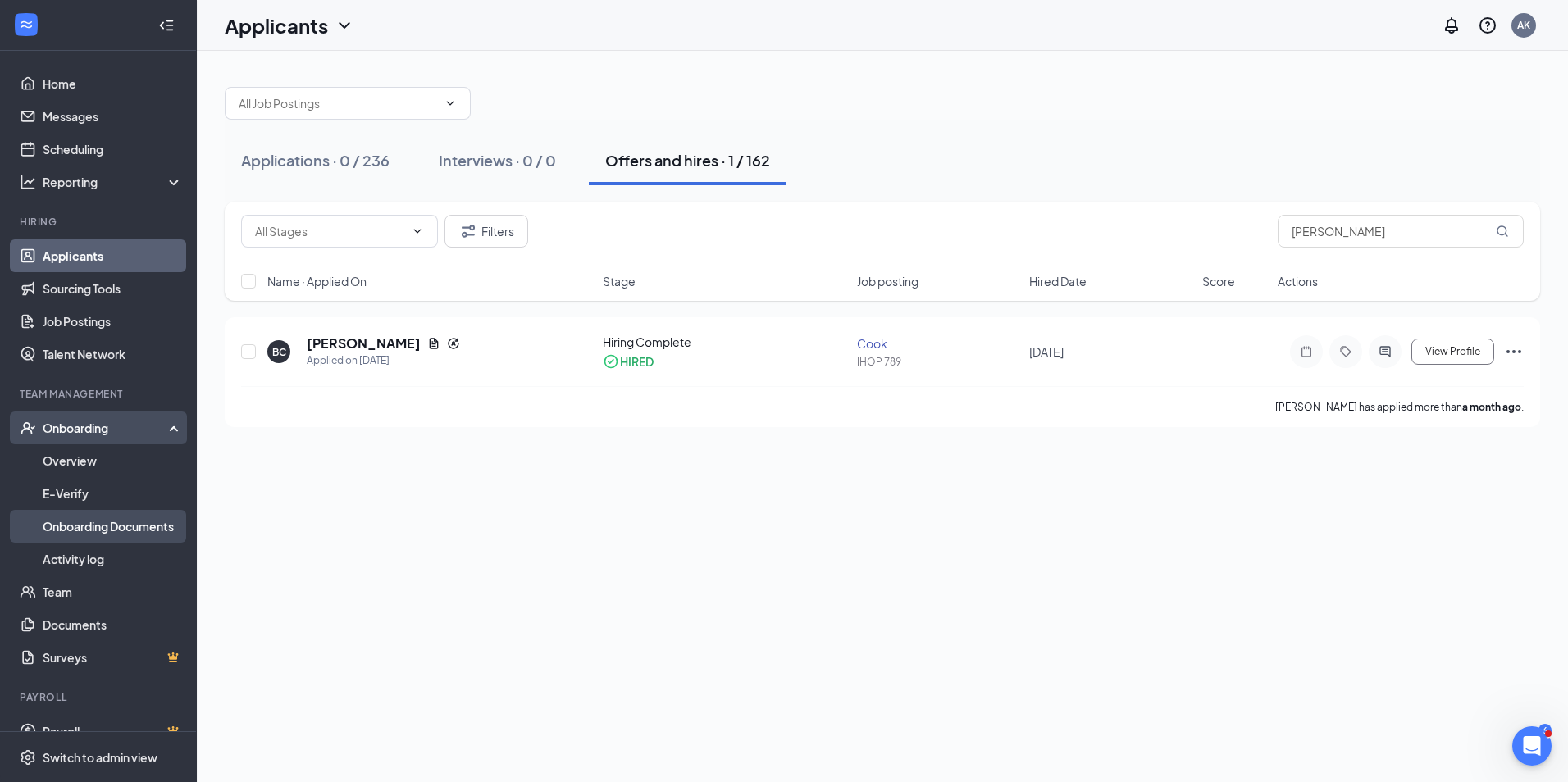
click at [130, 528] on link "Onboarding Documents" at bounding box center [112, 525] width 141 height 32
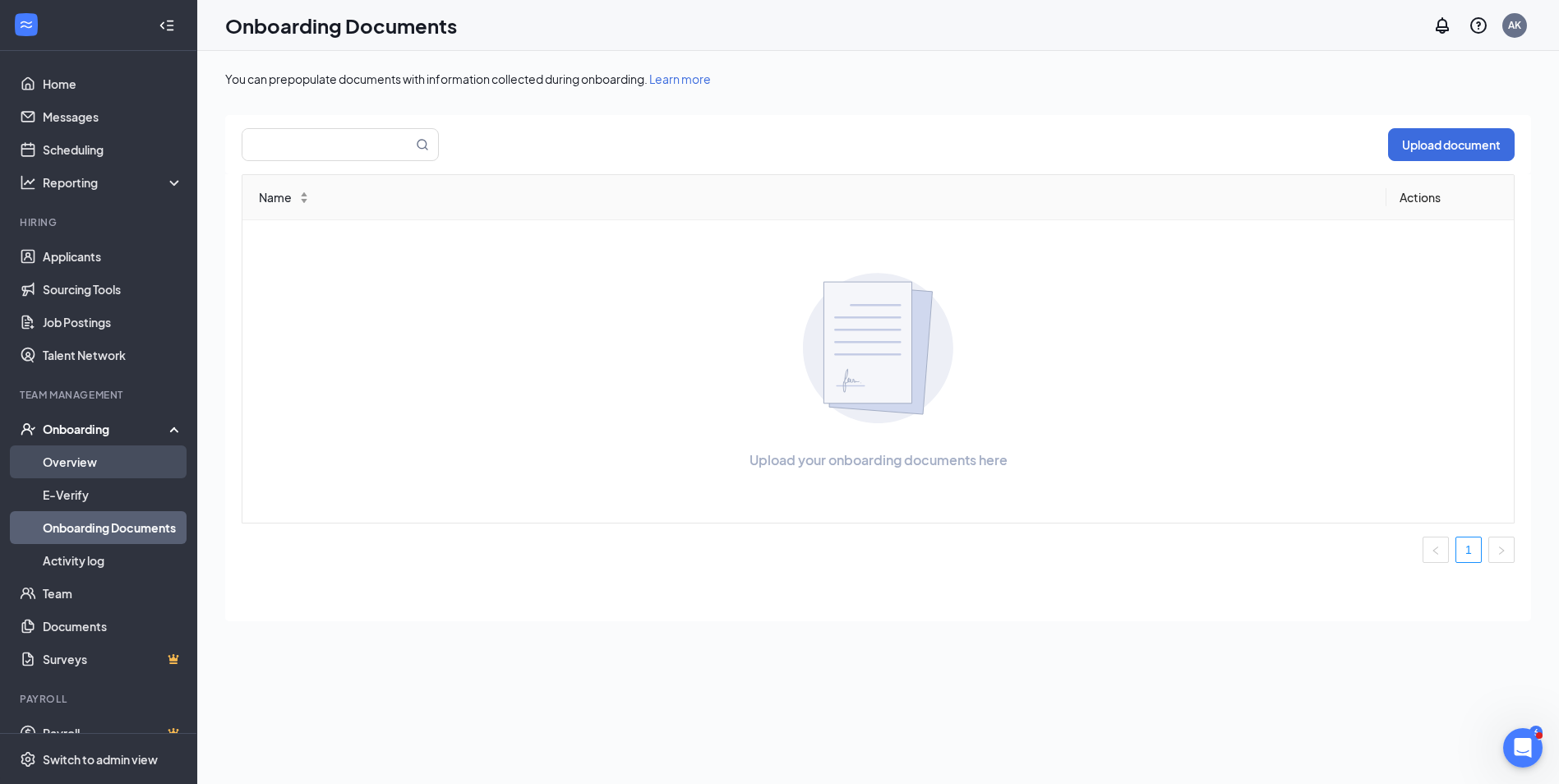
click at [95, 467] on link "Overview" at bounding box center [112, 462] width 141 height 32
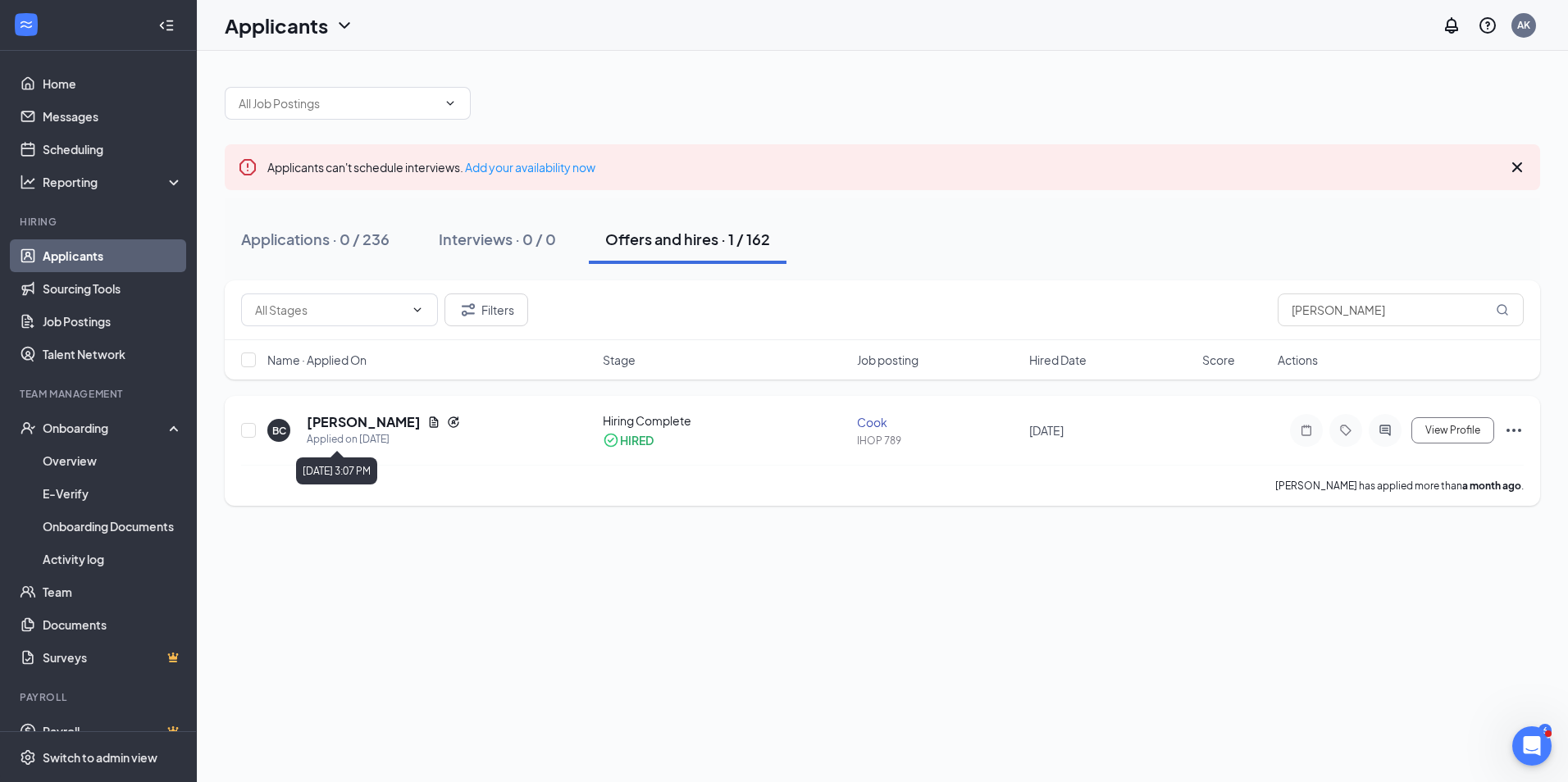
click at [333, 432] on div "Applied on [DATE]" at bounding box center [383, 440] width 153 height 17
click at [326, 420] on h5 "[PERSON_NAME]" at bounding box center [363, 422] width 114 height 18
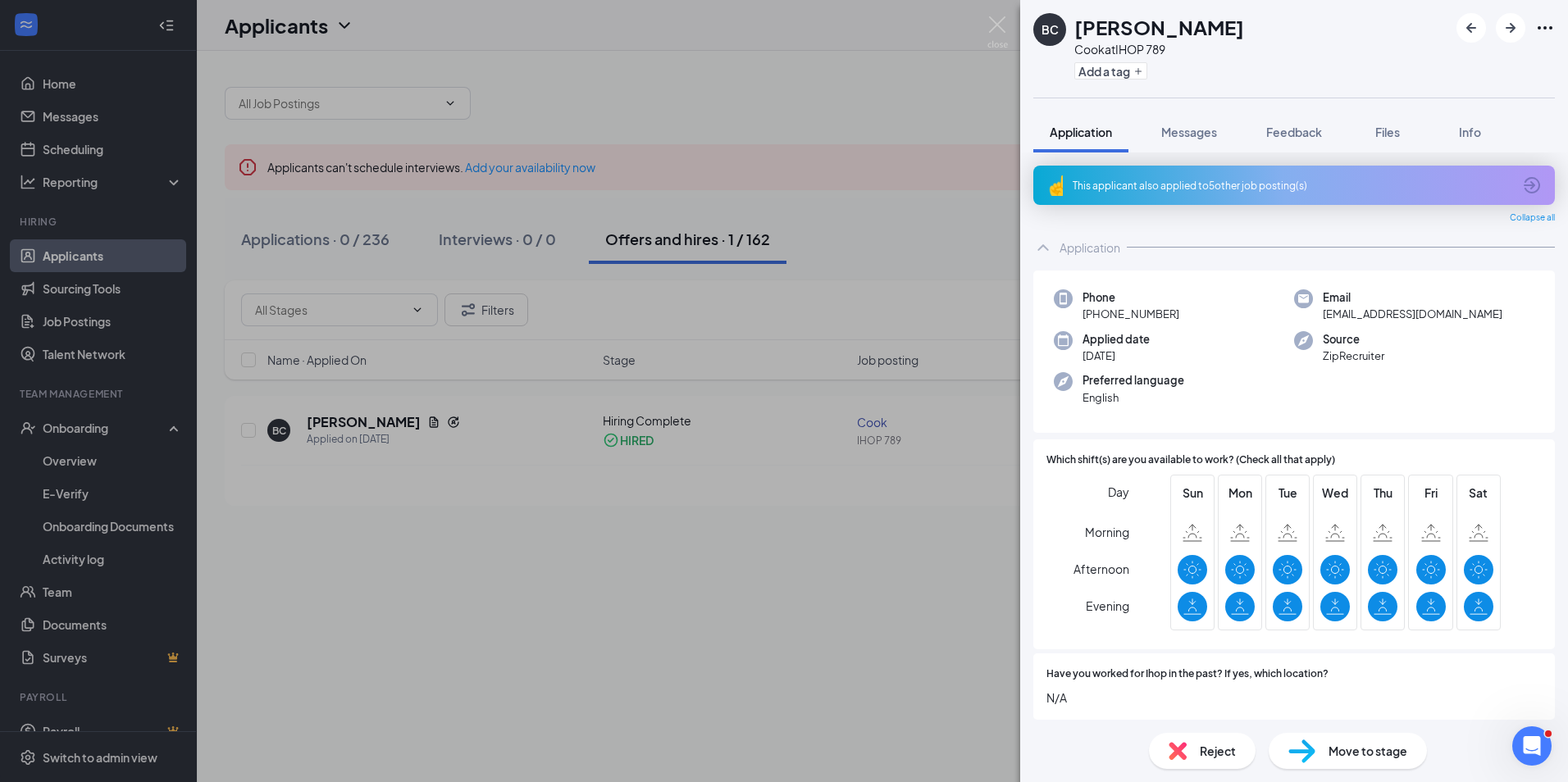
click at [1375, 745] on span "Move to stage" at bounding box center [1368, 751] width 79 height 18
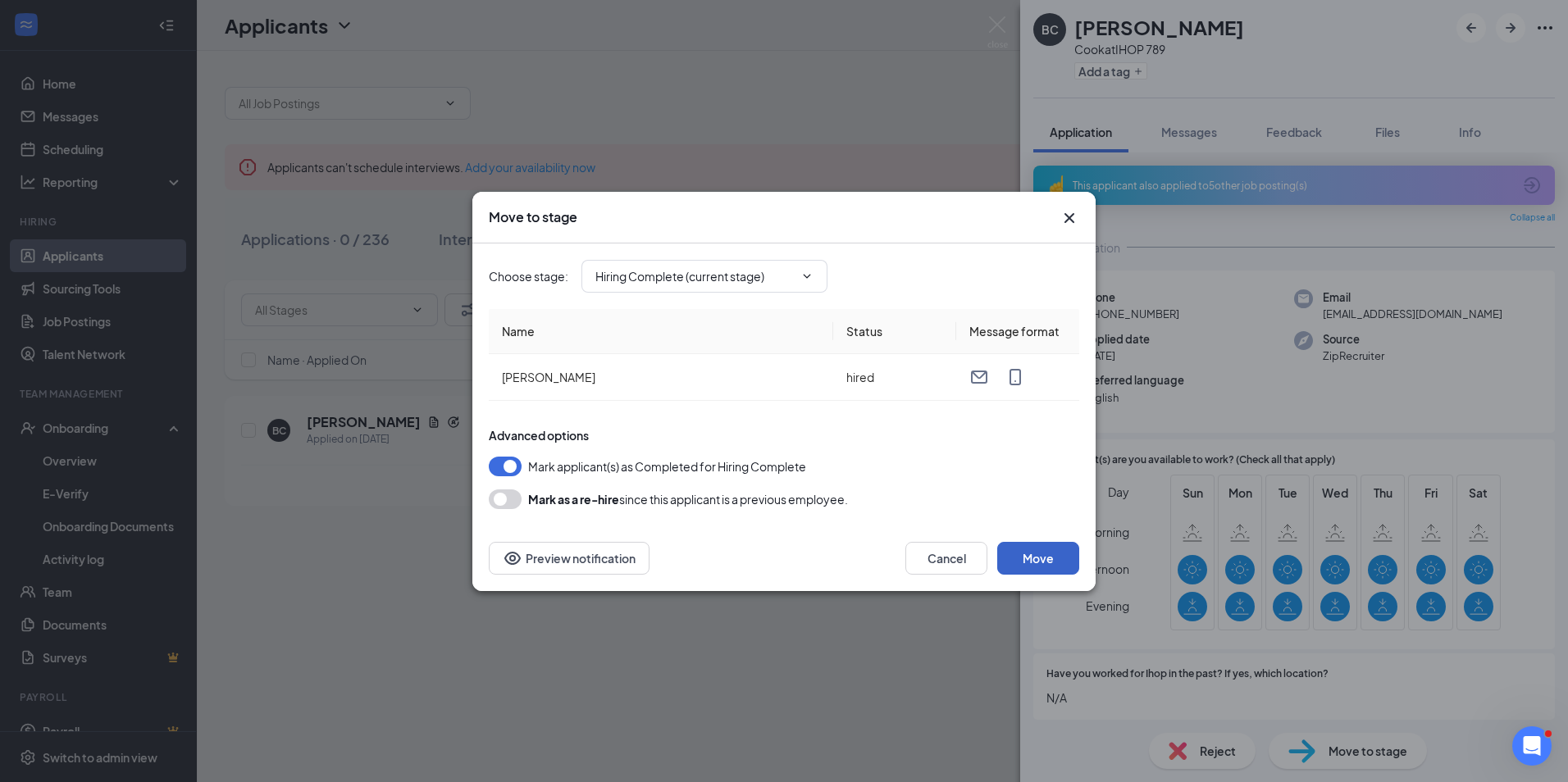
click at [1029, 564] on button "Move" at bounding box center [1038, 558] width 82 height 32
click at [1067, 214] on icon "Cross" at bounding box center [1069, 217] width 10 height 10
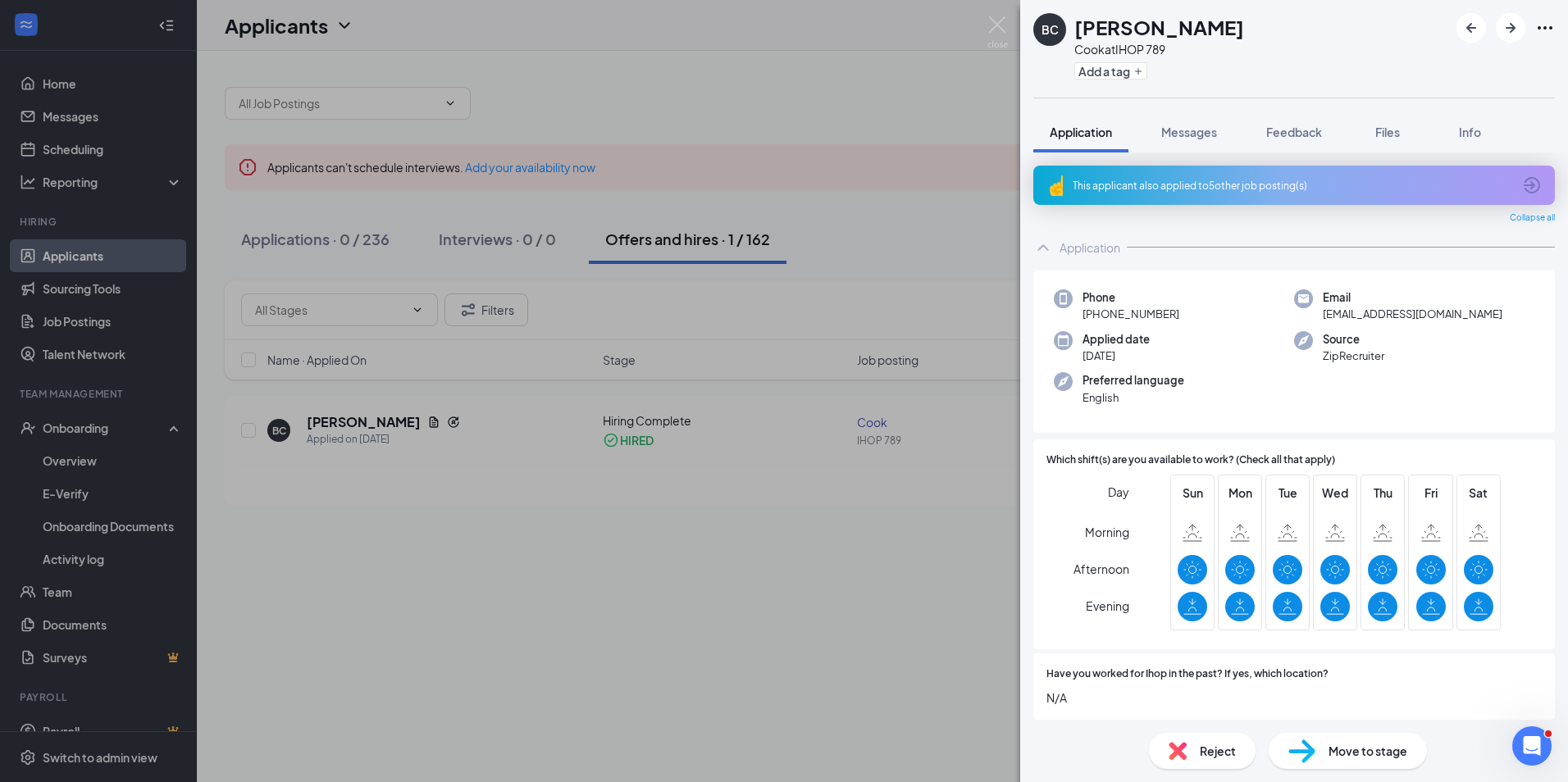
click at [691, 91] on div "BC [PERSON_NAME] [PERSON_NAME] at IHOP 789 Add a tag Application Messages Feedb…" at bounding box center [784, 391] width 1568 height 782
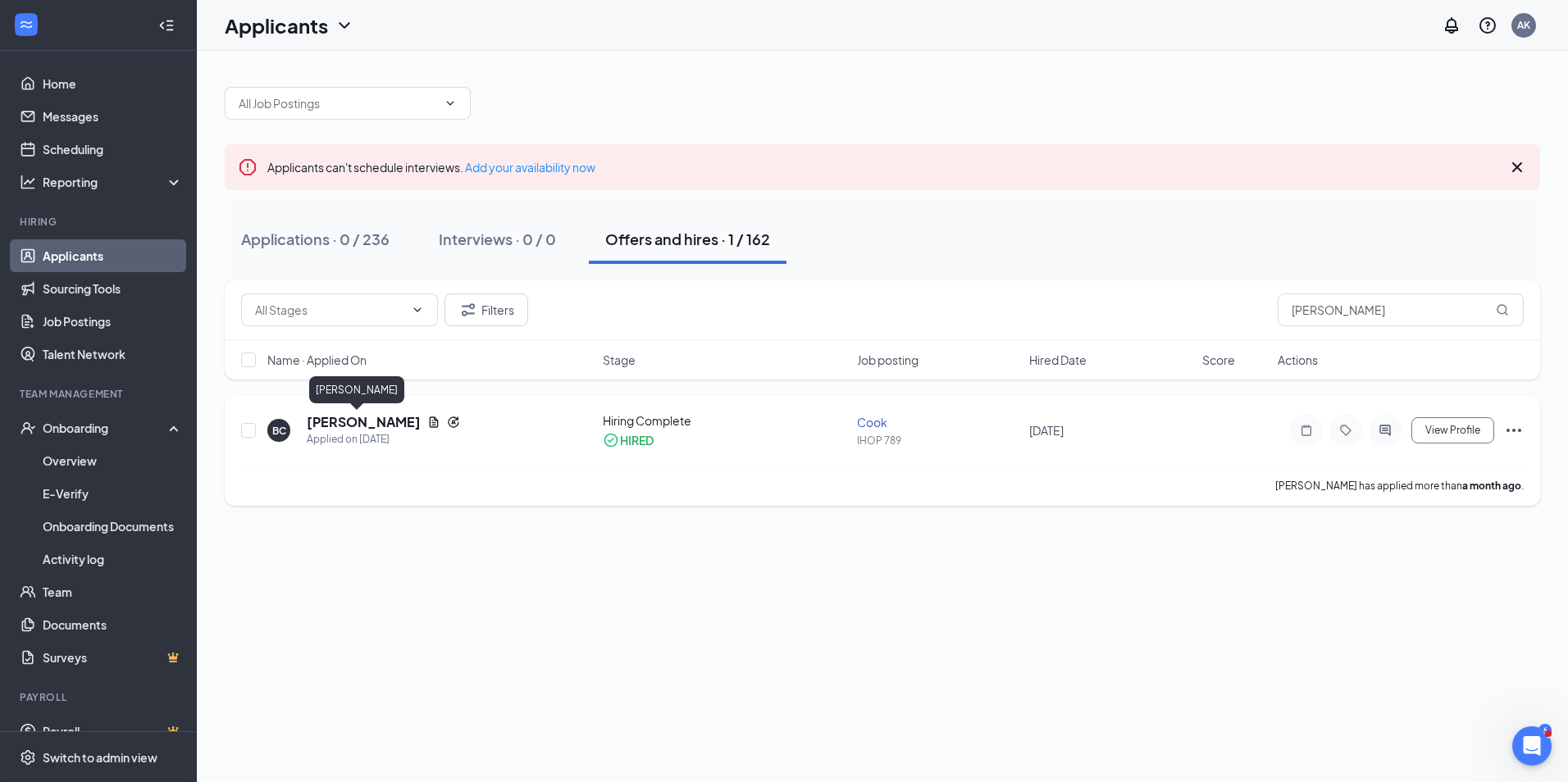
click at [330, 422] on h5 "[PERSON_NAME]" at bounding box center [363, 422] width 114 height 18
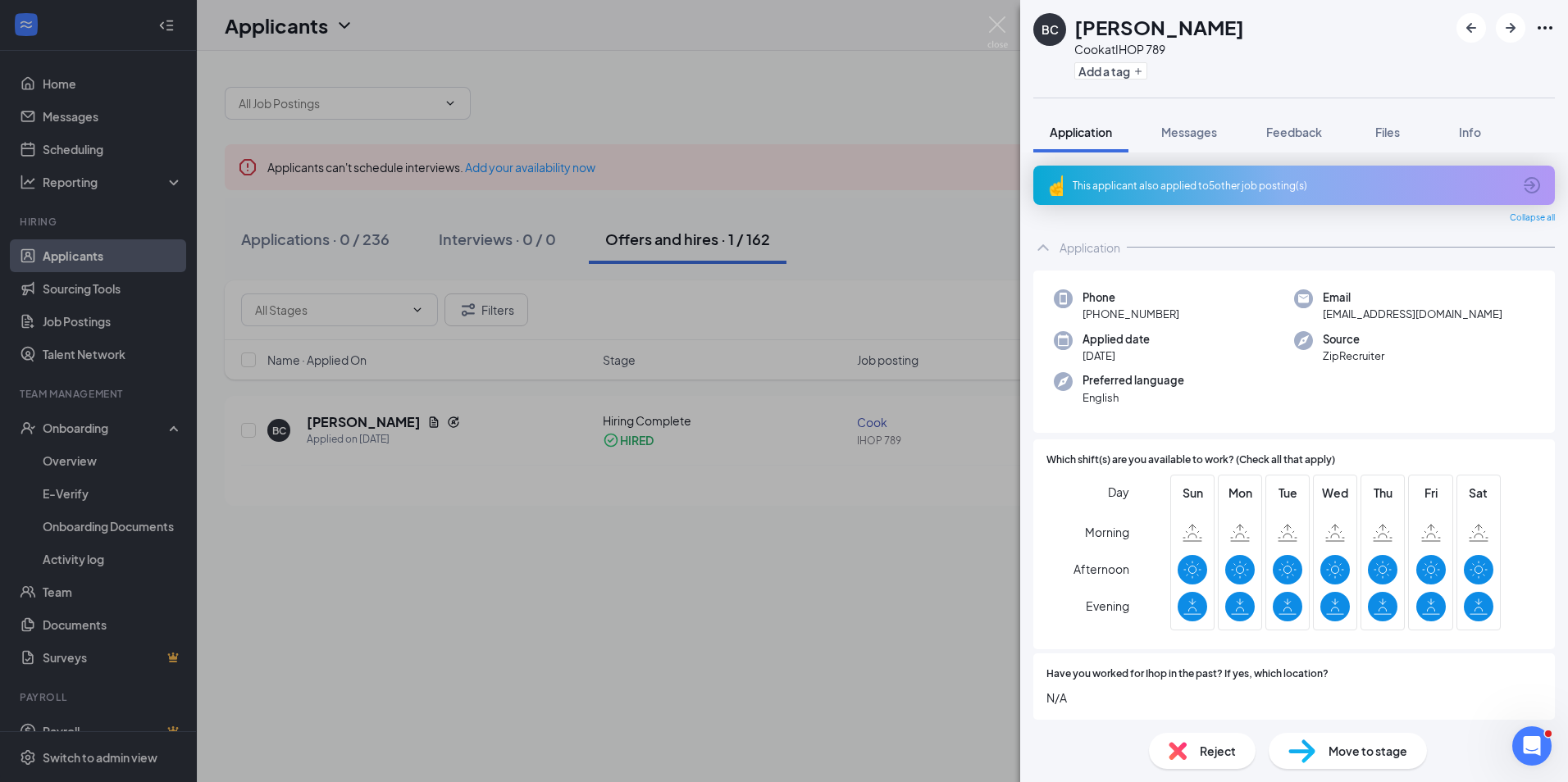
click at [753, 99] on div "BC [PERSON_NAME] [PERSON_NAME] at IHOP 789 Add a tag Application Messages Feedb…" at bounding box center [784, 391] width 1568 height 782
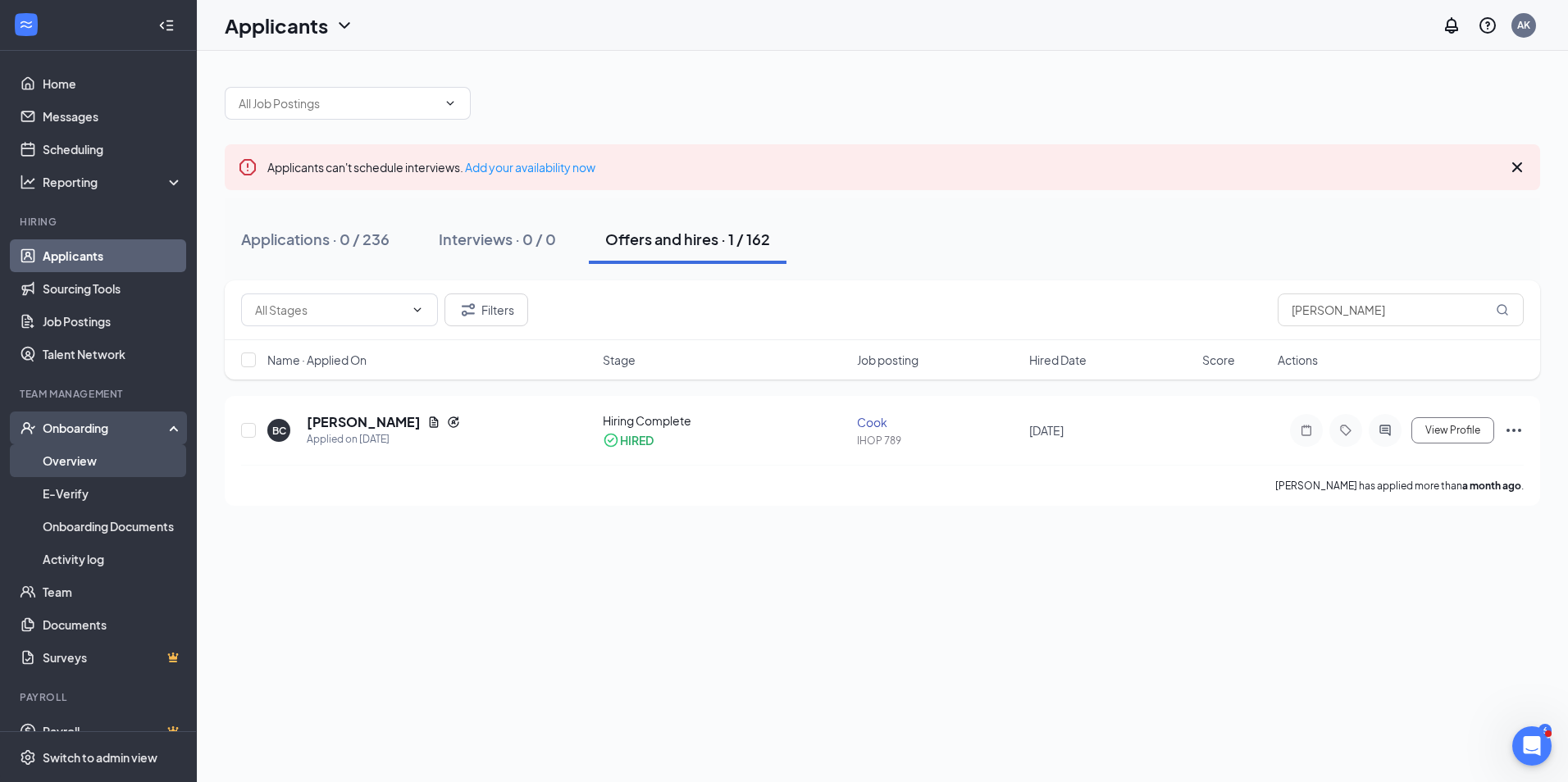
click at [73, 460] on link "Overview" at bounding box center [112, 460] width 141 height 32
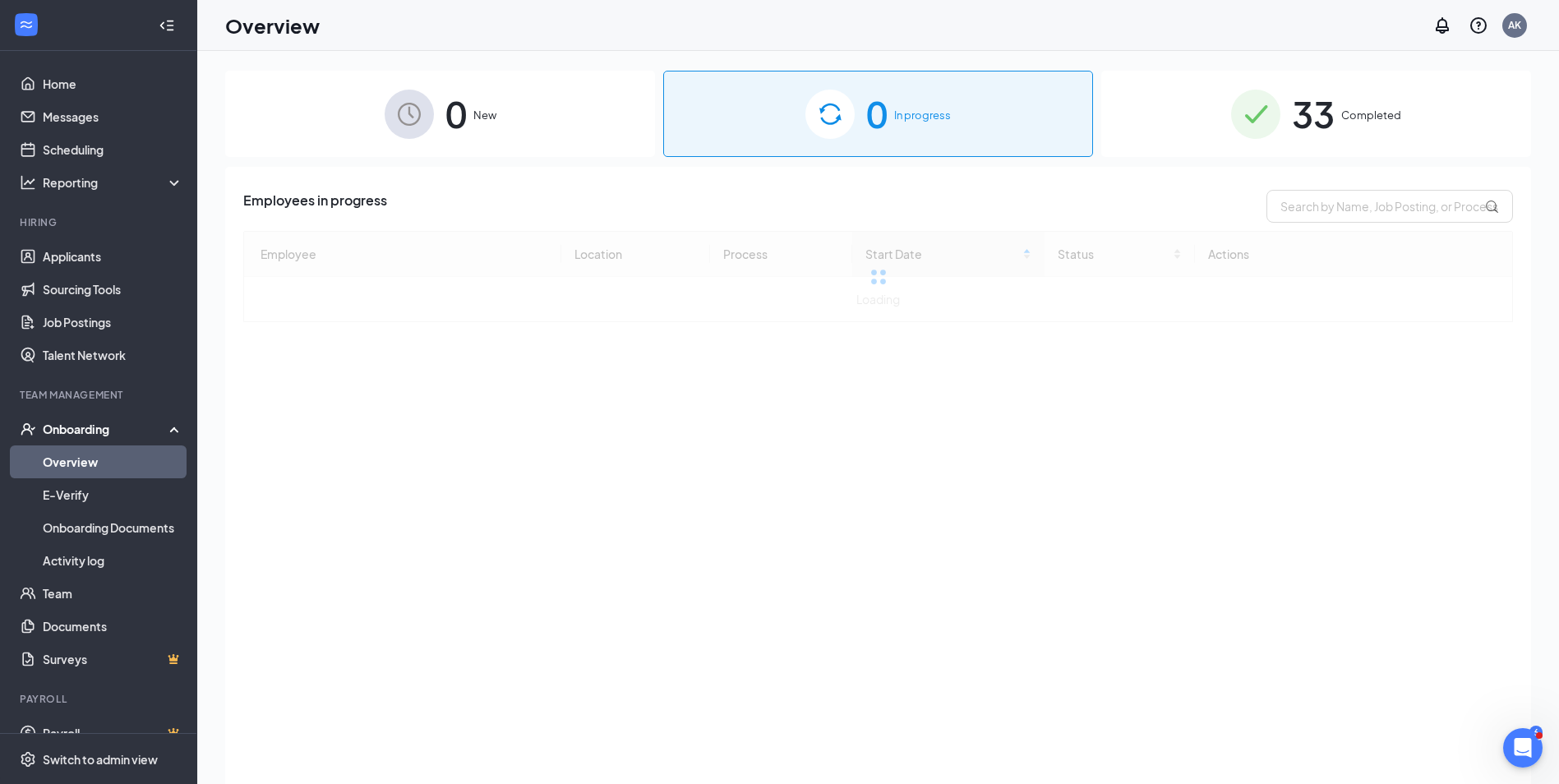
click at [73, 462] on link "Overview" at bounding box center [112, 462] width 141 height 32
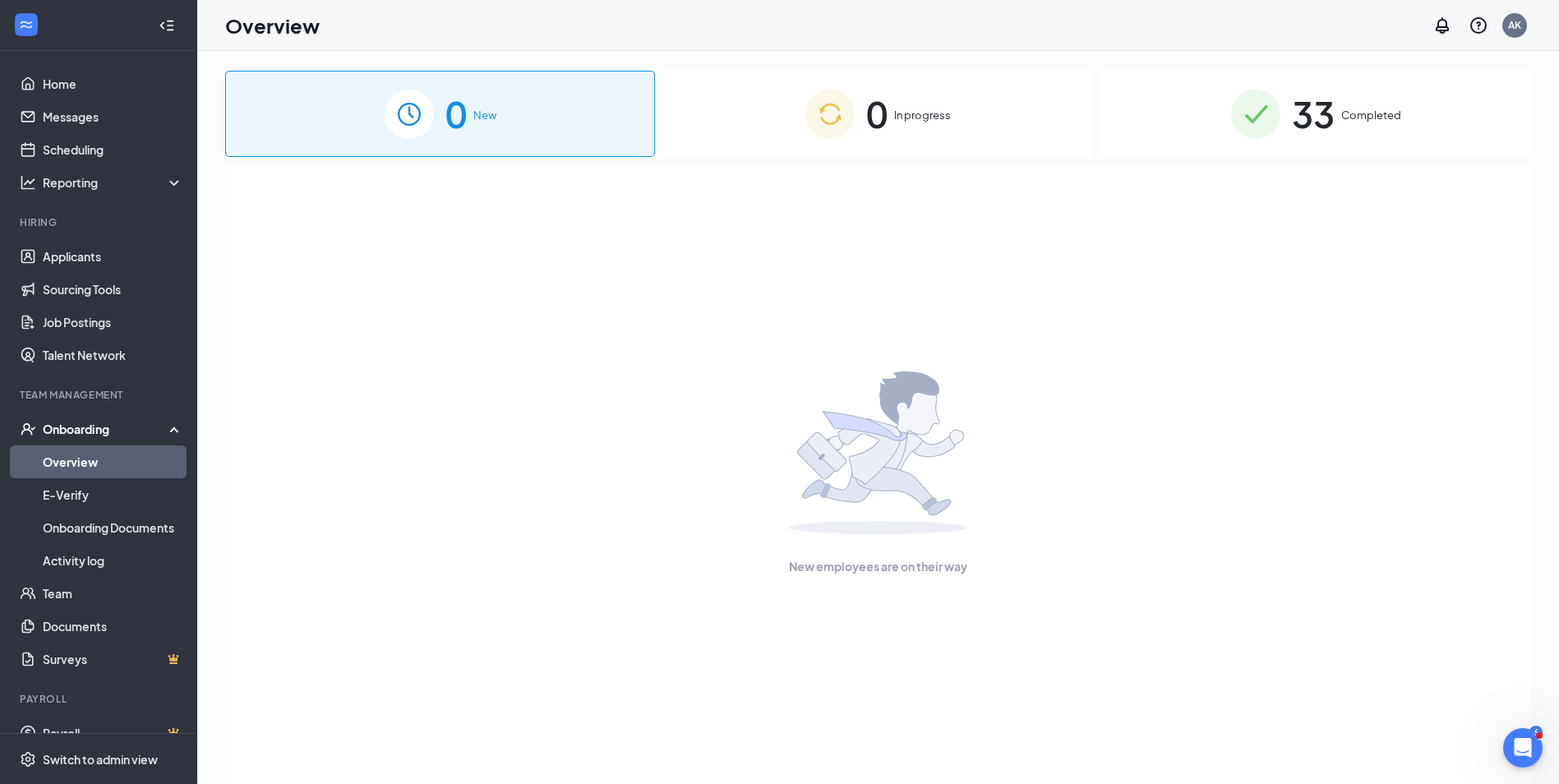
click at [171, 427] on icon at bounding box center [177, 427] width 13 height 0
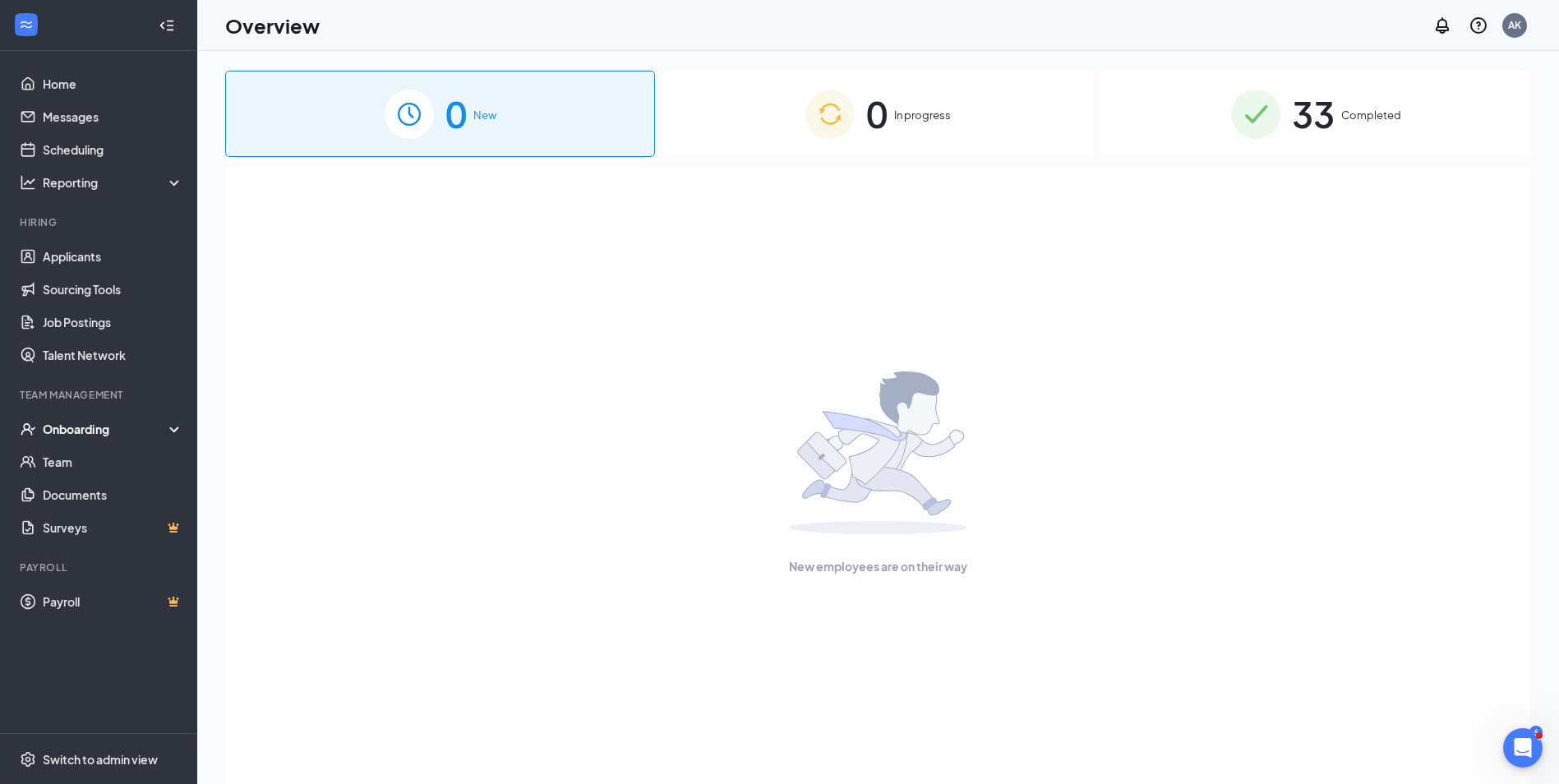
click at [172, 431] on icon at bounding box center [177, 431] width 13 height 0
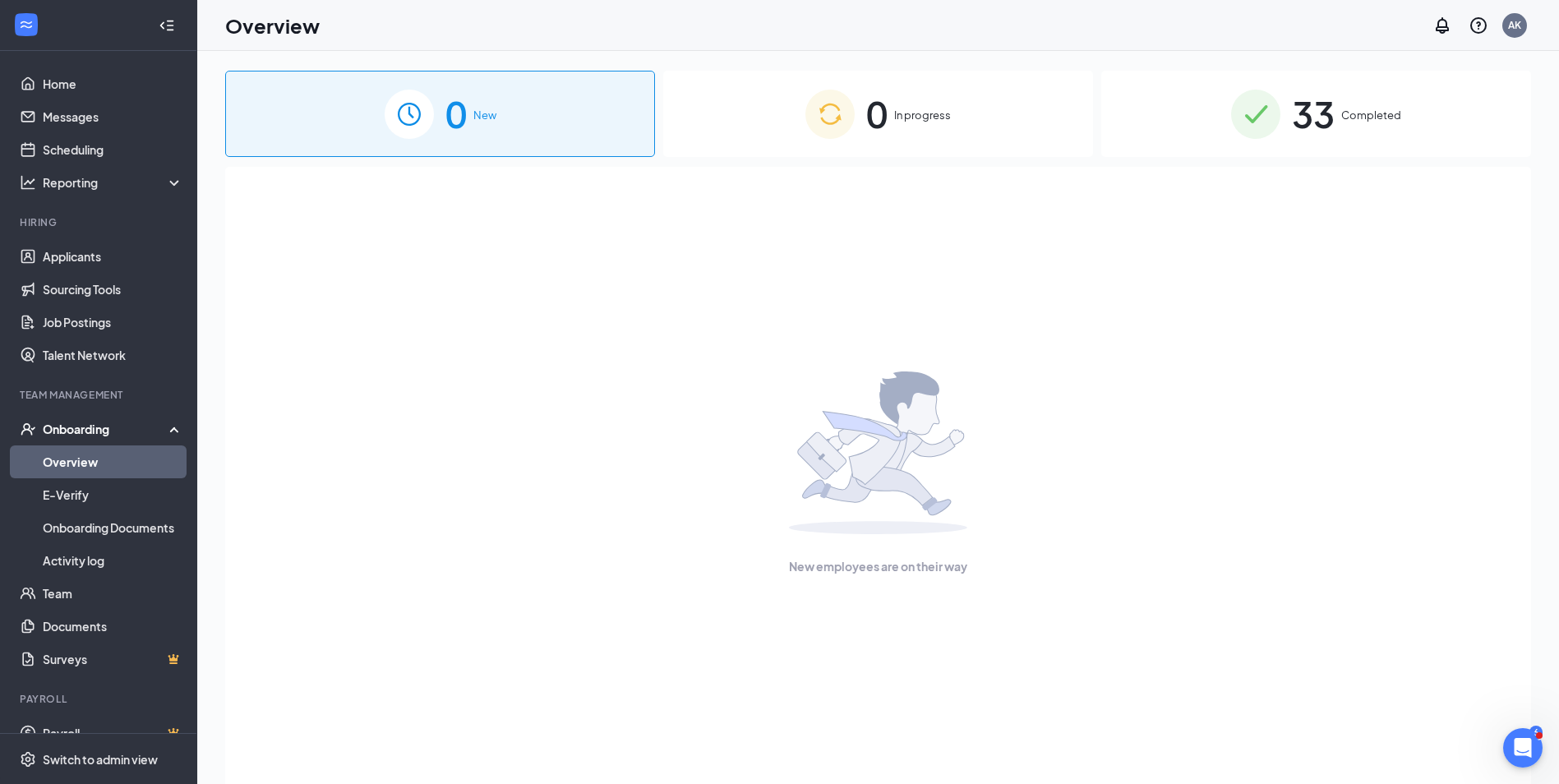
click at [164, 427] on div "Onboarding" at bounding box center [98, 428] width 197 height 32
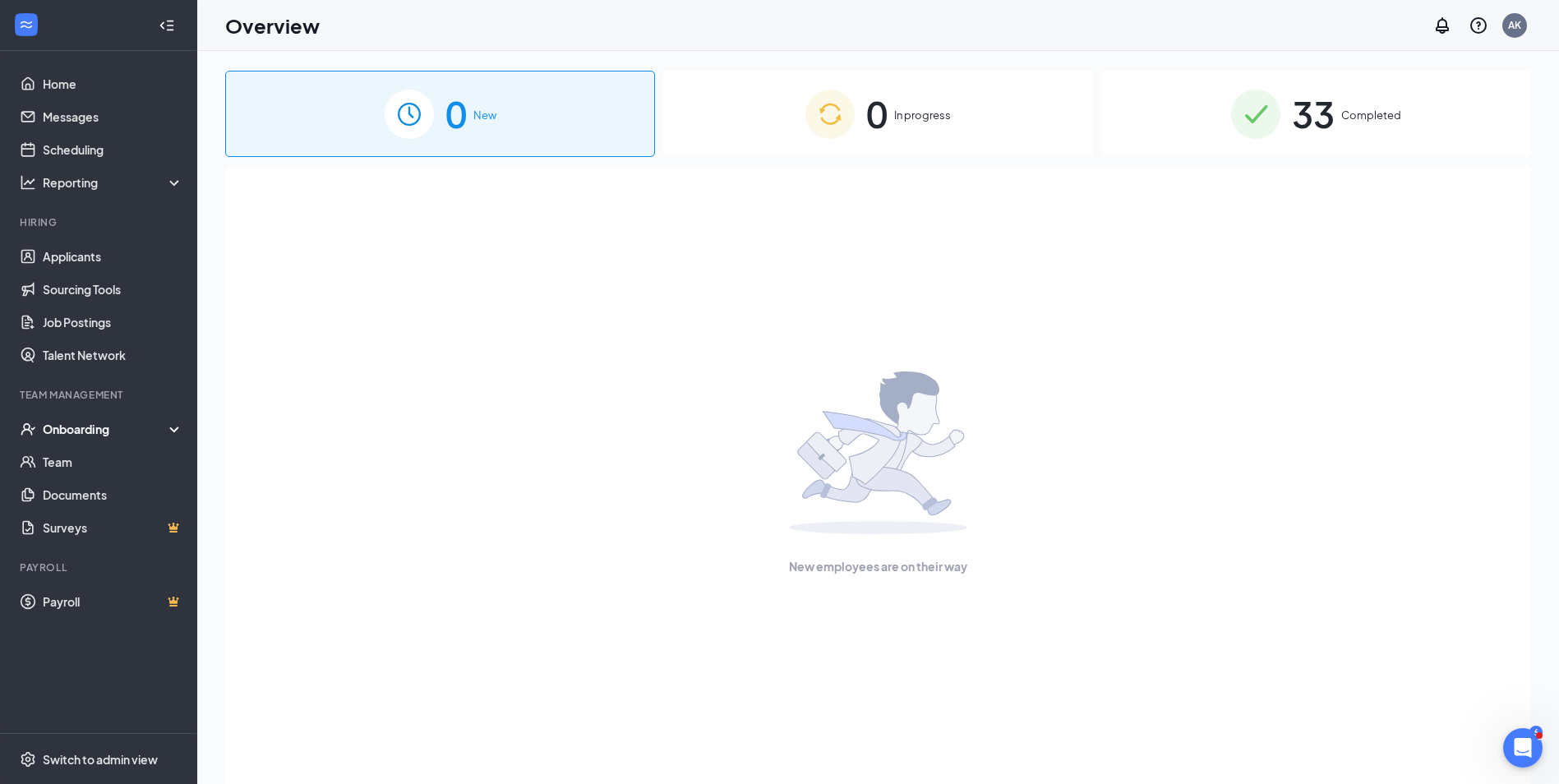
click at [172, 431] on icon at bounding box center [177, 431] width 13 height 0
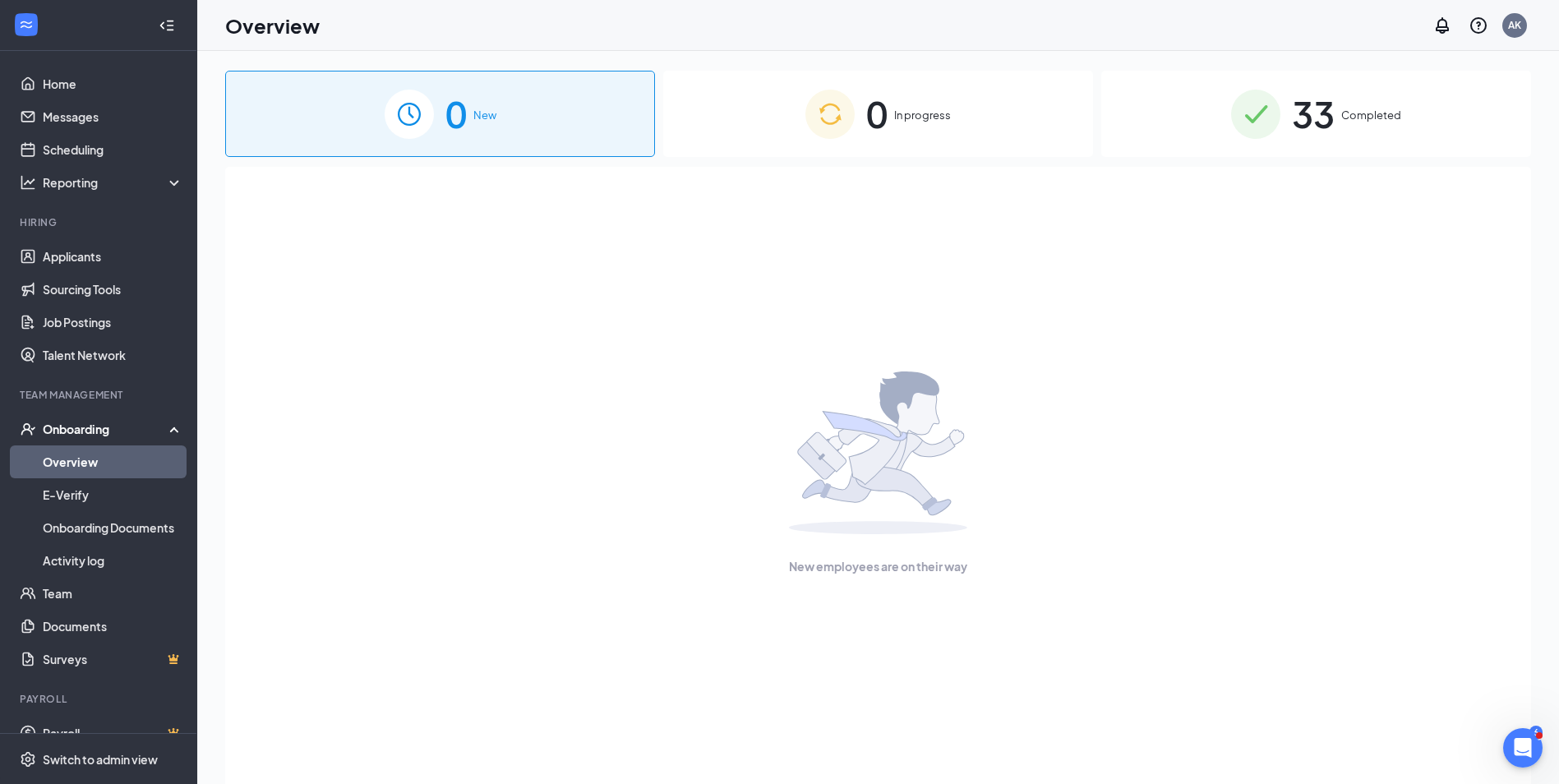
click at [73, 457] on link "Overview" at bounding box center [112, 462] width 141 height 32
click at [74, 462] on link "Overview" at bounding box center [112, 462] width 141 height 32
click at [88, 558] on link "Activity log" at bounding box center [112, 560] width 141 height 32
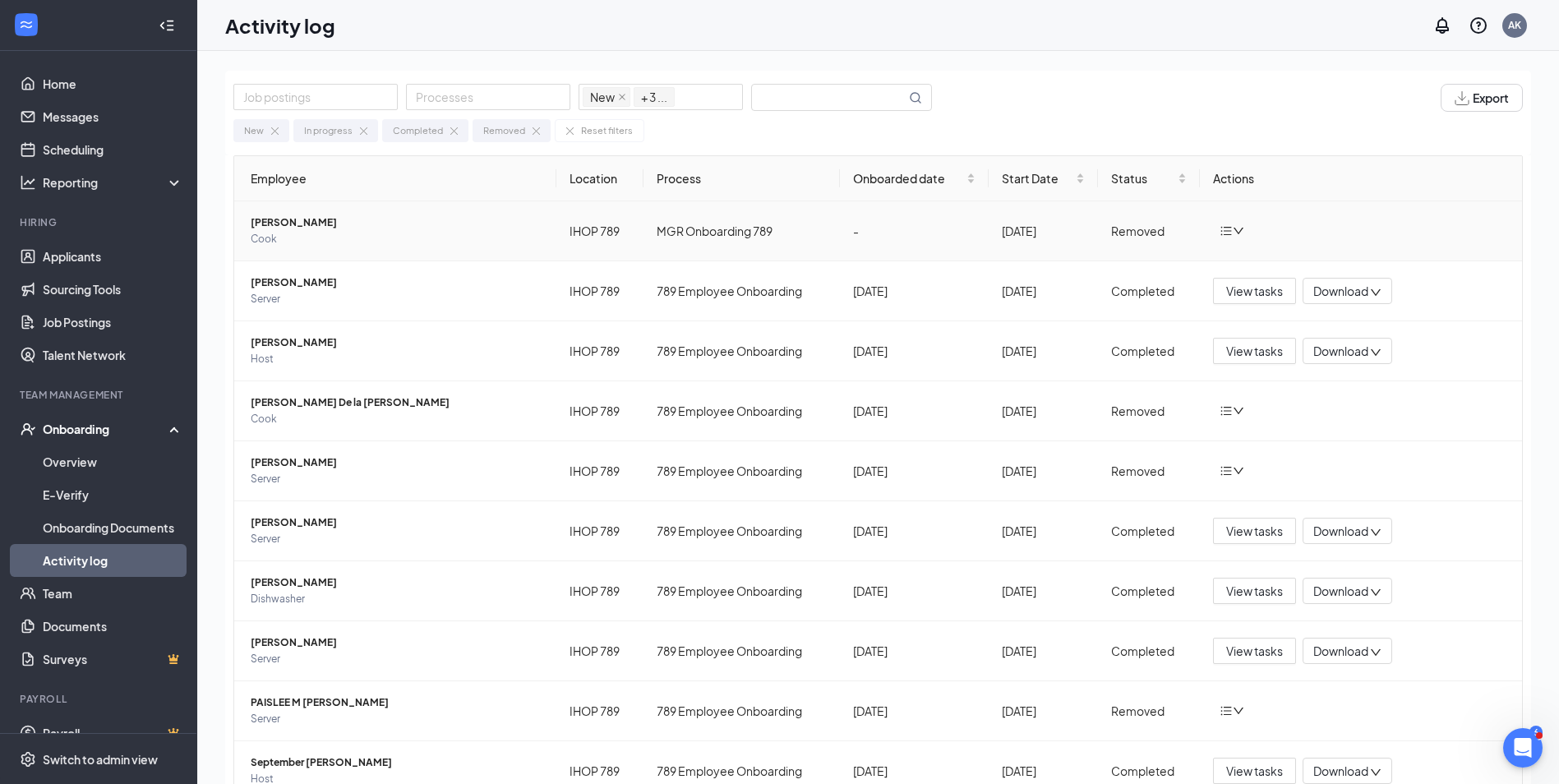
click at [739, 230] on td "MGR Onboarding 789" at bounding box center [742, 232] width 197 height 60
click at [285, 217] on span "[PERSON_NAME]" at bounding box center [397, 222] width 292 height 17
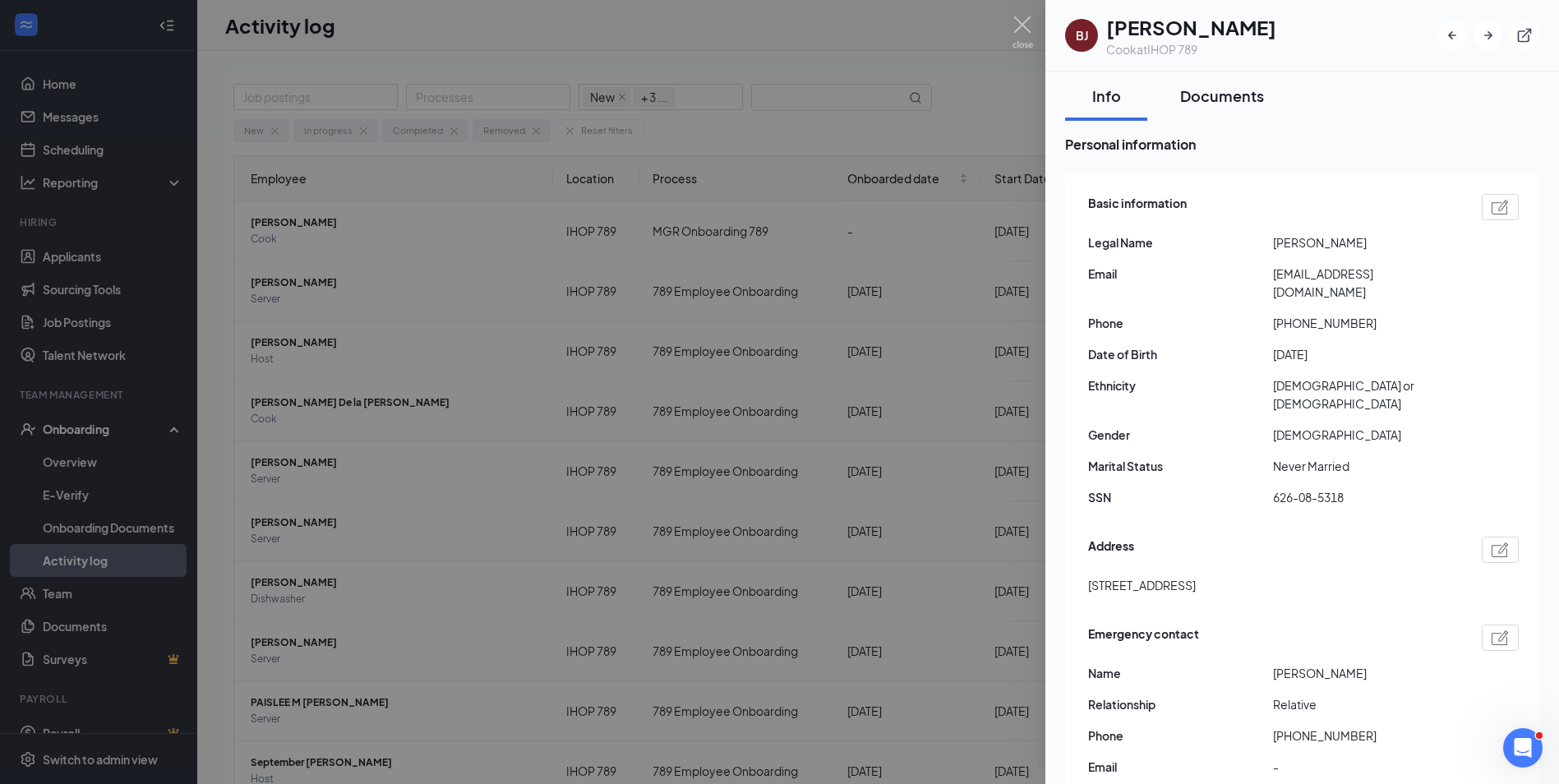
click at [1227, 95] on div "Documents" at bounding box center [1222, 96] width 84 height 21
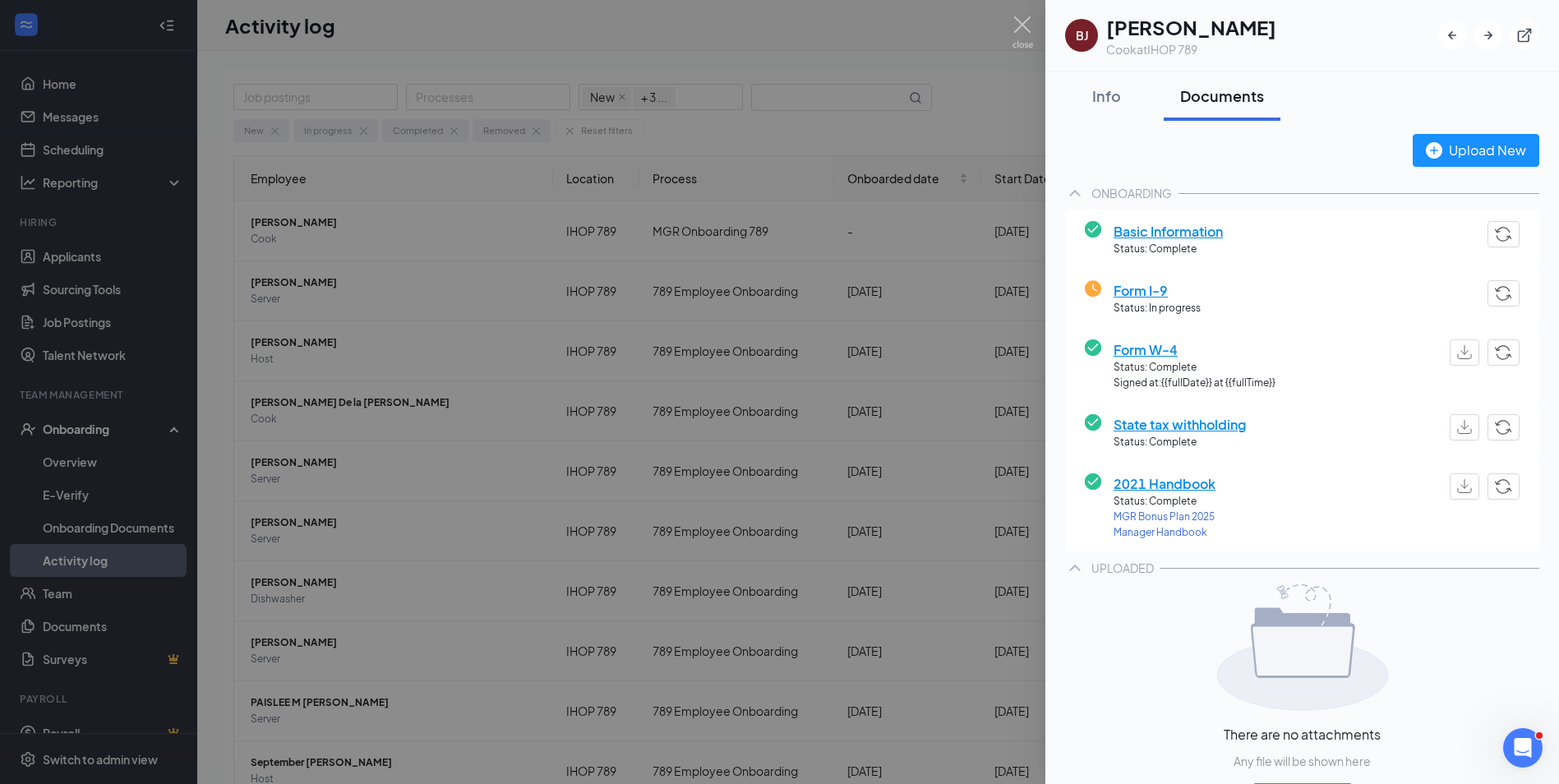
click at [997, 121] on div at bounding box center [779, 392] width 1559 height 784
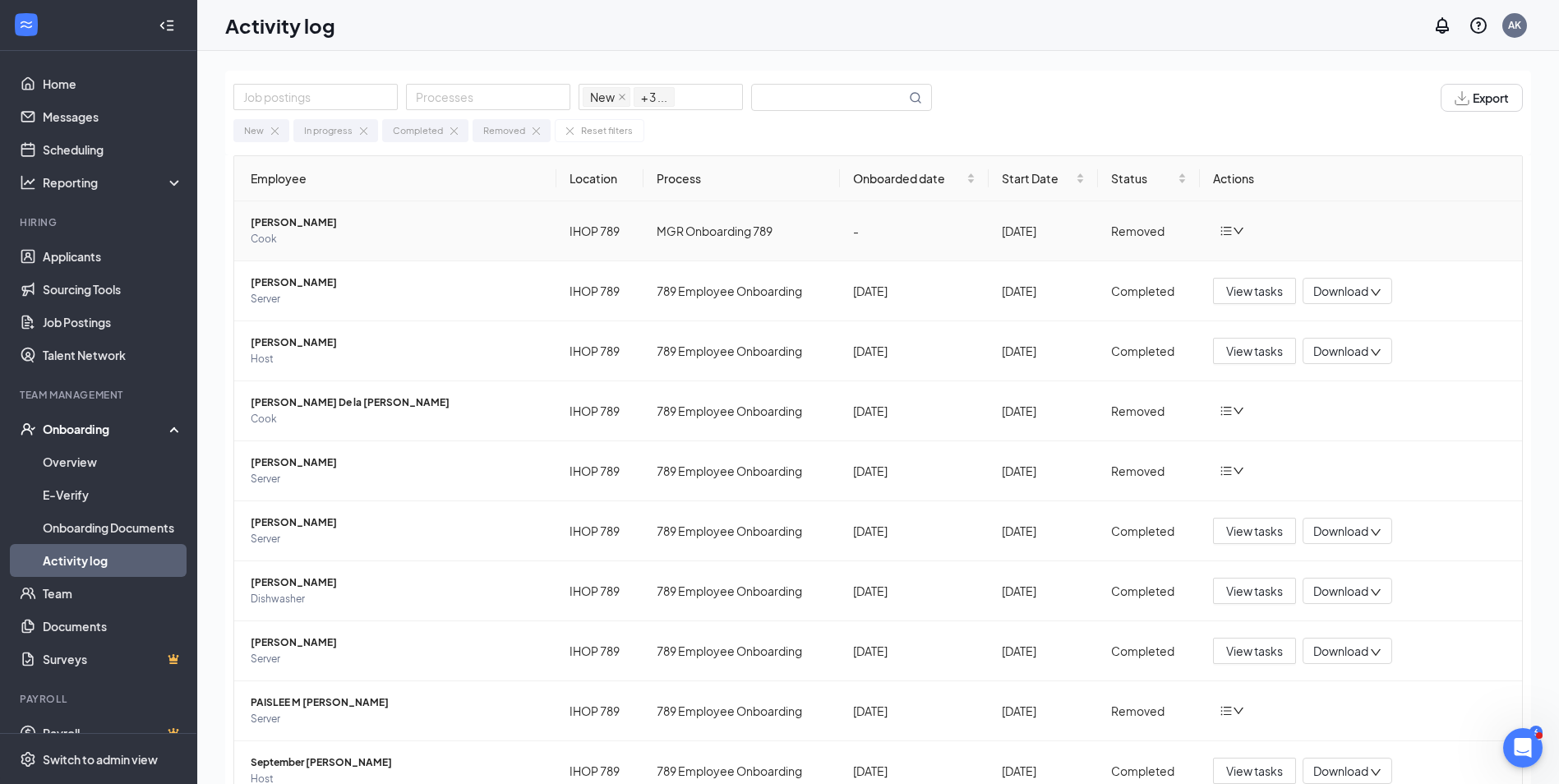
click at [294, 222] on span "[PERSON_NAME]" at bounding box center [397, 222] width 292 height 17
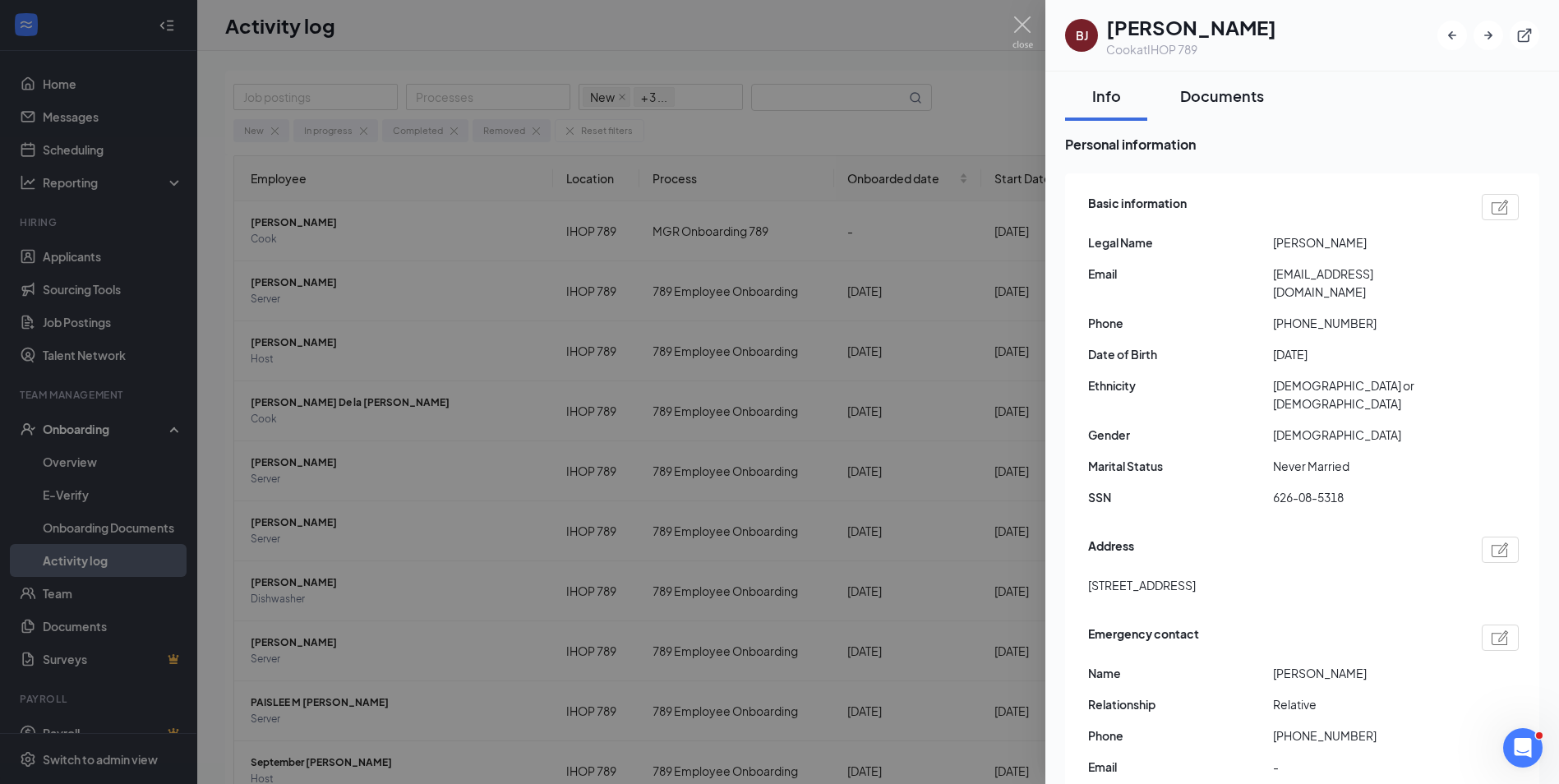
click at [1222, 94] on div "Documents" at bounding box center [1222, 96] width 84 height 21
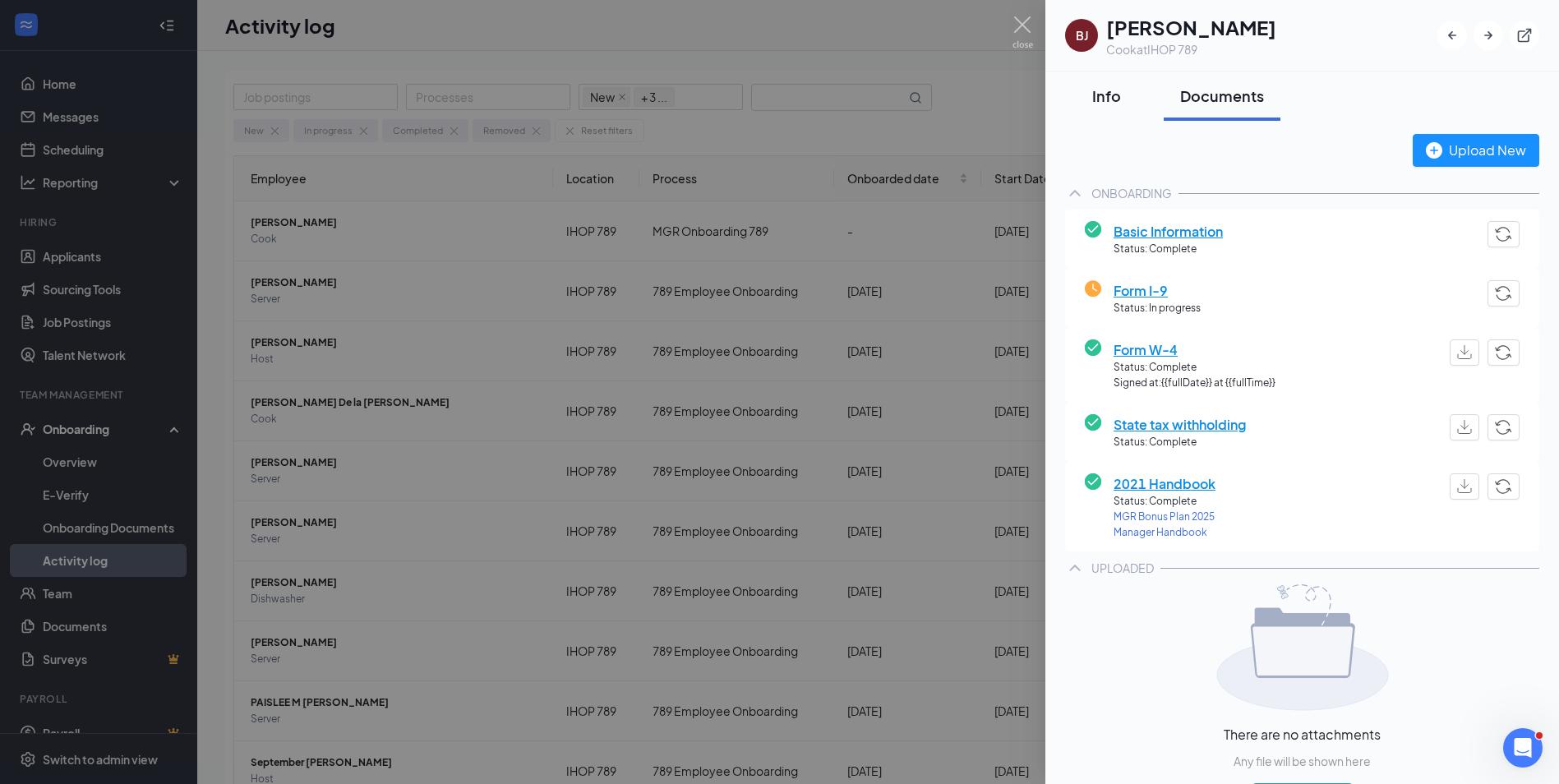
click at [1116, 95] on div "Info" at bounding box center [1106, 96] width 49 height 21
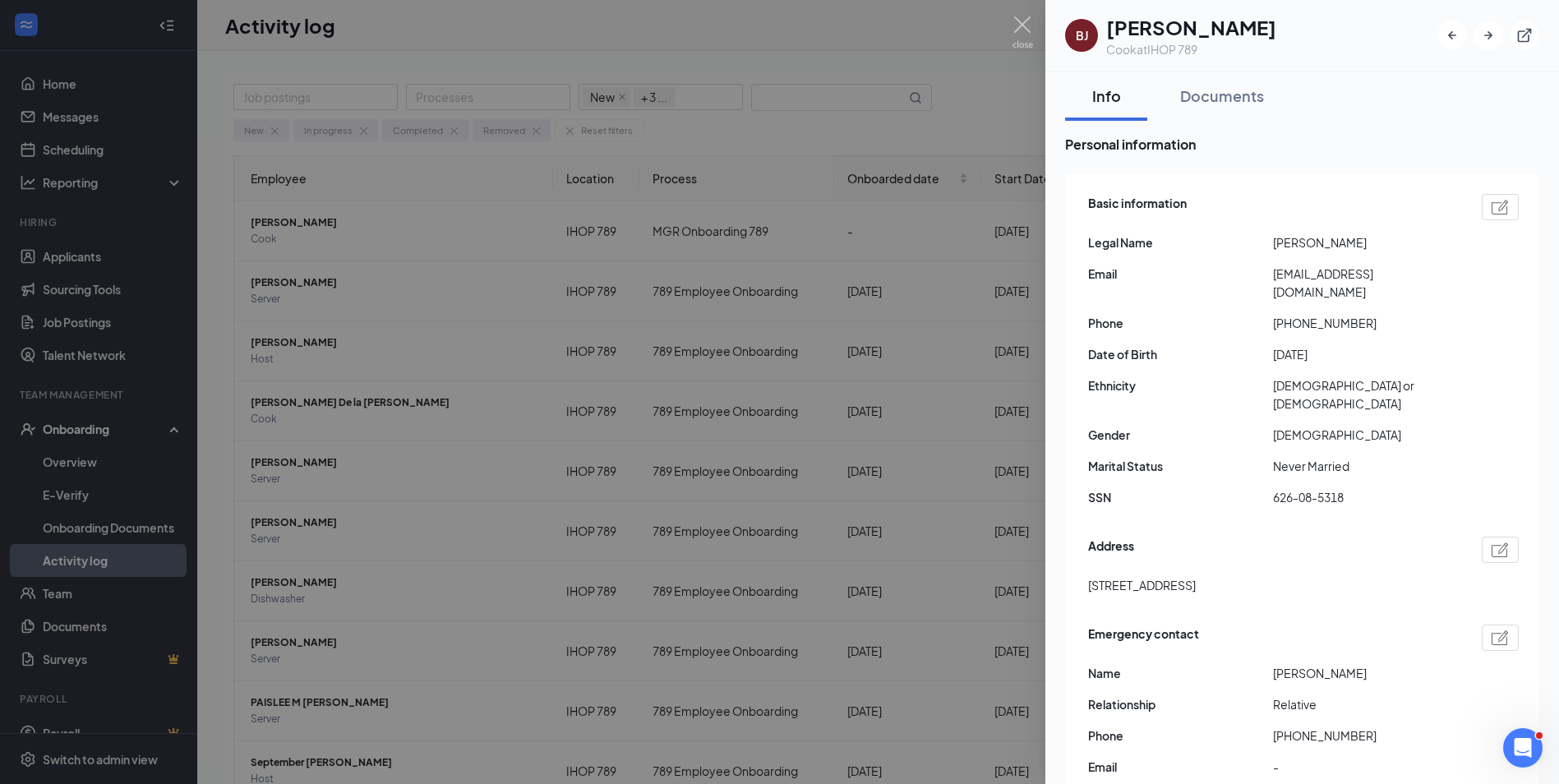
click at [972, 122] on div at bounding box center [779, 392] width 1559 height 784
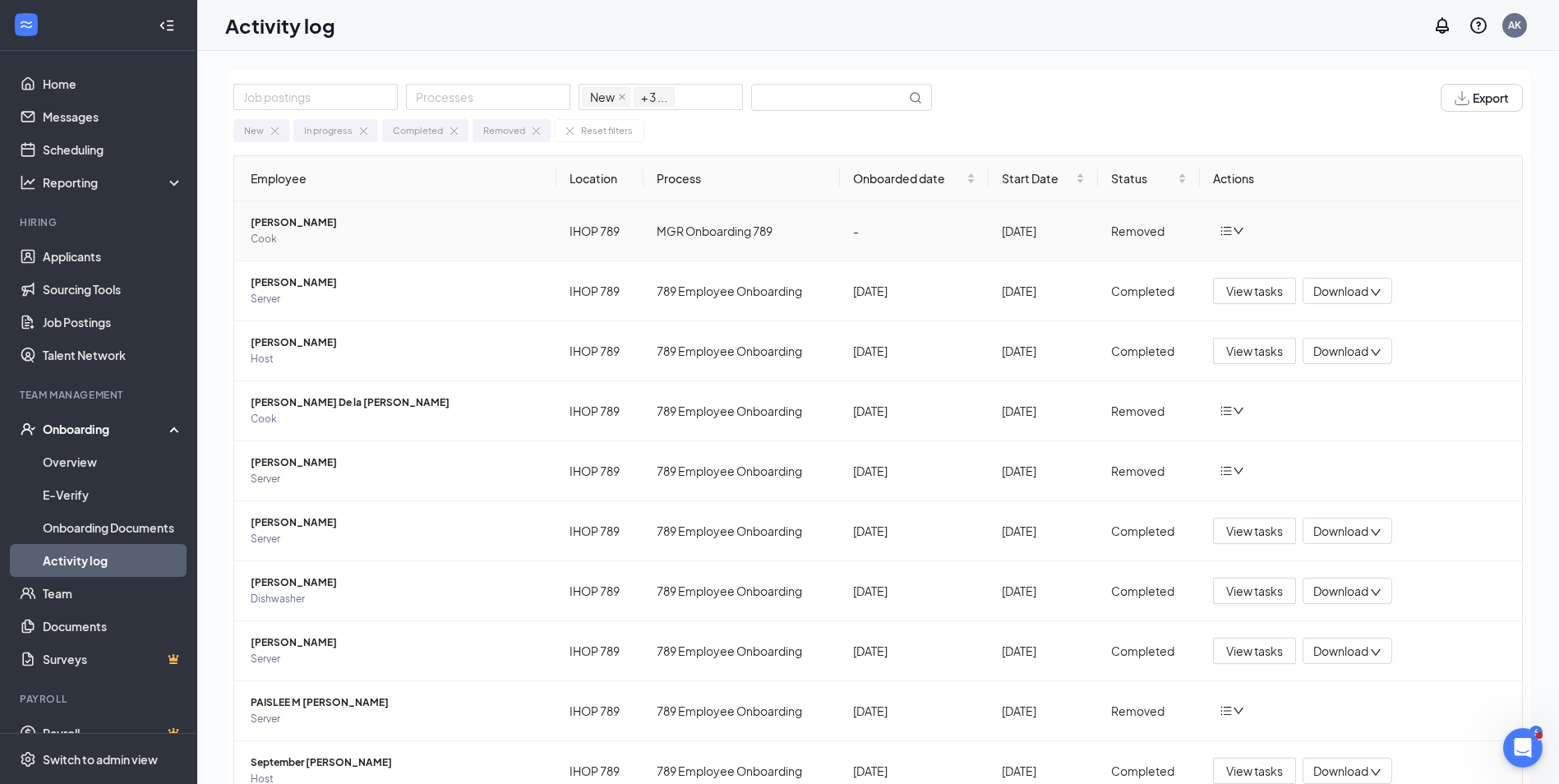
click at [1232, 227] on icon "down" at bounding box center [1238, 231] width 12 height 12
click at [1263, 267] on div "Return to onboarding" at bounding box center [1277, 257] width 114 height 18
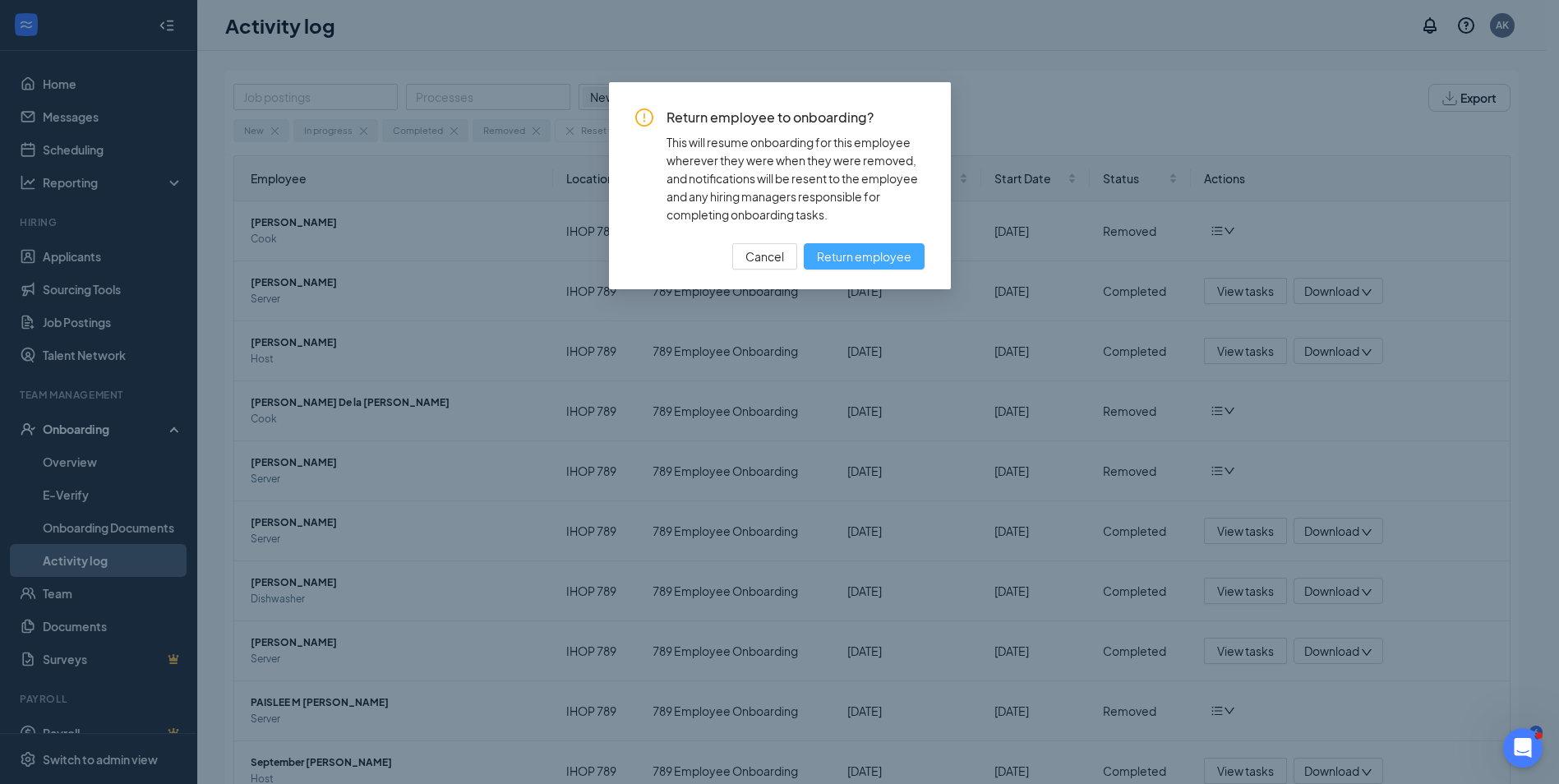
click at [816, 253] on button "Return employee" at bounding box center [864, 257] width 121 height 27
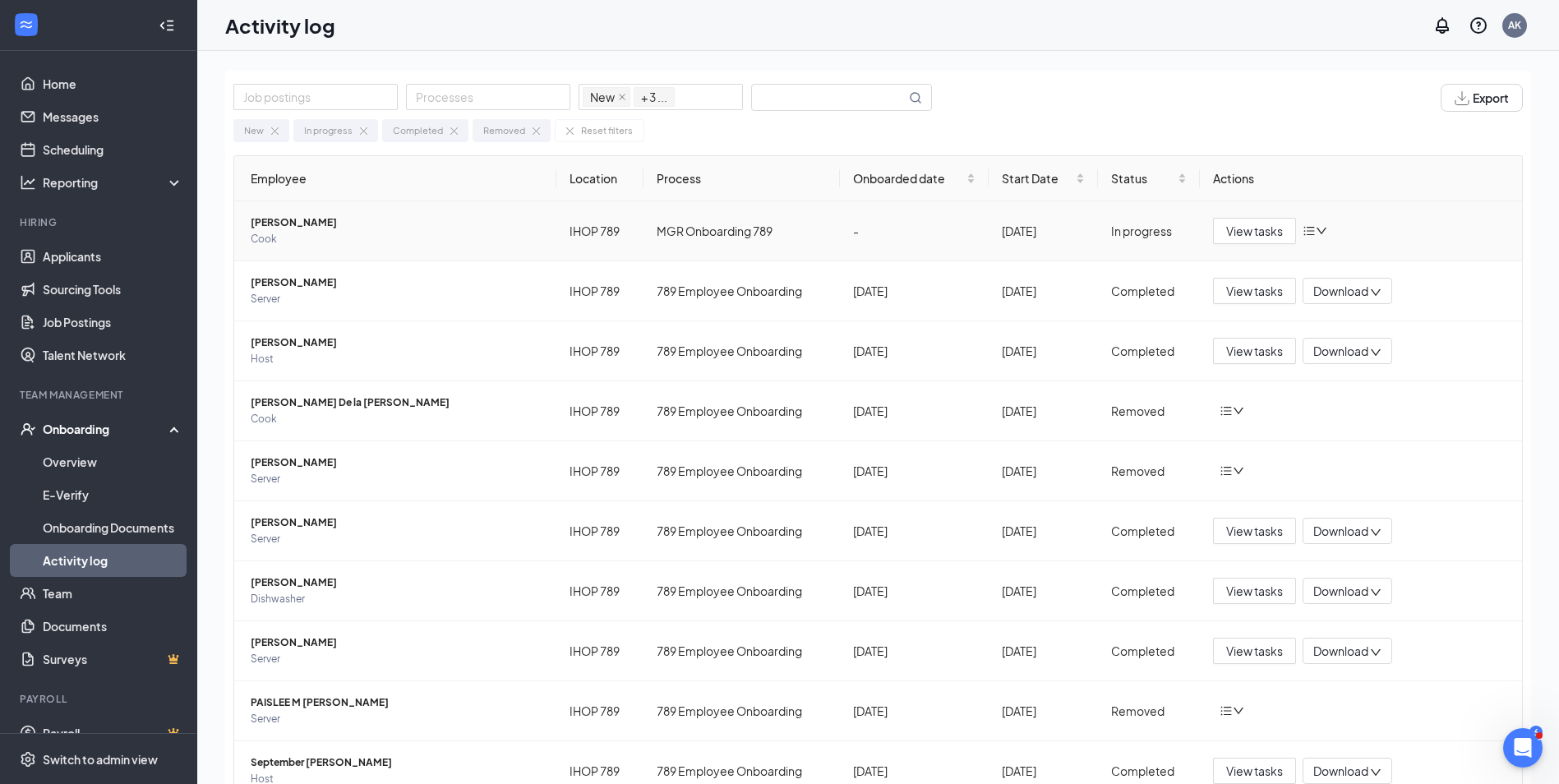
click at [289, 222] on span "[PERSON_NAME]" at bounding box center [397, 222] width 292 height 17
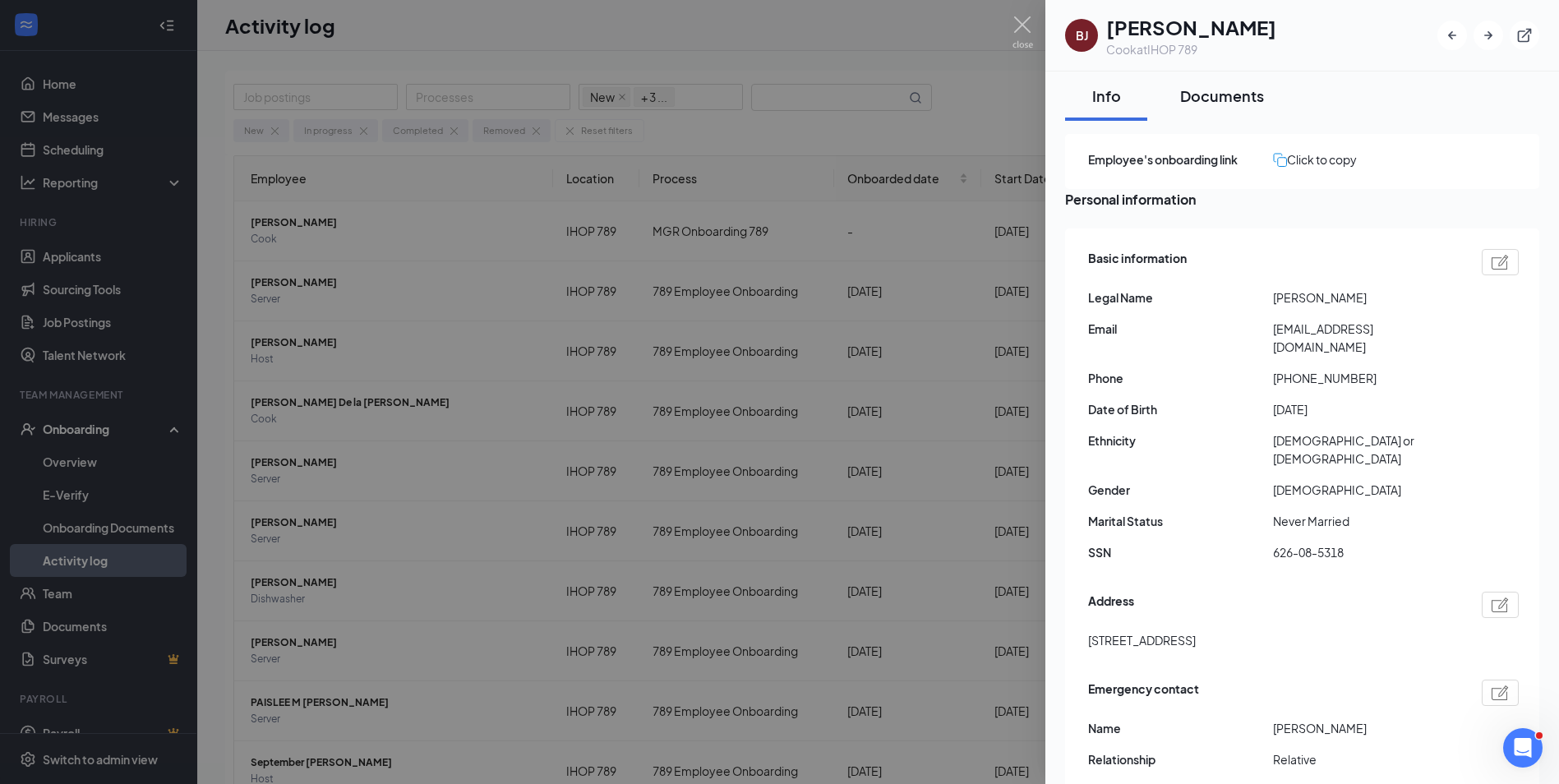
click at [1225, 92] on div "Documents" at bounding box center [1222, 96] width 84 height 21
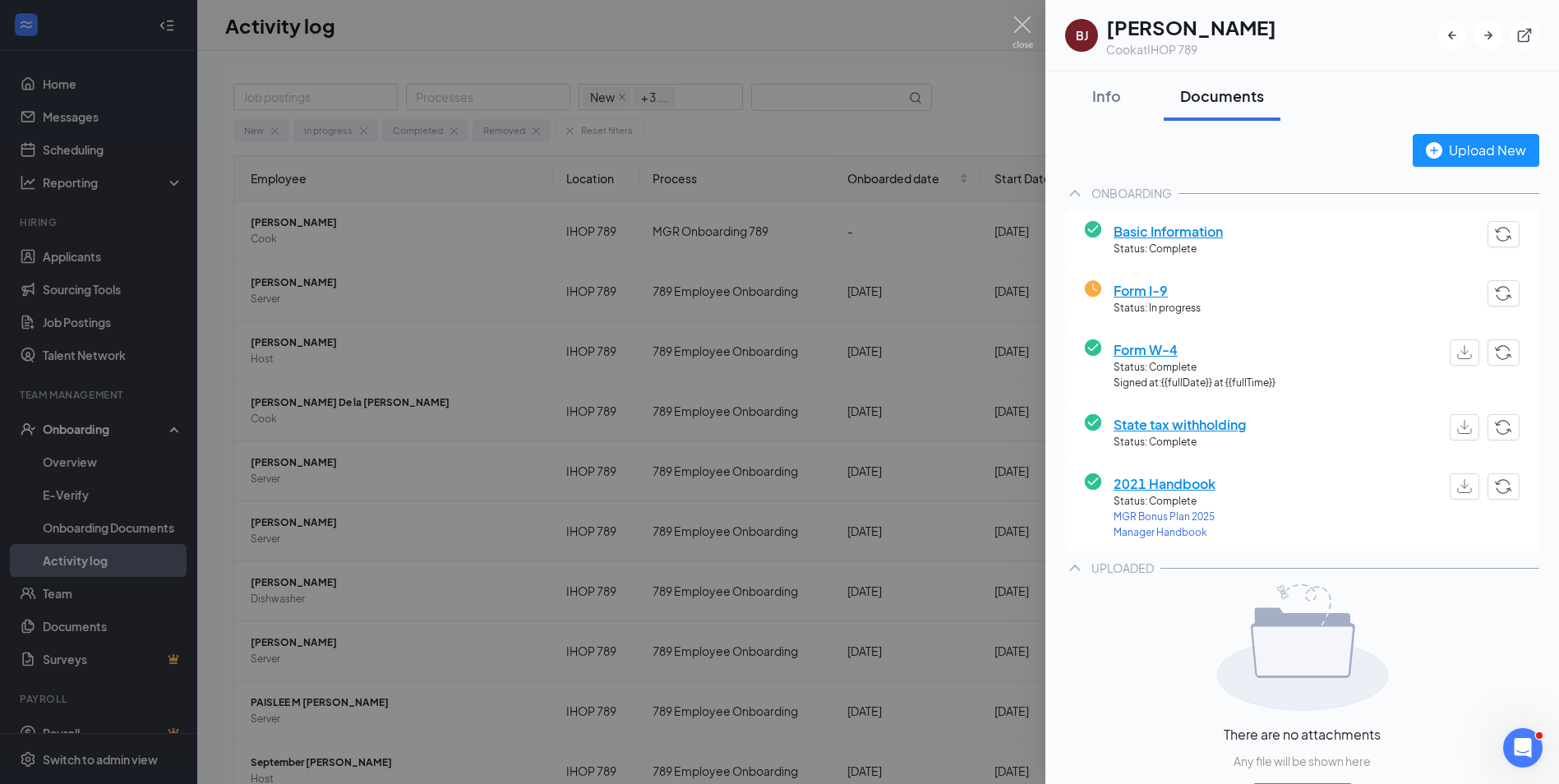
click at [999, 108] on div at bounding box center [779, 392] width 1559 height 784
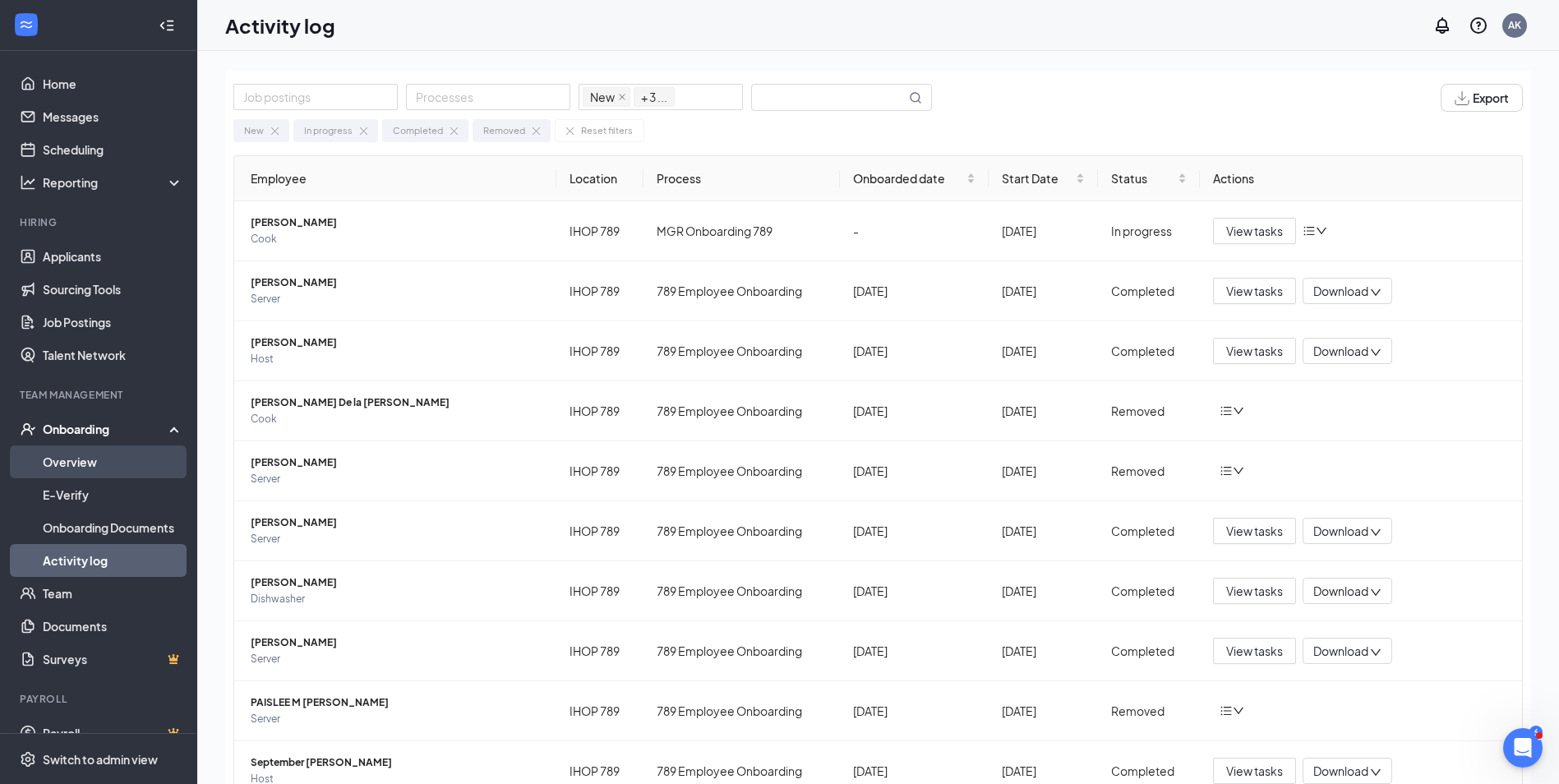
click at [74, 461] on link "Overview" at bounding box center [112, 462] width 141 height 32
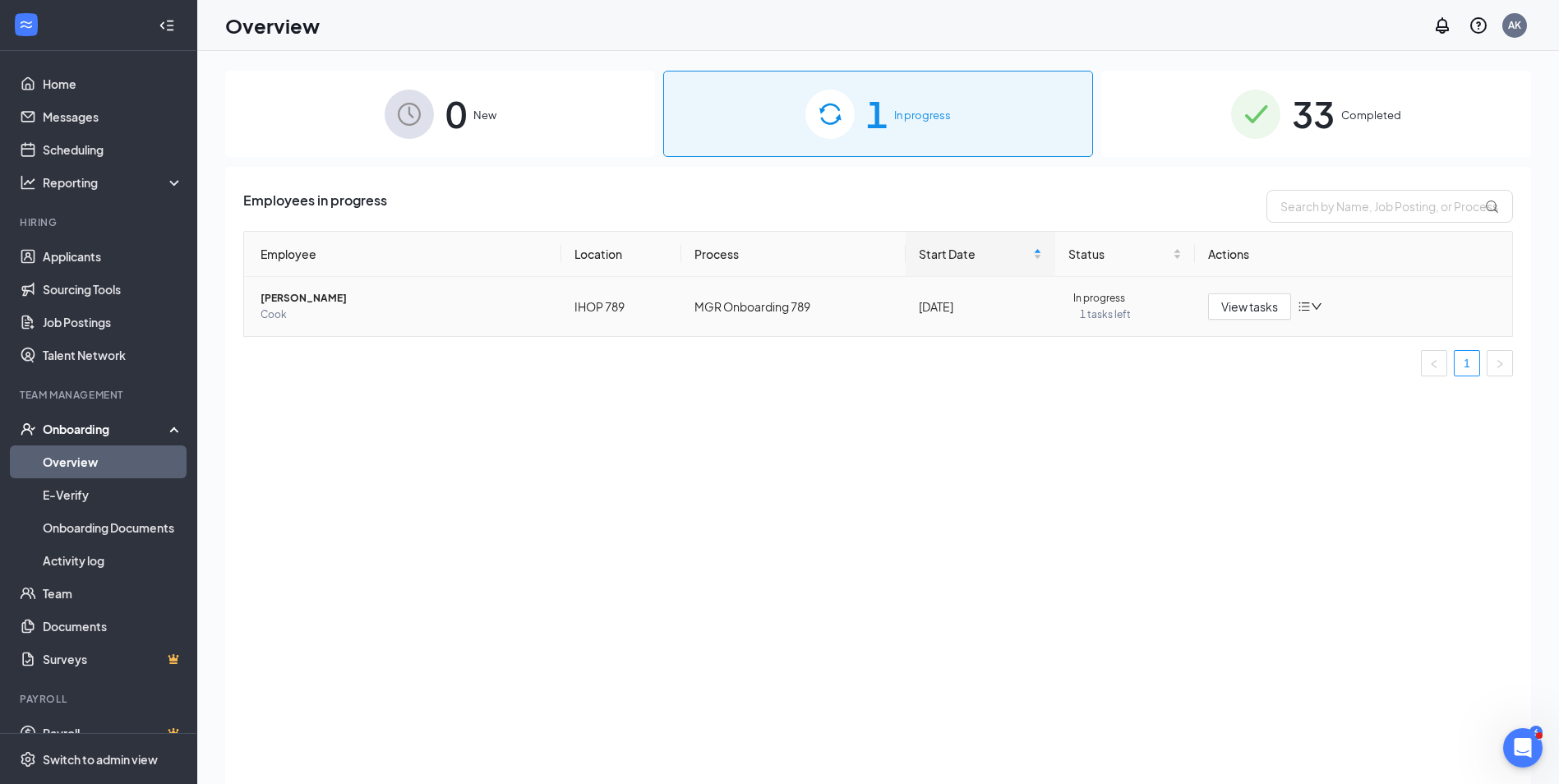
click at [808, 312] on td "MGR Onboarding 789" at bounding box center [793, 306] width 223 height 59
click at [763, 307] on td "MGR Onboarding 789" at bounding box center [793, 306] width 223 height 59
click at [790, 303] on td "MGR Onboarding 789" at bounding box center [793, 306] width 223 height 59
click at [1320, 302] on icon "down" at bounding box center [1317, 307] width 12 height 12
click at [1327, 368] on div "Change process" at bounding box center [1377, 359] width 140 height 18
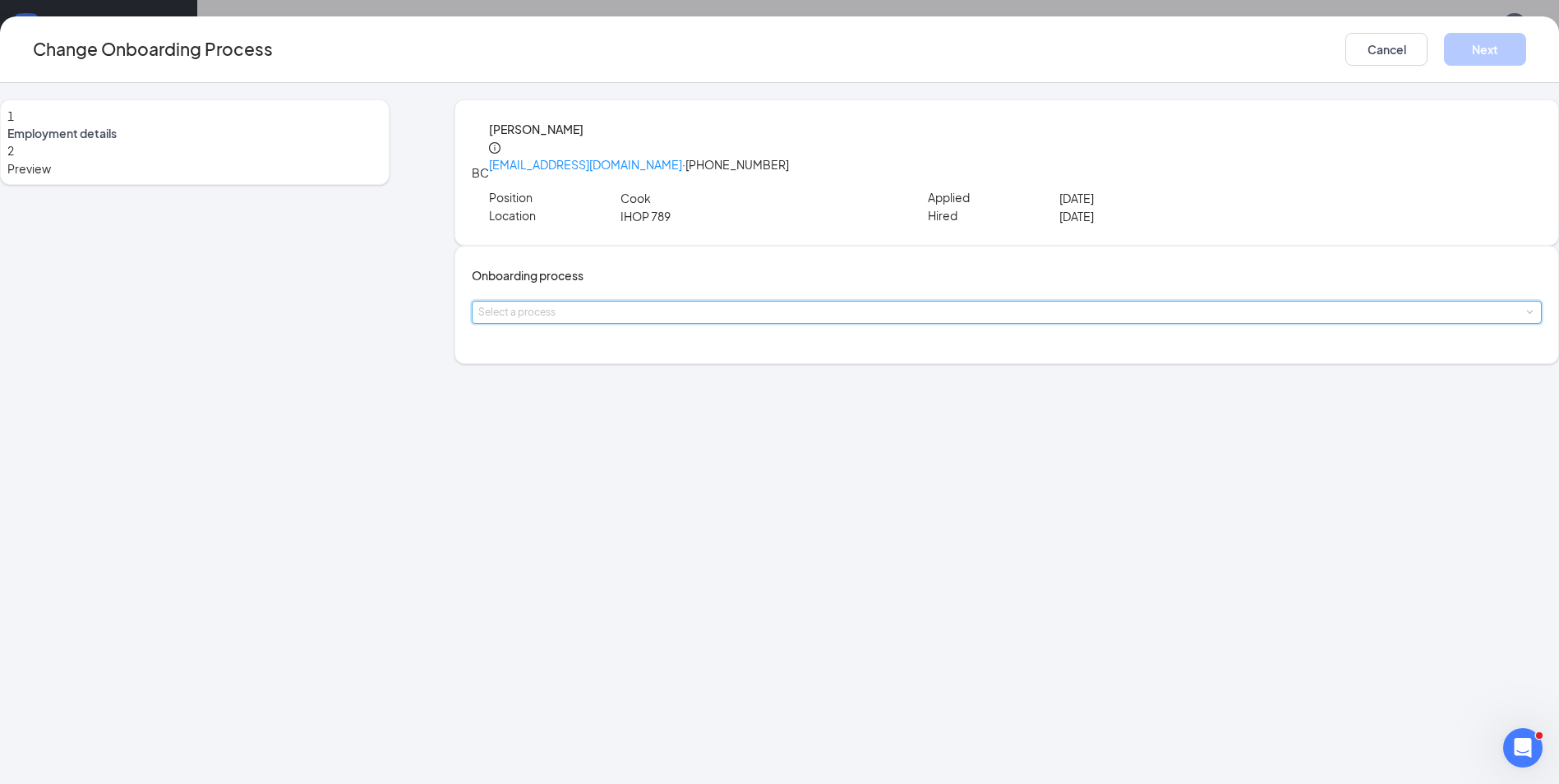
click at [1525, 317] on span at bounding box center [1528, 312] width 7 height 7
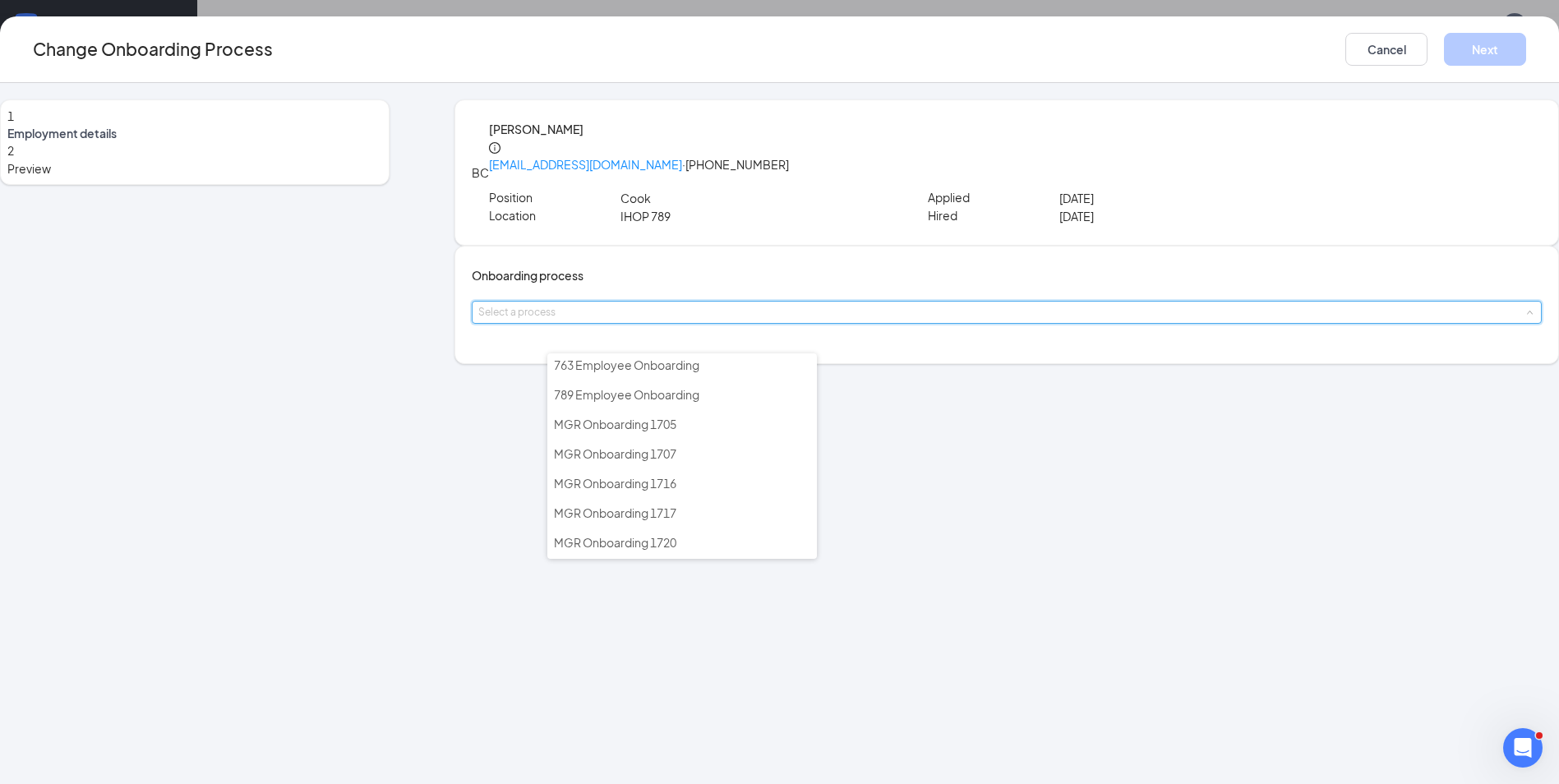
scroll to position [866, 0]
click at [576, 386] on span "789 Employee Onboarding" at bounding box center [627, 386] width 146 height 15
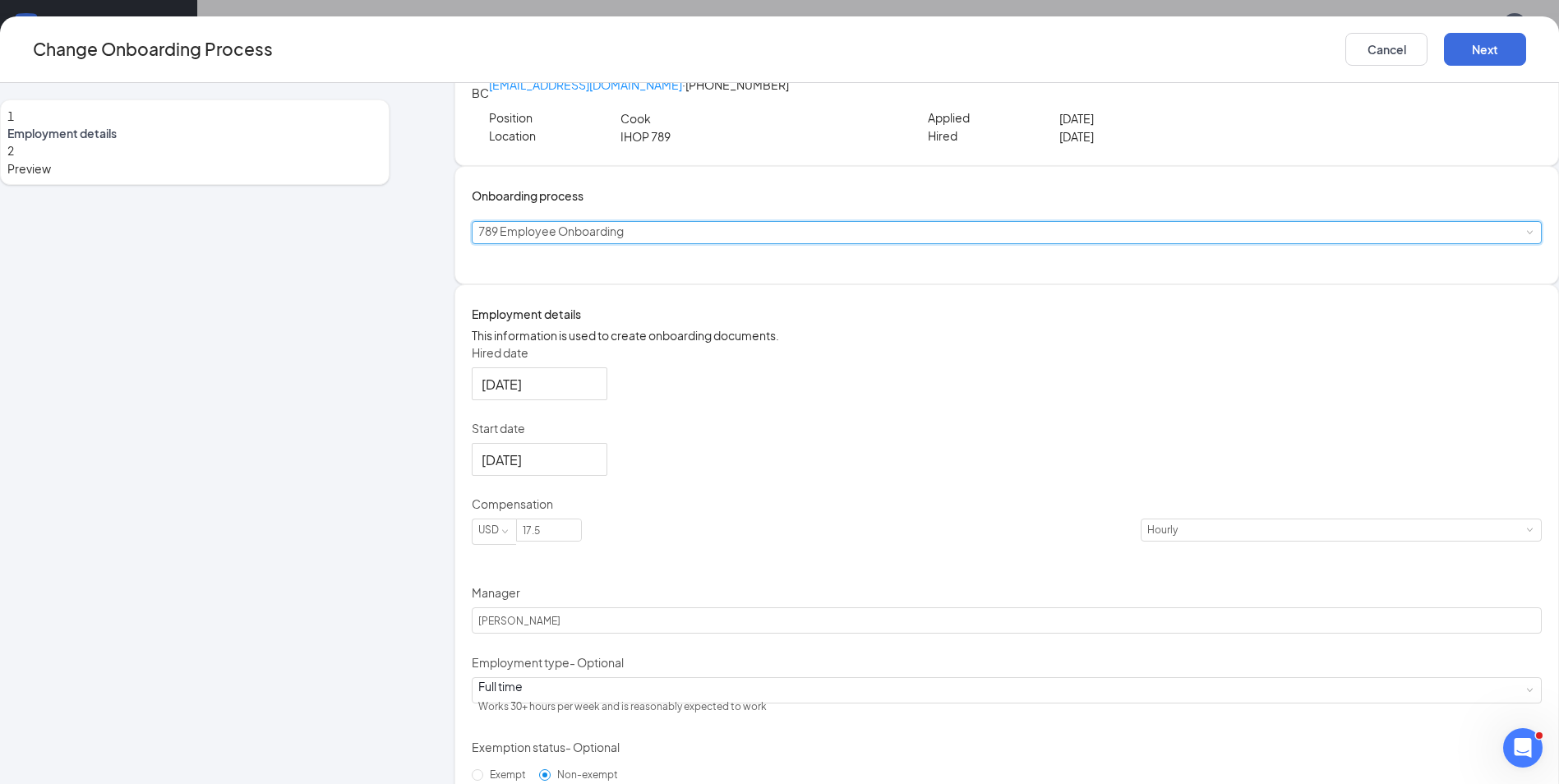
scroll to position [0, 0]
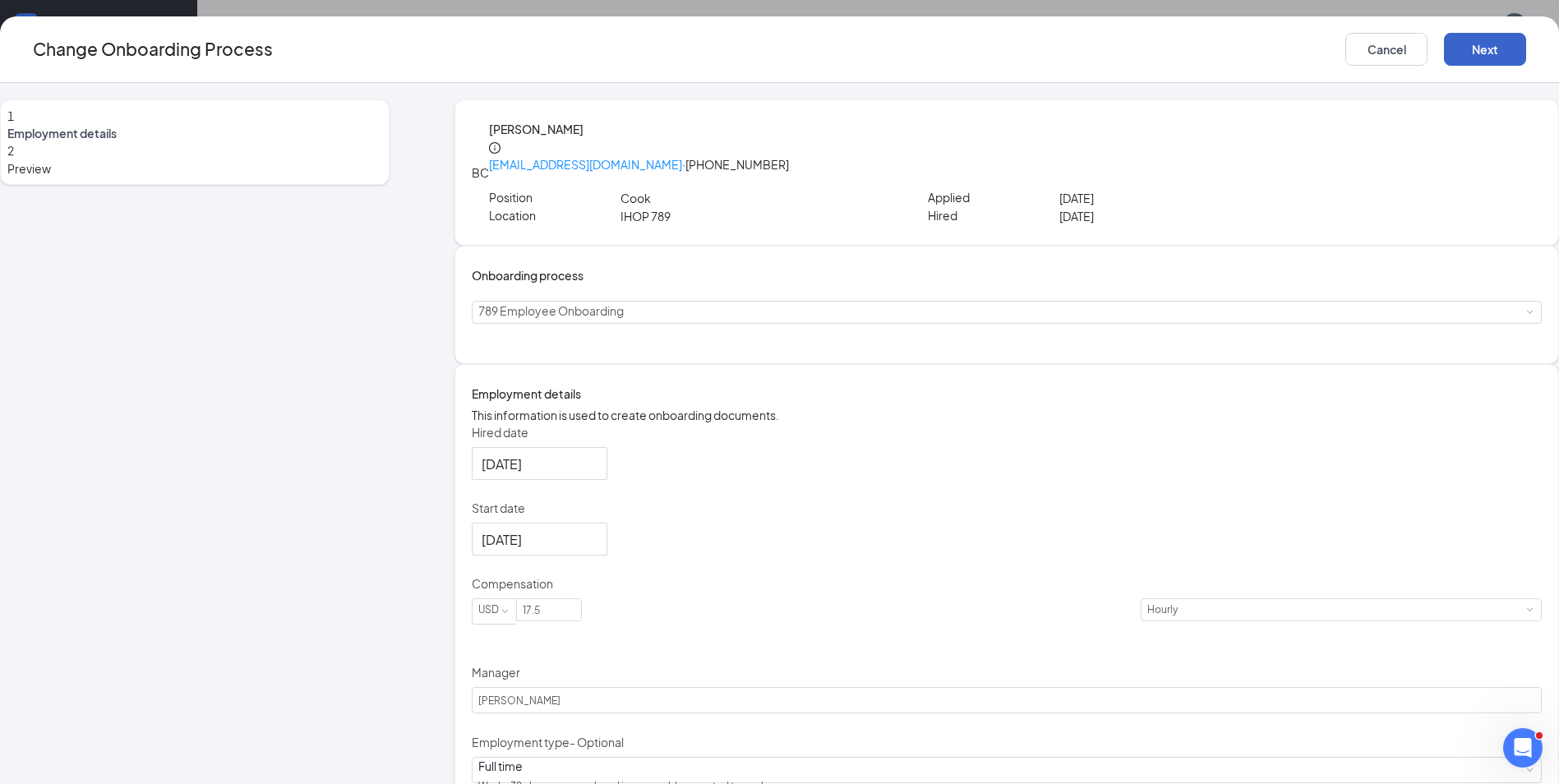
click at [1444, 46] on button "Next" at bounding box center [1485, 48] width 82 height 32
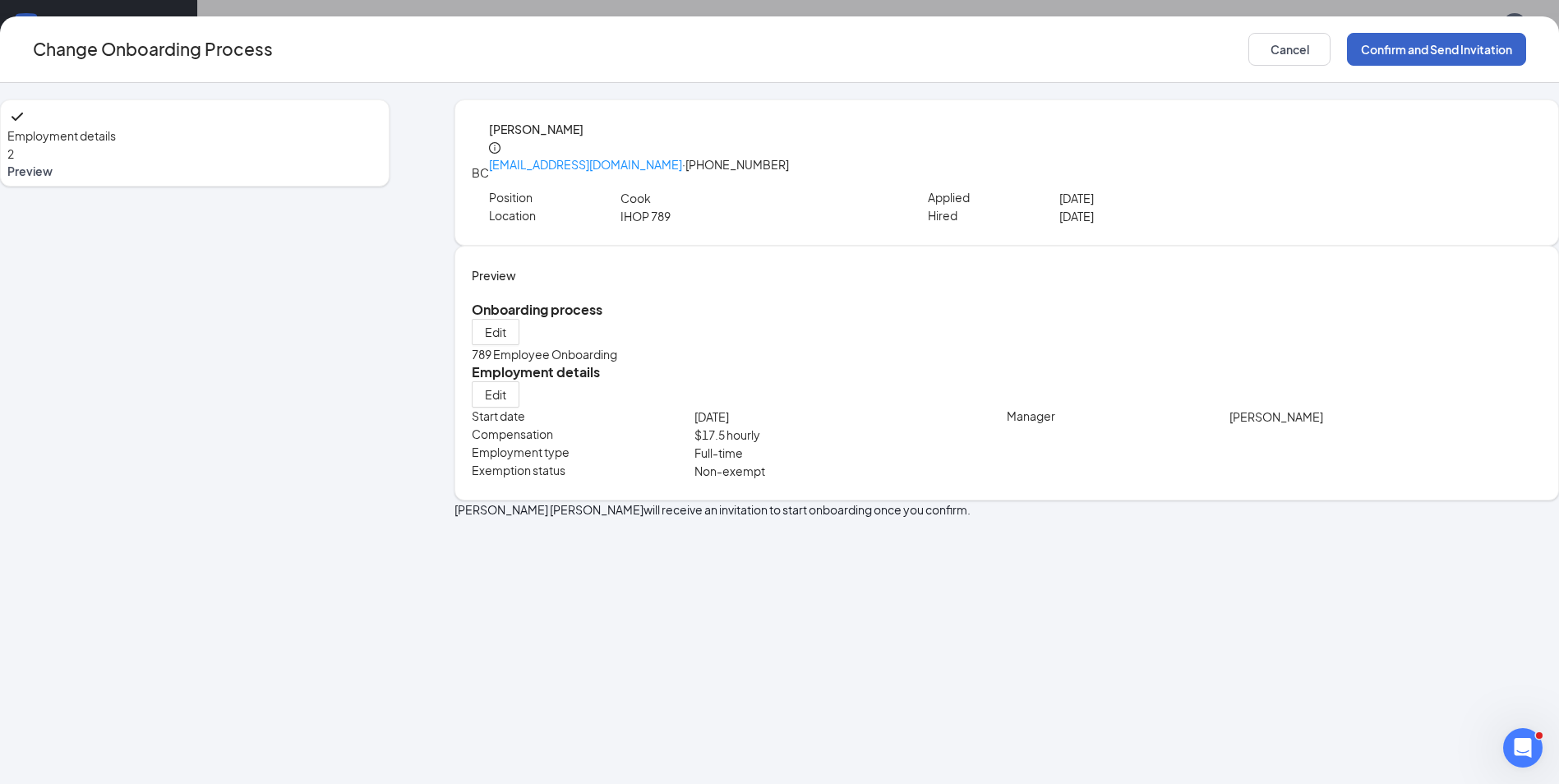
click at [1347, 46] on button "Confirm and Send Invitation" at bounding box center [1436, 48] width 179 height 32
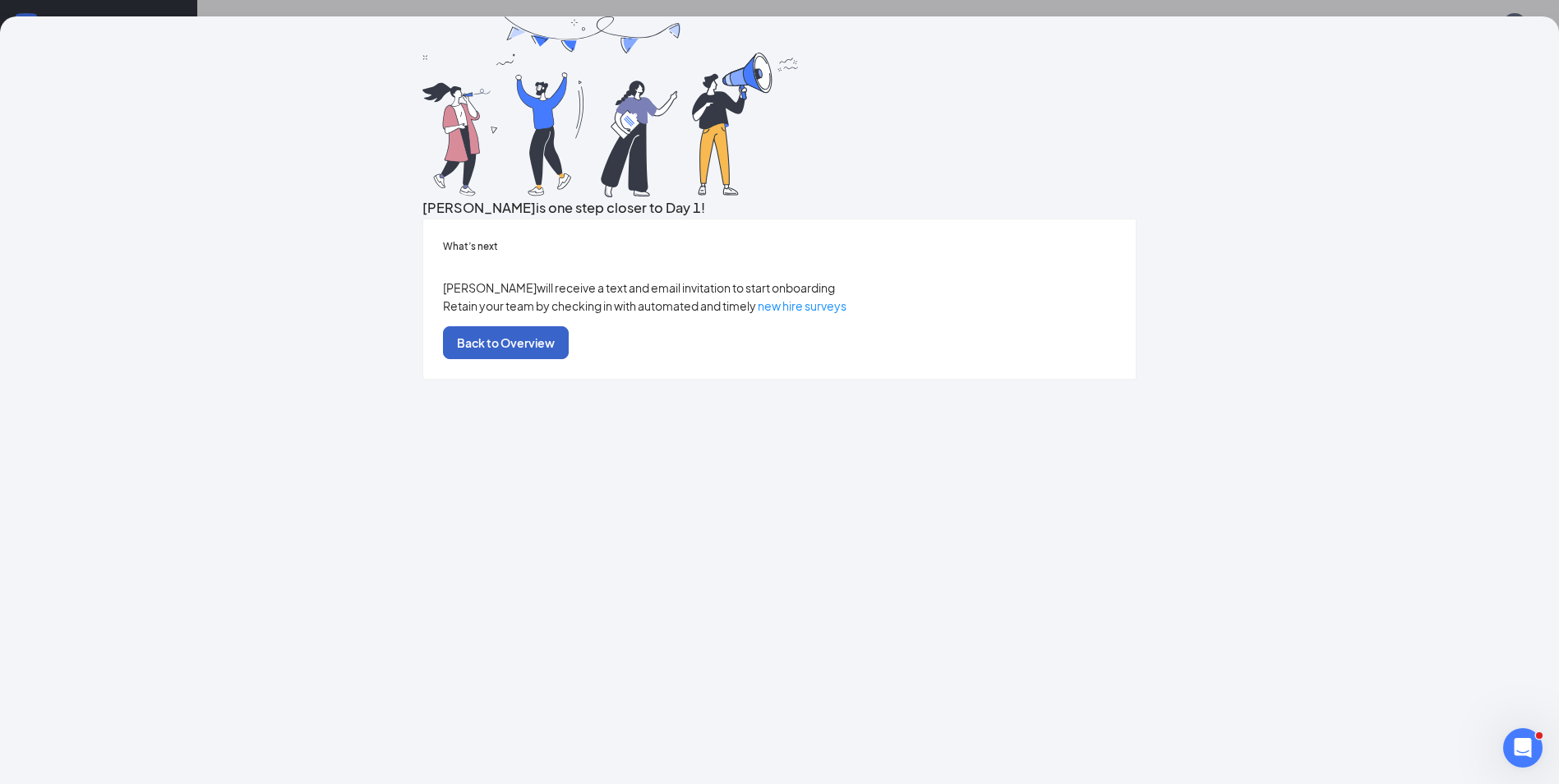
click at [568, 359] on button "Back to Overview" at bounding box center [506, 342] width 126 height 32
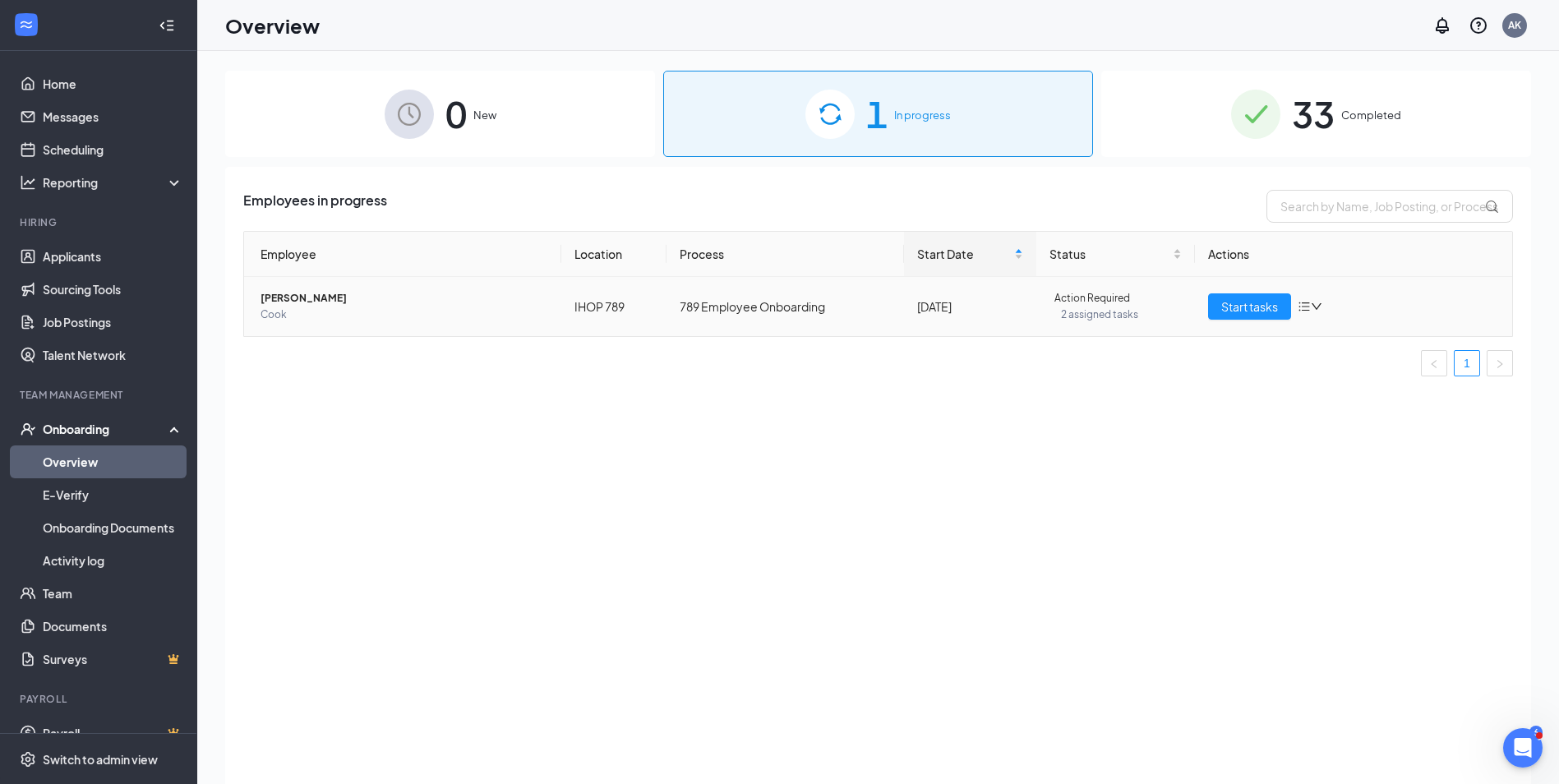
click at [298, 298] on span "[PERSON_NAME]" at bounding box center [404, 298] width 287 height 17
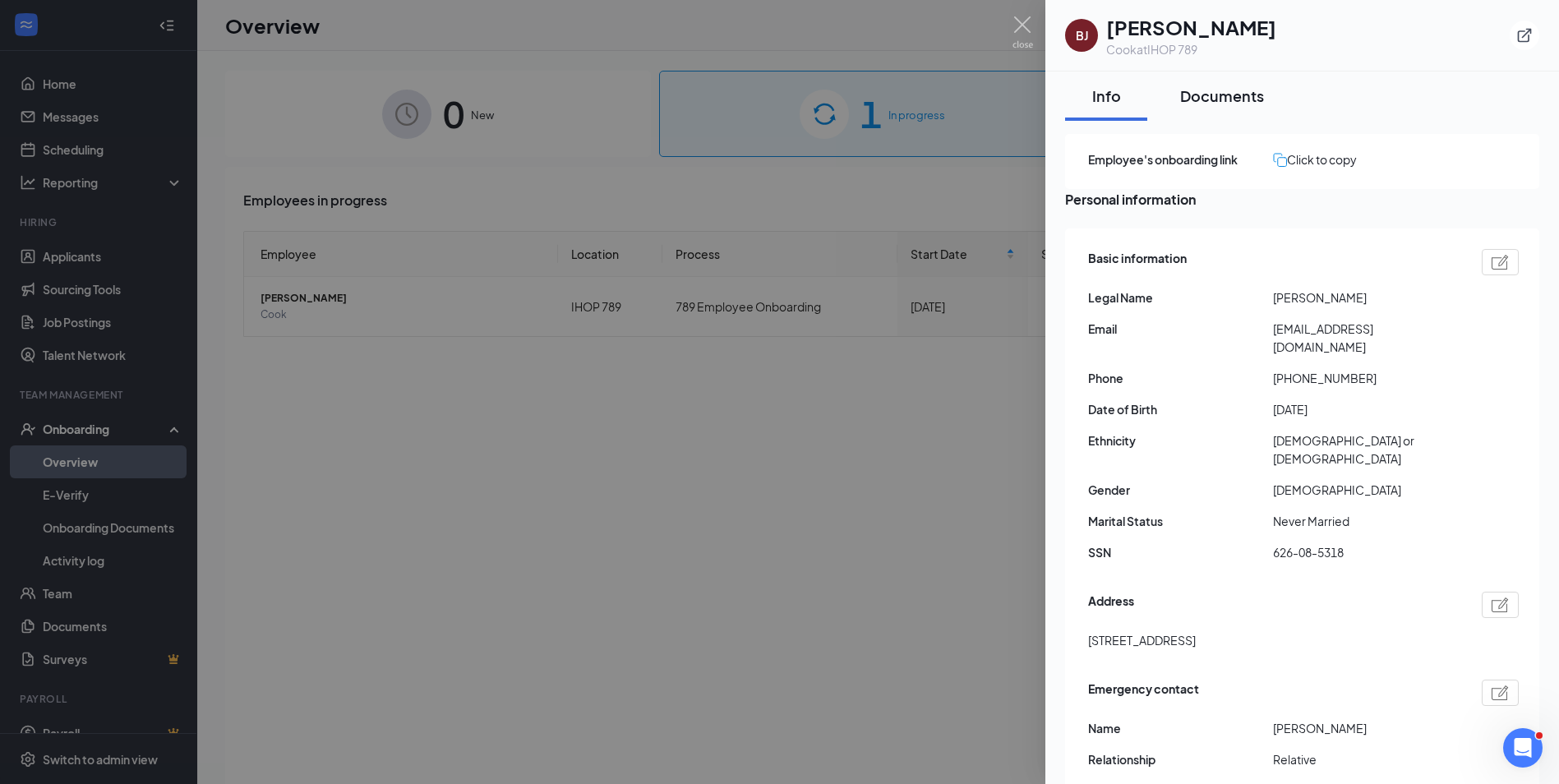
click at [1216, 96] on div "Documents" at bounding box center [1222, 96] width 84 height 21
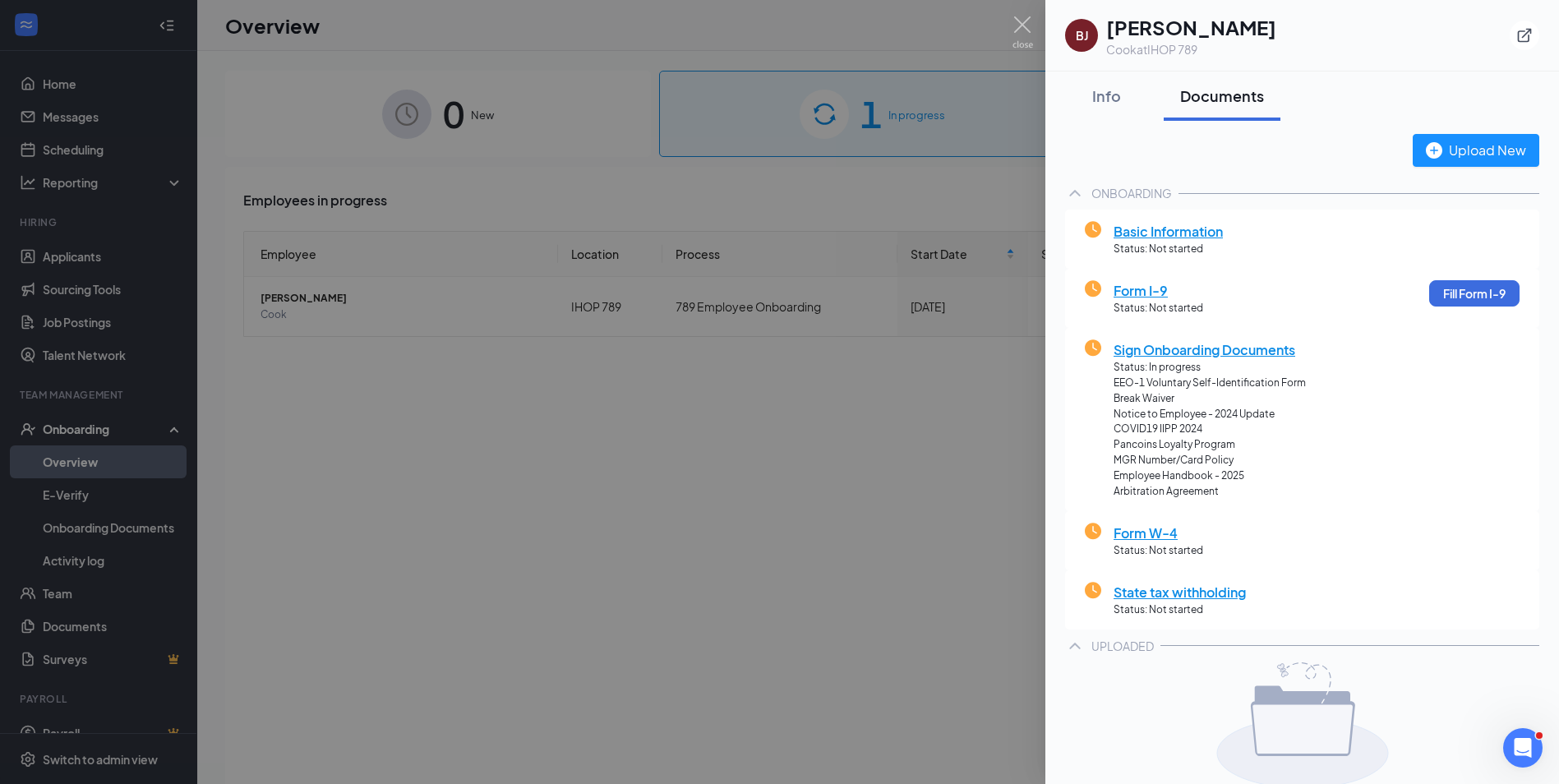
click at [851, 201] on div at bounding box center [779, 392] width 1559 height 784
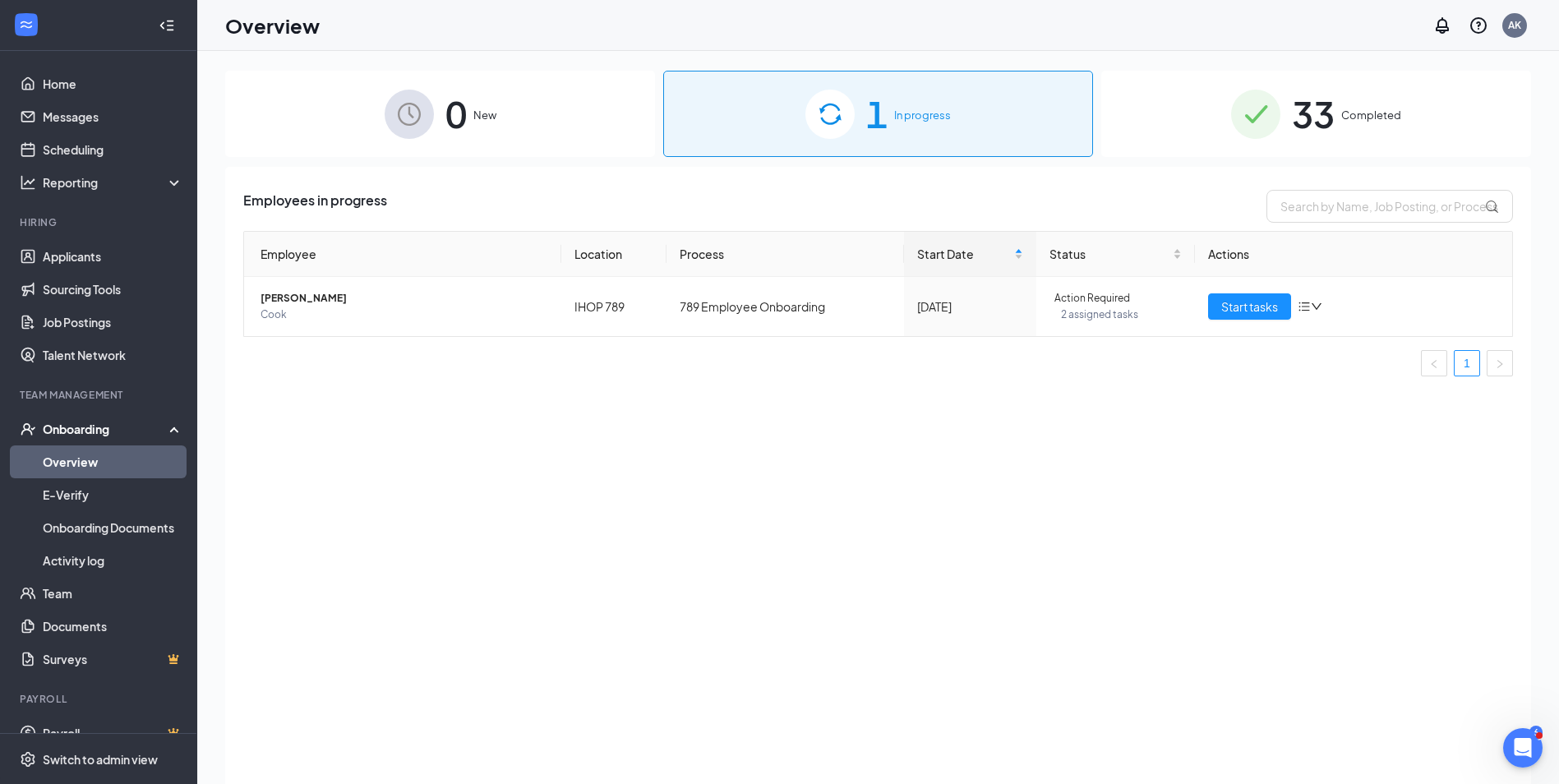
click at [910, 113] on span "In progress" at bounding box center [922, 115] width 57 height 17
click at [911, 112] on span "In progress" at bounding box center [922, 115] width 57 height 17
click at [293, 296] on span "[PERSON_NAME]" at bounding box center [404, 298] width 287 height 17
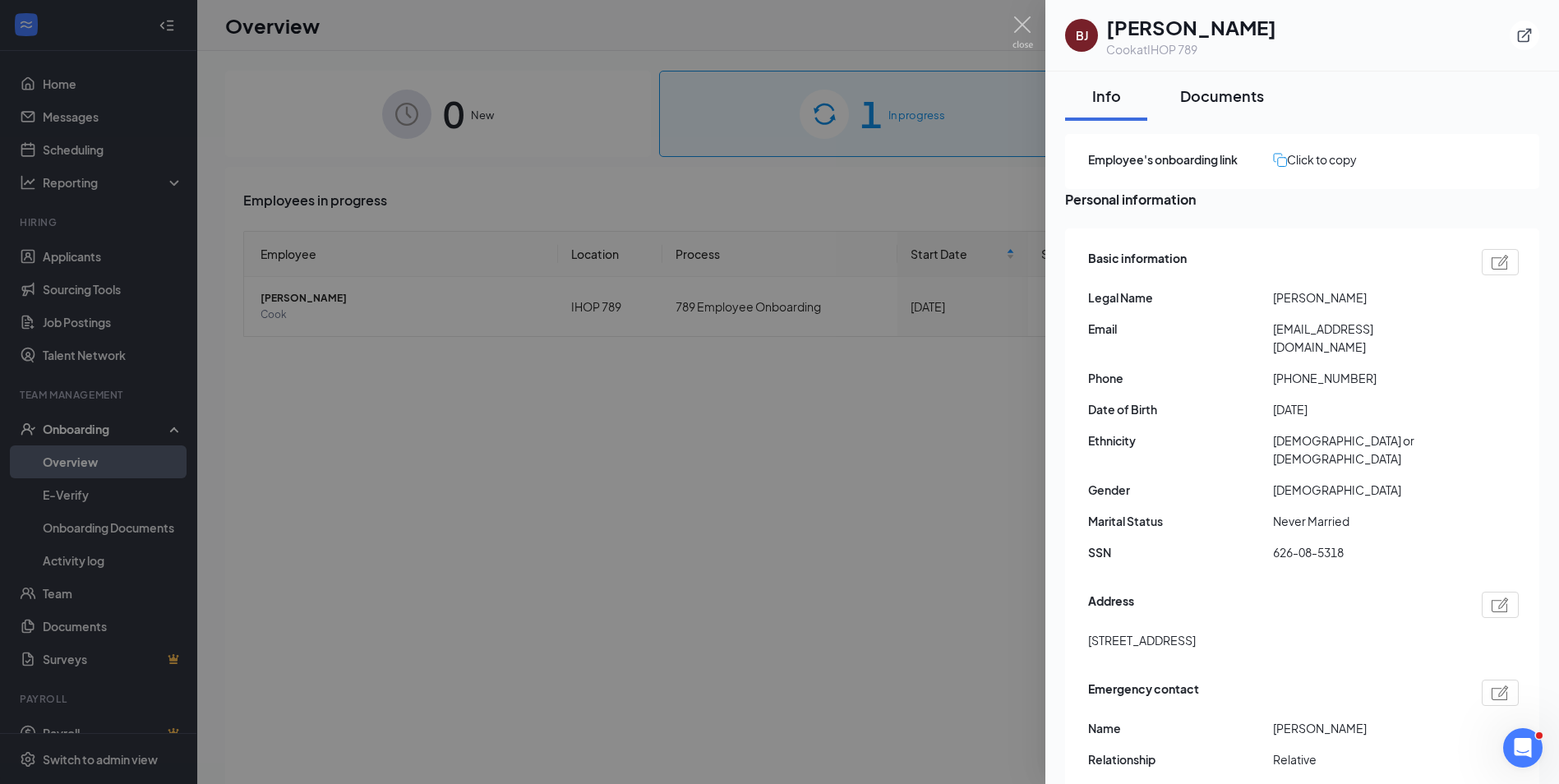
click at [1229, 92] on div "Documents" at bounding box center [1222, 96] width 84 height 21
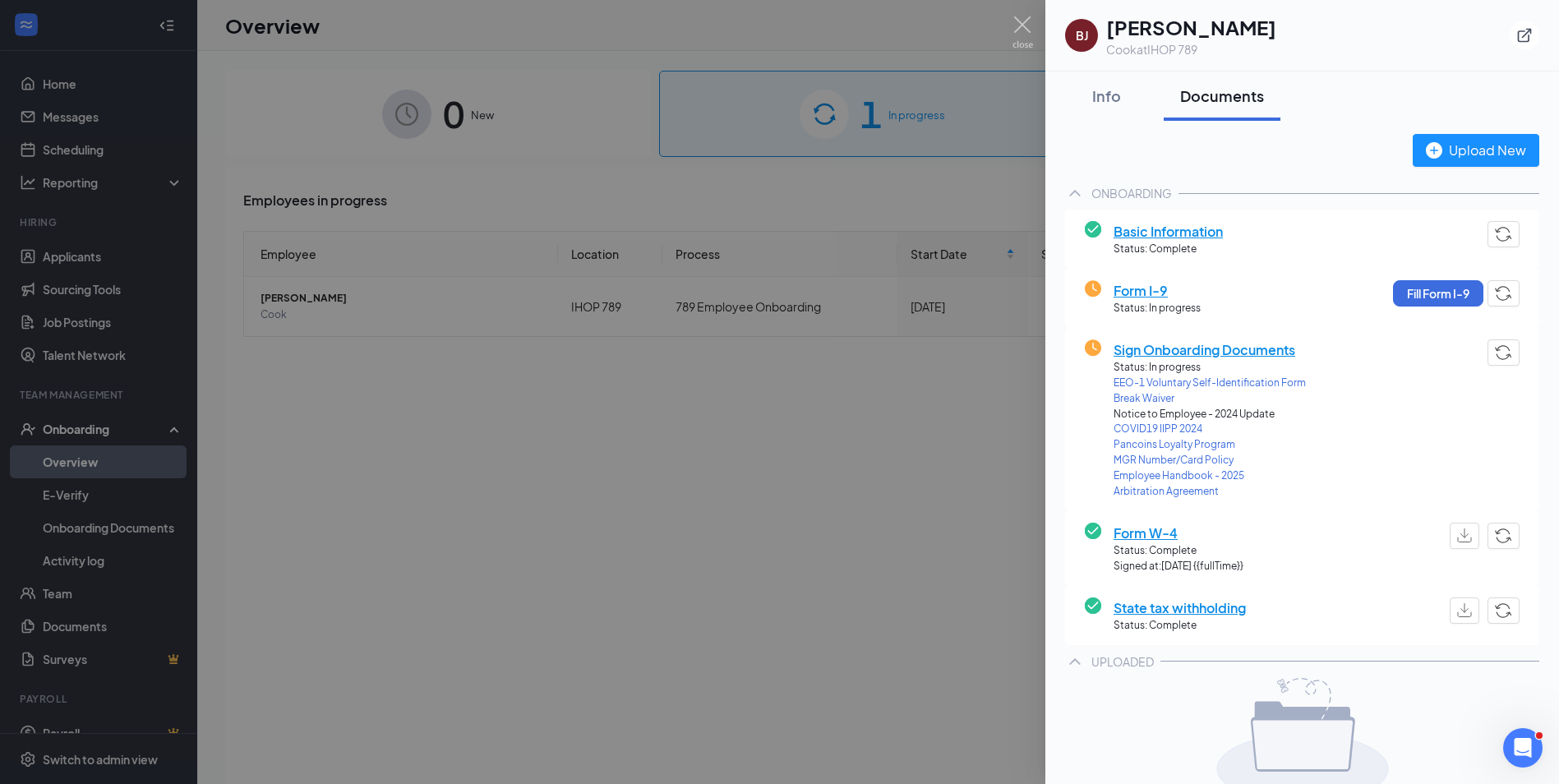
click at [1138, 287] on span "Form I-9" at bounding box center [1157, 290] width 87 height 21
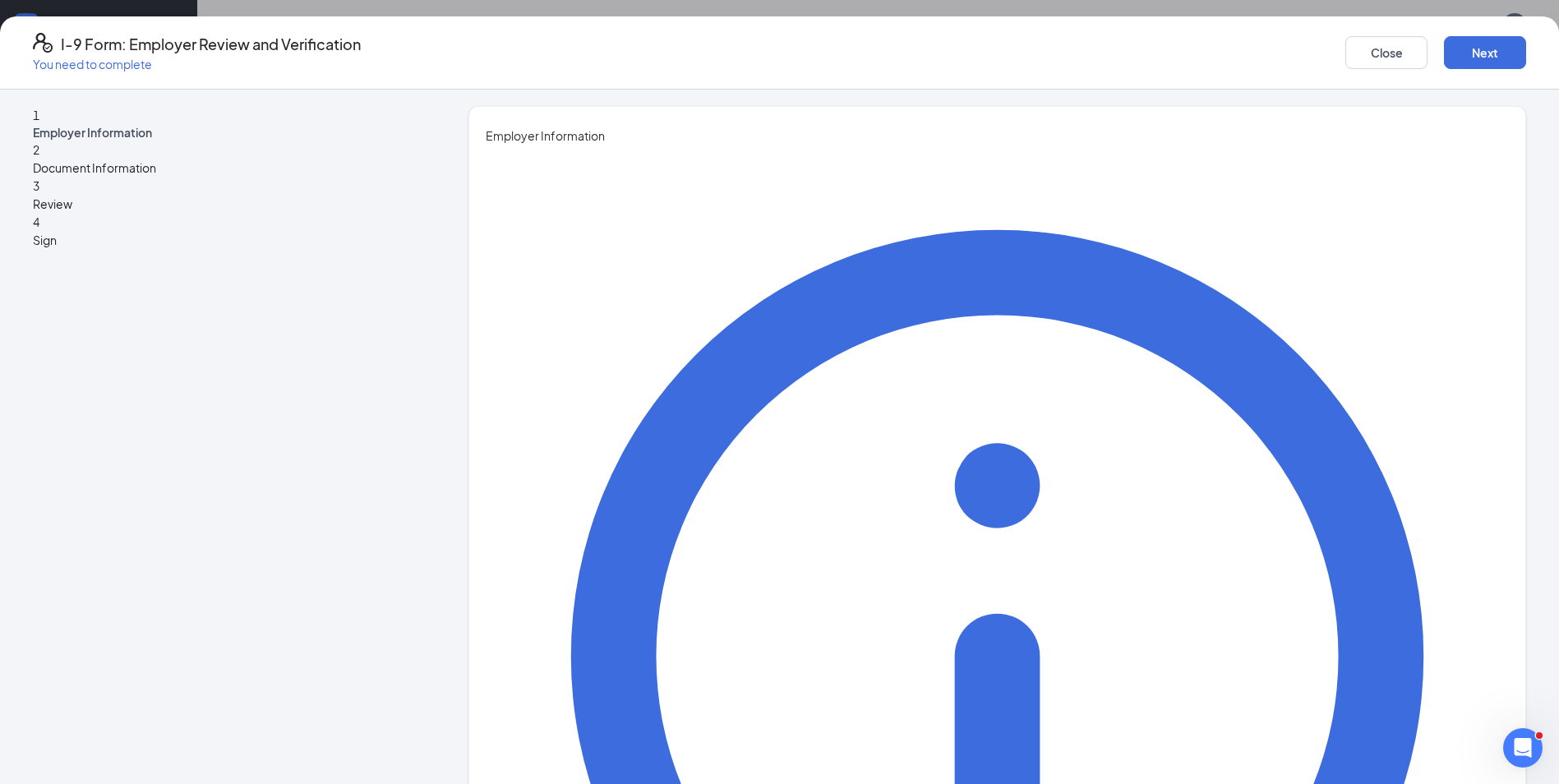
type input "[PERSON_NAME]"
type input "khan"
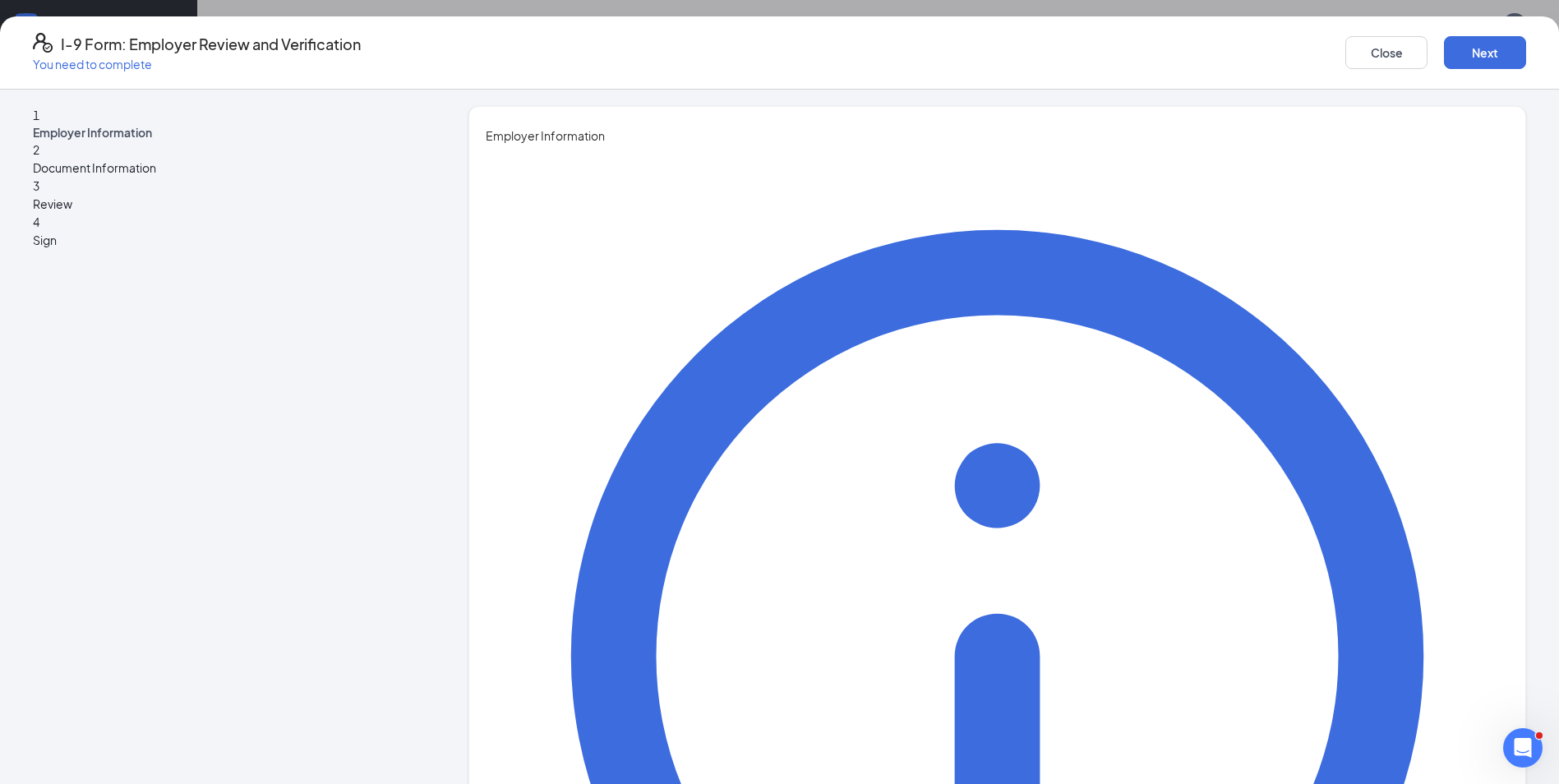
type input "GM"
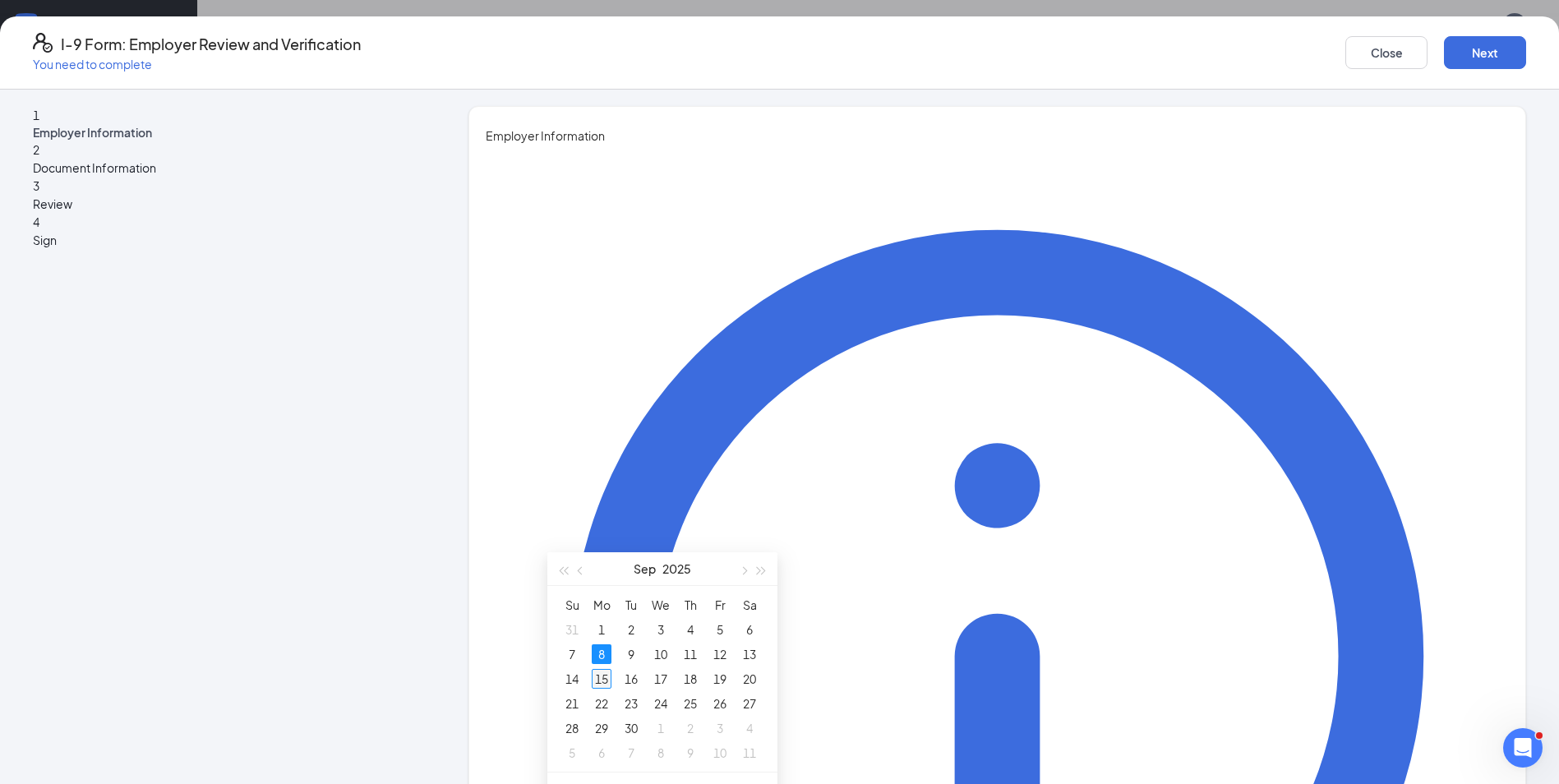
type input "[DATE]"
click at [602, 679] on div "15" at bounding box center [602, 679] width 20 height 20
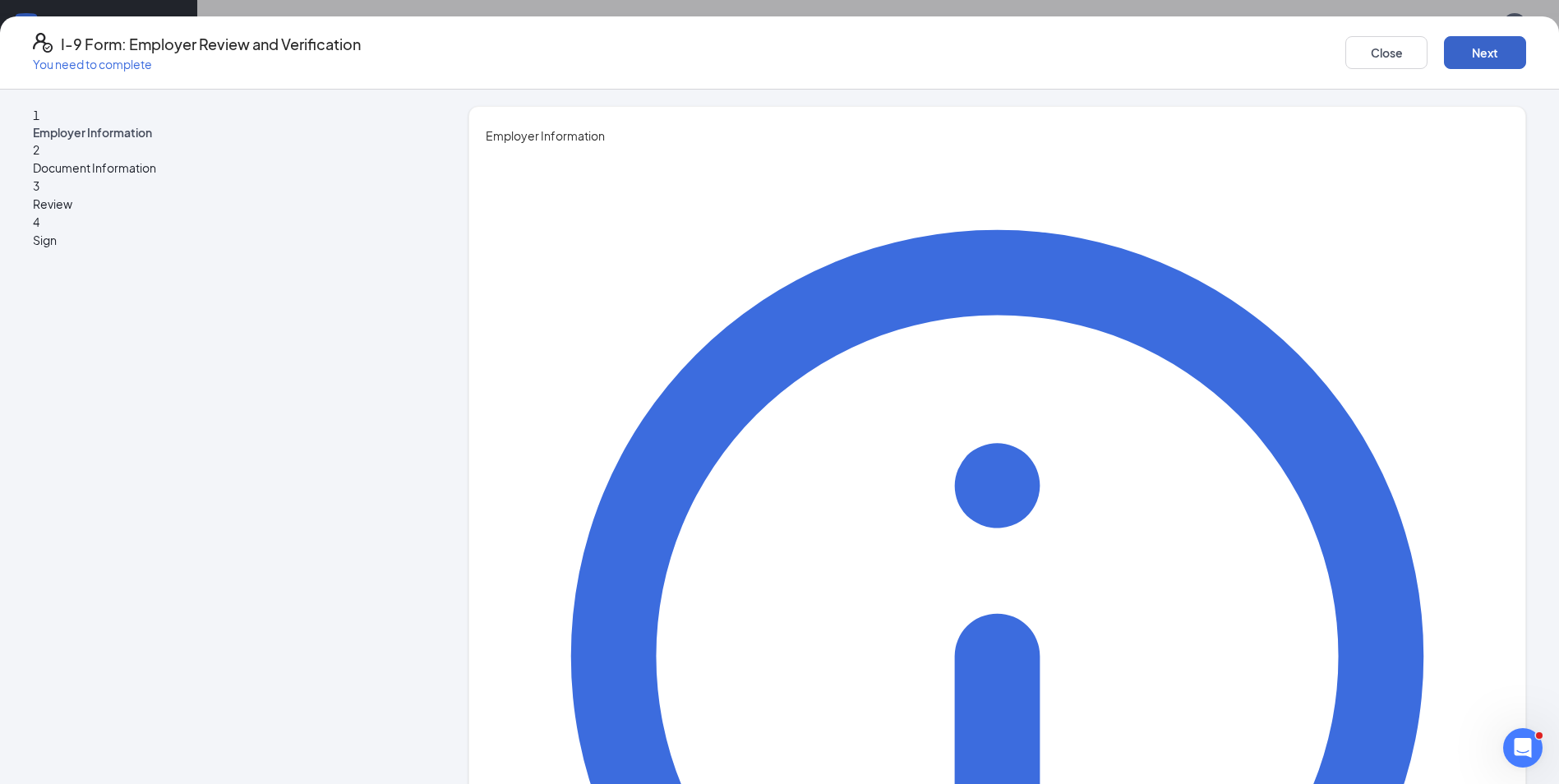
click at [1444, 47] on button "Next" at bounding box center [1485, 52] width 82 height 32
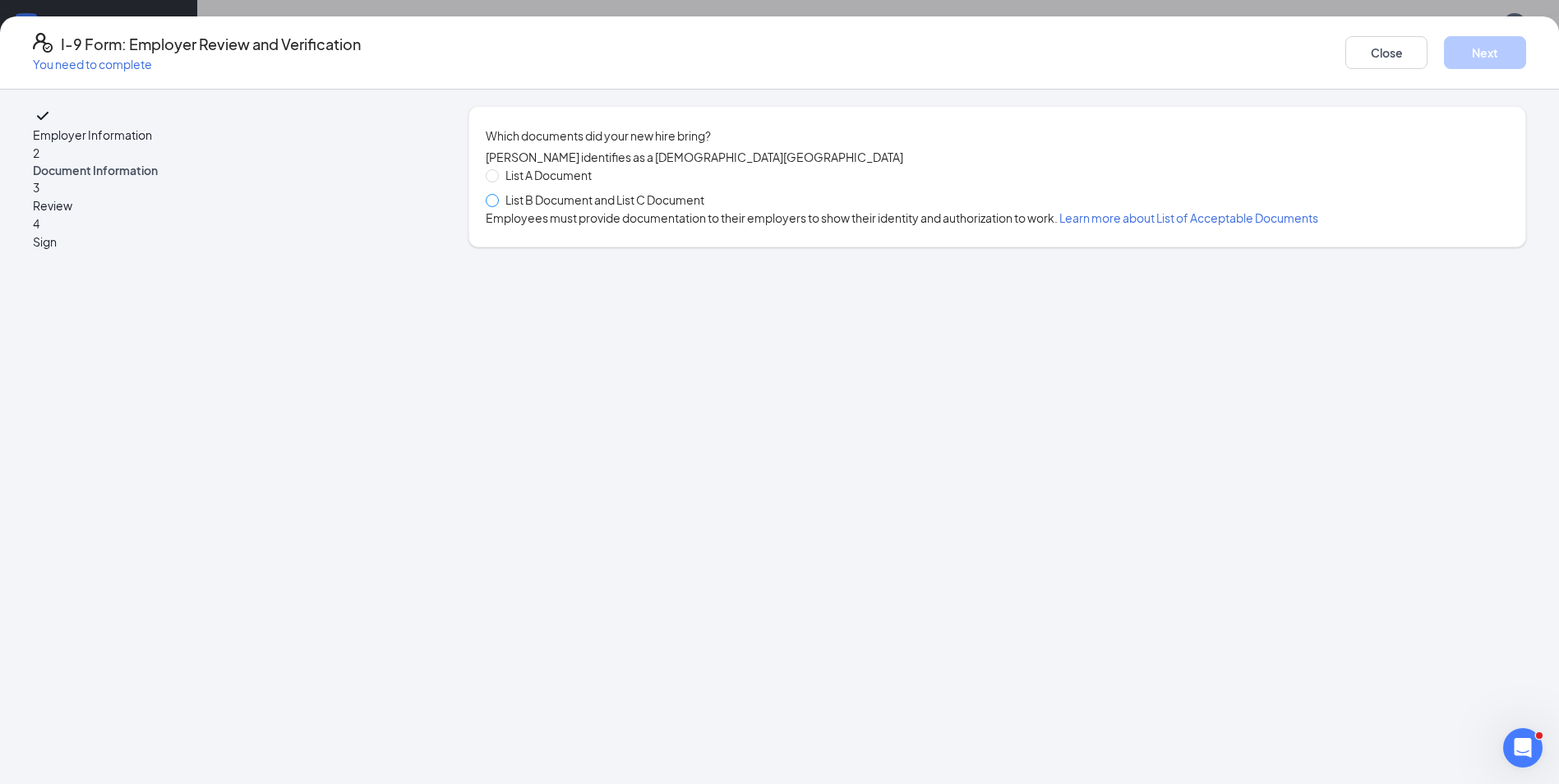
click at [499, 207] on span at bounding box center [492, 201] width 13 height 13
click at [497, 206] on input "List B Document and List C Document" at bounding box center [492, 200] width 12 height 12
radio input "true"
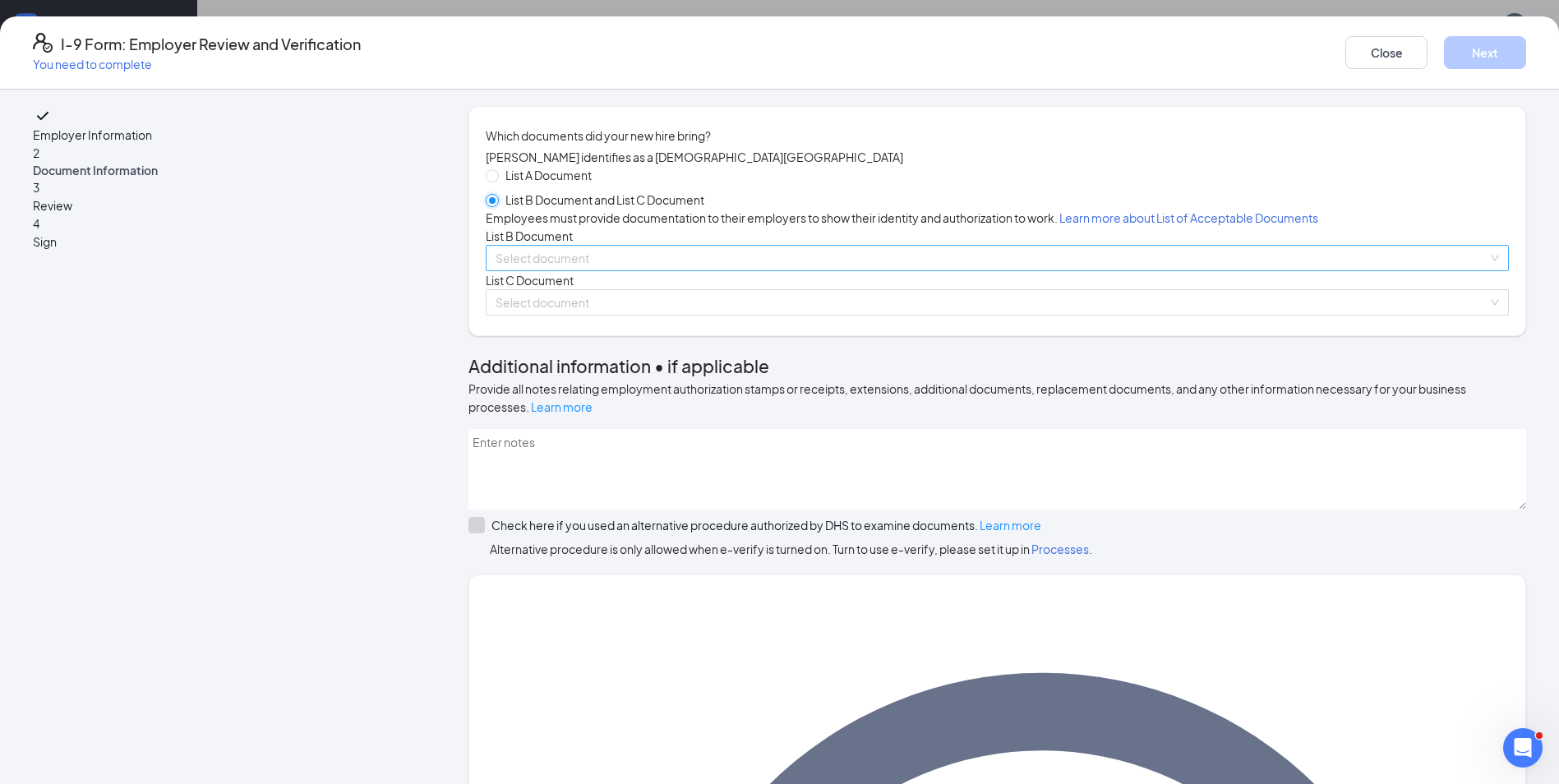
click at [1344, 271] on div "Select document" at bounding box center [997, 258] width 1023 height 27
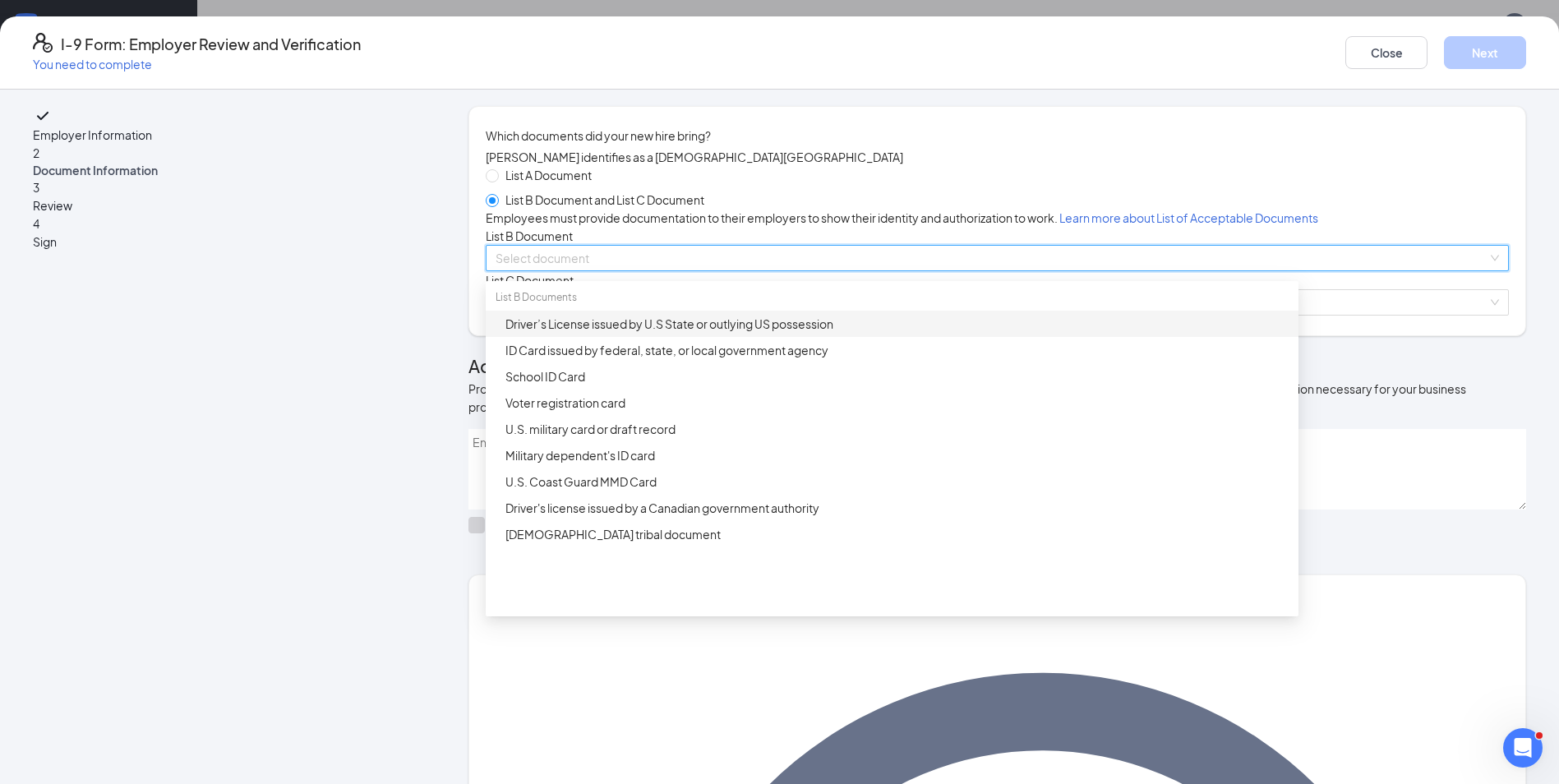
click at [641, 332] on div "Driver’s License issued by U.S State or outlying US possession" at bounding box center [897, 324] width 783 height 18
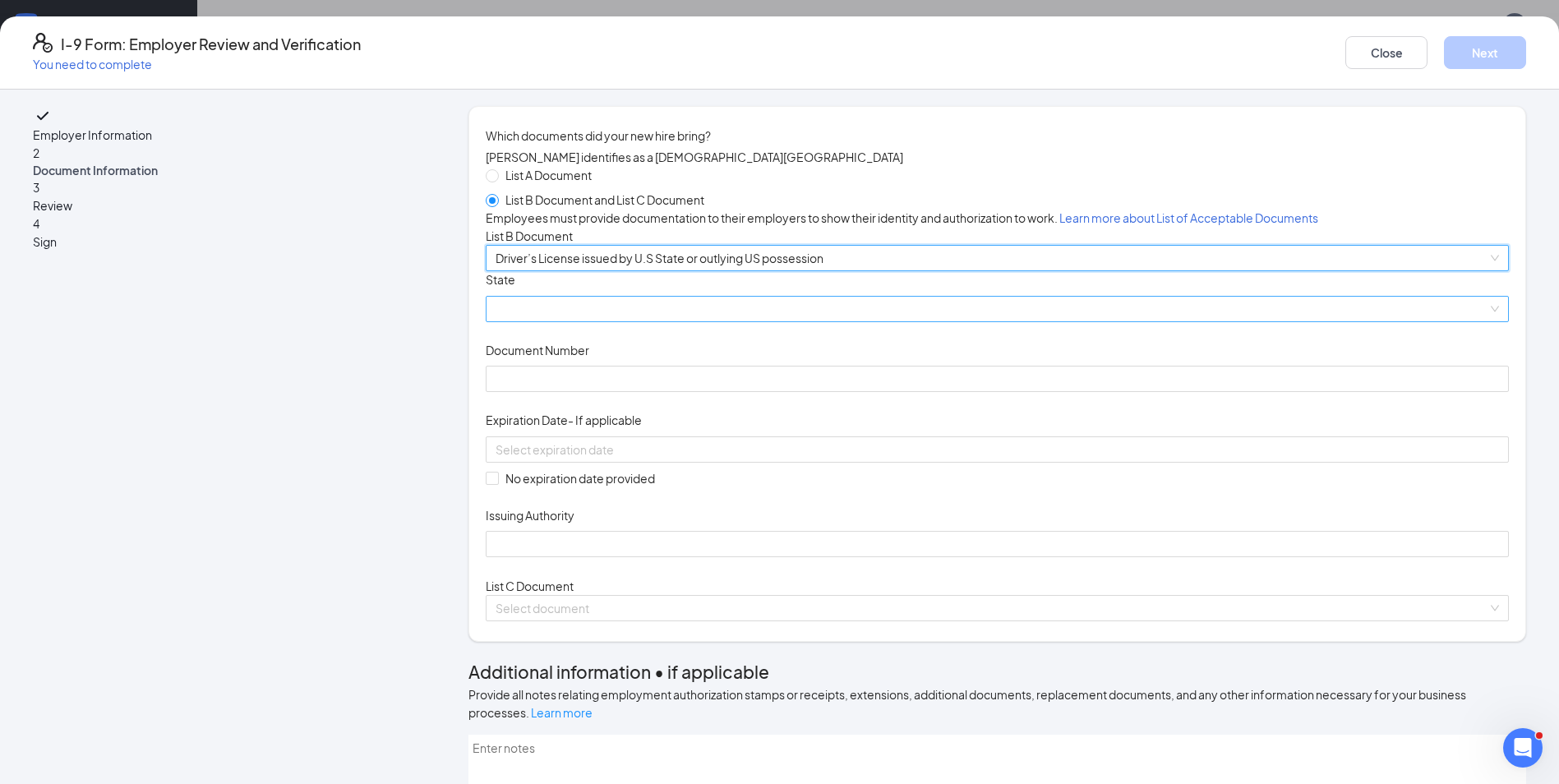
click at [826, 322] on span at bounding box center [997, 309] width 1003 height 25
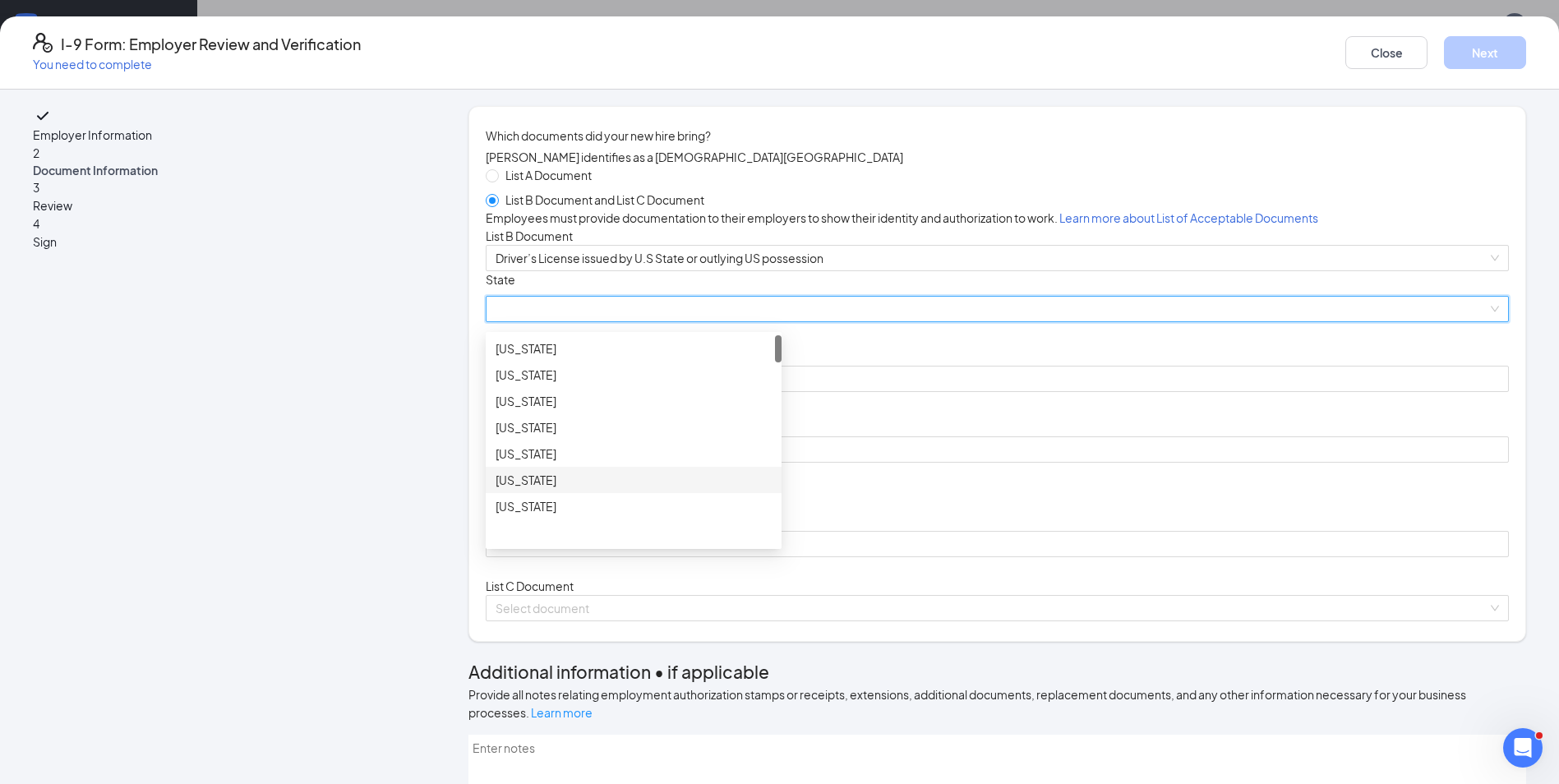
click at [594, 489] on div "[US_STATE]" at bounding box center [633, 480] width 276 height 18
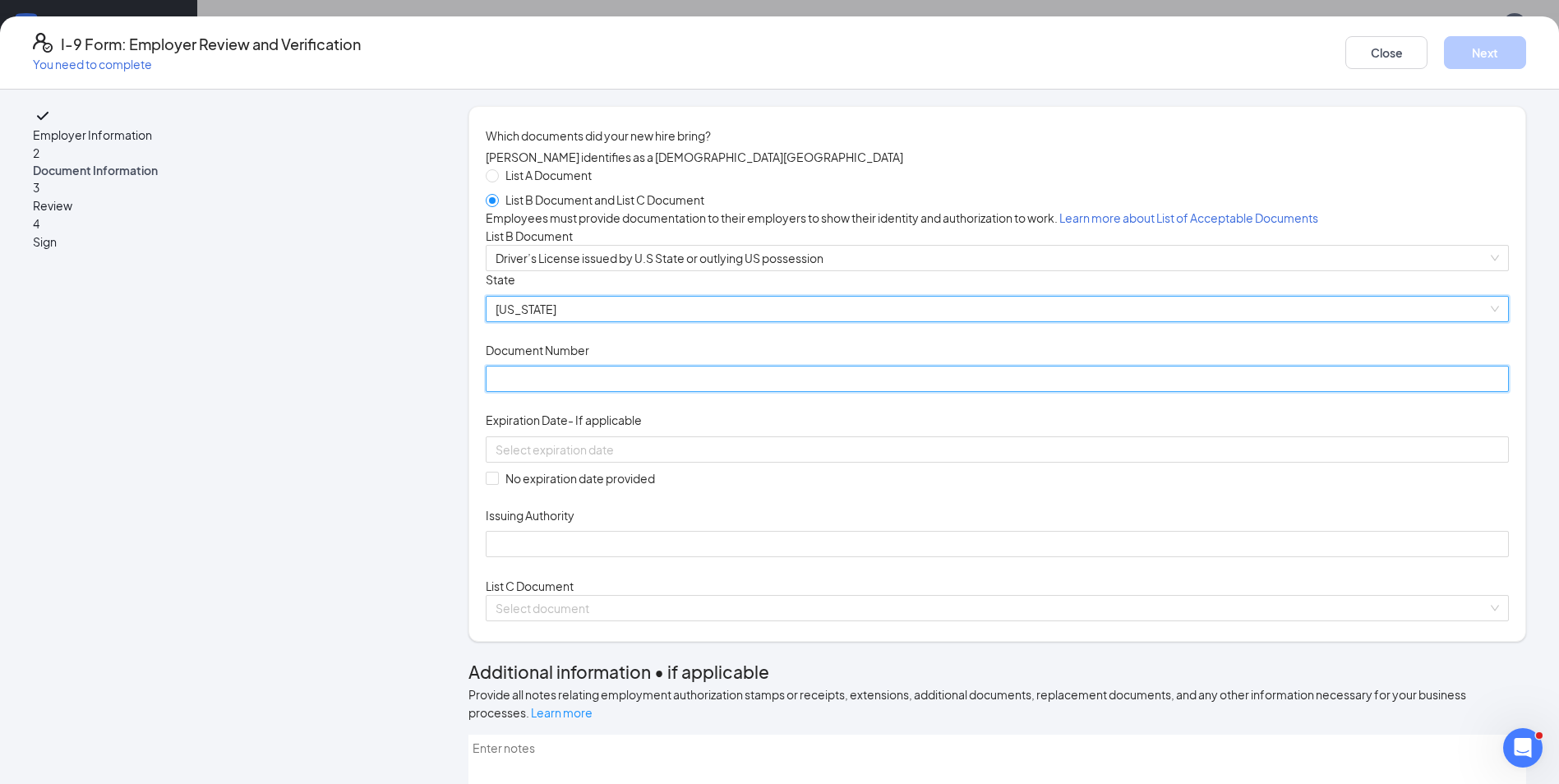
click at [692, 392] on input "Document Number" at bounding box center [997, 379] width 1023 height 27
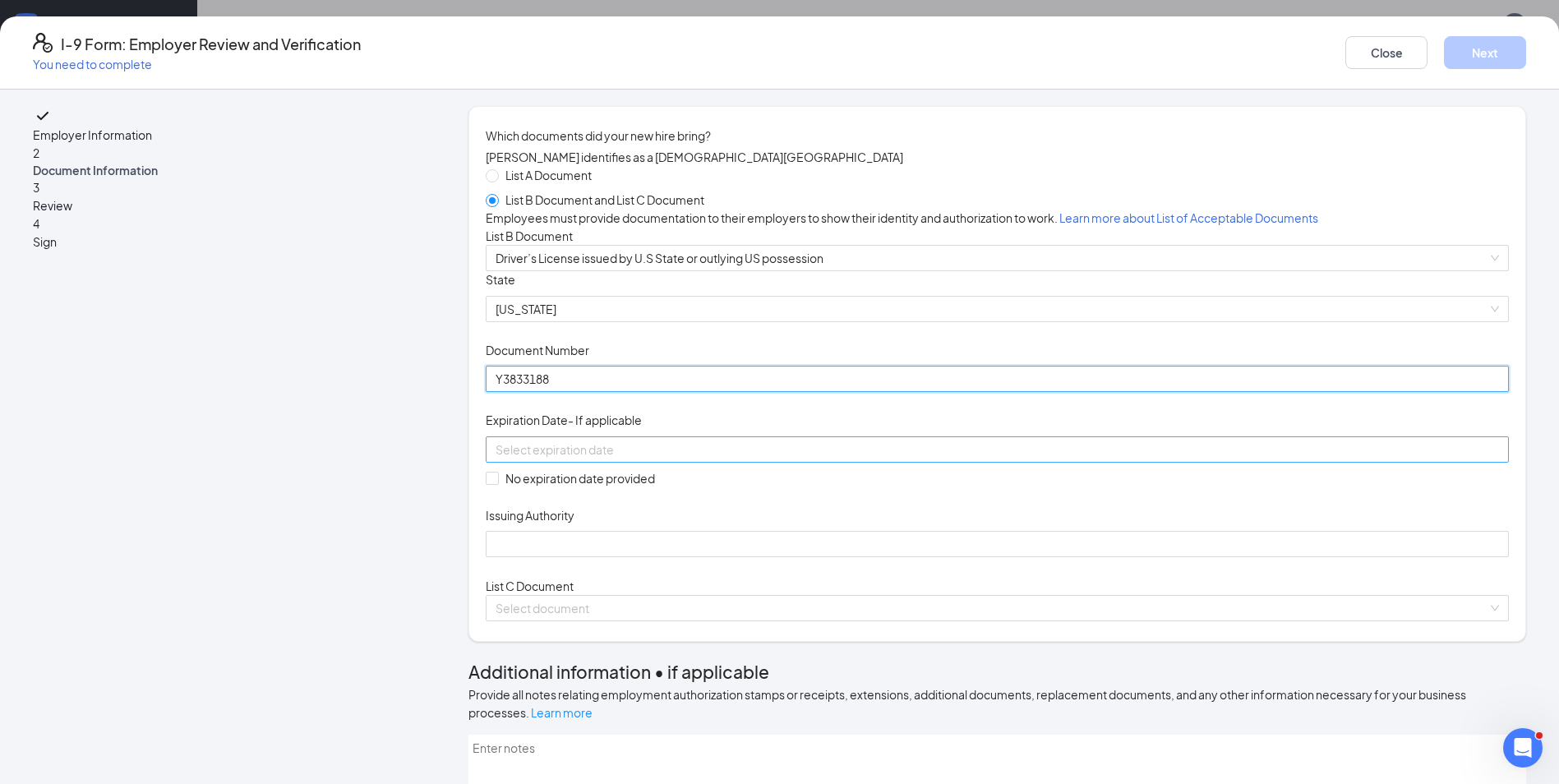
type input "Y3833188"
click at [712, 458] on input at bounding box center [996, 450] width 1000 height 18
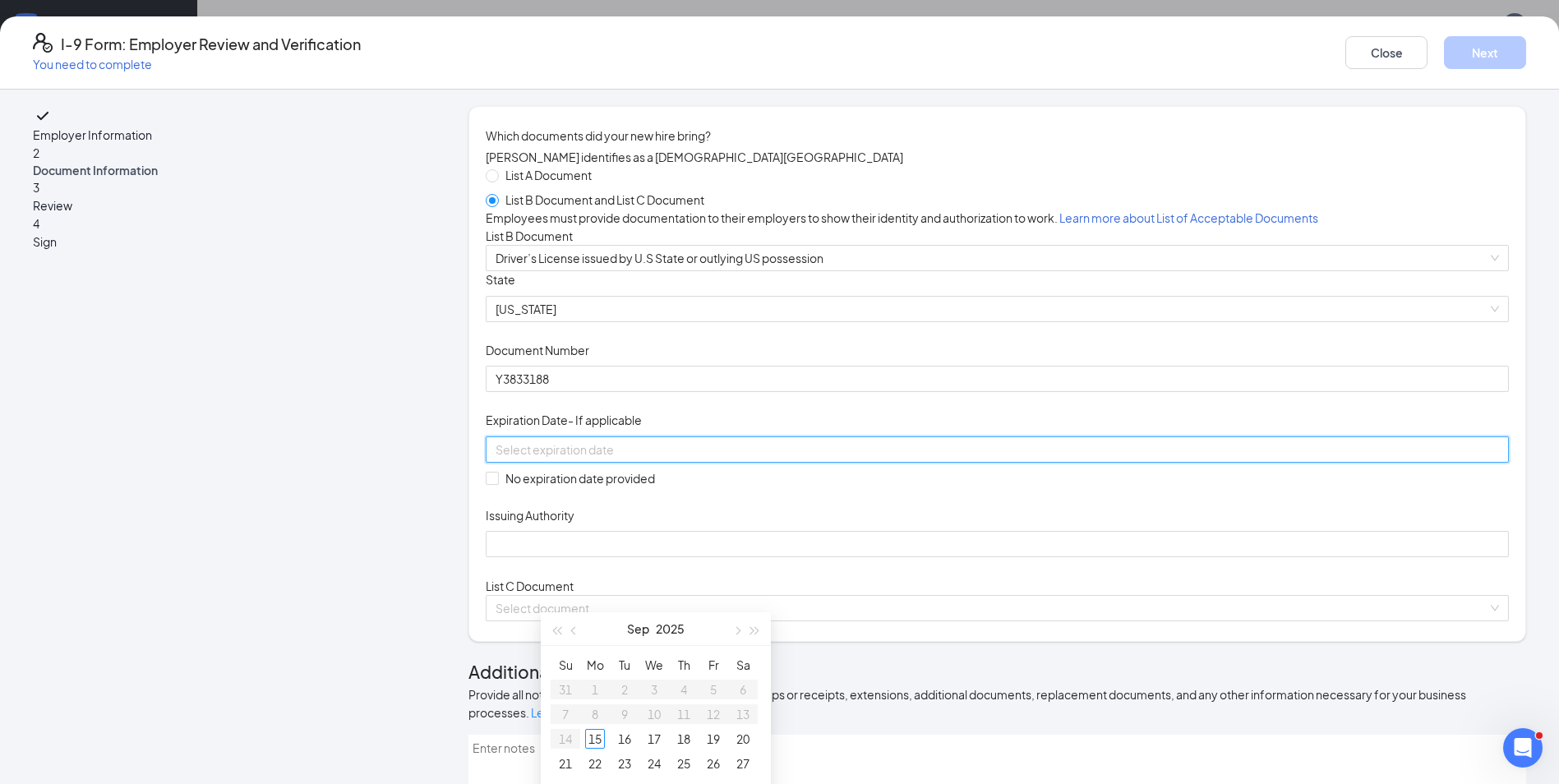
click at [825, 458] on div at bounding box center [997, 450] width 1003 height 18
click at [818, 458] on div at bounding box center [997, 450] width 1003 height 18
click at [751, 630] on span "button" at bounding box center [755, 632] width 8 height 8
click at [740, 630] on span "button" at bounding box center [737, 632] width 8 height 8
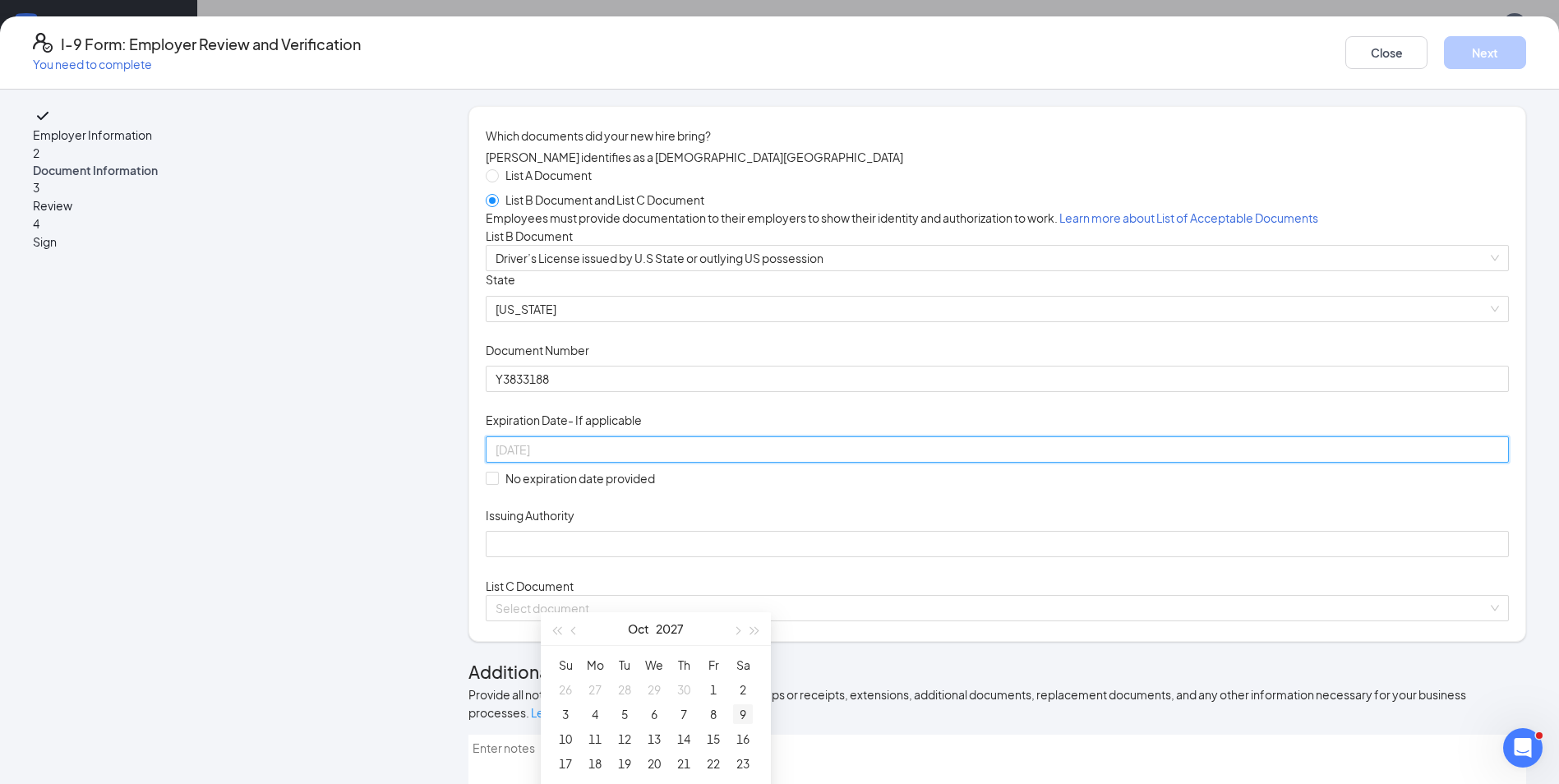
type input "[DATE]"
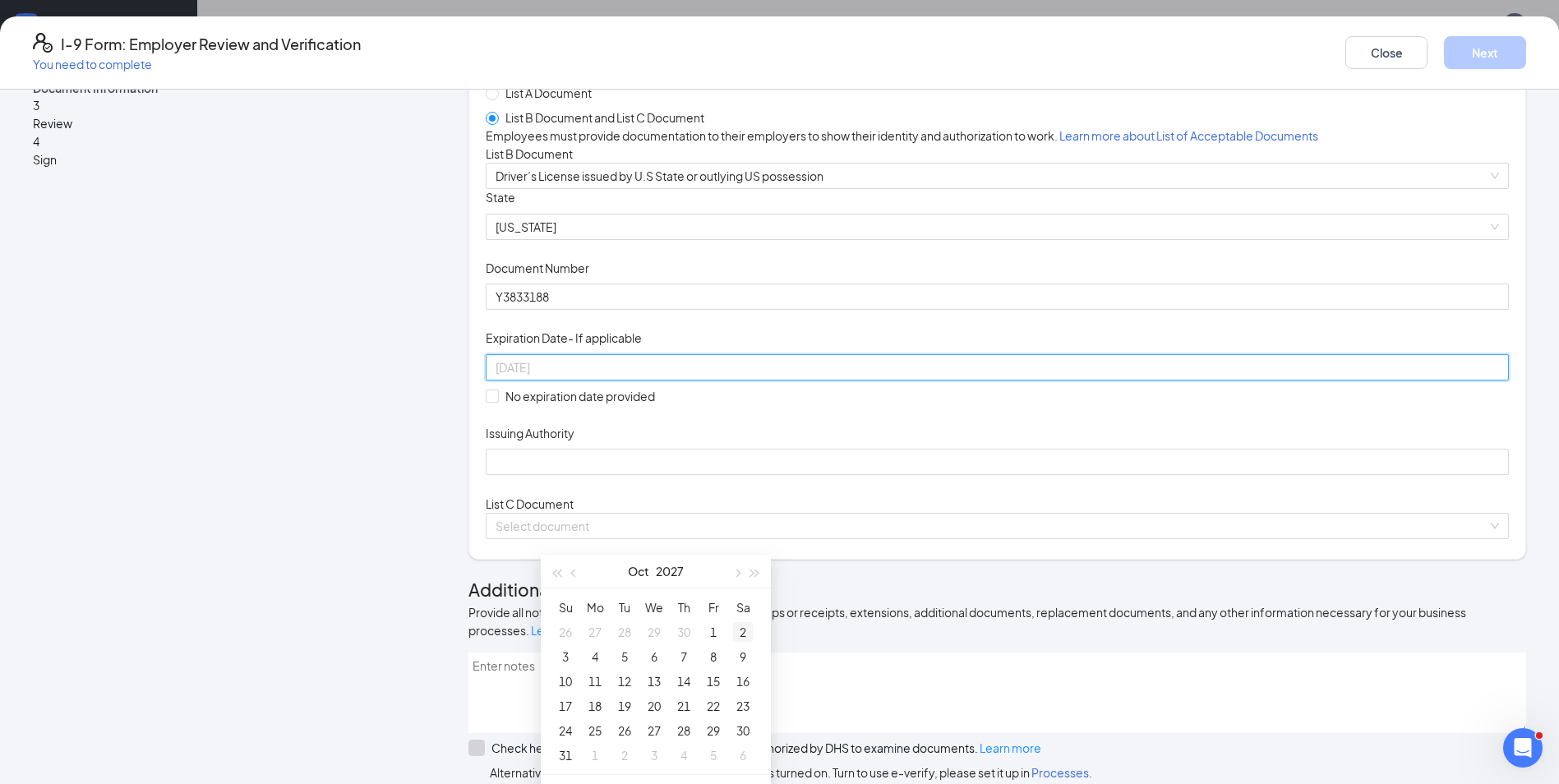
scroll to position [82, 0]
type input "[DATE]"
click at [567, 709] on div "24" at bounding box center [566, 706] width 20 height 20
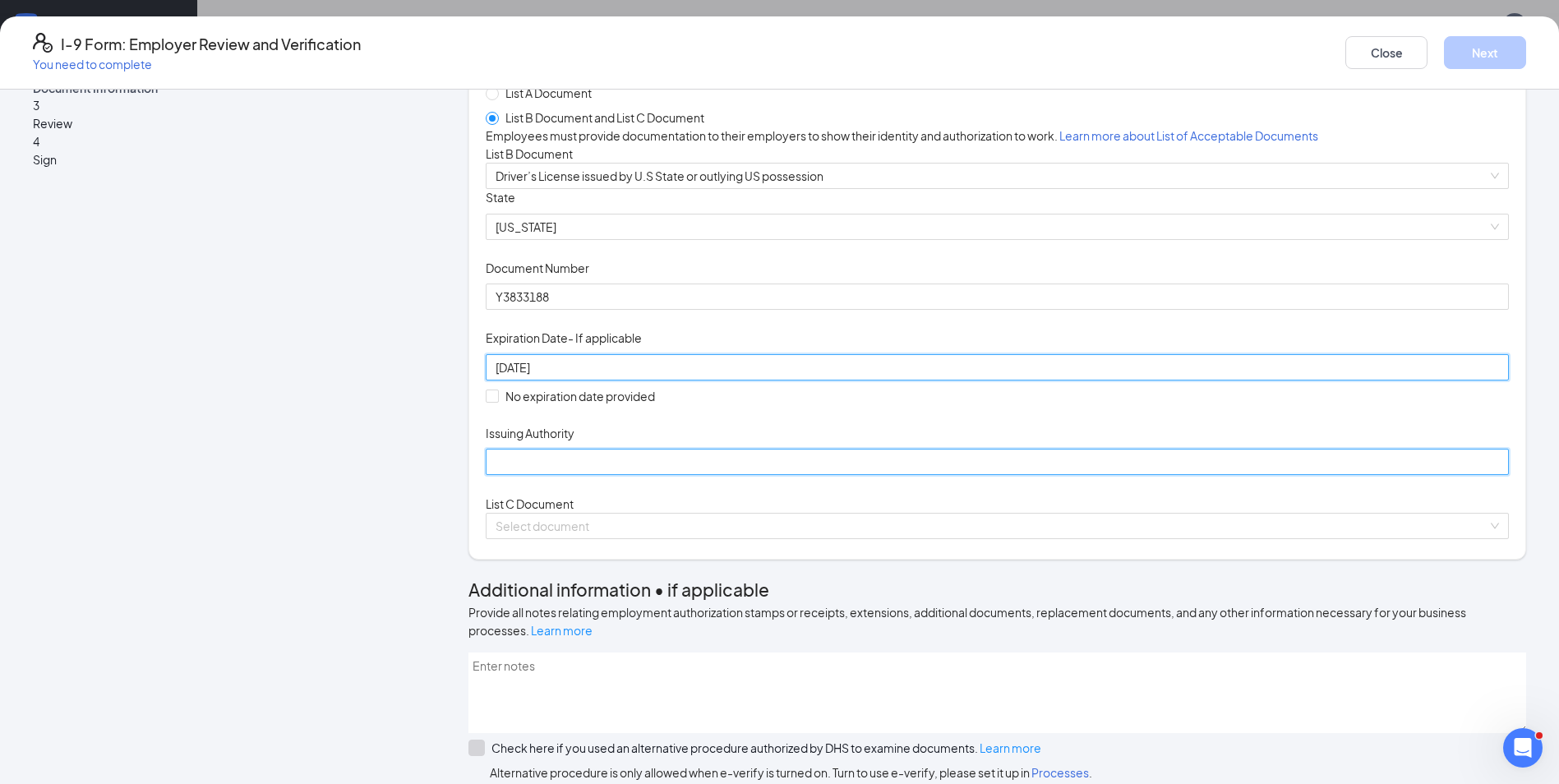
click at [630, 475] on input "Issuing Authority" at bounding box center [997, 462] width 1023 height 27
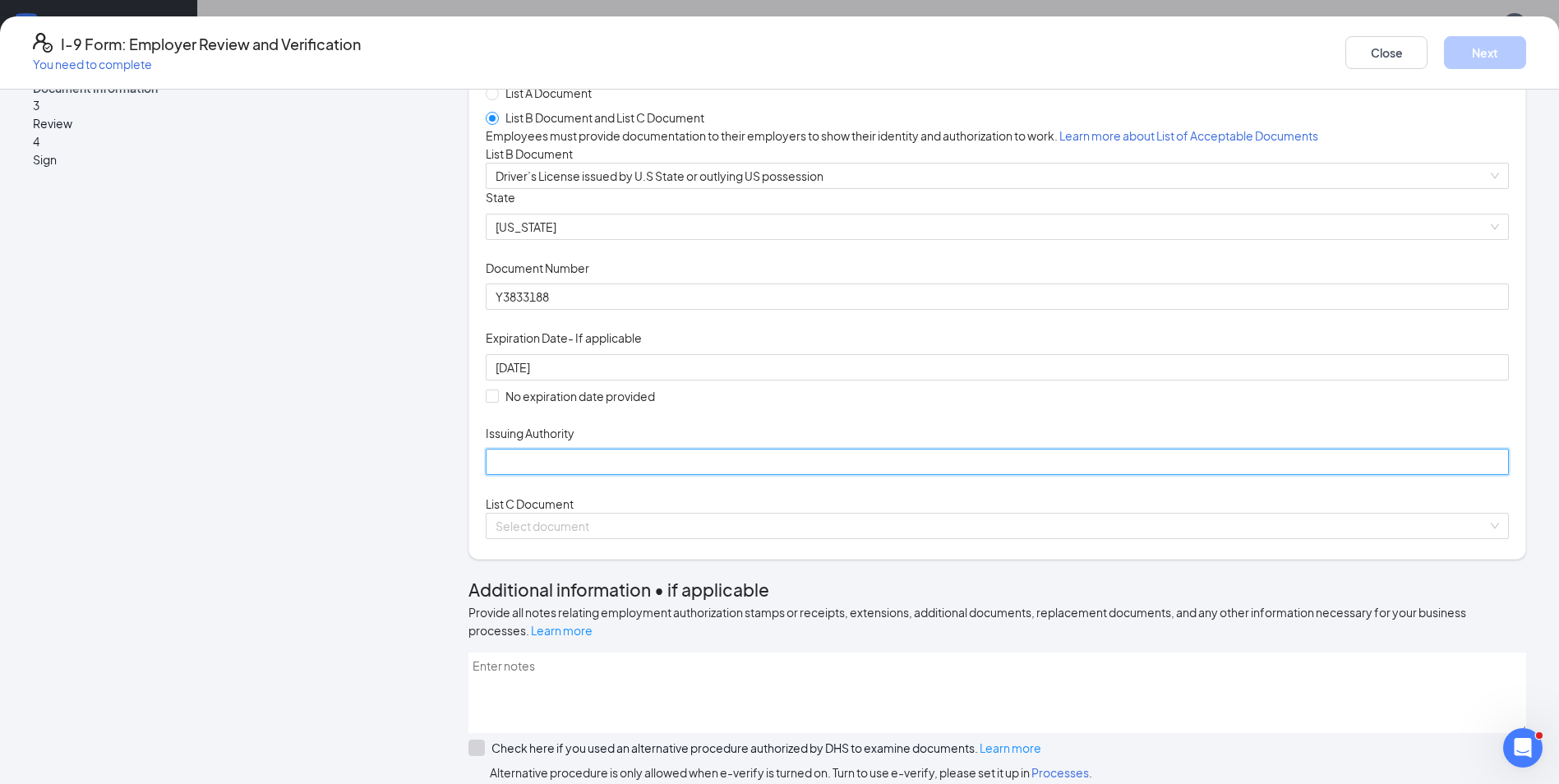
type input "[US_STATE]"
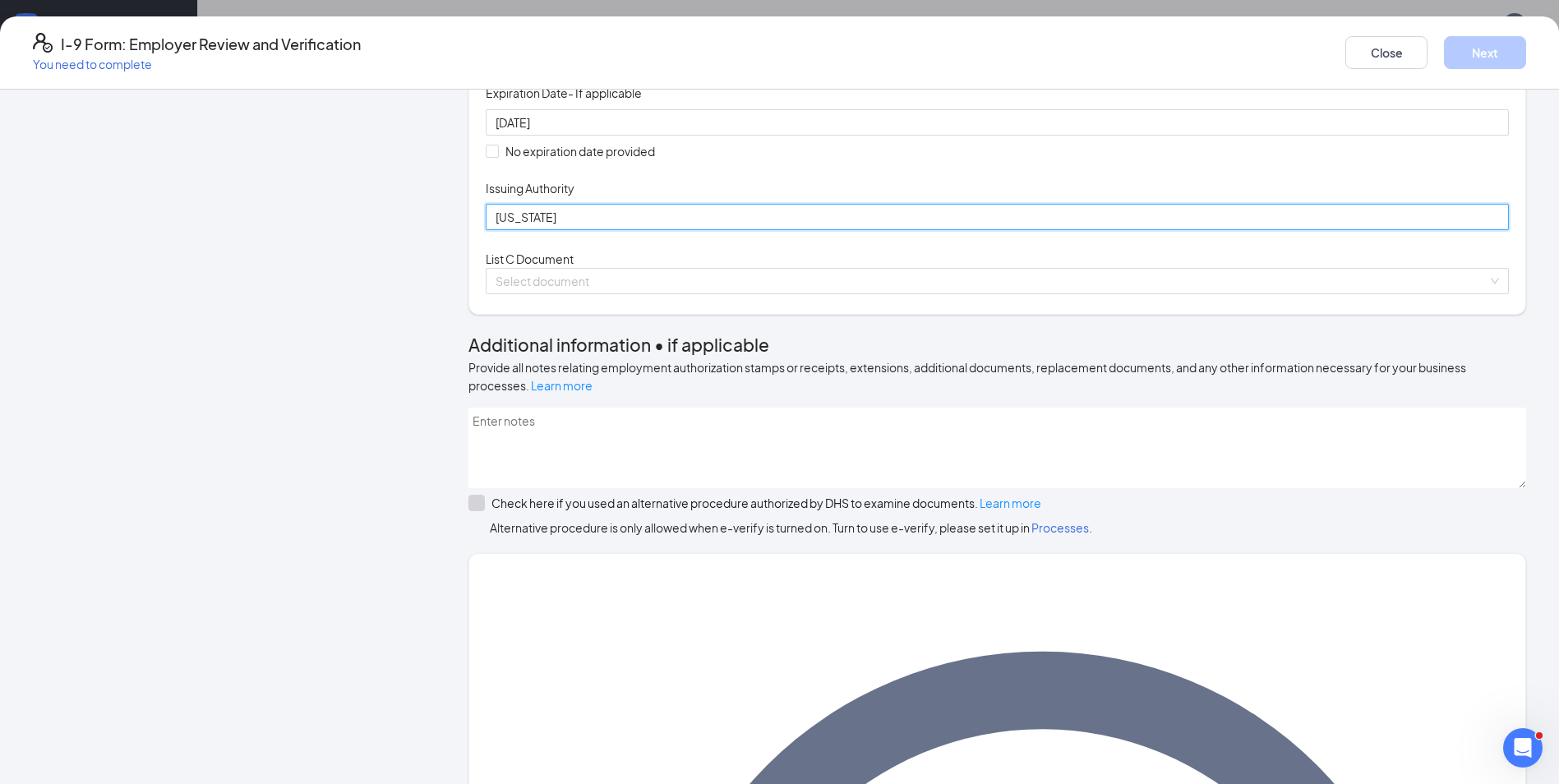
scroll to position [328, 0]
click at [1341, 292] on div "Select document" at bounding box center [997, 280] width 1023 height 27
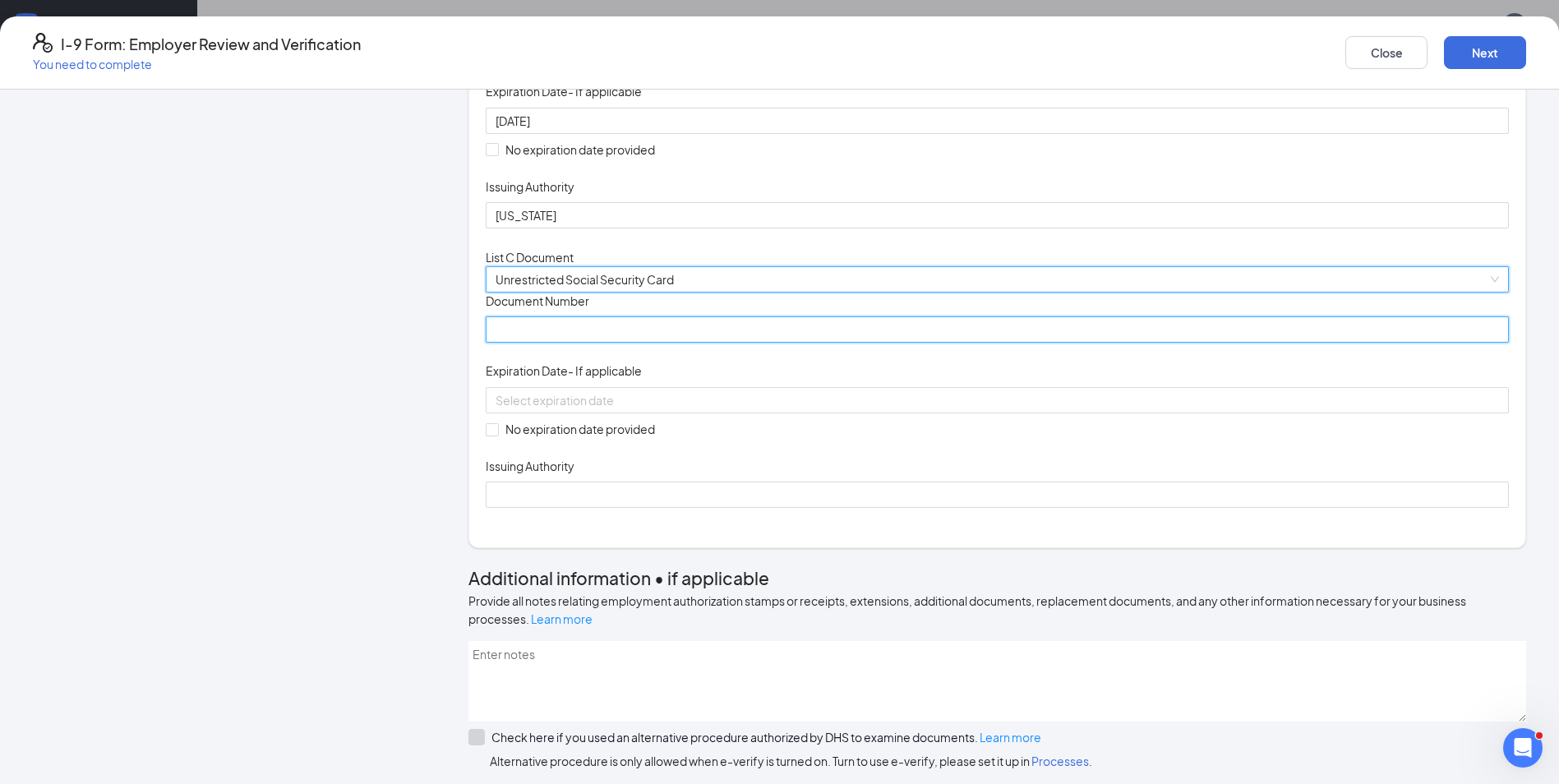
click at [680, 342] on input "Document Number" at bounding box center [997, 330] width 1023 height 27
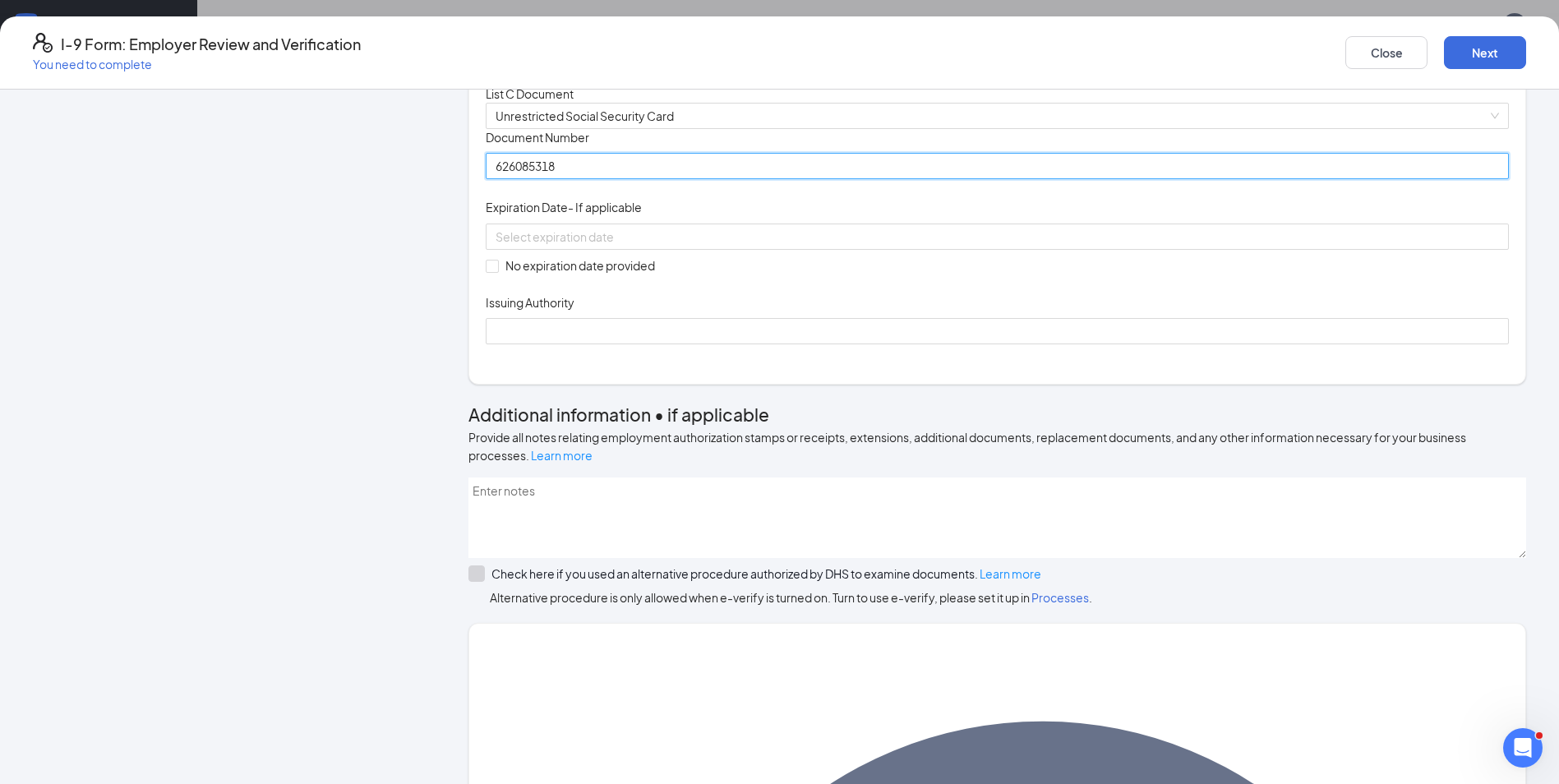
scroll to position [493, 0]
type input "626085318"
click at [499, 272] on span at bounding box center [492, 266] width 13 height 13
click at [497, 270] on input "No expiration date provided" at bounding box center [492, 265] width 12 height 12
checkbox input "true"
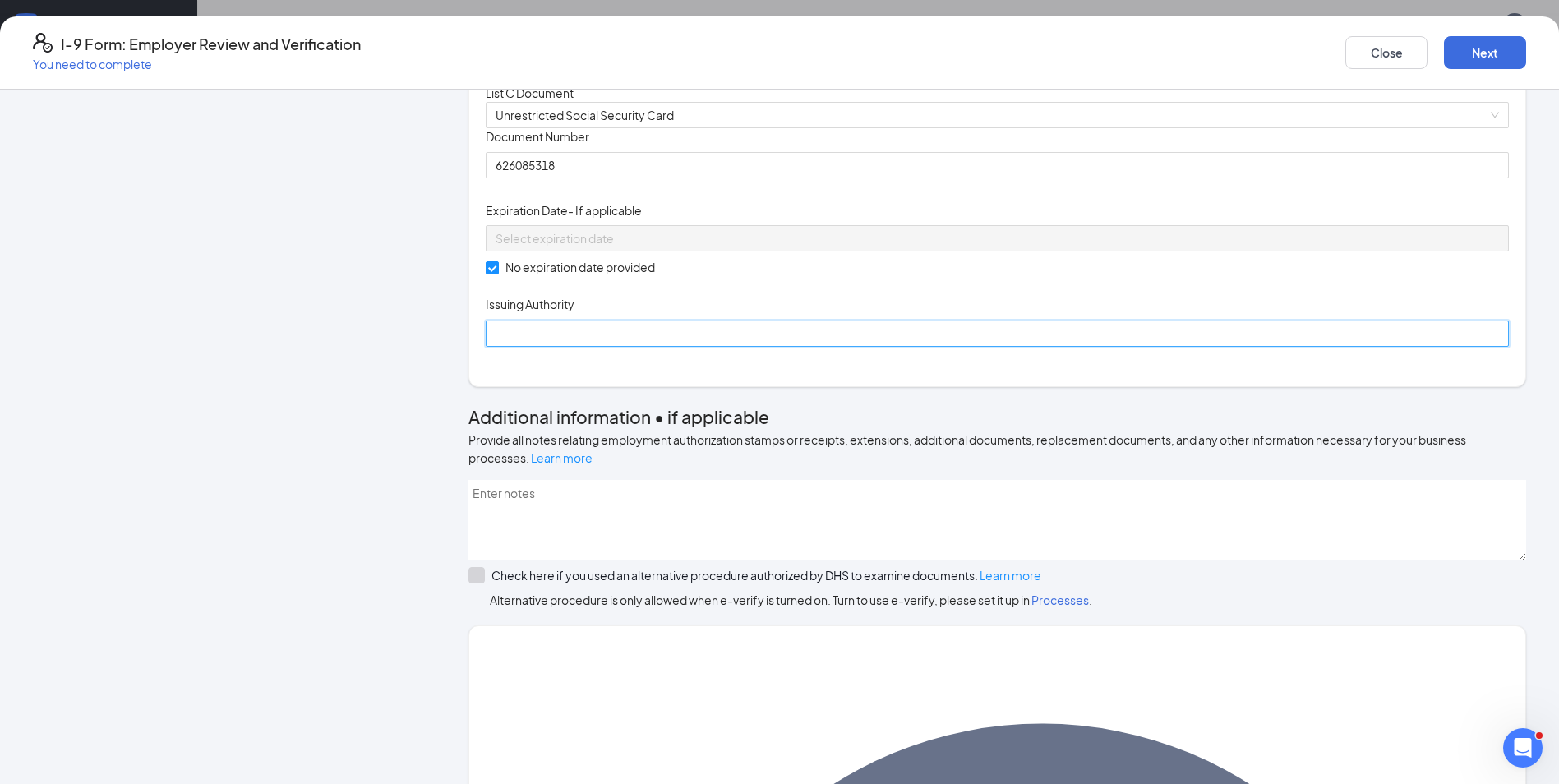
click at [593, 347] on input "Issuing Authority" at bounding box center [997, 334] width 1023 height 27
type input "SSA"
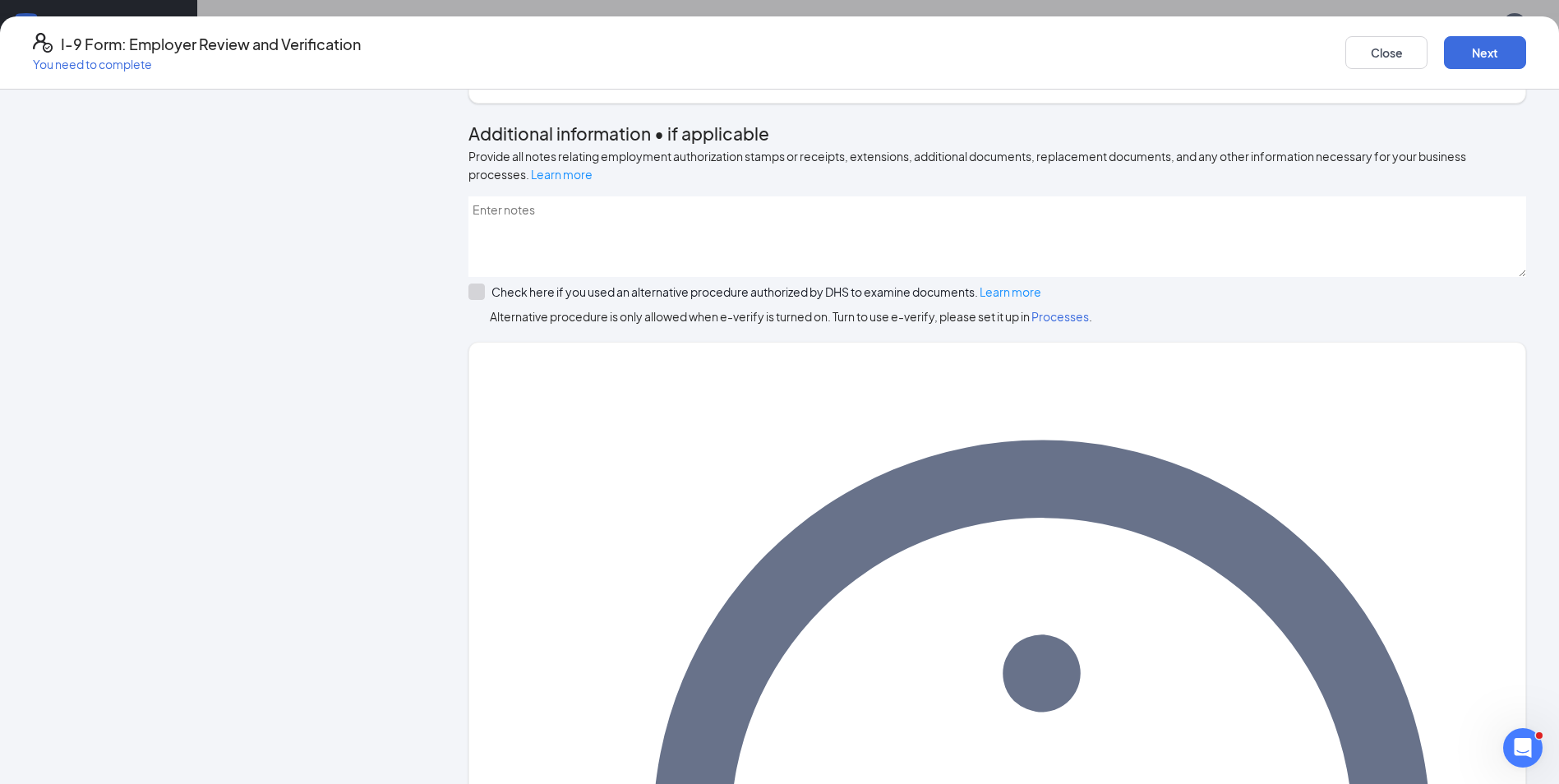
scroll to position [247, 0]
click at [485, 300] on div at bounding box center [477, 292] width 17 height 17
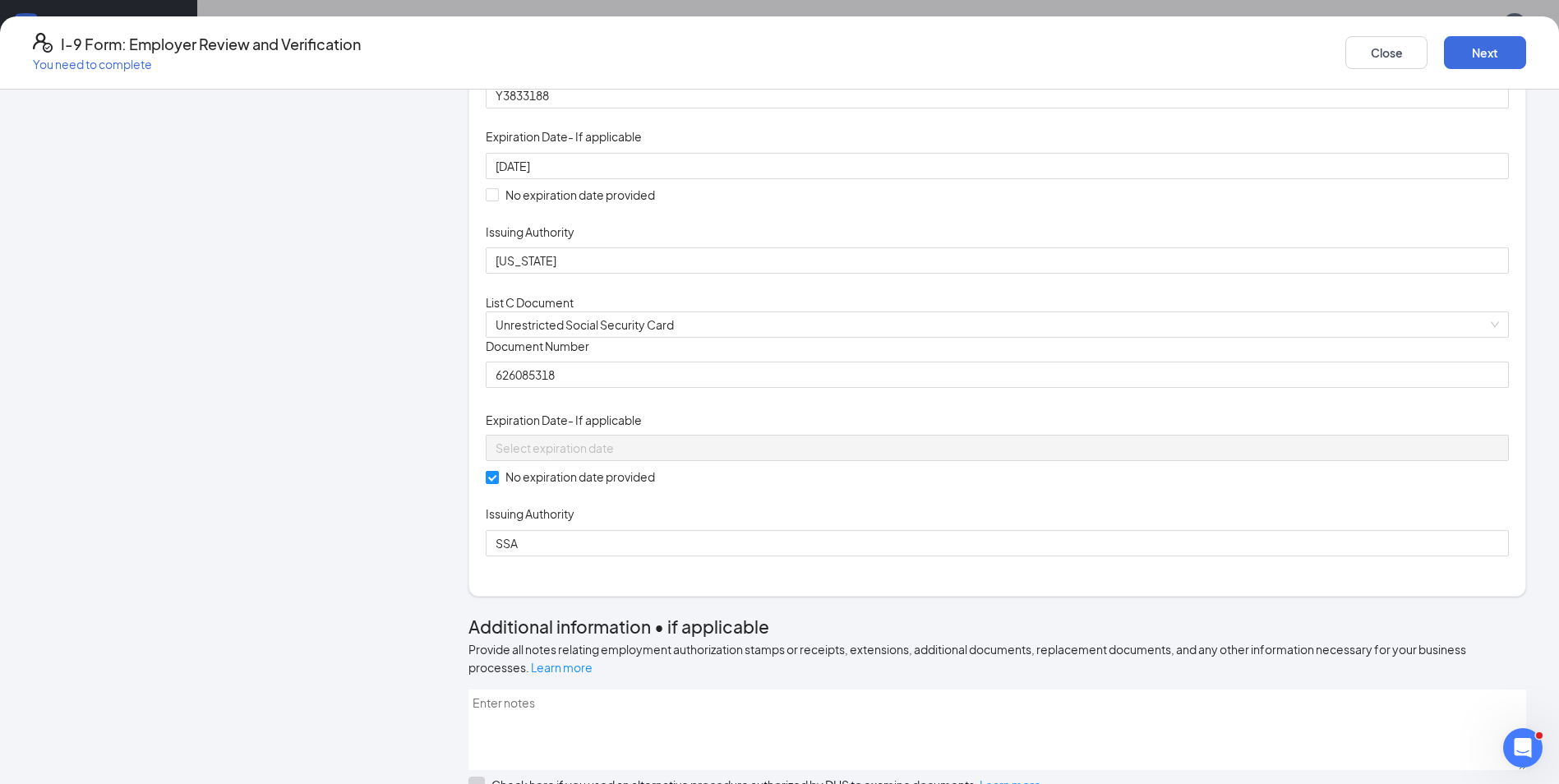
scroll to position [0, 0]
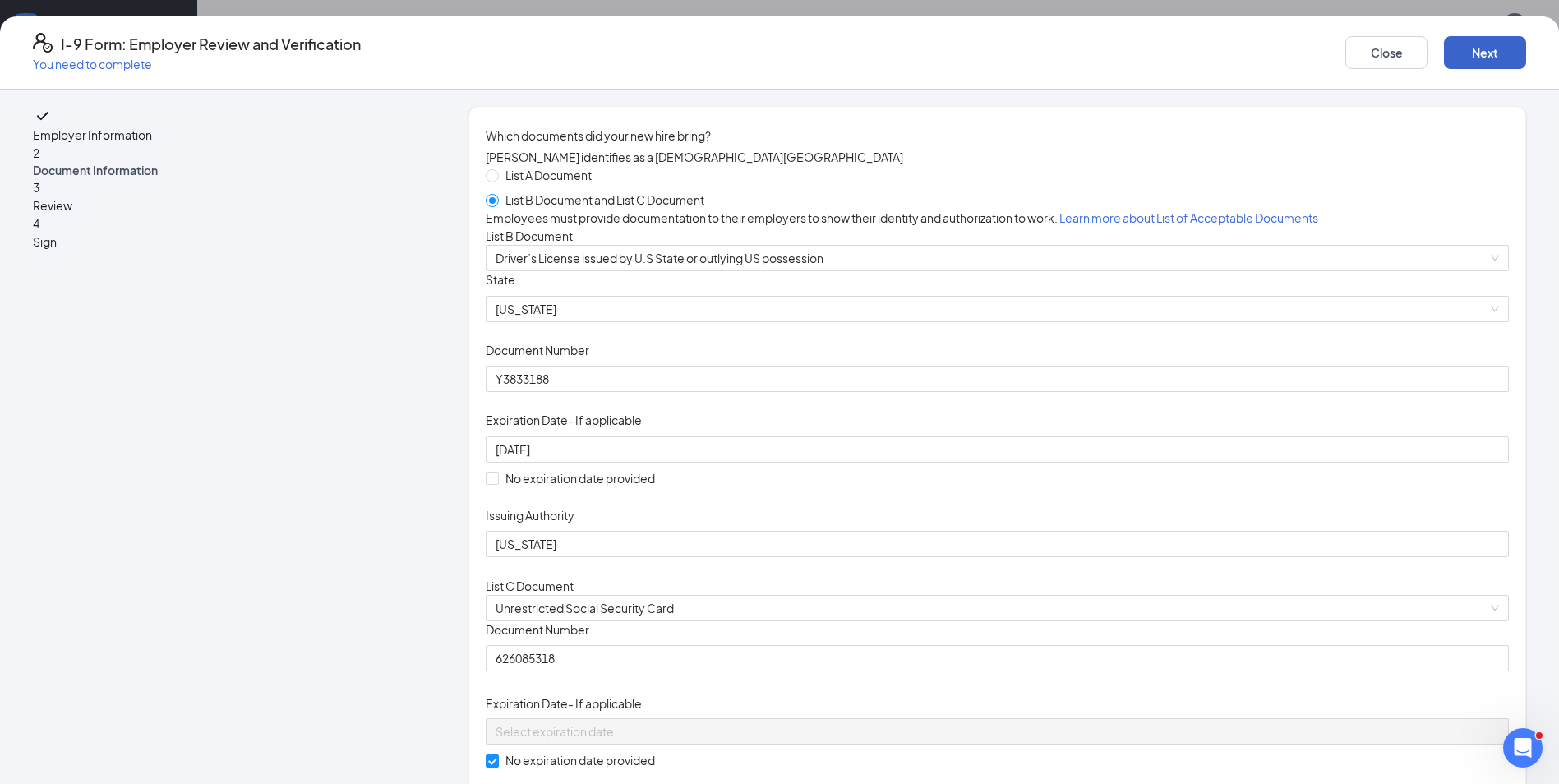
click at [1444, 47] on button "Next" at bounding box center [1485, 52] width 82 height 32
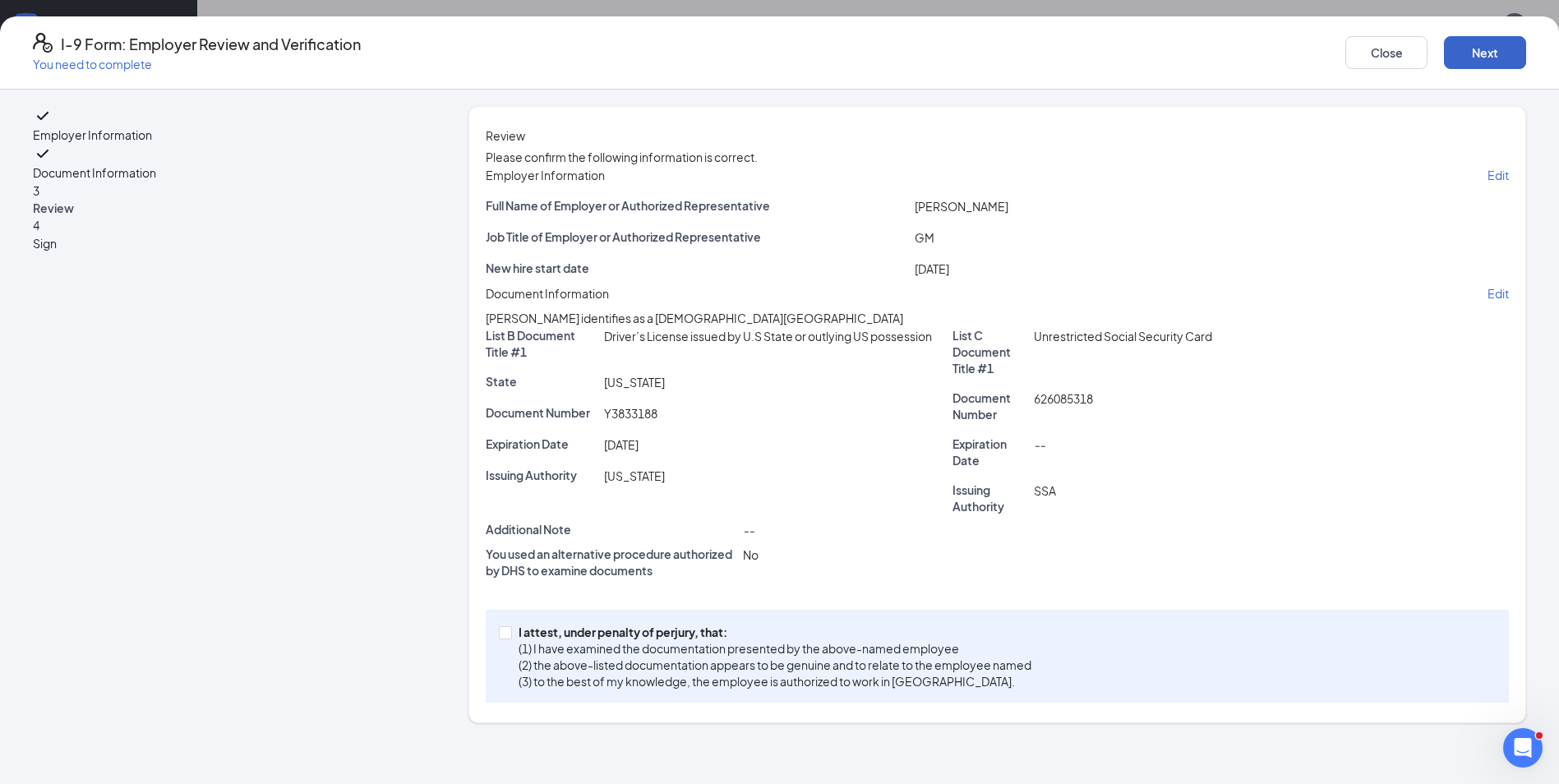
scroll to position [105, 0]
click at [512, 639] on span at bounding box center [506, 633] width 13 height 13
click at [510, 637] on input "I attest, under penalty of [PERSON_NAME], that: (1) I have examined the documen…" at bounding box center [505, 632] width 12 height 12
checkbox input "true"
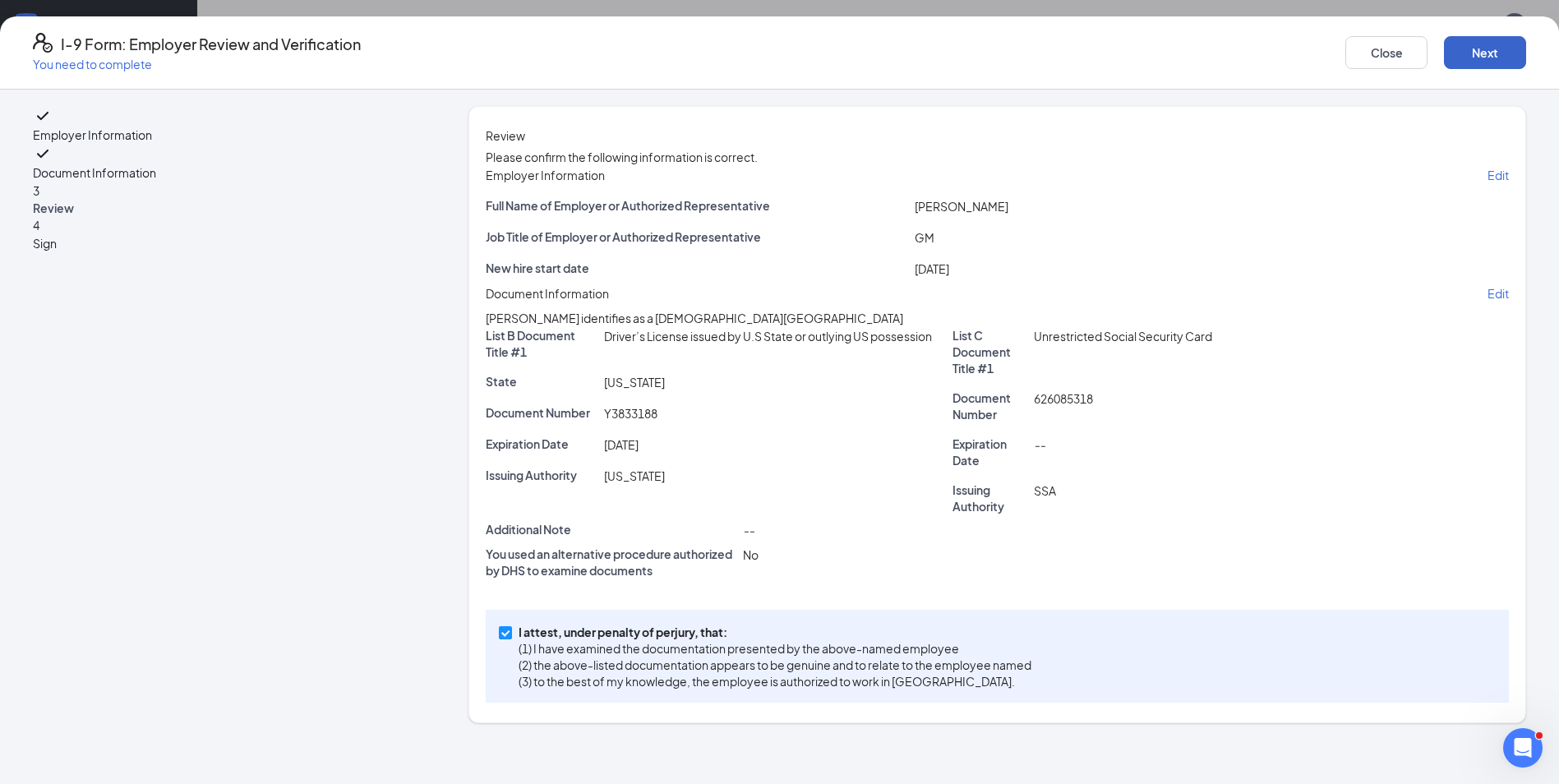
click at [1444, 47] on button "Next" at bounding box center [1485, 52] width 82 height 32
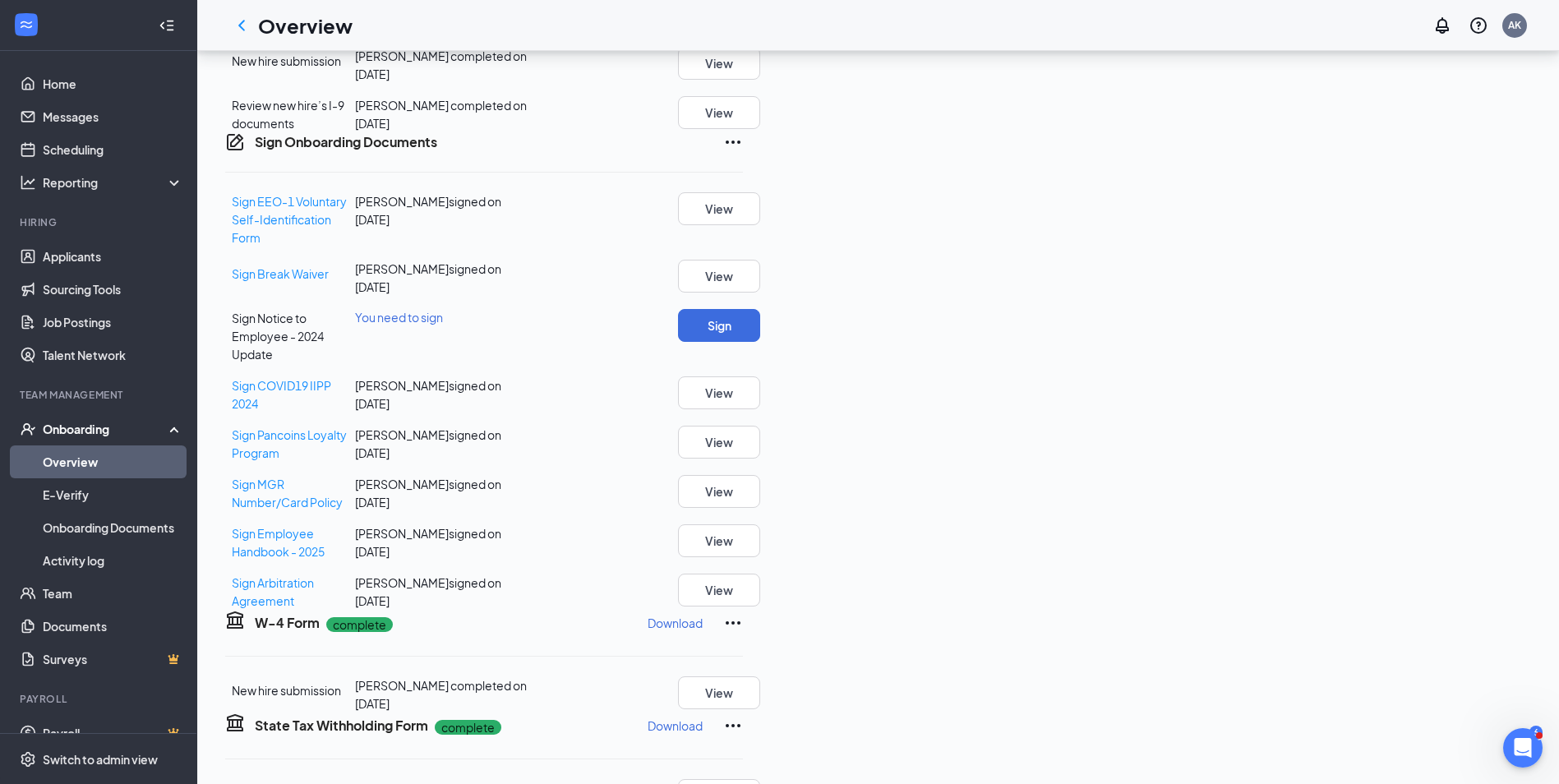
scroll to position [328, 0]
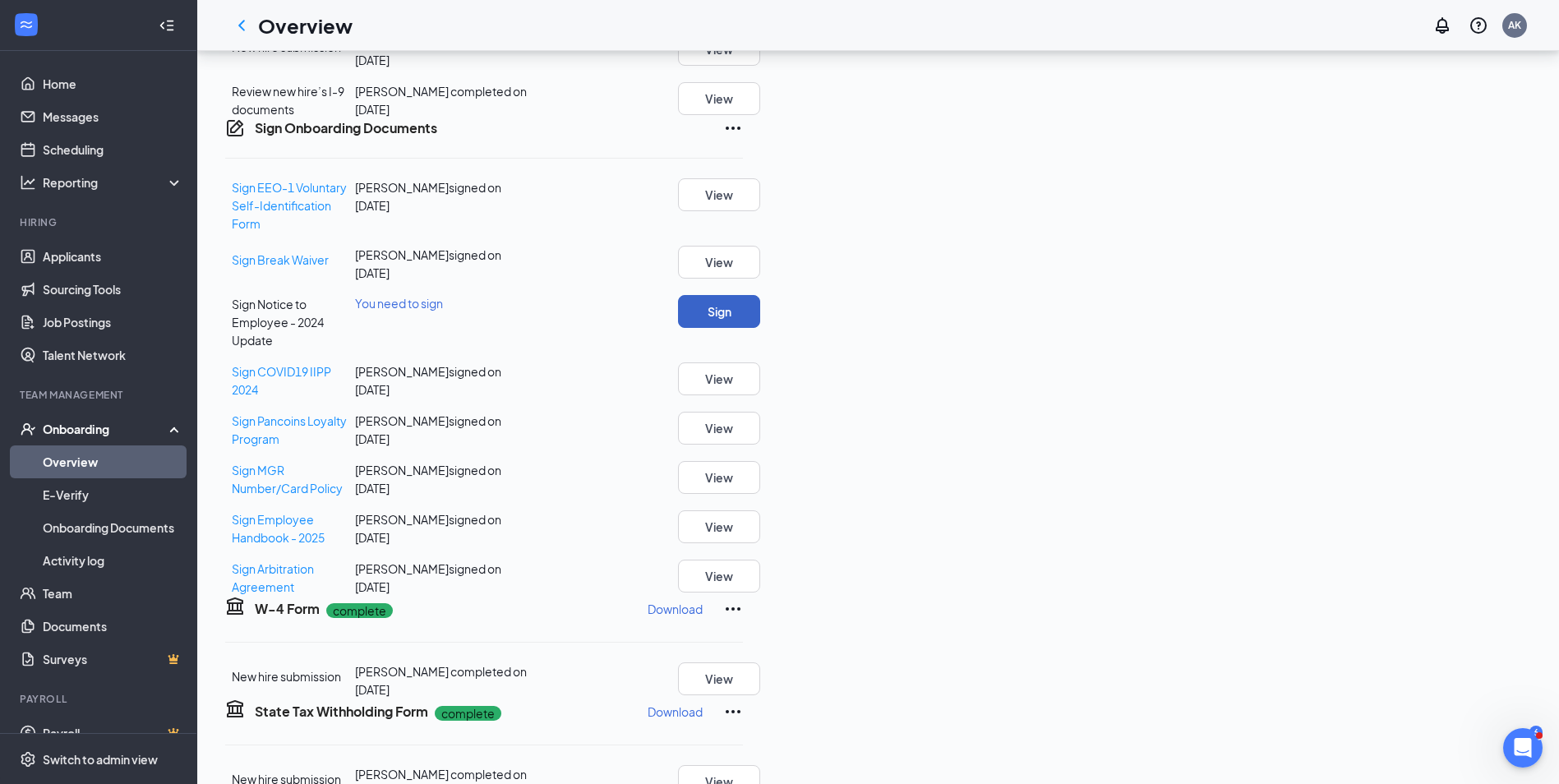
click at [760, 328] on button "Sign" at bounding box center [719, 311] width 82 height 32
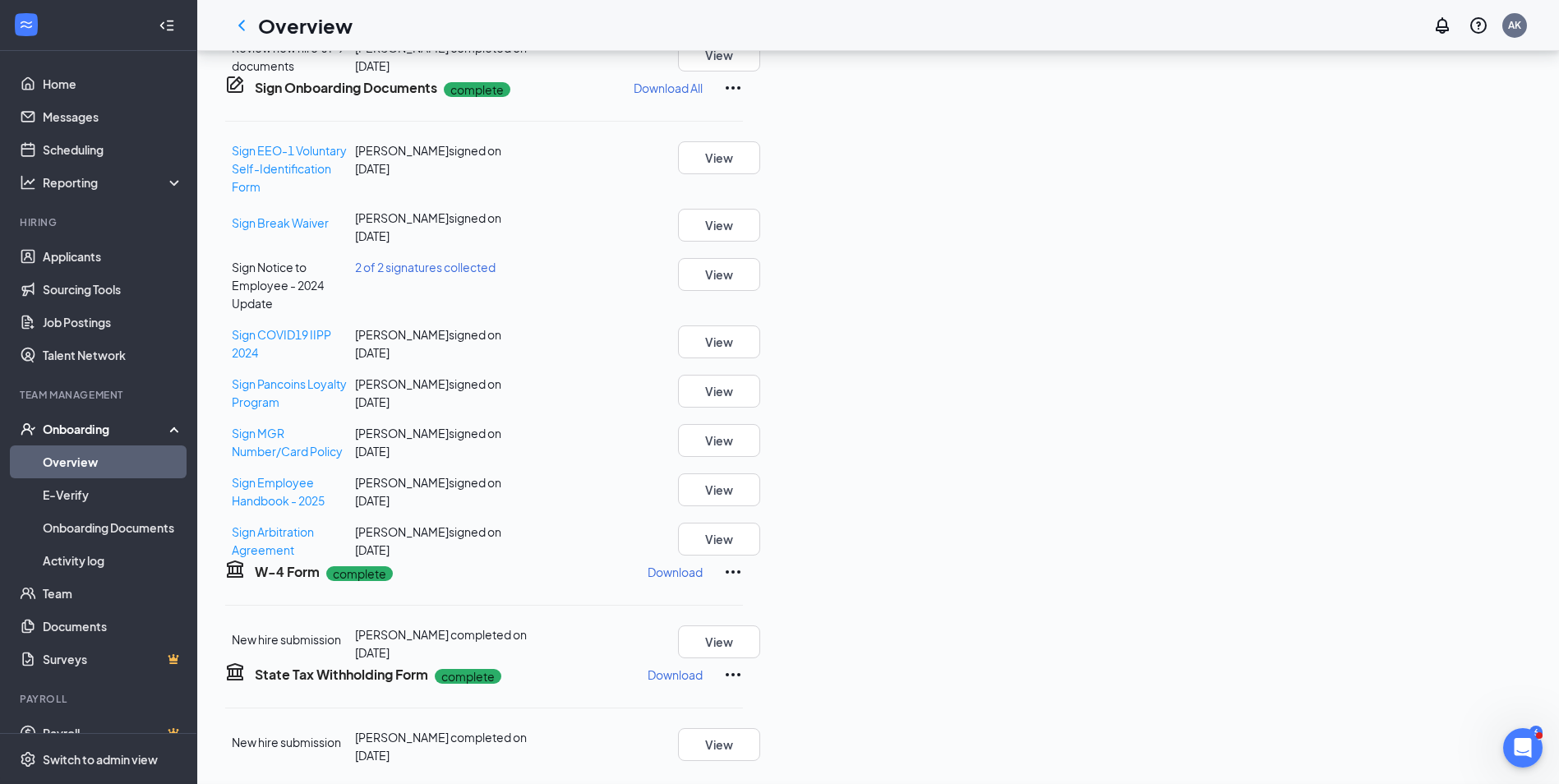
scroll to position [503, 0]
click at [956, 301] on div "Sign Onboarding Documents [PERSON_NAME] completed on [DATE] Close Sign EEO-1 Vo…" at bounding box center [779, 392] width 1559 height 784
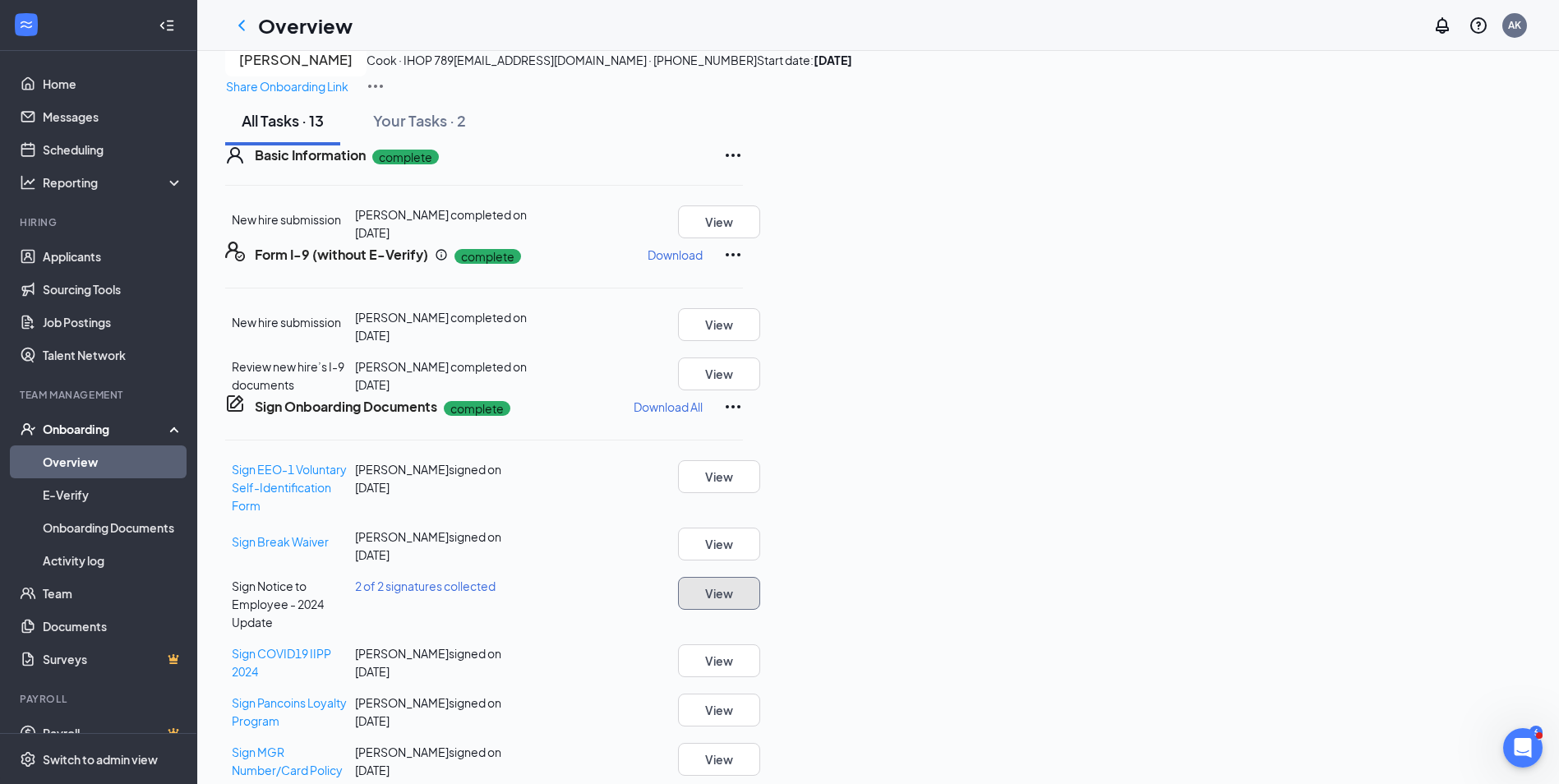
scroll to position [0, 0]
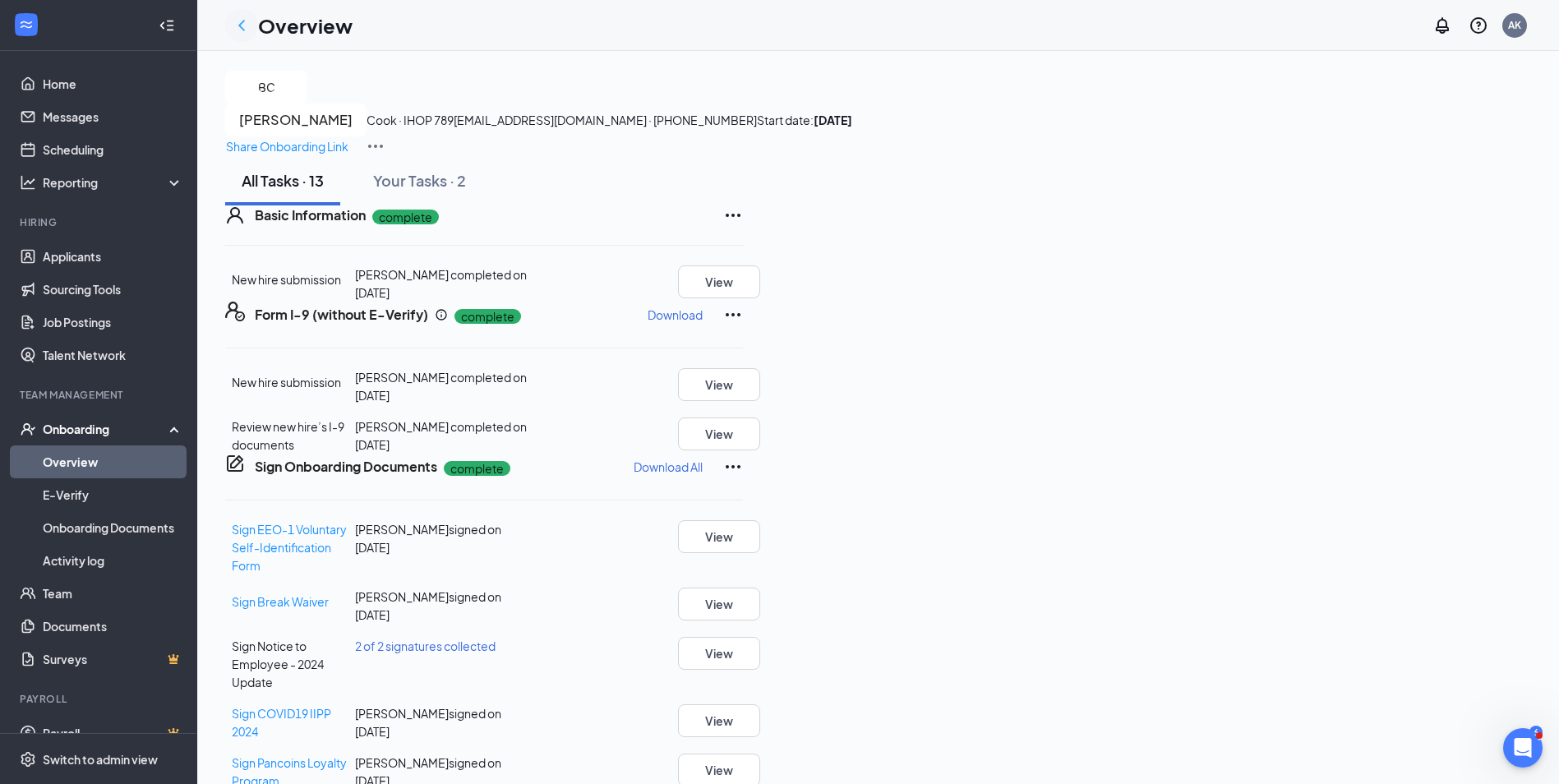
click at [245, 22] on icon "ChevronLeft" at bounding box center [242, 26] width 20 height 20
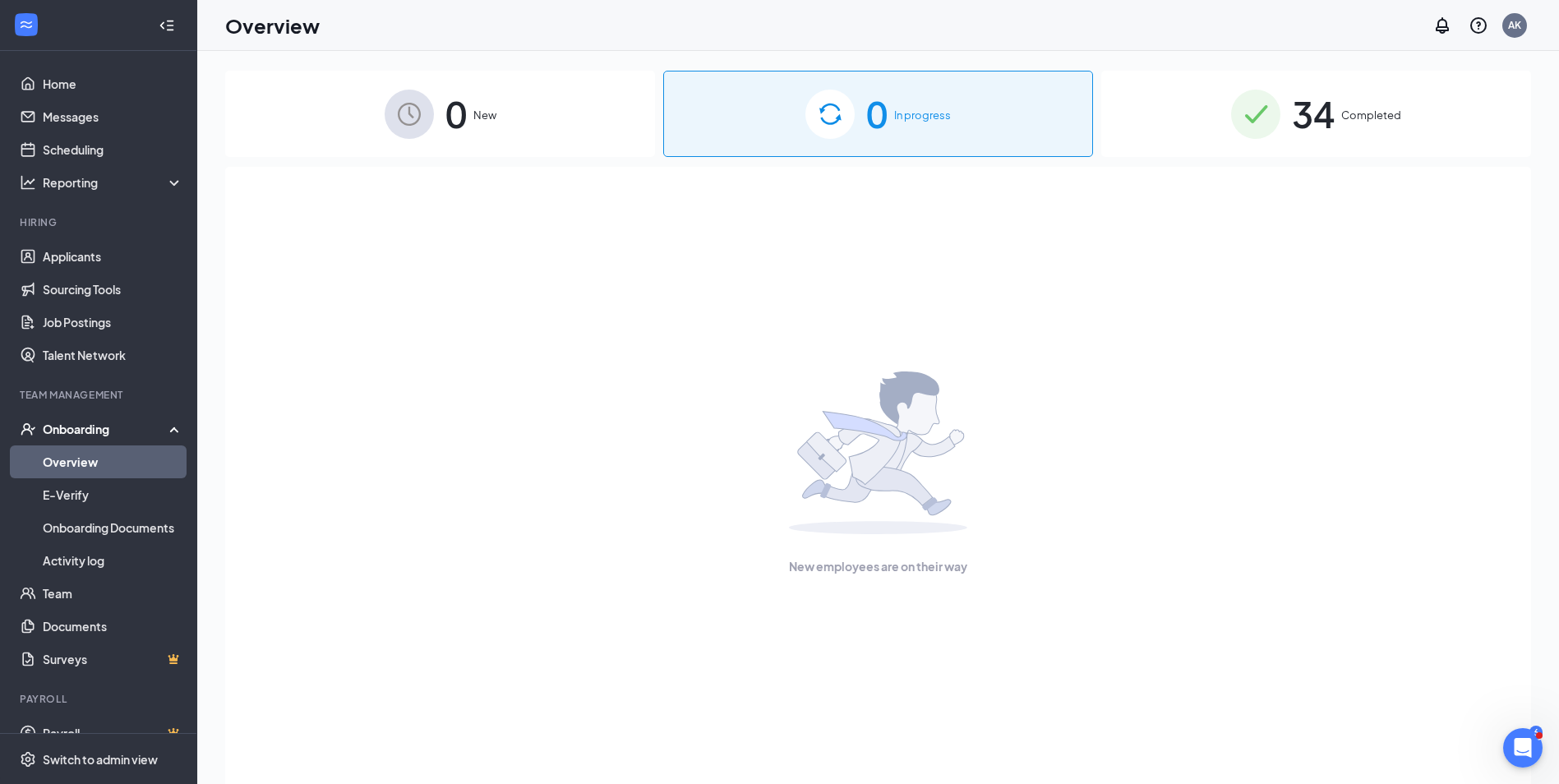
click at [1349, 112] on span "Completed" at bounding box center [1372, 115] width 60 height 17
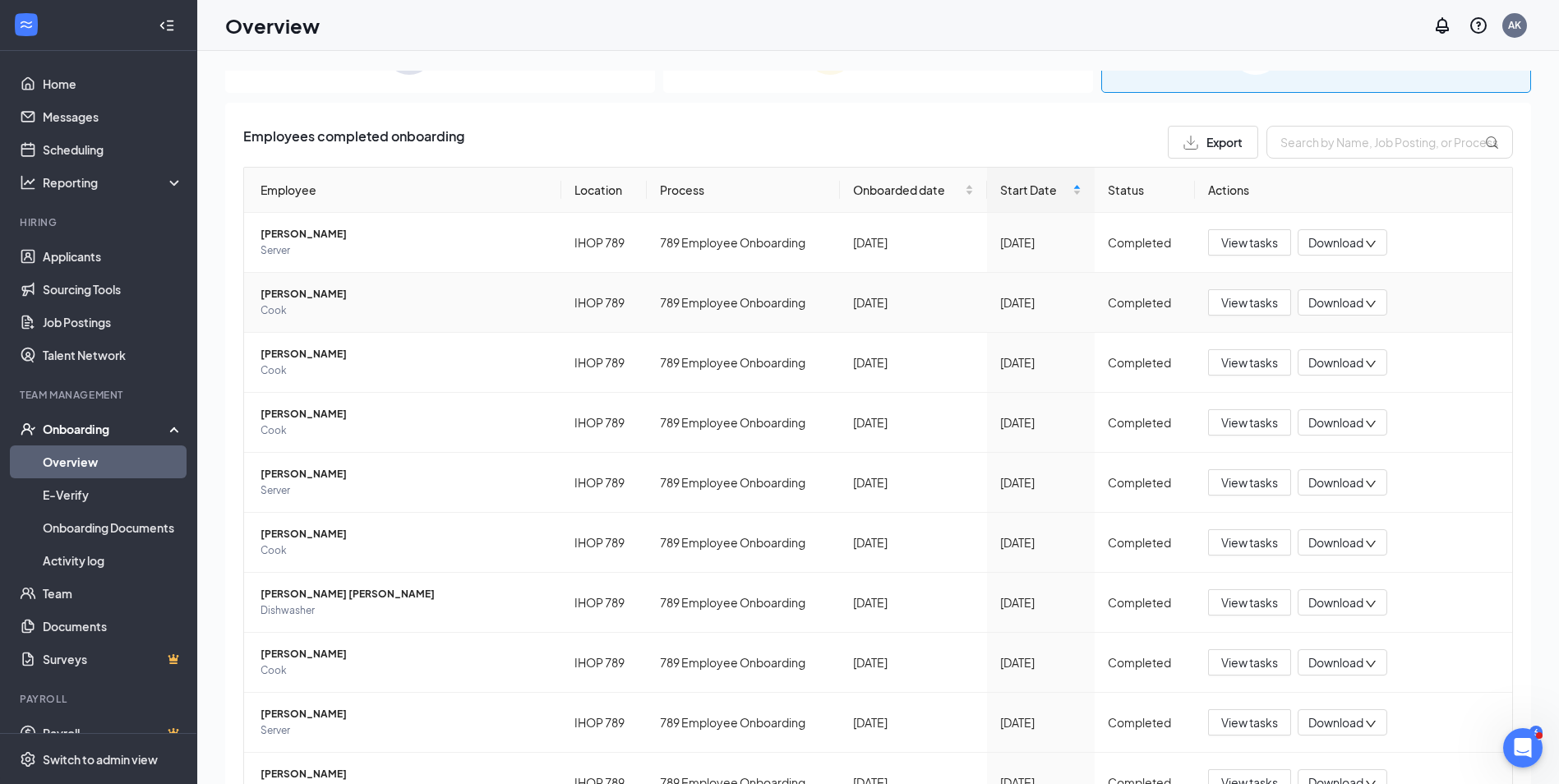
scroll to position [149, 0]
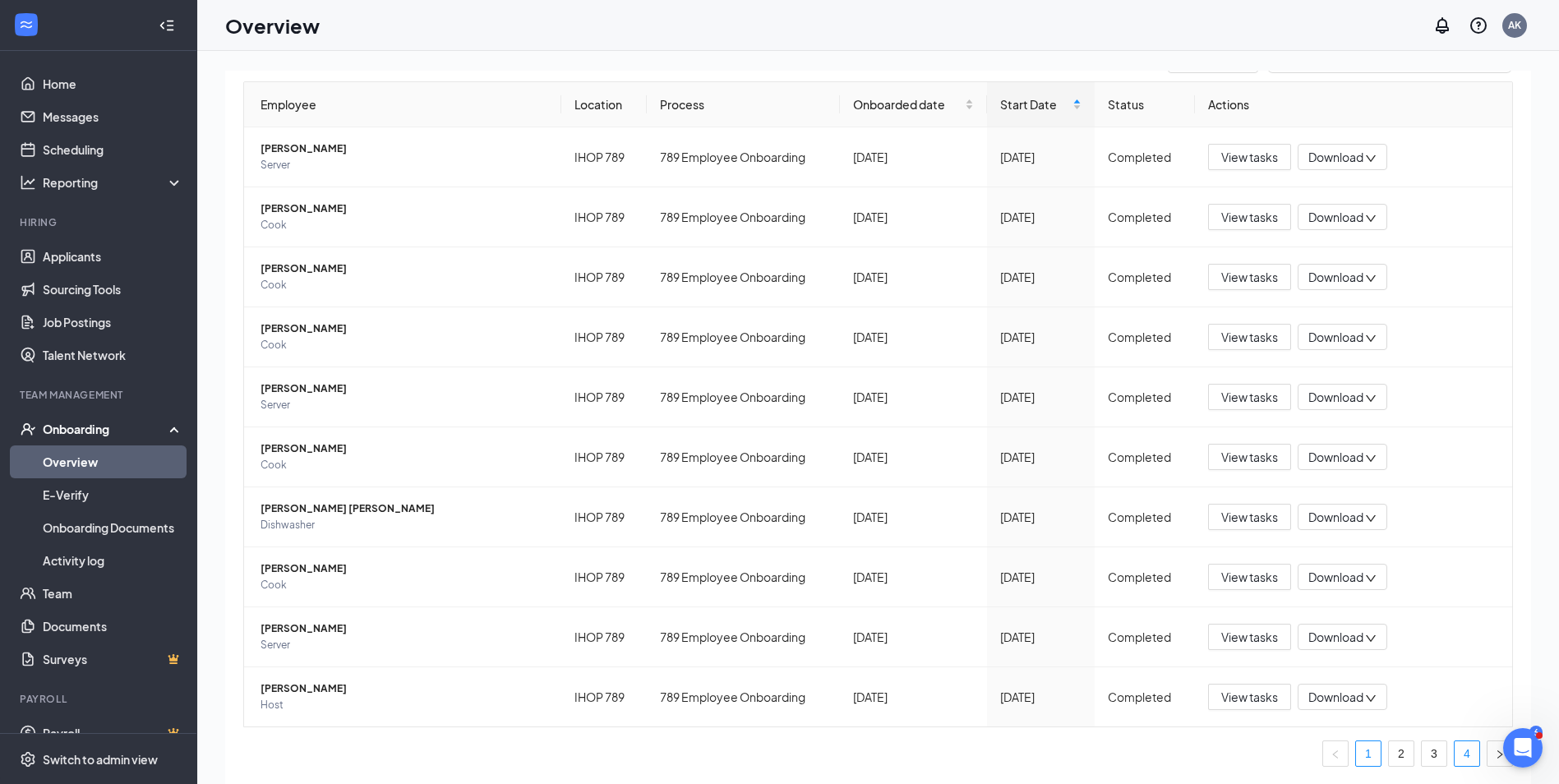
click at [1461, 749] on link "4" at bounding box center [1467, 754] width 25 height 25
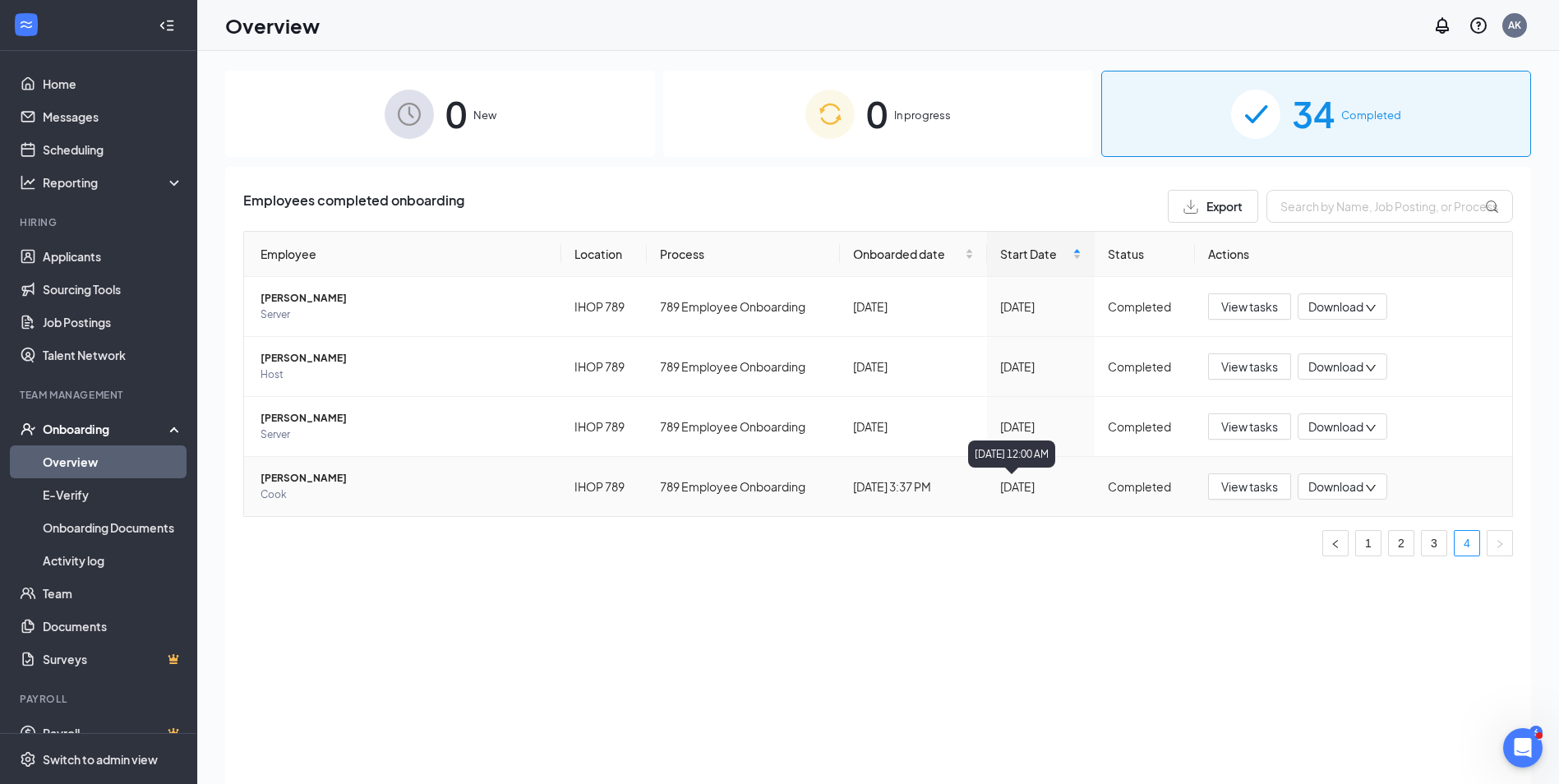
click at [1022, 485] on div "[DATE]" at bounding box center [1040, 487] width 81 height 18
click at [1033, 493] on div "[DATE]" at bounding box center [1040, 487] width 81 height 18
click at [86, 461] on link "Overview" at bounding box center [112, 462] width 141 height 32
